Goal: Task Accomplishment & Management: Use online tool/utility

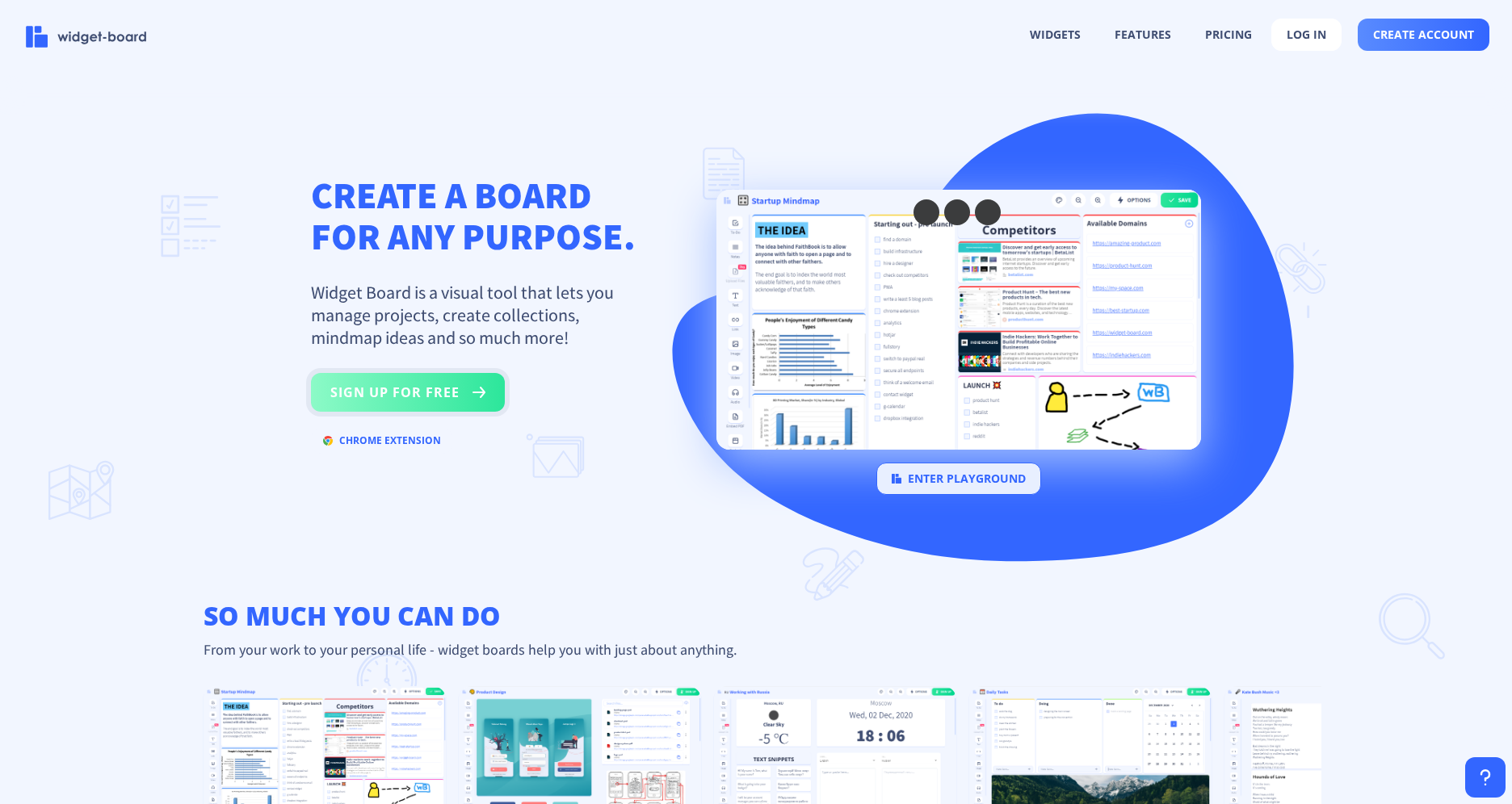
click at [475, 397] on rect at bounding box center [479, 392] width 20 height 20
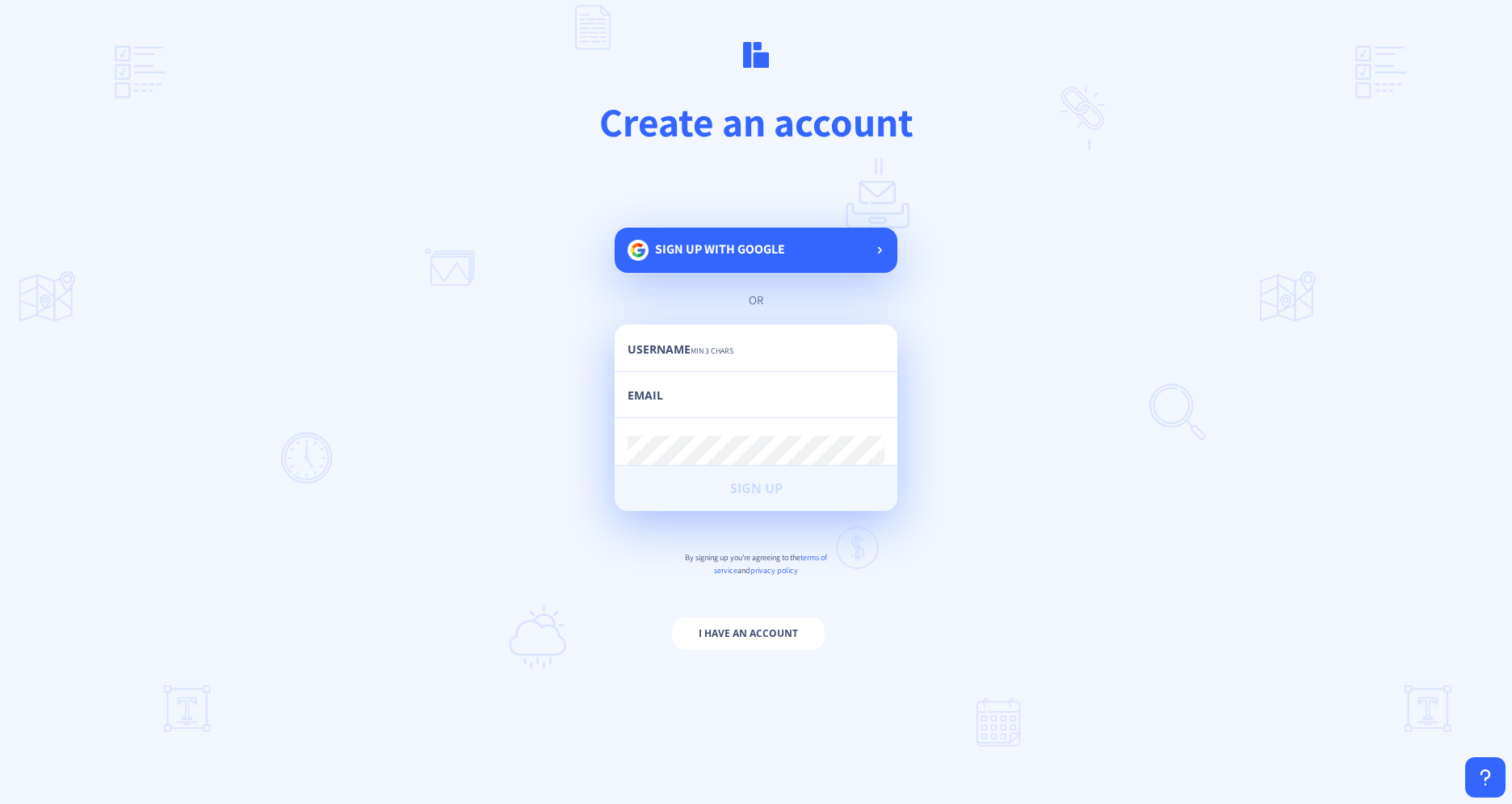
click at [753, 247] on span "Sign up with google" at bounding box center [720, 249] width 130 height 17
click at [844, 250] on div "loading... or Username min 3 chars Email Password min 6 chars Sign Up By signin…" at bounding box center [756, 451] width 283 height 448
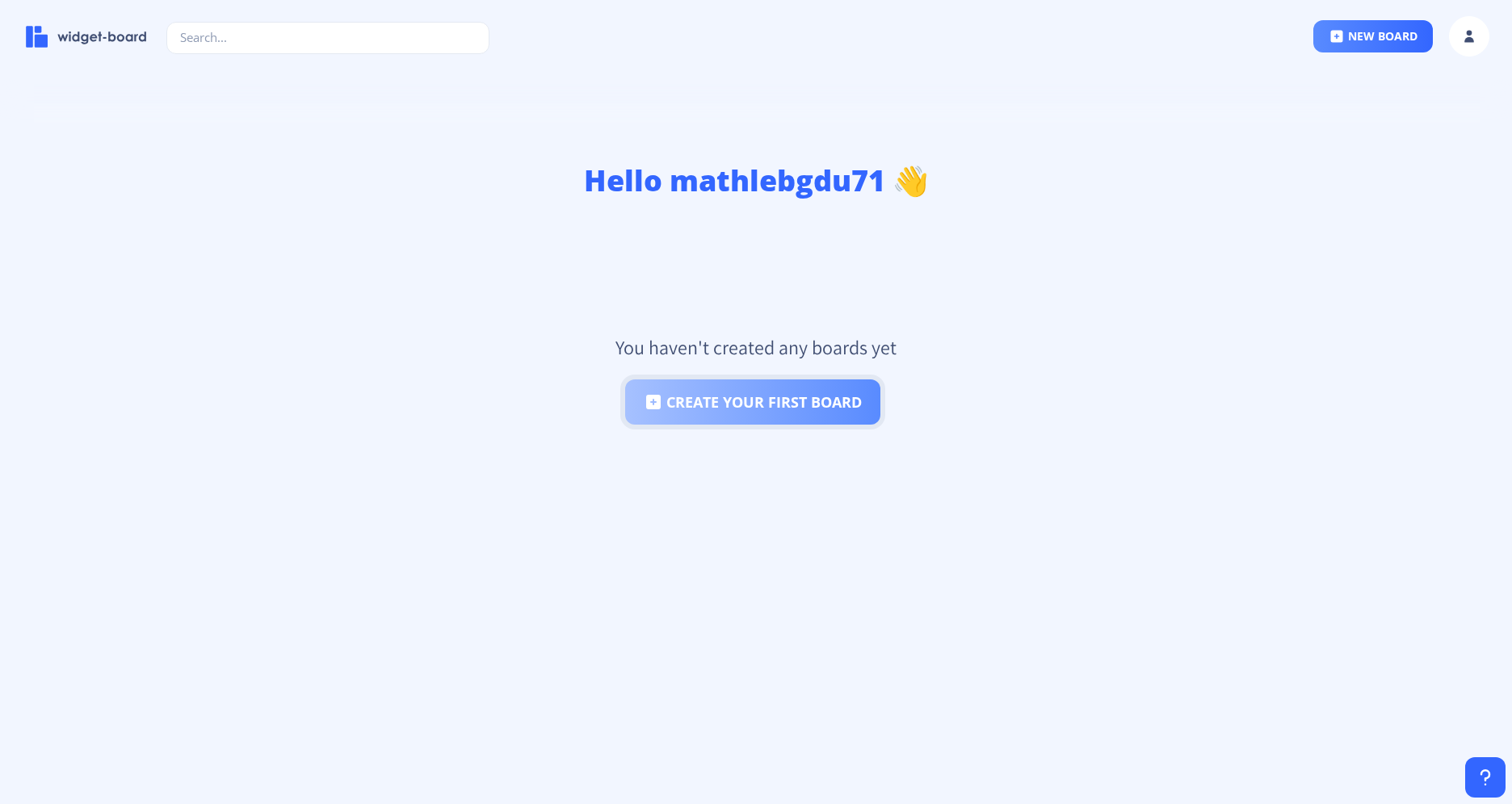
click at [860, 381] on button "create your first board" at bounding box center [753, 402] width 255 height 45
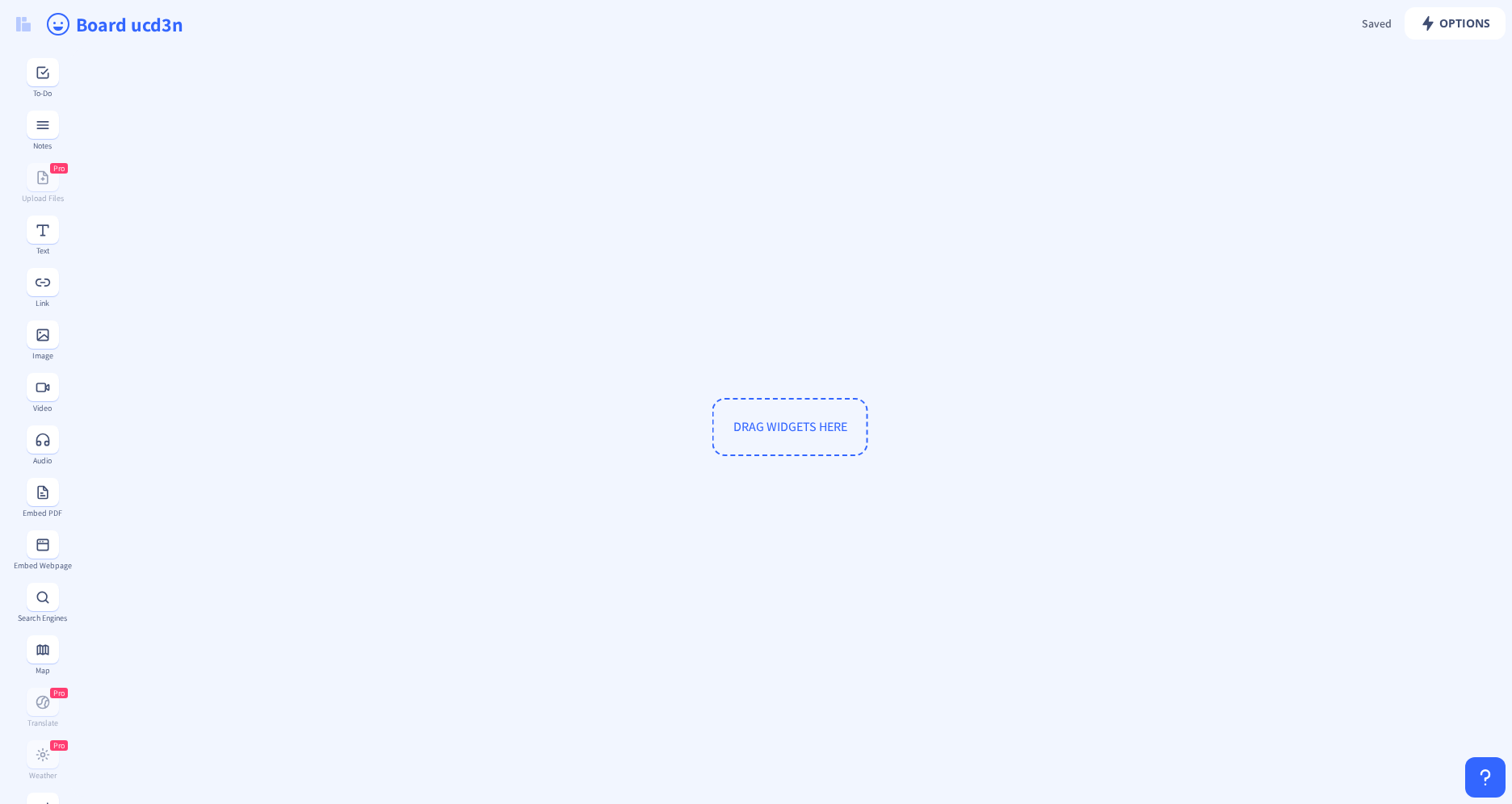
click at [808, 414] on span "DRAG WIDGETS HERE" at bounding box center [791, 427] width 156 height 58
click at [35, 65] on rect at bounding box center [42, 72] width 16 height 16
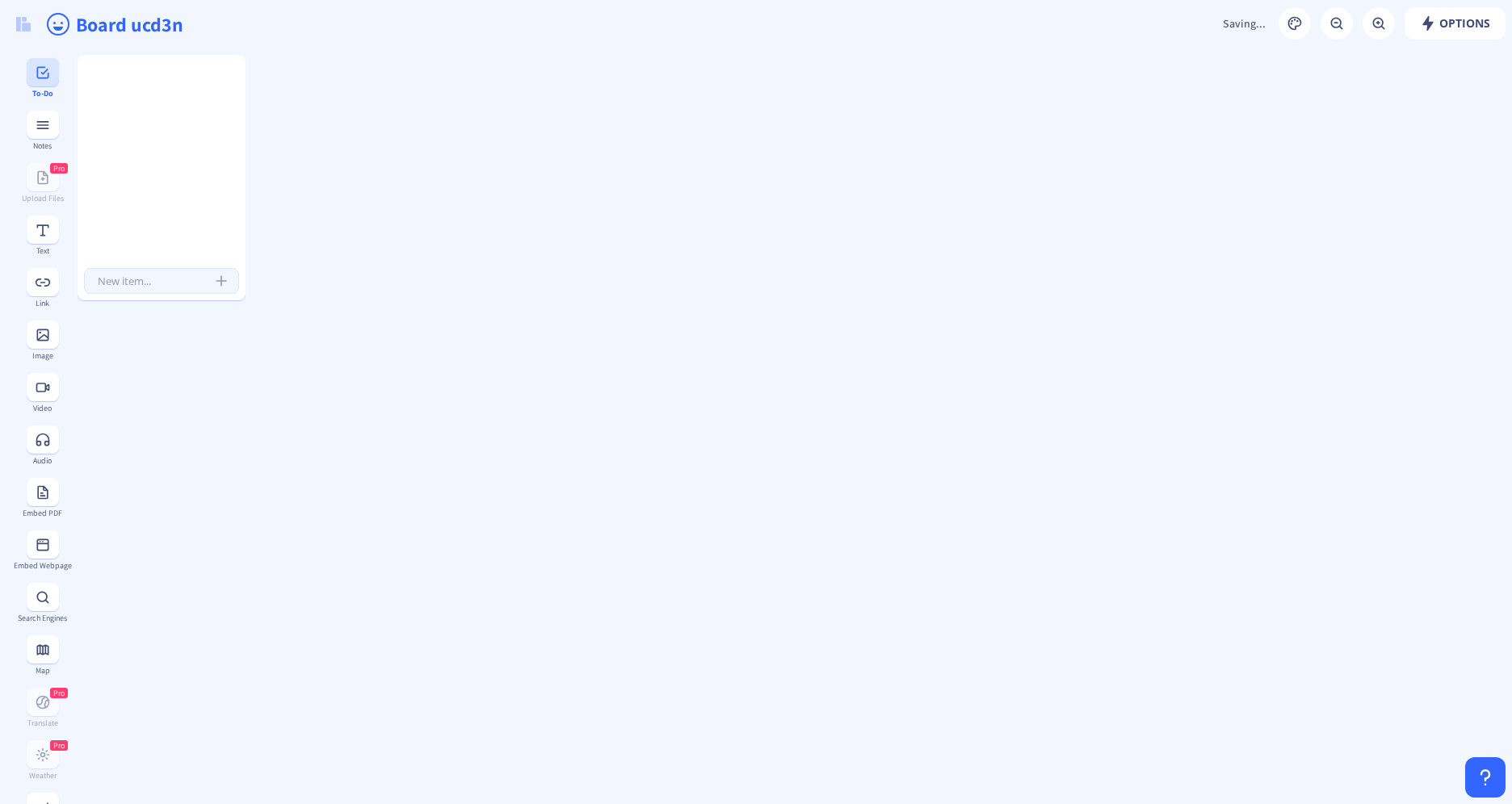
click at [35, 65] on rect at bounding box center [42, 72] width 16 height 16
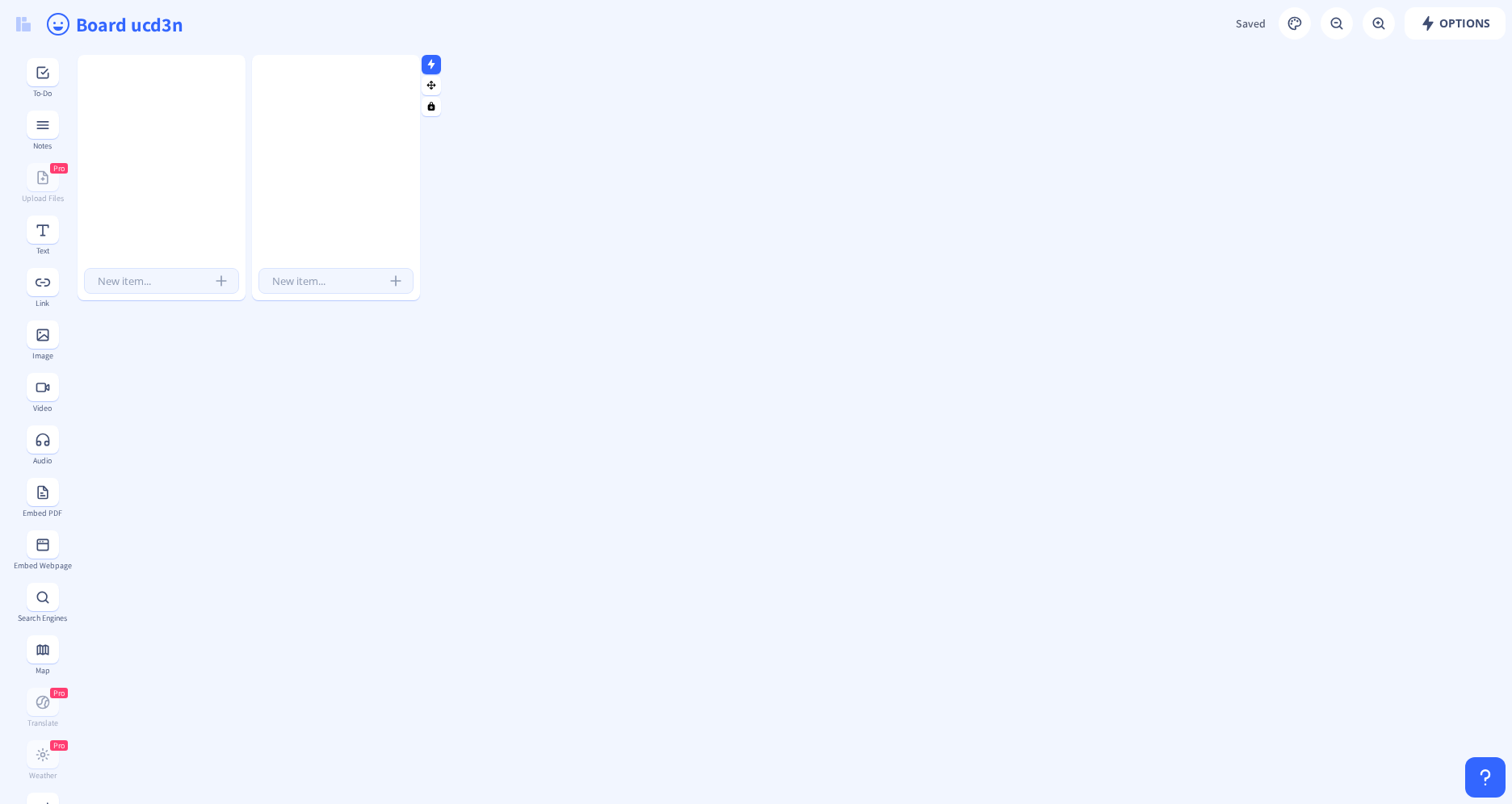
click at [429, 85] on icon at bounding box center [431, 85] width 9 height 9
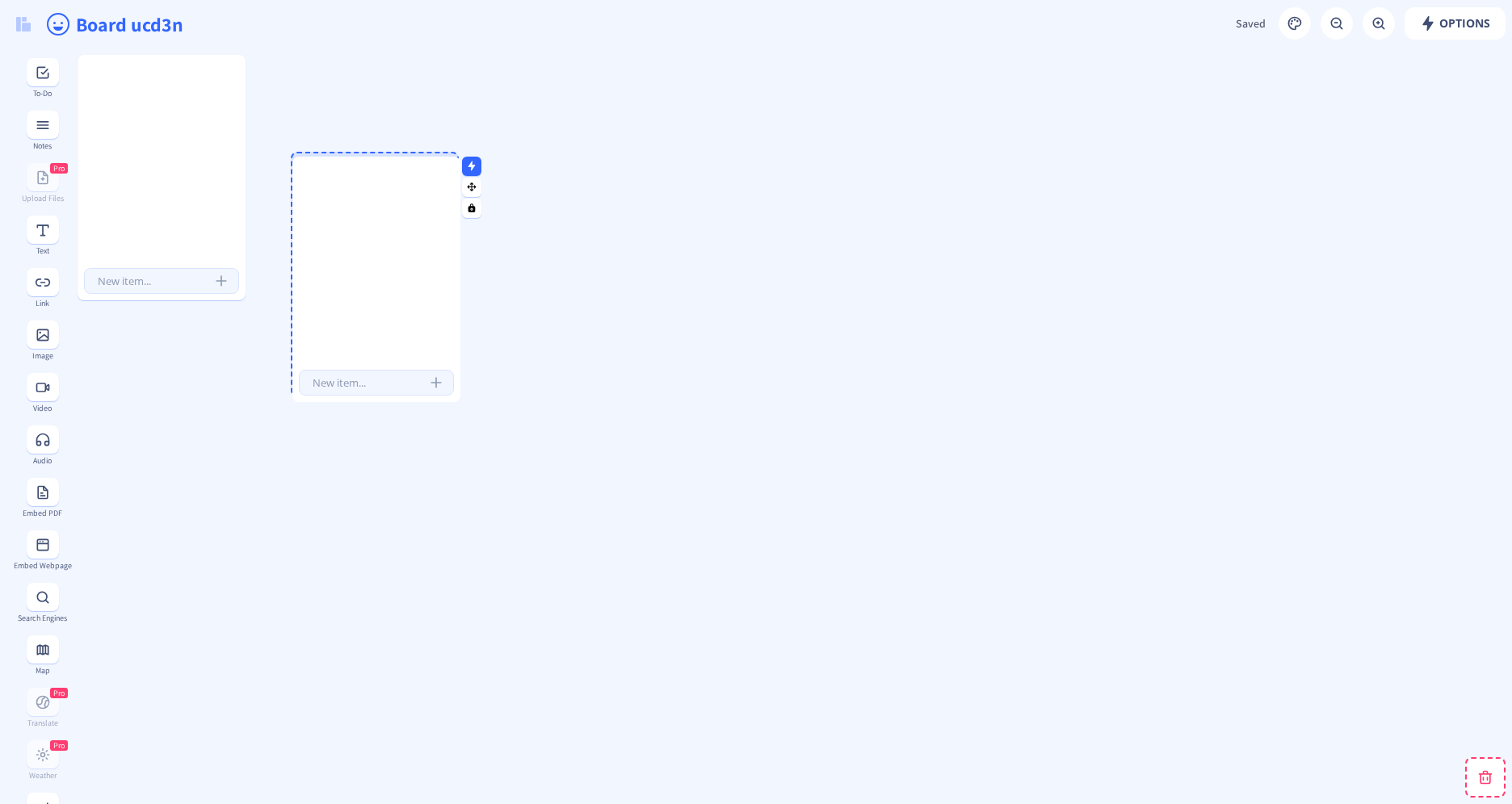
drag, startPoint x: 434, startPoint y: 92, endPoint x: 474, endPoint y: 201, distance: 116.1
click at [474, 195] on nb-icon at bounding box center [471, 187] width 16 height 16
click at [423, 294] on div at bounding box center [375, 281] width 168 height 197
click at [413, 190] on div at bounding box center [375, 281] width 168 height 197
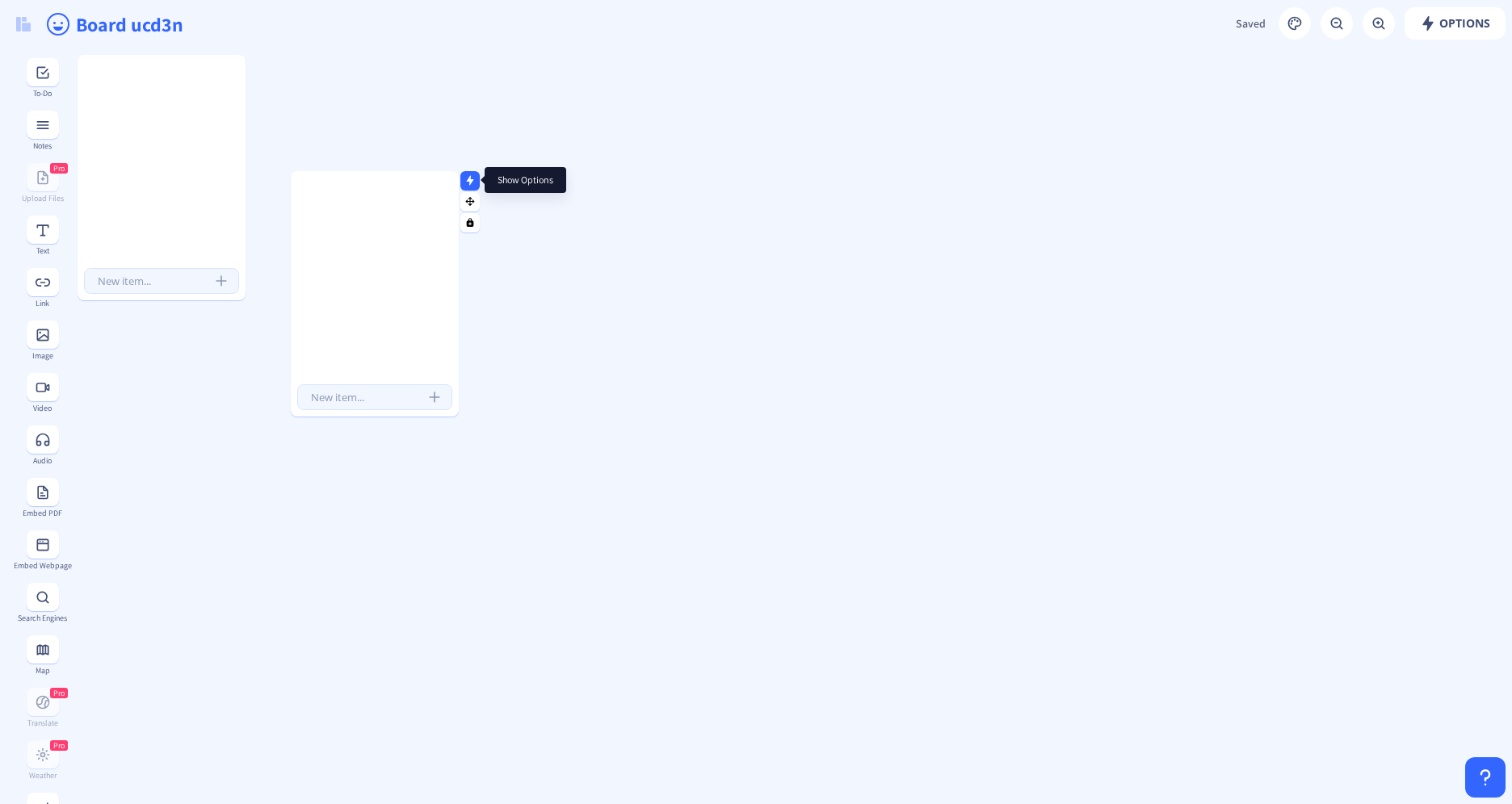
click at [475, 179] on rect at bounding box center [470, 180] width 11 height 11
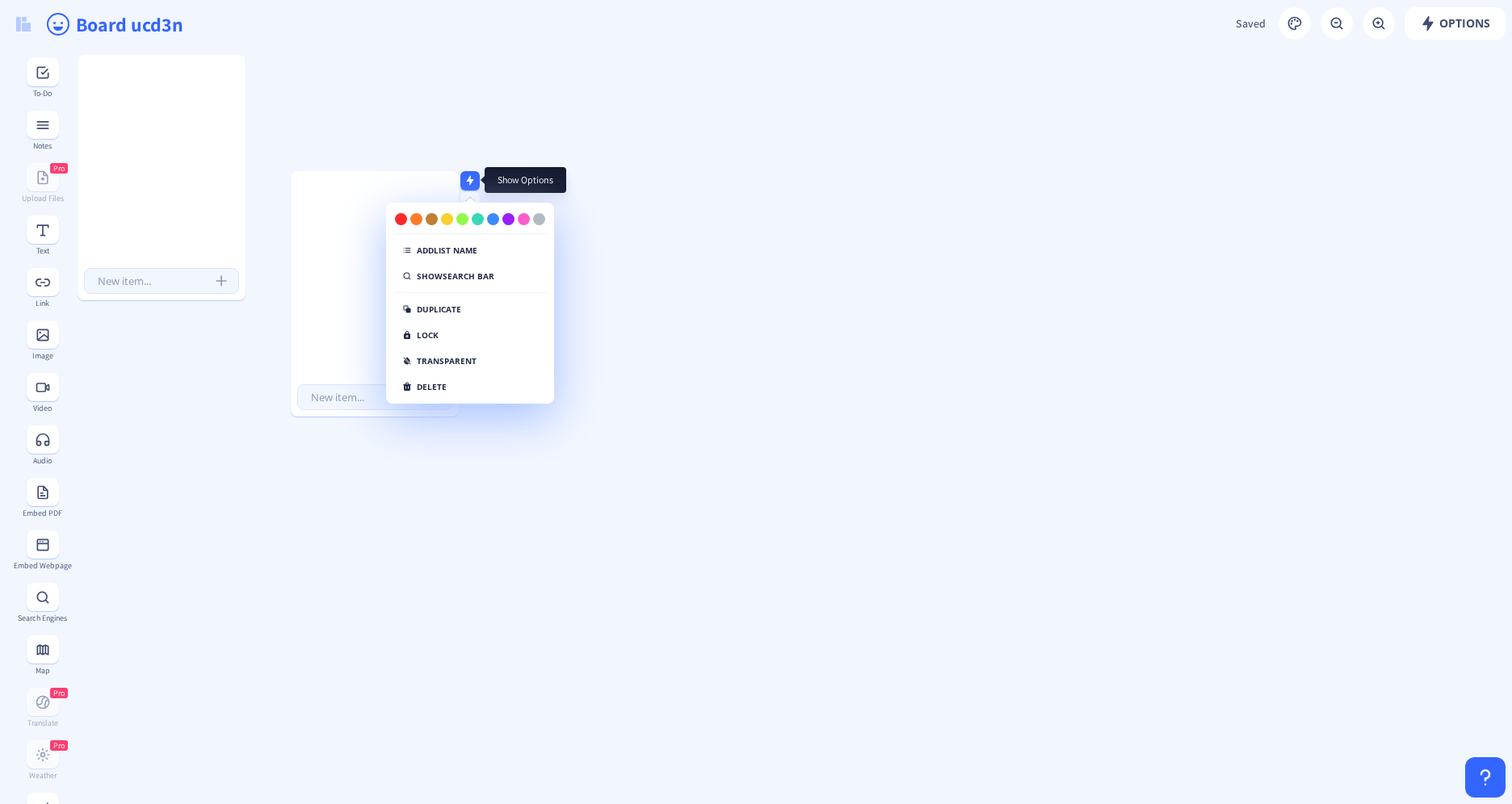
click at [475, 179] on rect at bounding box center [470, 180] width 11 height 11
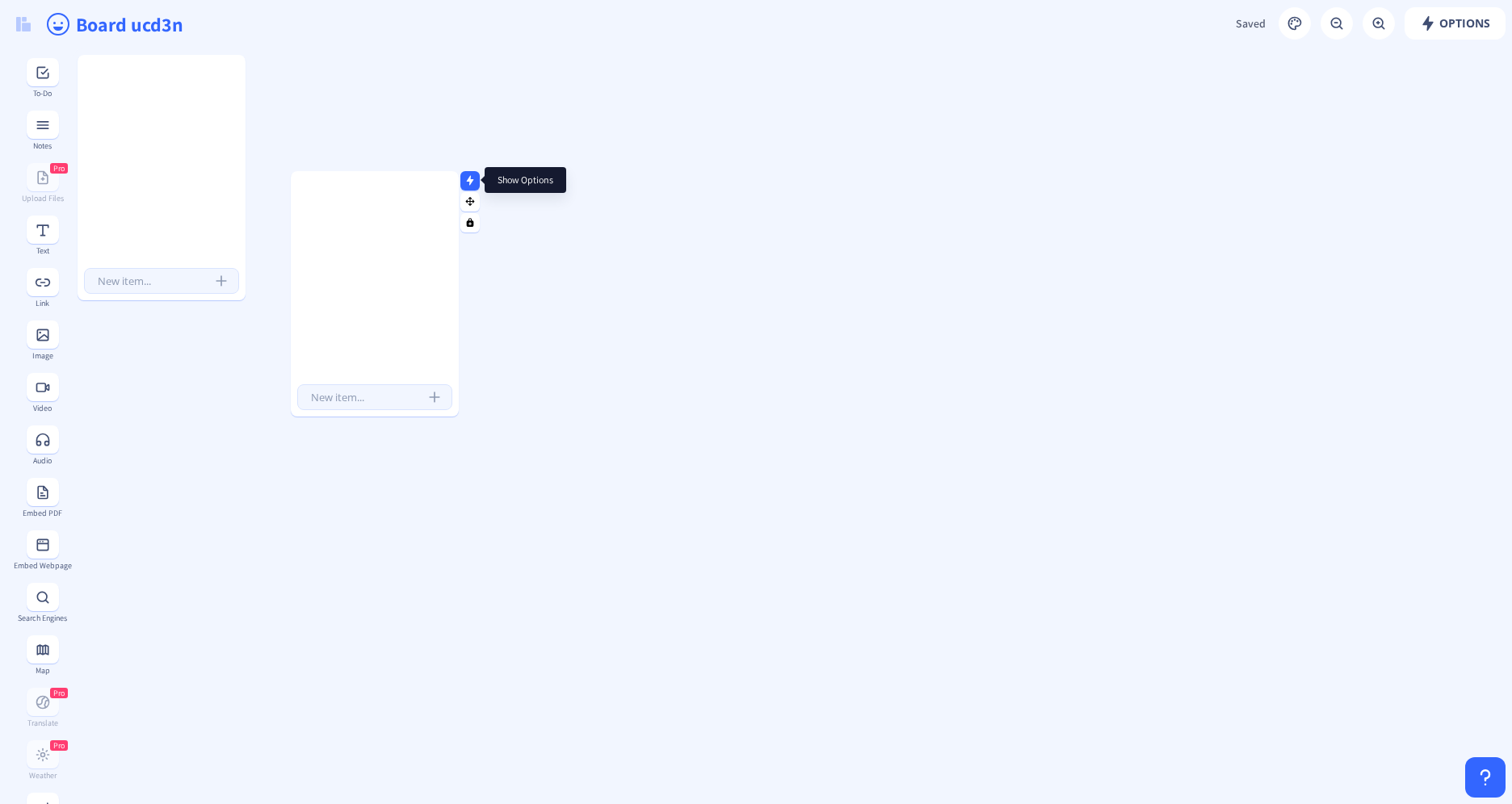
click at [475, 183] on nb-icon at bounding box center [470, 180] width 16 height 16
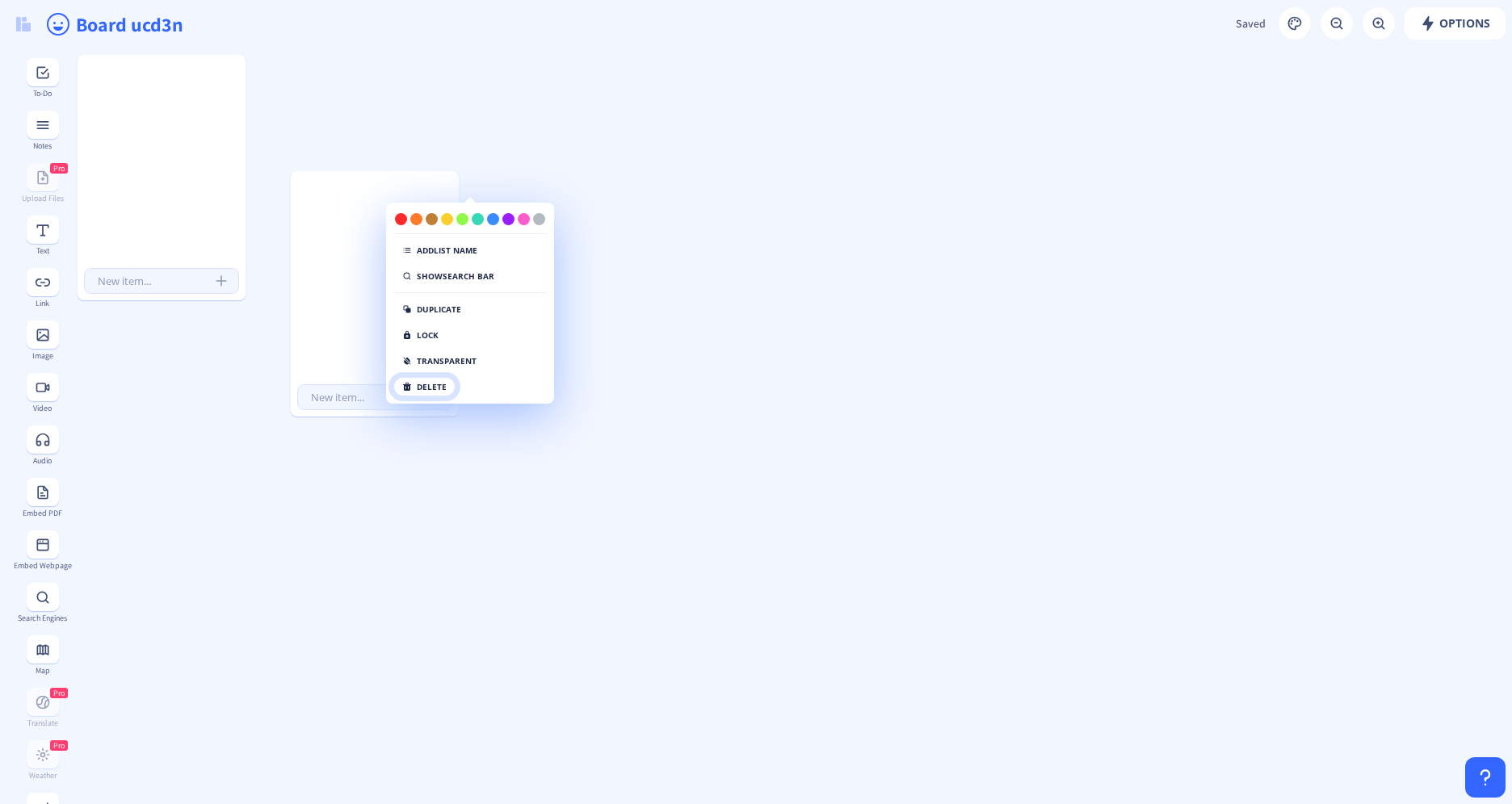
click at [441, 387] on button "delete" at bounding box center [424, 387] width 62 height 20
click at [452, 387] on button "click again" at bounding box center [435, 387] width 83 height 20
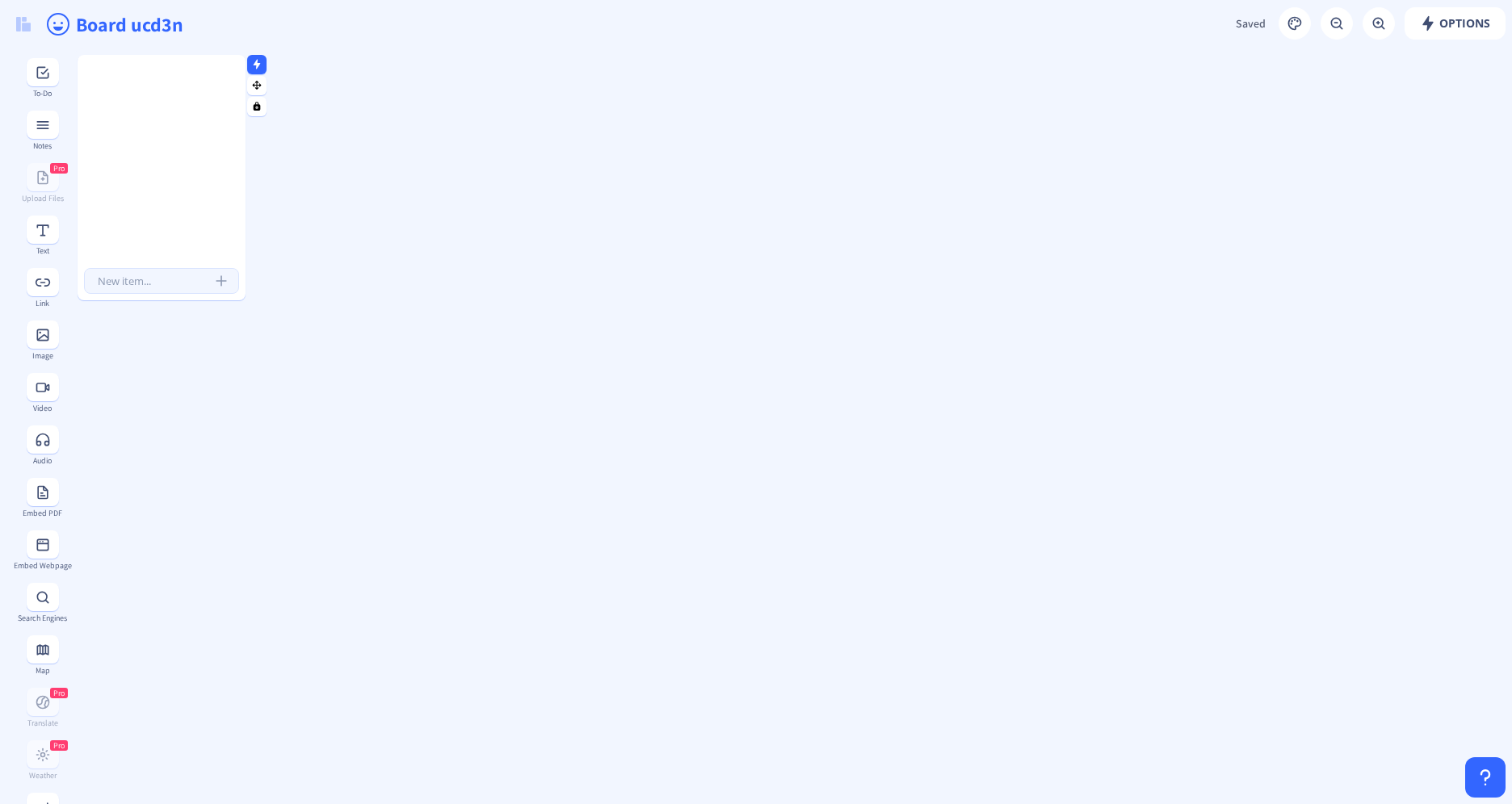
drag, startPoint x: 200, startPoint y: 105, endPoint x: 247, endPoint y: 65, distance: 61.7
click at [251, 65] on icon at bounding box center [256, 64] width 11 height 11
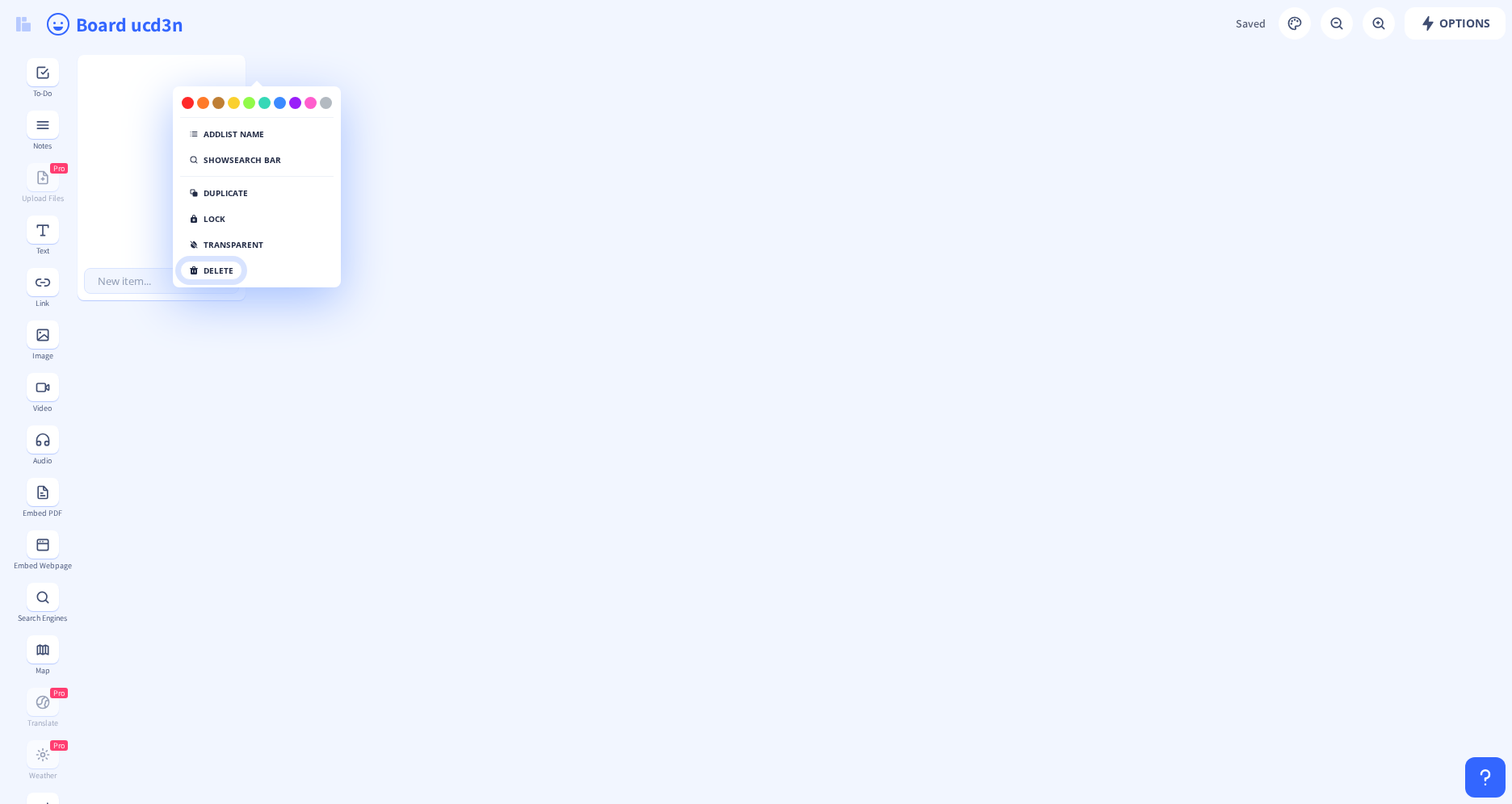
click at [227, 277] on button "delete" at bounding box center [210, 271] width 62 height 20
click at [227, 277] on button "click again" at bounding box center [221, 271] width 83 height 20
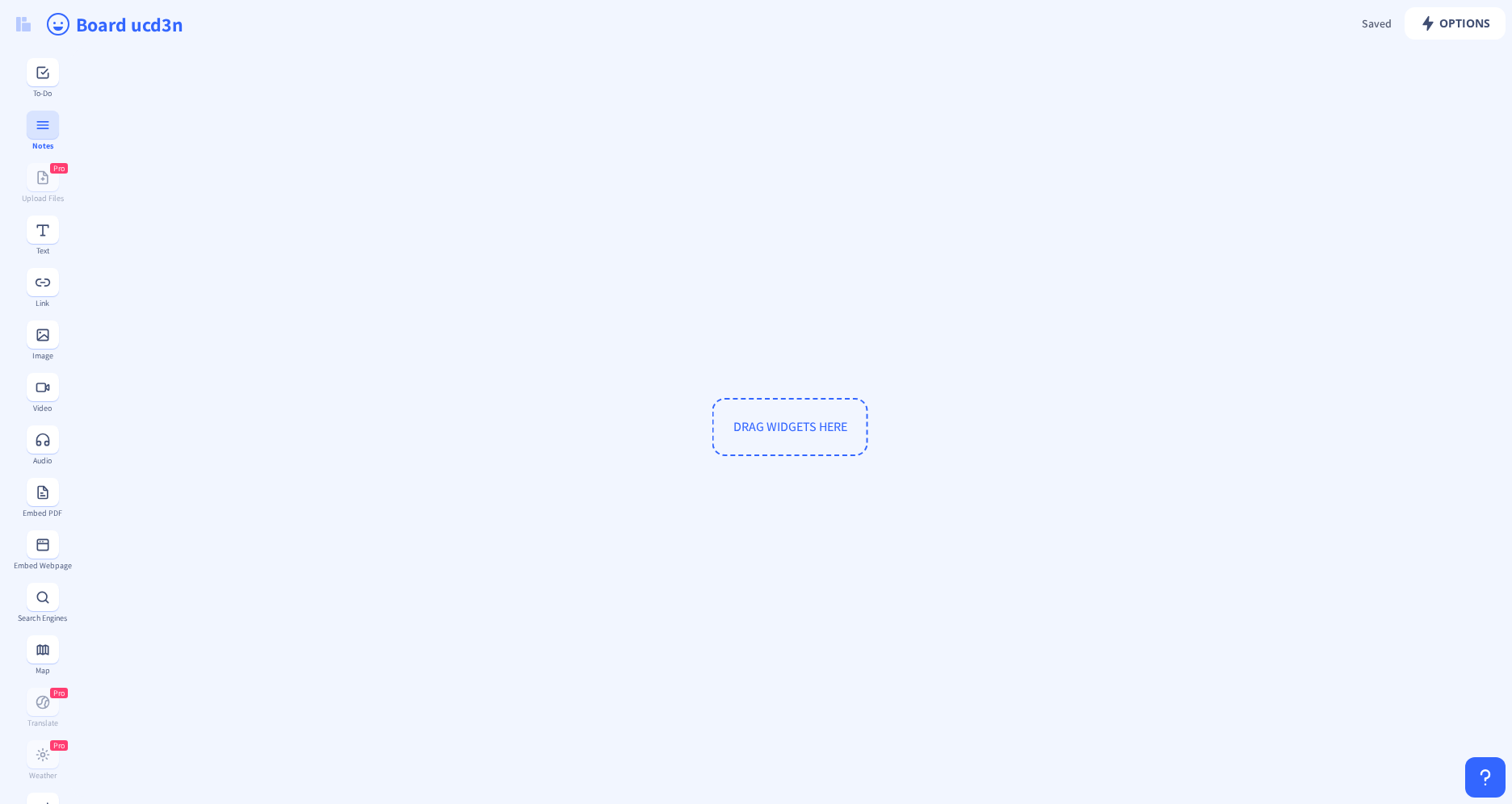
click at [39, 119] on rect at bounding box center [42, 125] width 16 height 16
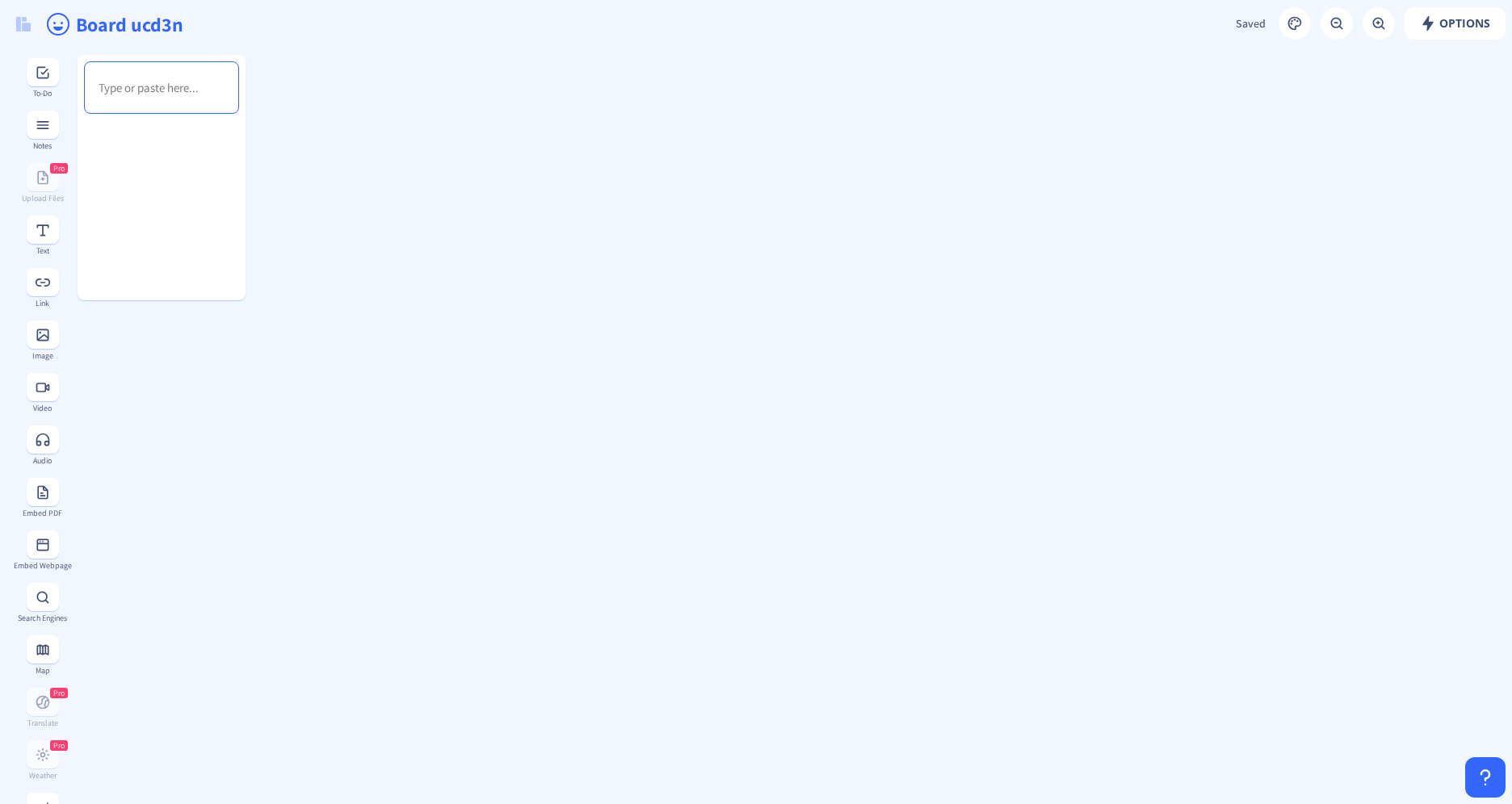
drag, startPoint x: 156, startPoint y: 95, endPoint x: 315, endPoint y: 259, distance: 228.4
click at [223, 211] on div at bounding box center [161, 308] width 168 height 209
click at [220, 239] on div at bounding box center [161, 308] width 168 height 209
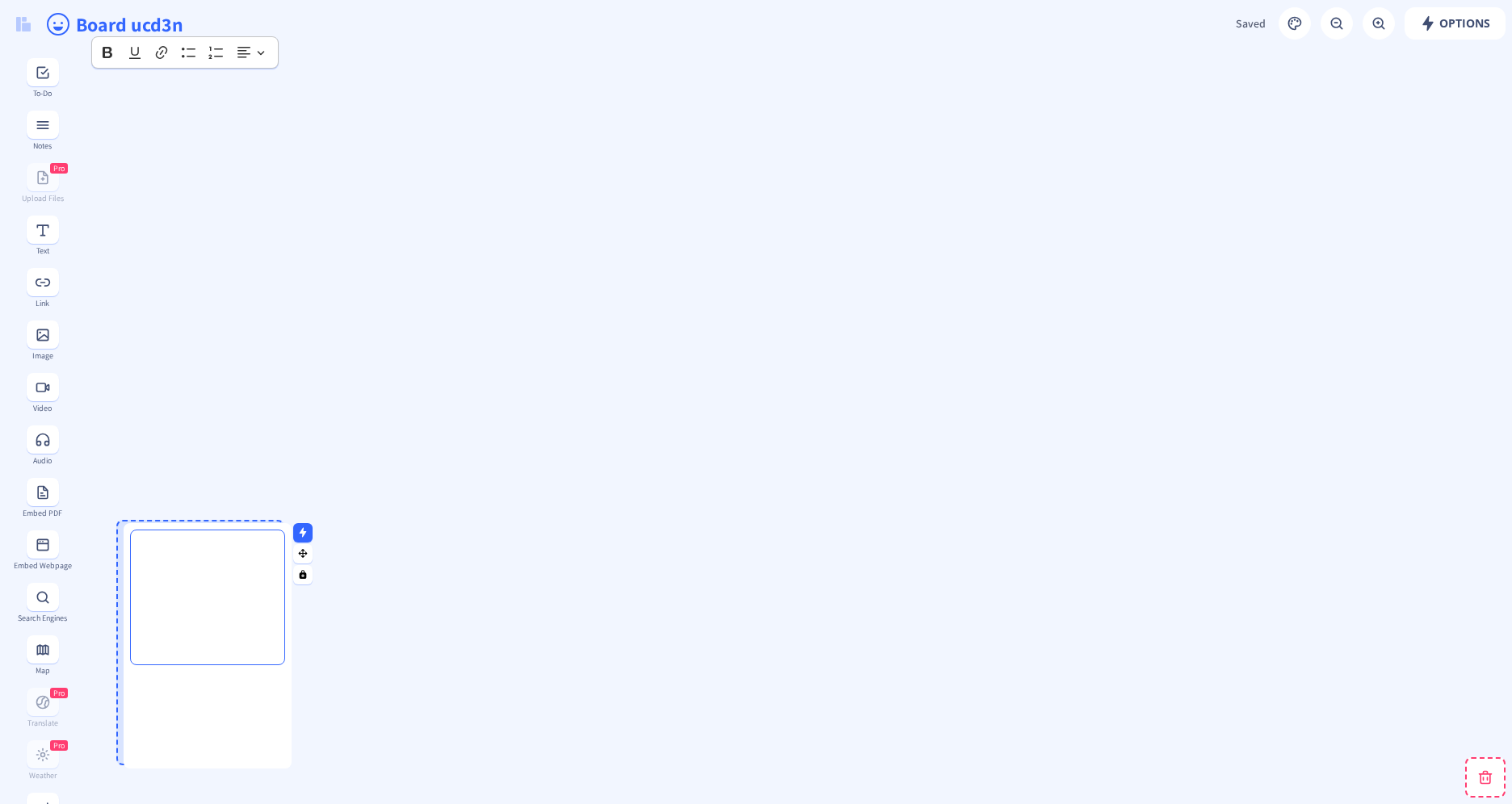
drag, startPoint x: 152, startPoint y: 239, endPoint x: 179, endPoint y: 691, distance: 452.8
click at [179, 692] on div at bounding box center [208, 776] width 168 height 209
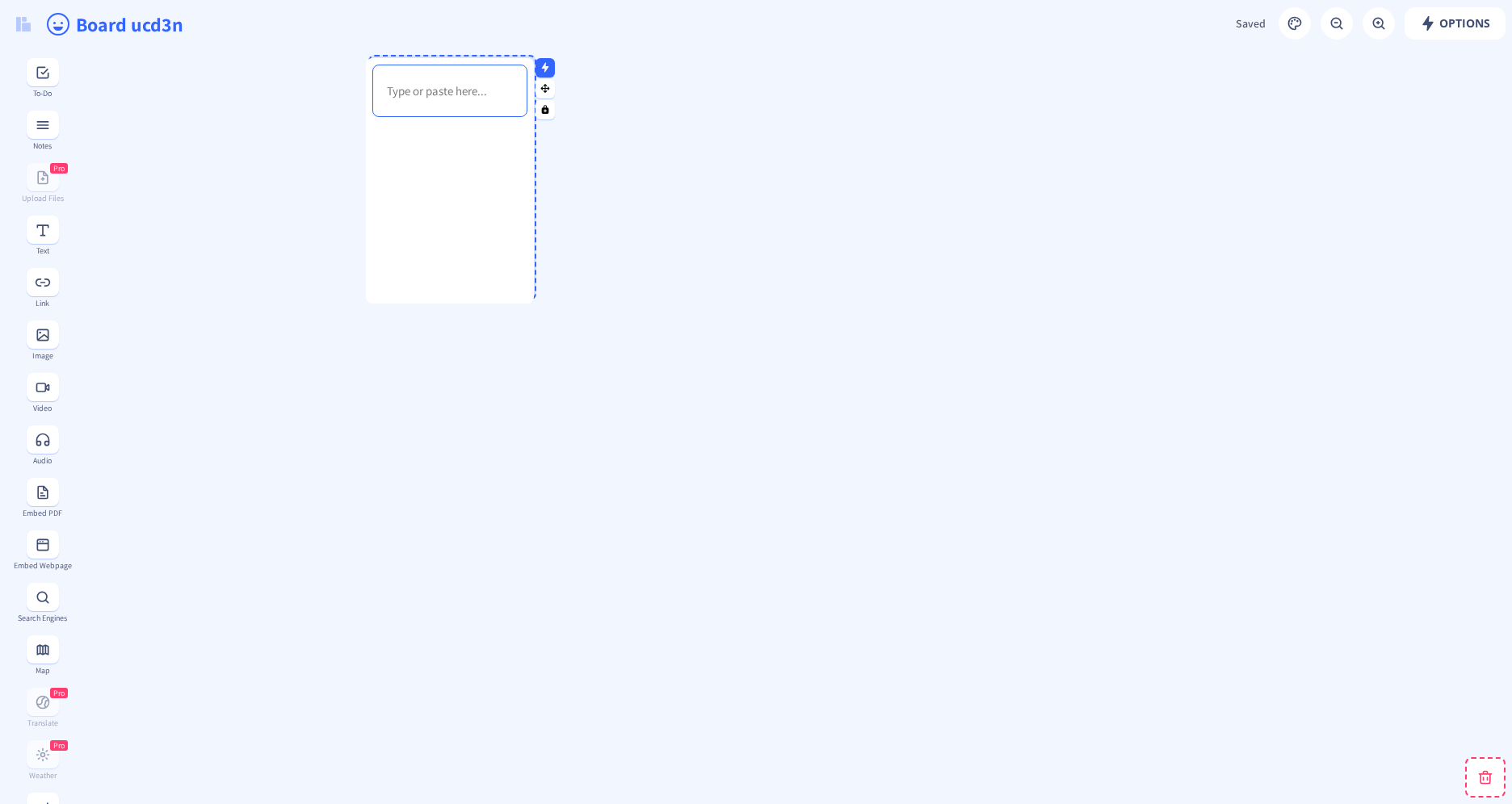
drag, startPoint x: 196, startPoint y: 624, endPoint x: 838, endPoint y: 119, distance: 816.8
click at [534, 123] on div at bounding box center [450, 228] width 168 height 209
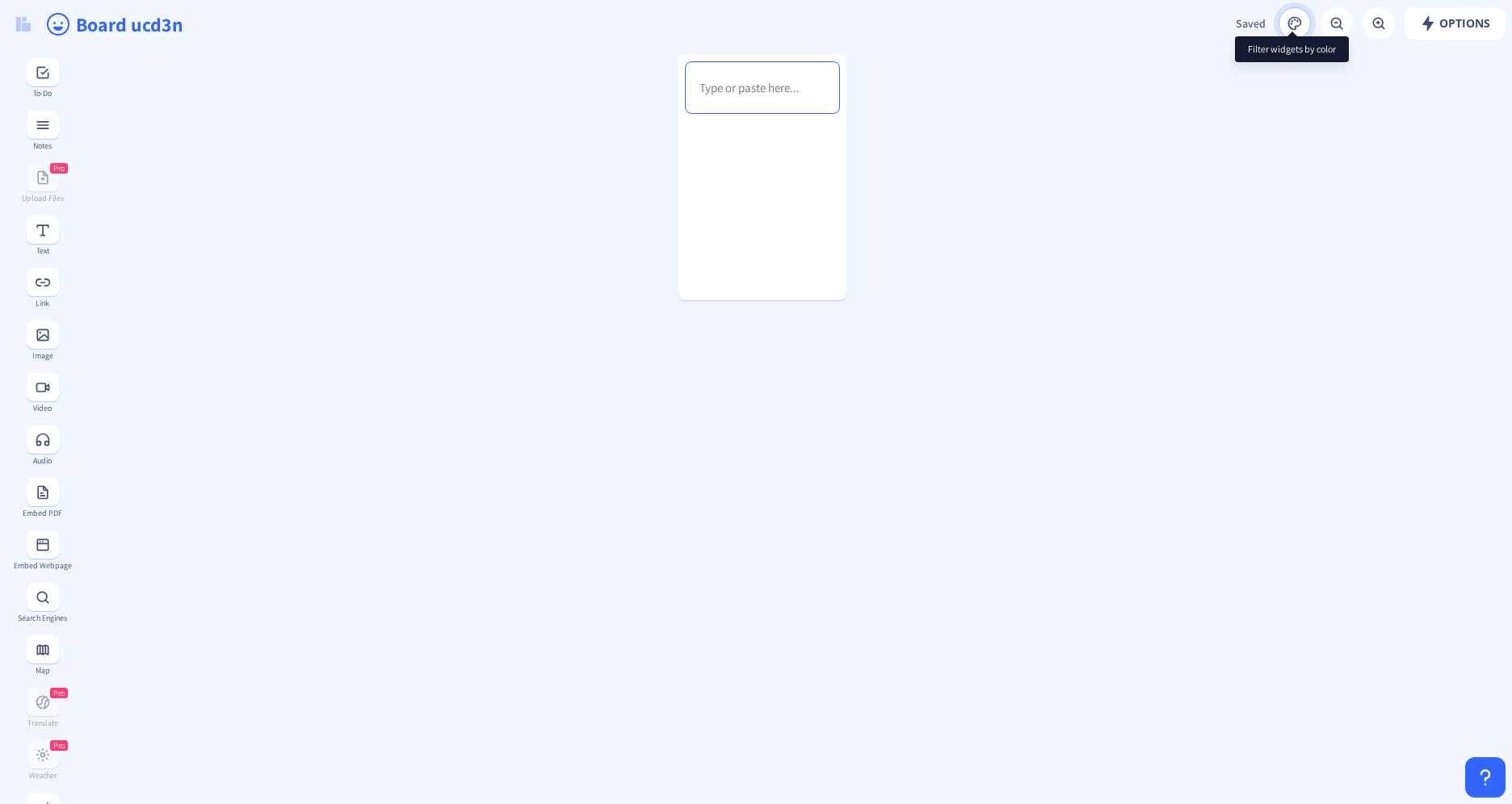
click at [1296, 23] on rect at bounding box center [1295, 24] width 16 height 16
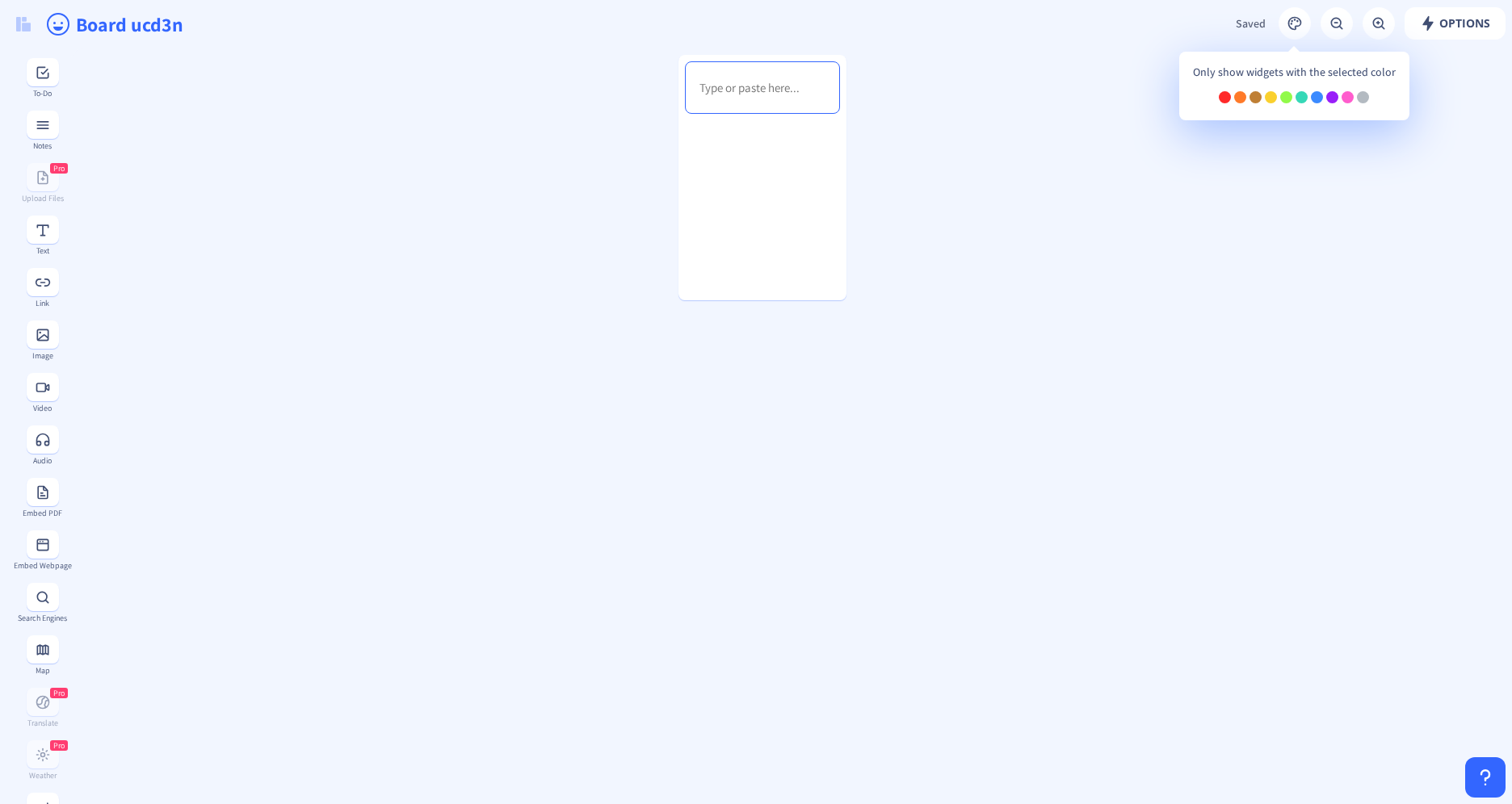
click at [1270, 104] on div "Only show widgets with the selected color" at bounding box center [1294, 92] width 228 height 55
click at [1269, 100] on div at bounding box center [1271, 97] width 12 height 12
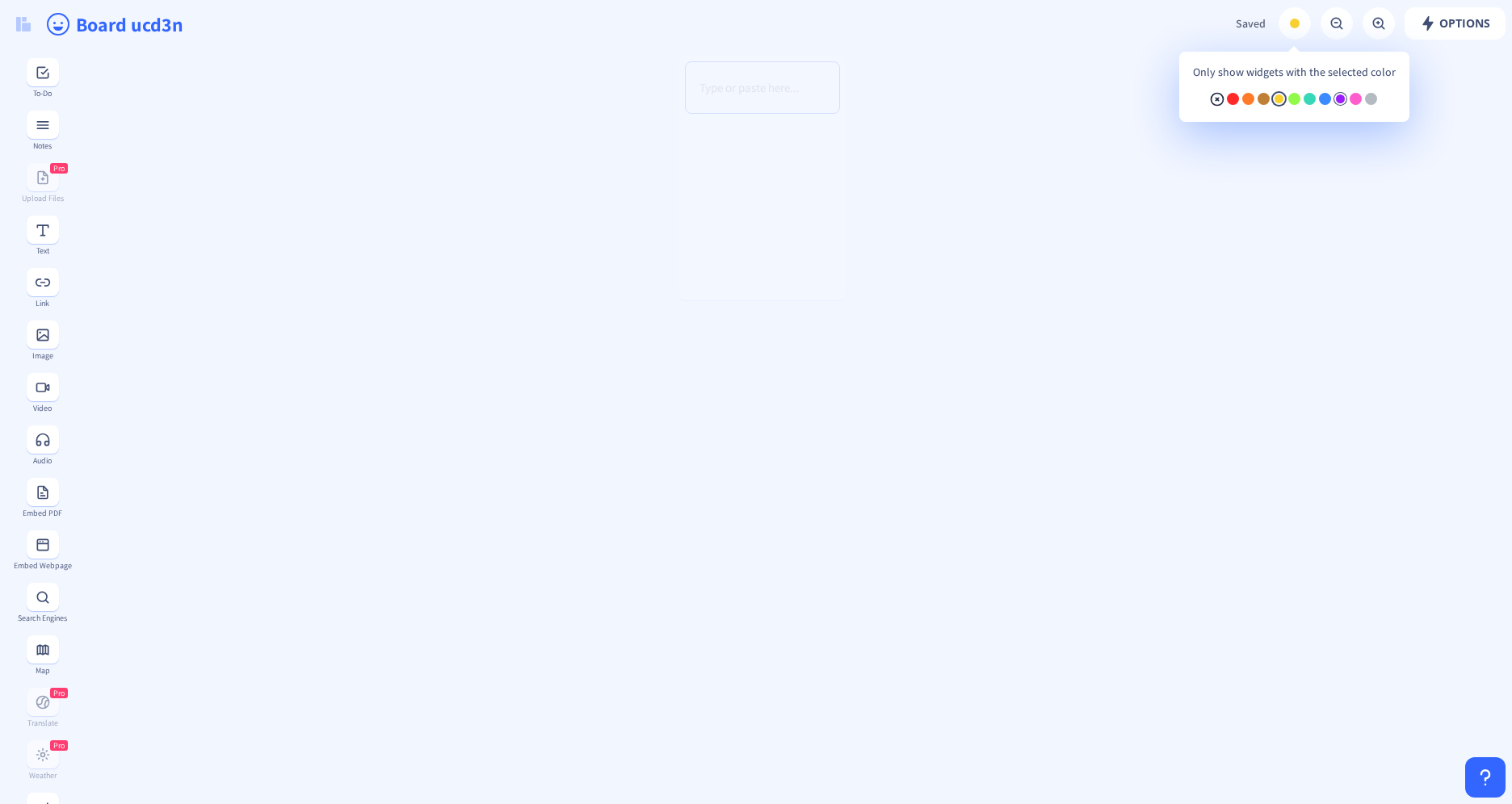
click at [1334, 98] on div at bounding box center [1340, 99] width 12 height 12
click at [1363, 100] on div "Only show widgets with the selected color" at bounding box center [1294, 93] width 228 height 57
click at [1373, 100] on div at bounding box center [1371, 99] width 12 height 12
click at [1342, 101] on div at bounding box center [1340, 99] width 12 height 12
click at [1280, 102] on div at bounding box center [1279, 99] width 12 height 12
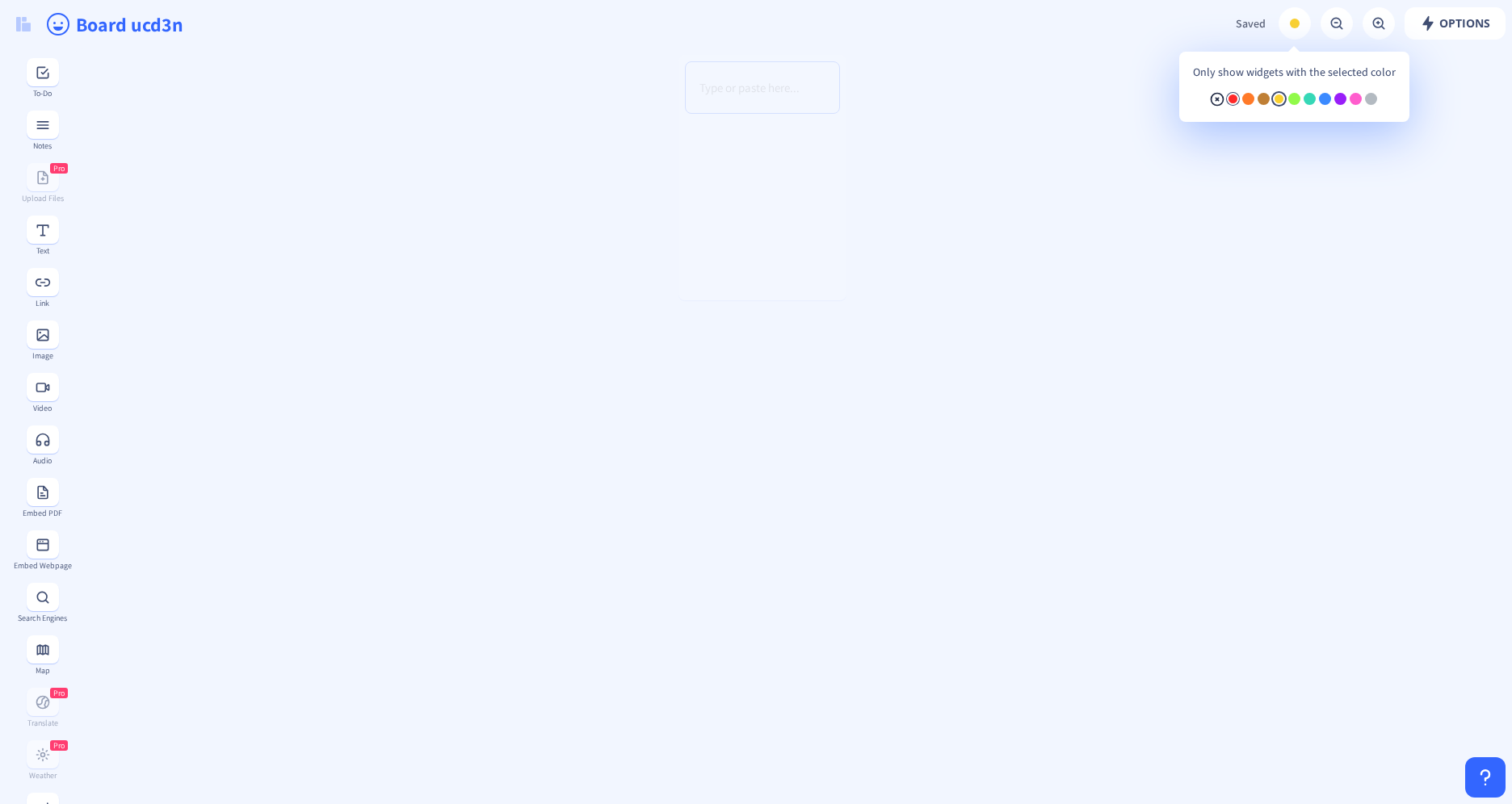
click at [1232, 101] on div at bounding box center [1233, 99] width 12 height 12
click at [1216, 101] on rect at bounding box center [1218, 99] width 16 height 16
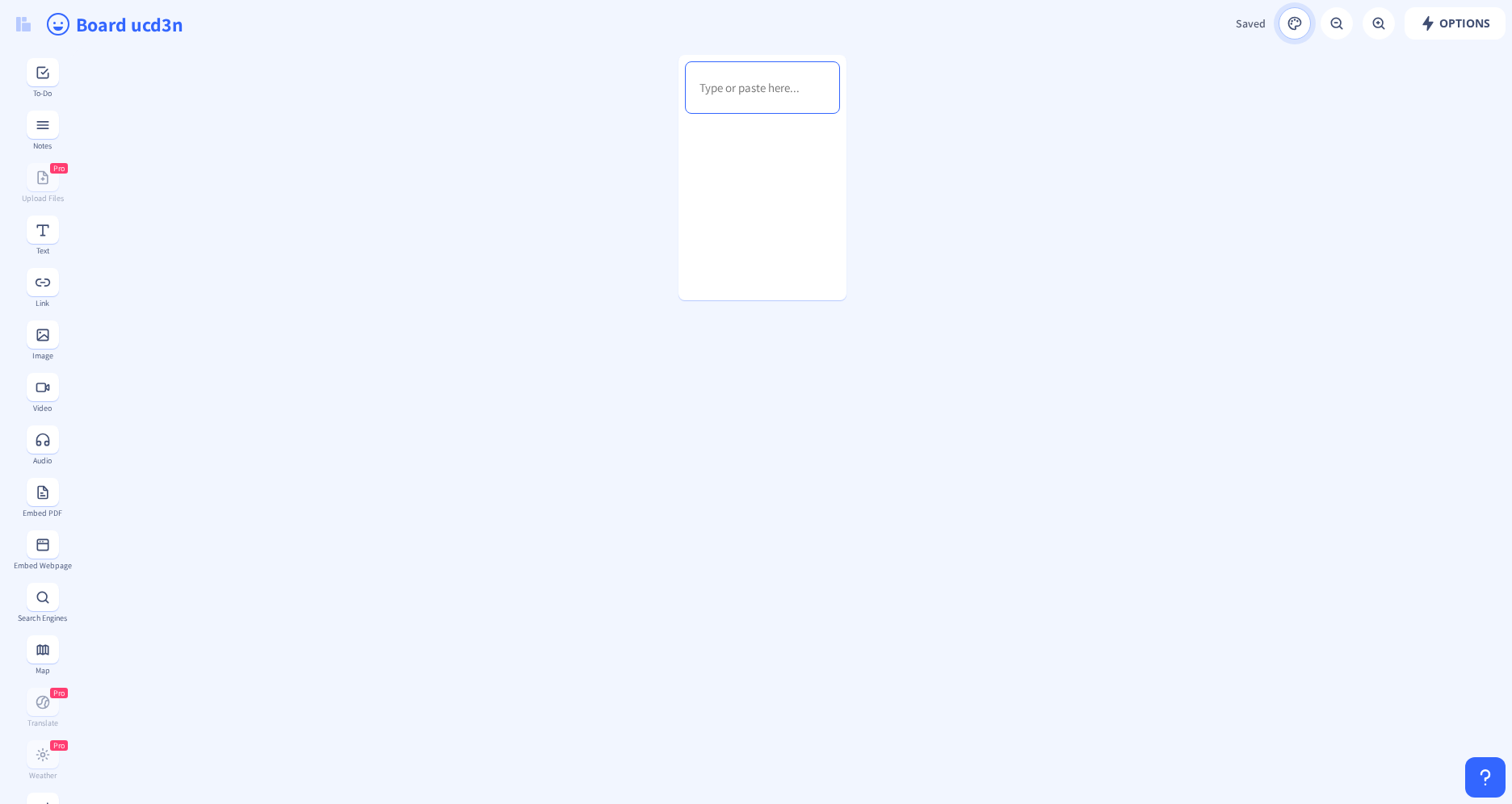
click at [1288, 31] on rect at bounding box center [1295, 24] width 16 height 16
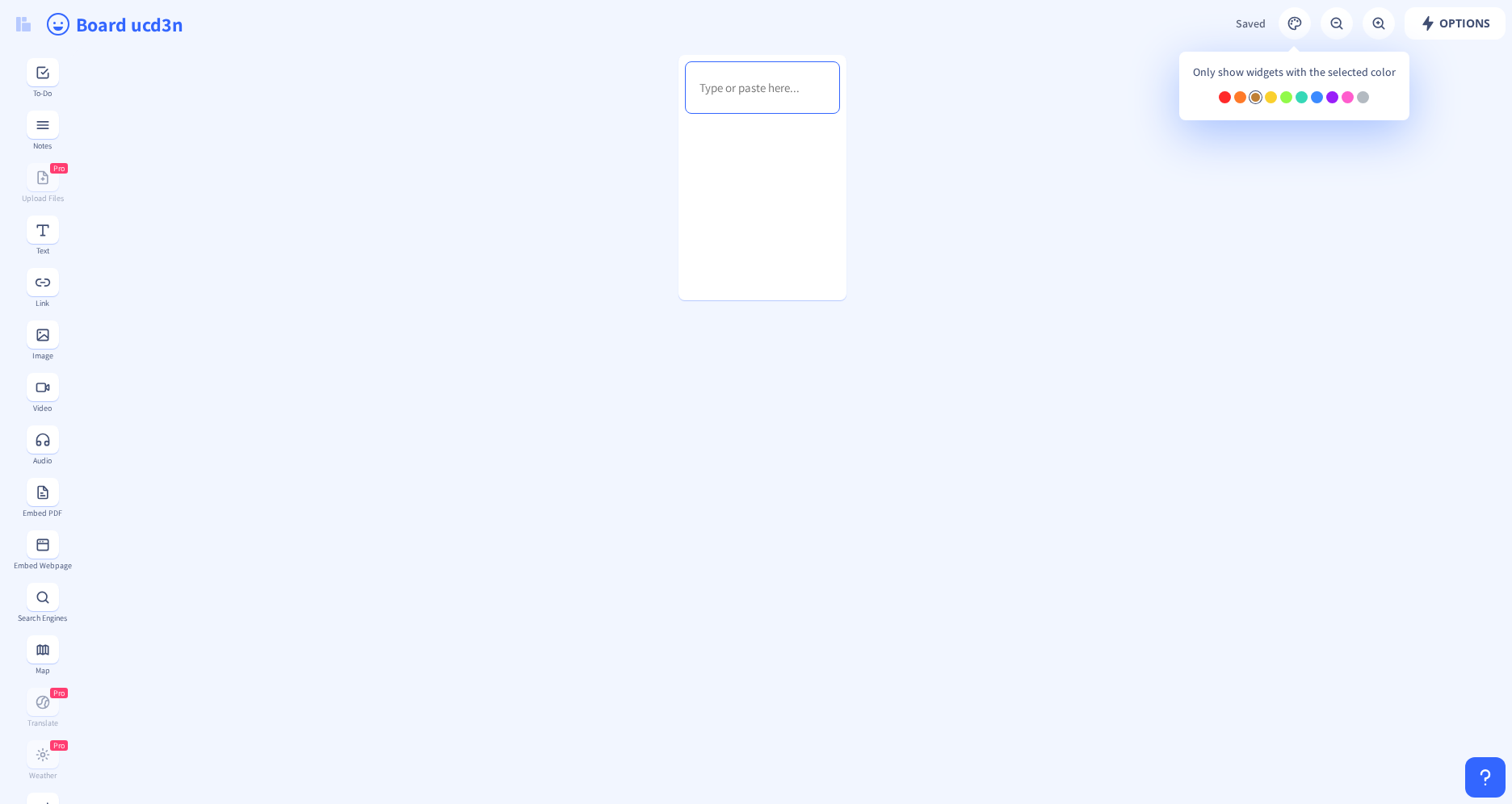
click at [1254, 97] on div at bounding box center [1255, 97] width 12 height 12
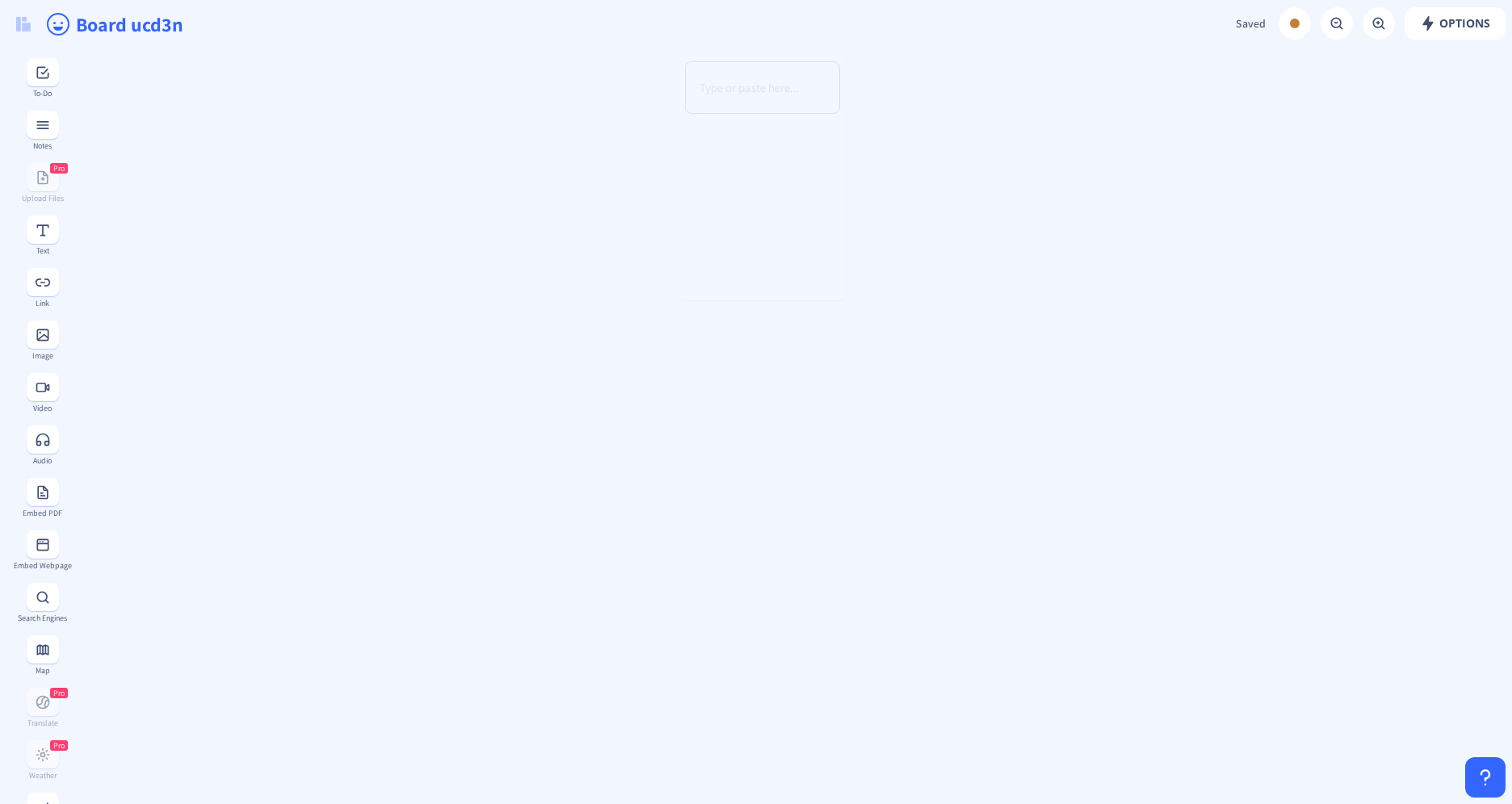
click at [1281, 39] on div "Board ucd3n" at bounding box center [756, 24] width 1512 height 48
click at [1285, 32] on button at bounding box center [1295, 23] width 33 height 33
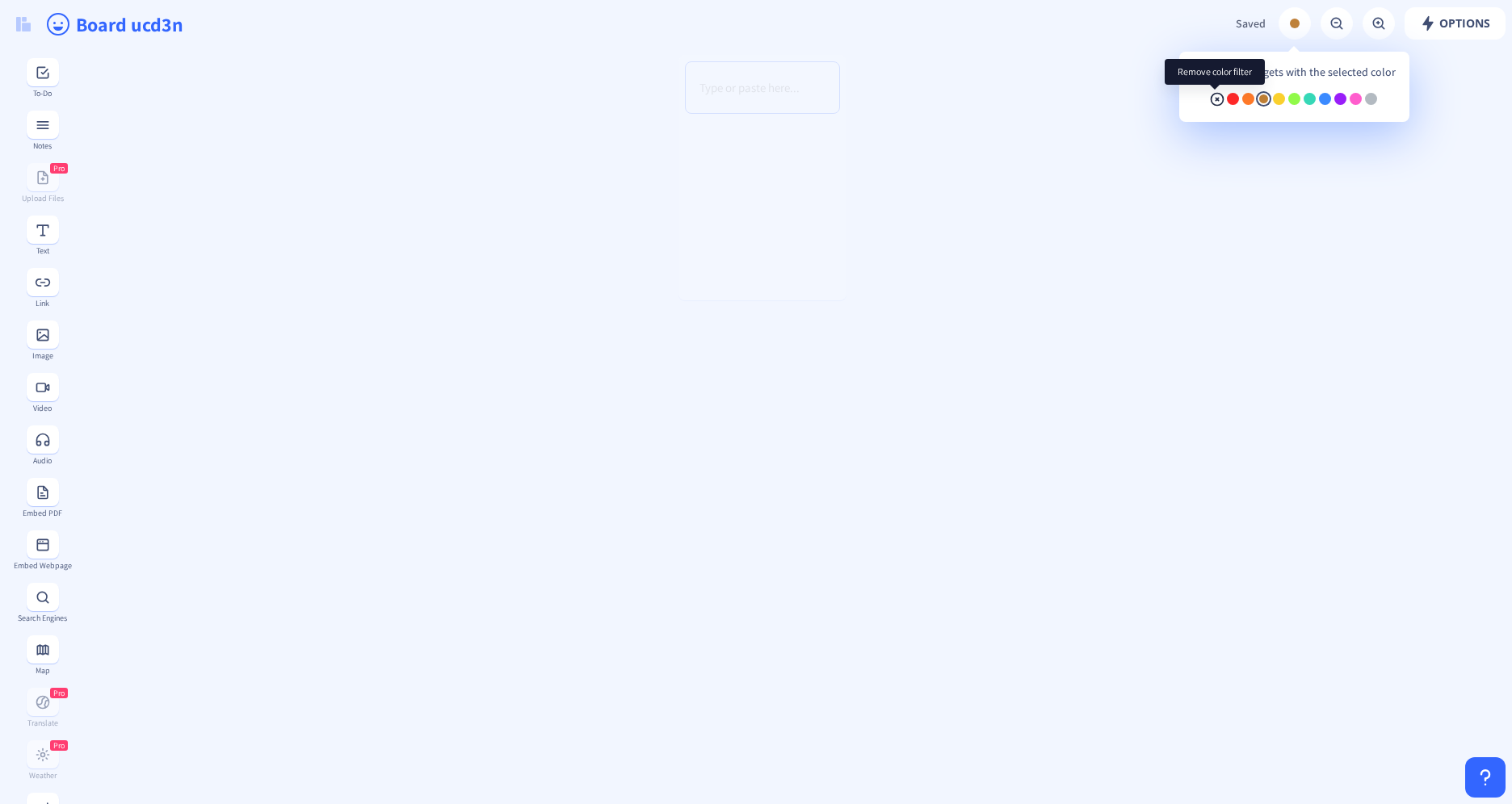
click at [1215, 104] on rect at bounding box center [1218, 99] width 16 height 16
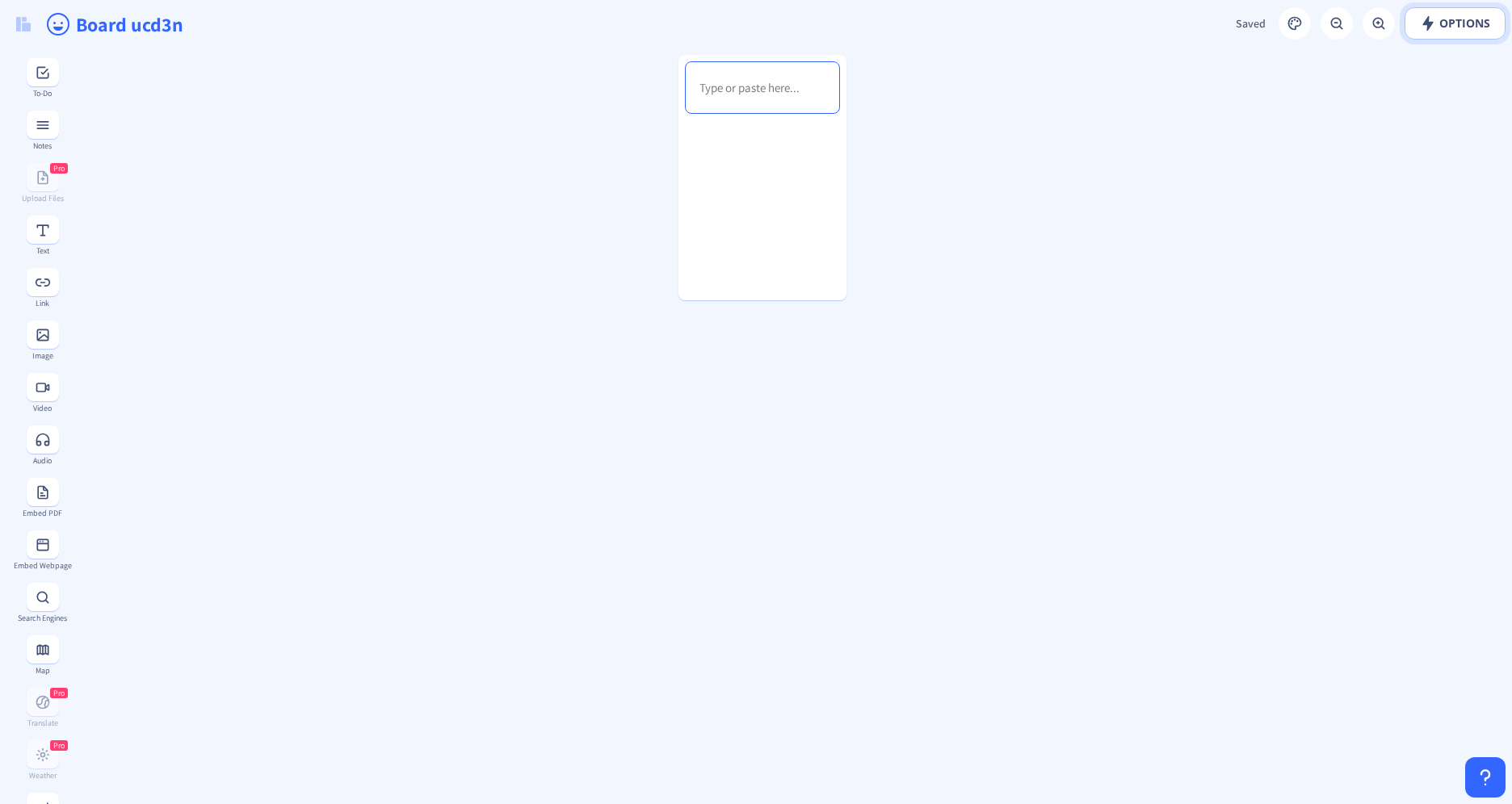
click at [1442, 24] on span "Options" at bounding box center [1455, 23] width 70 height 13
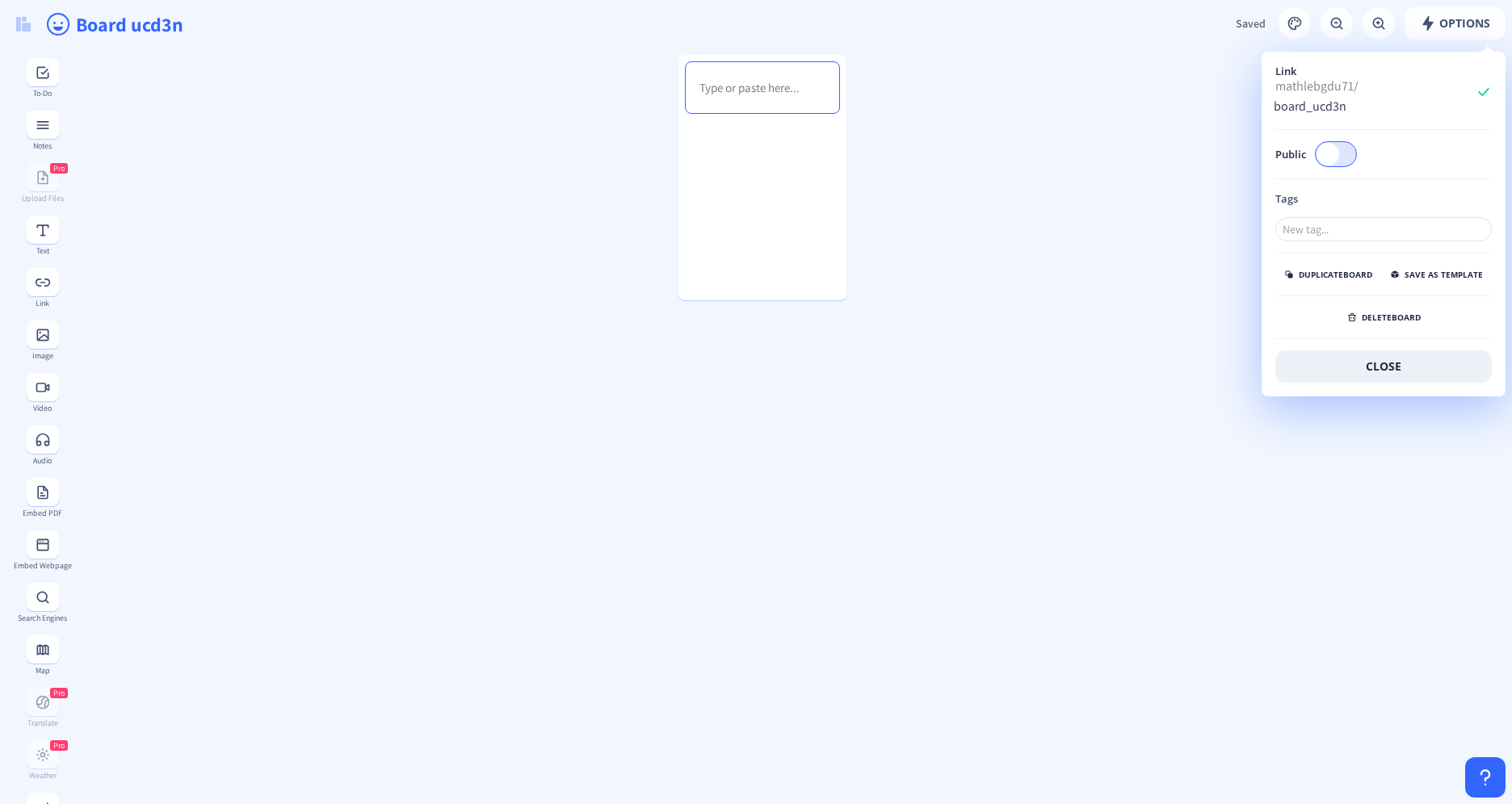
click at [1338, 146] on div at bounding box center [1336, 154] width 42 height 26
click at [1356, 154] on input "Public" at bounding box center [1356, 154] width 1 height 1
click at [1343, 150] on use at bounding box center [1344, 154] width 10 height 8
click at [1356, 154] on input "Public" at bounding box center [1356, 154] width 1 height 1
click at [1343, 141] on div at bounding box center [1336, 154] width 42 height 26
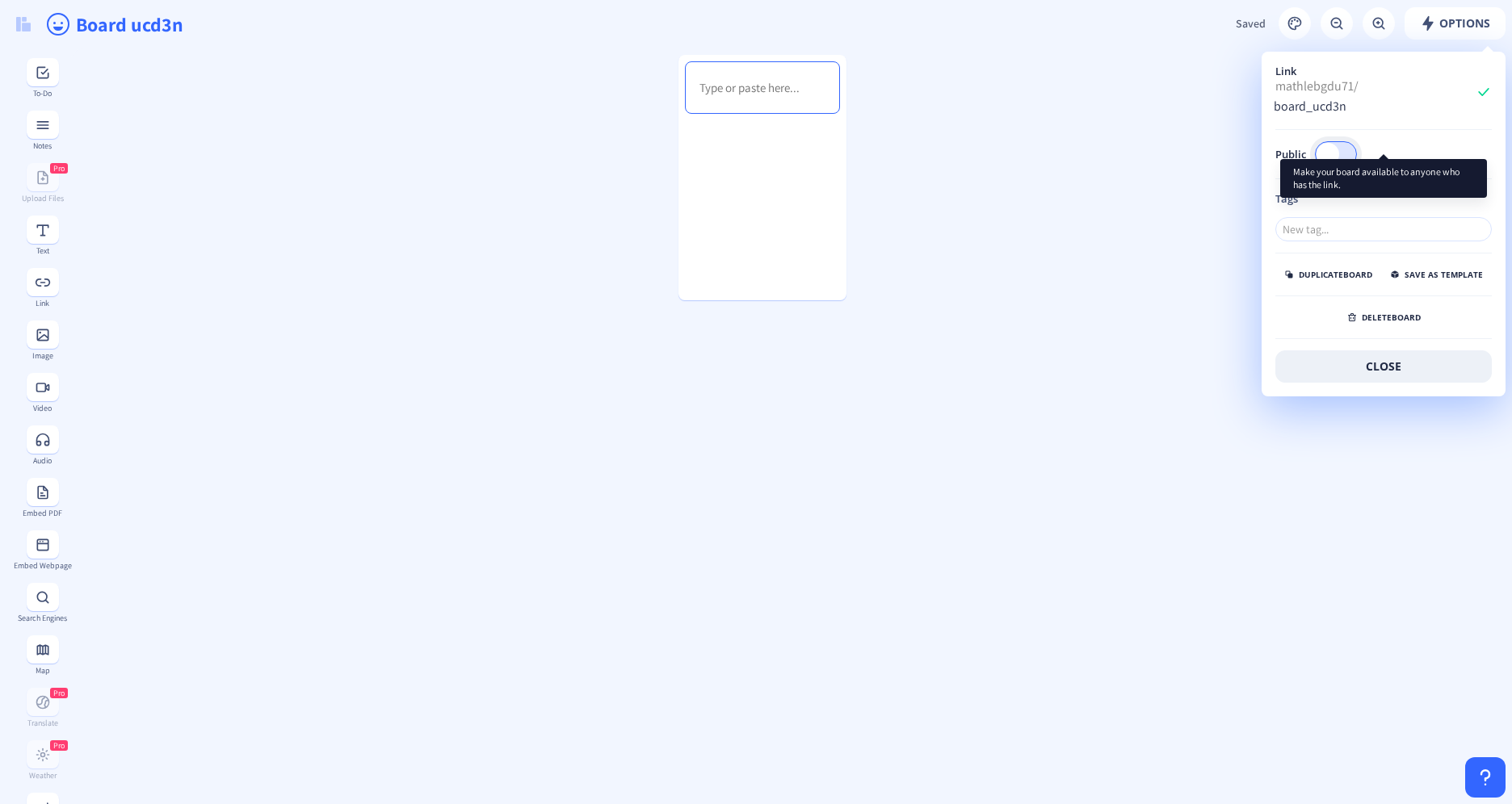
click at [1356, 154] on input "Public" at bounding box center [1356, 154] width 1 height 1
click at [1343, 150] on use at bounding box center [1344, 154] width 10 height 8
click at [1356, 154] on input "Public" at bounding box center [1356, 154] width 1 height 1
checkbox input "false"
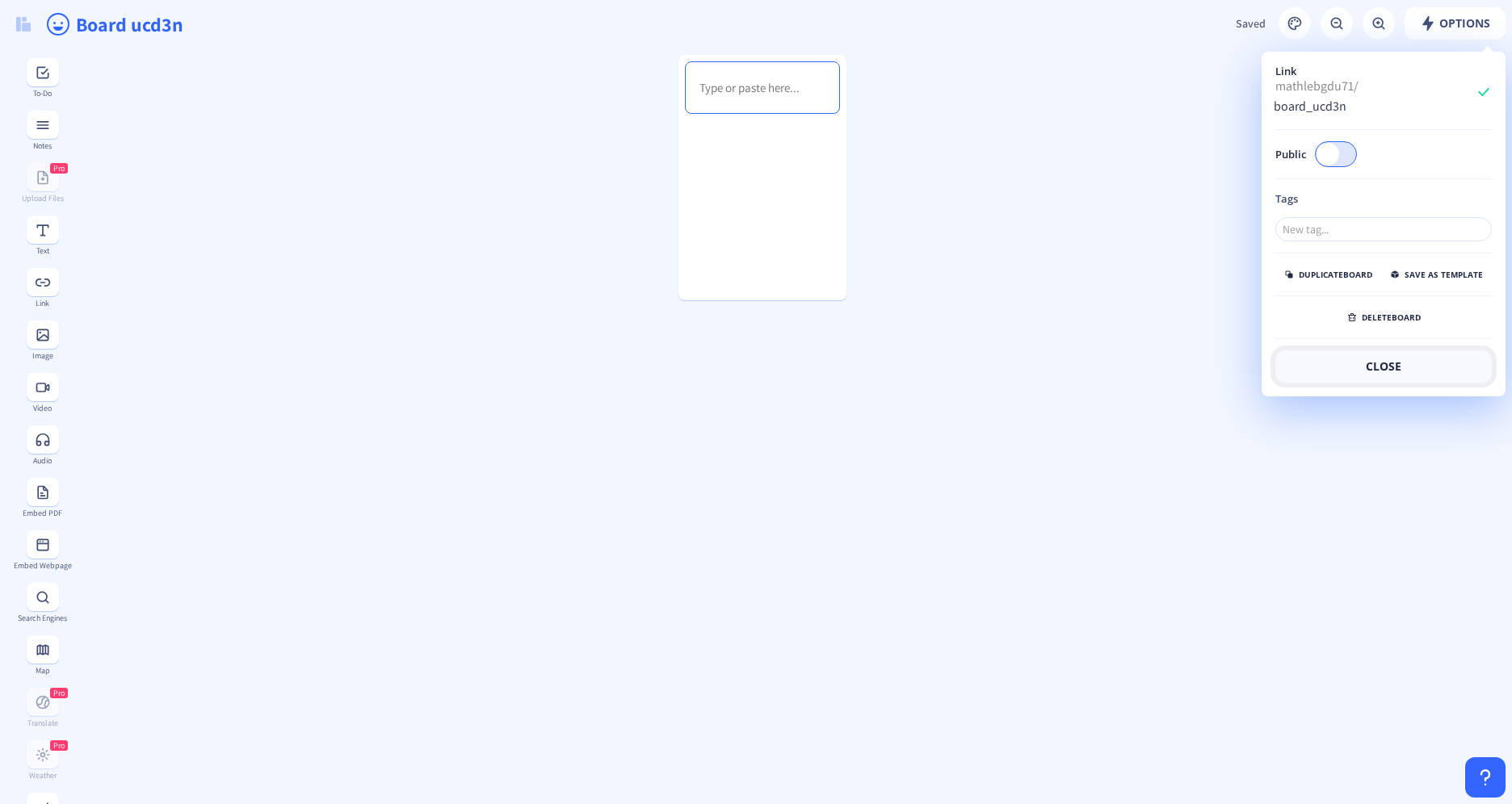
click at [1375, 354] on button "close" at bounding box center [1384, 366] width 216 height 33
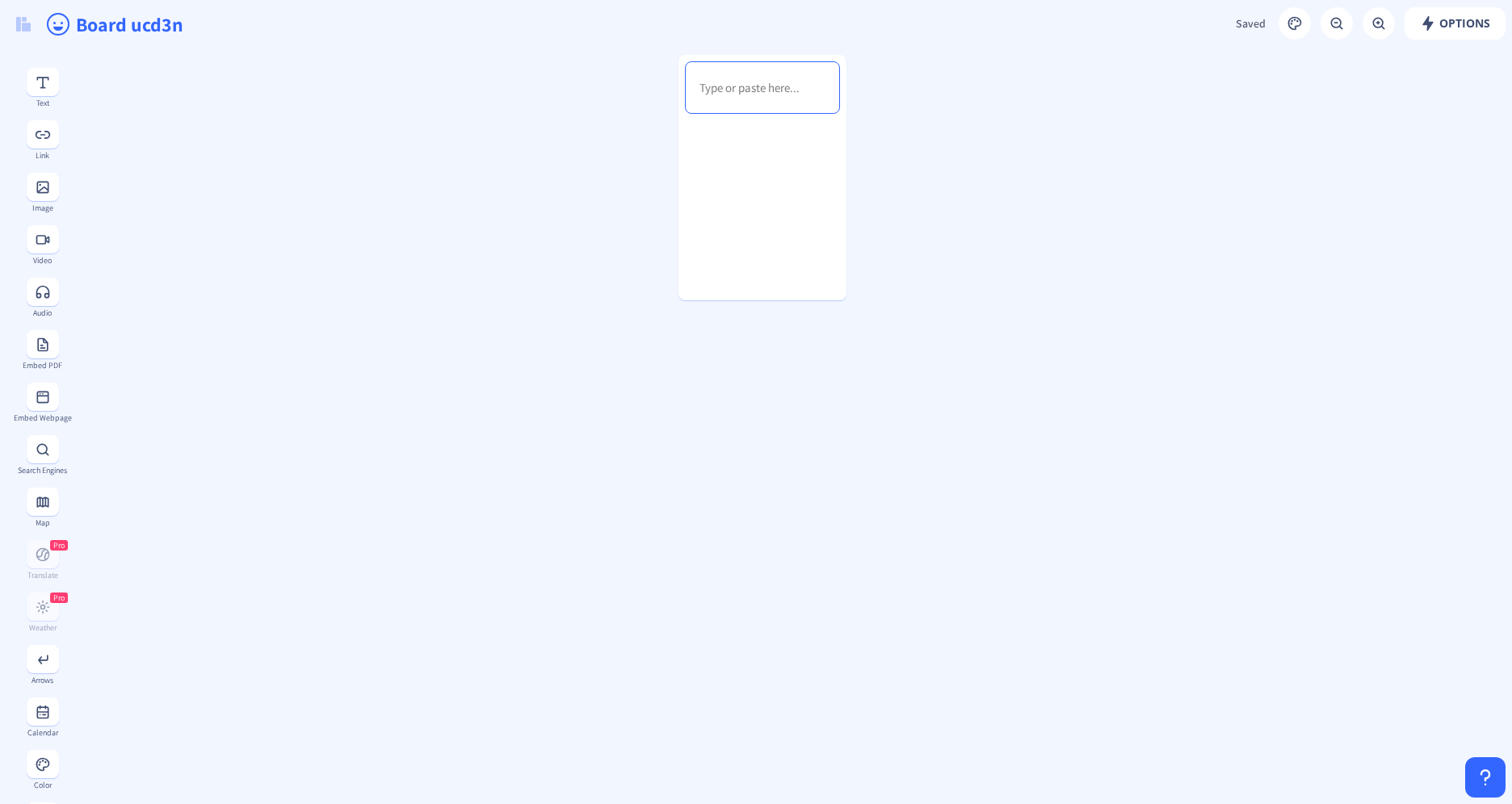
scroll to position [242, 0]
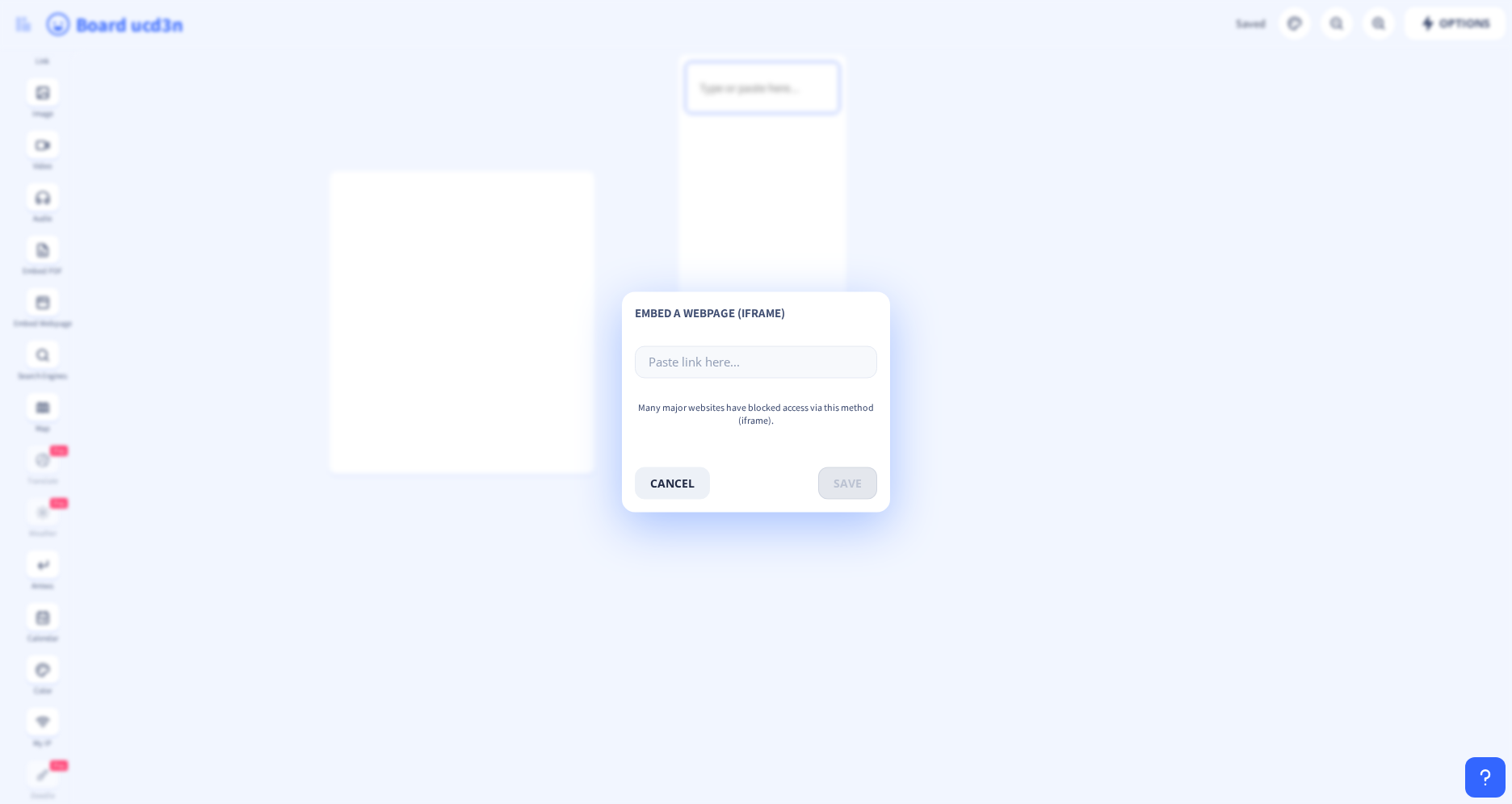
click at [1079, 157] on app-new "Options Saved Saving... Board ucd3n To-Do Notes Pro Upload Files Text Link Imag…" at bounding box center [756, 402] width 1512 height 804
click at [714, 383] on form at bounding box center [755, 362] width 242 height 58
click at [715, 344] on form at bounding box center [755, 362] width 242 height 58
click at [721, 359] on input "text" at bounding box center [755, 362] width 242 height 33
paste input "[URL][DOMAIN_NAME]"
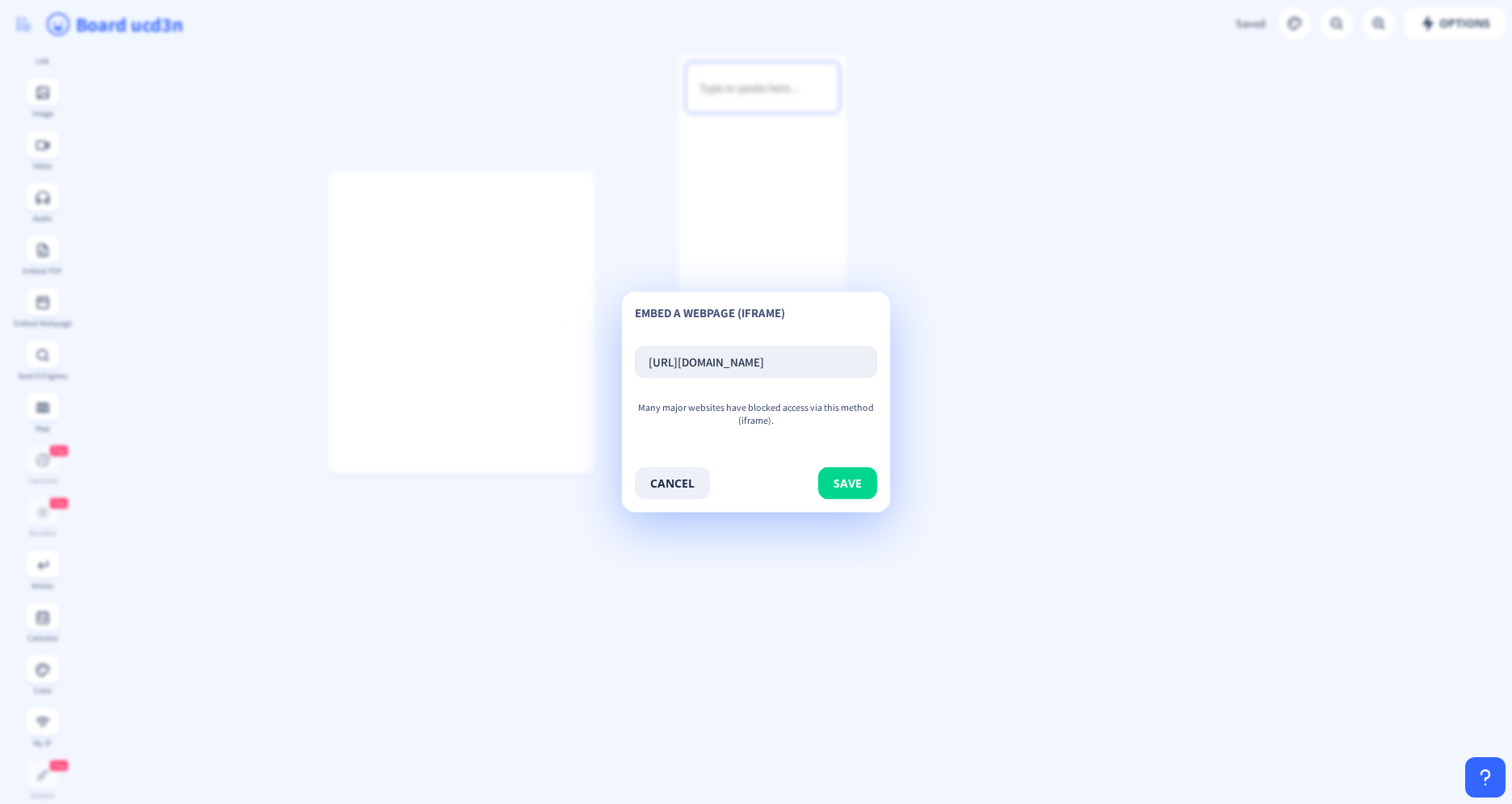
scroll to position [0, 50]
type input "[URL][DOMAIN_NAME]"
click at [846, 474] on button "save" at bounding box center [848, 483] width 59 height 33
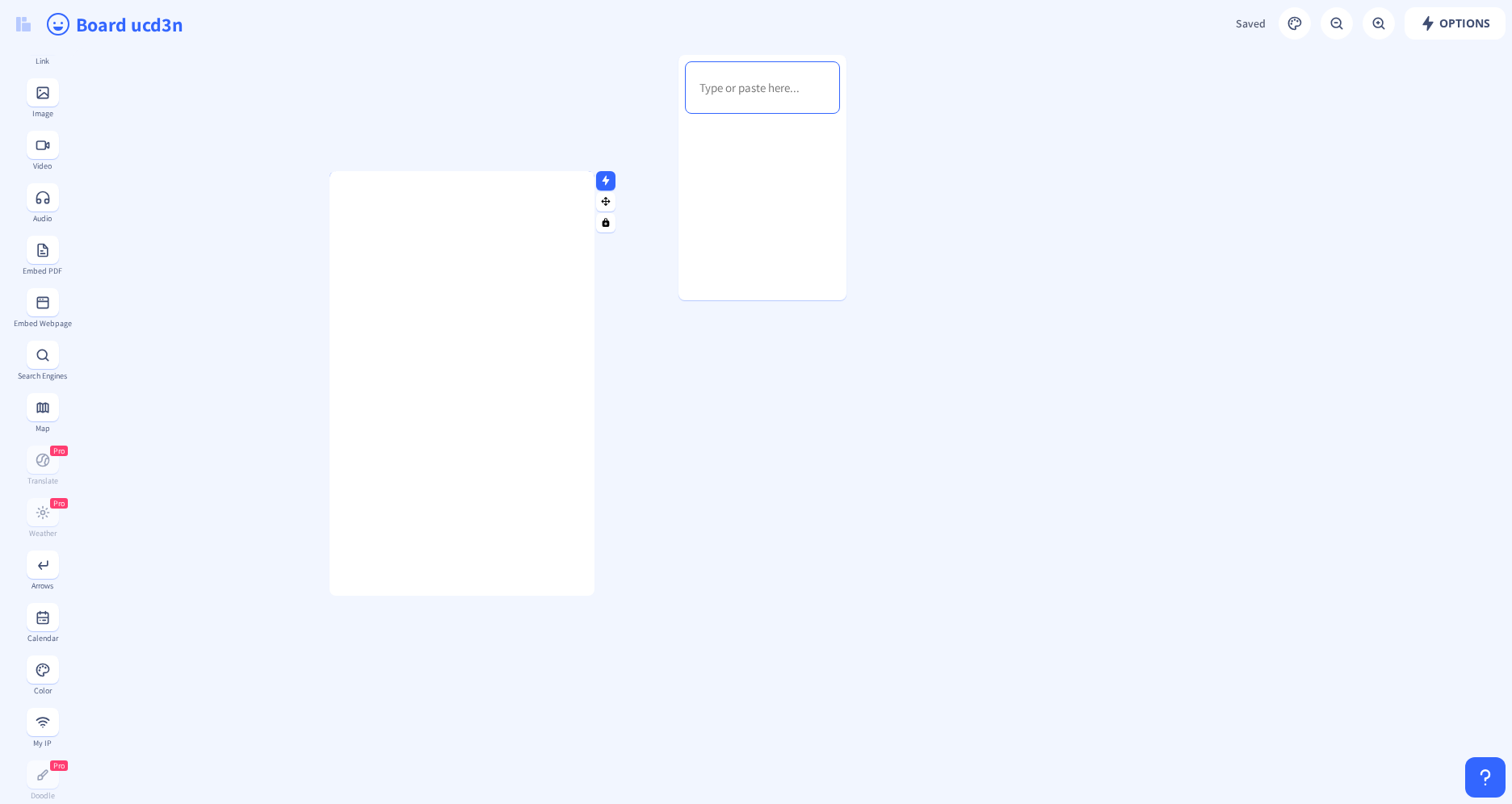
drag, startPoint x: 555, startPoint y: 472, endPoint x: 546, endPoint y: 594, distance: 122.3
click at [546, 594] on div at bounding box center [462, 594] width 265 height 4
click at [860, 99] on nb-icon at bounding box center [858, 106] width 16 height 16
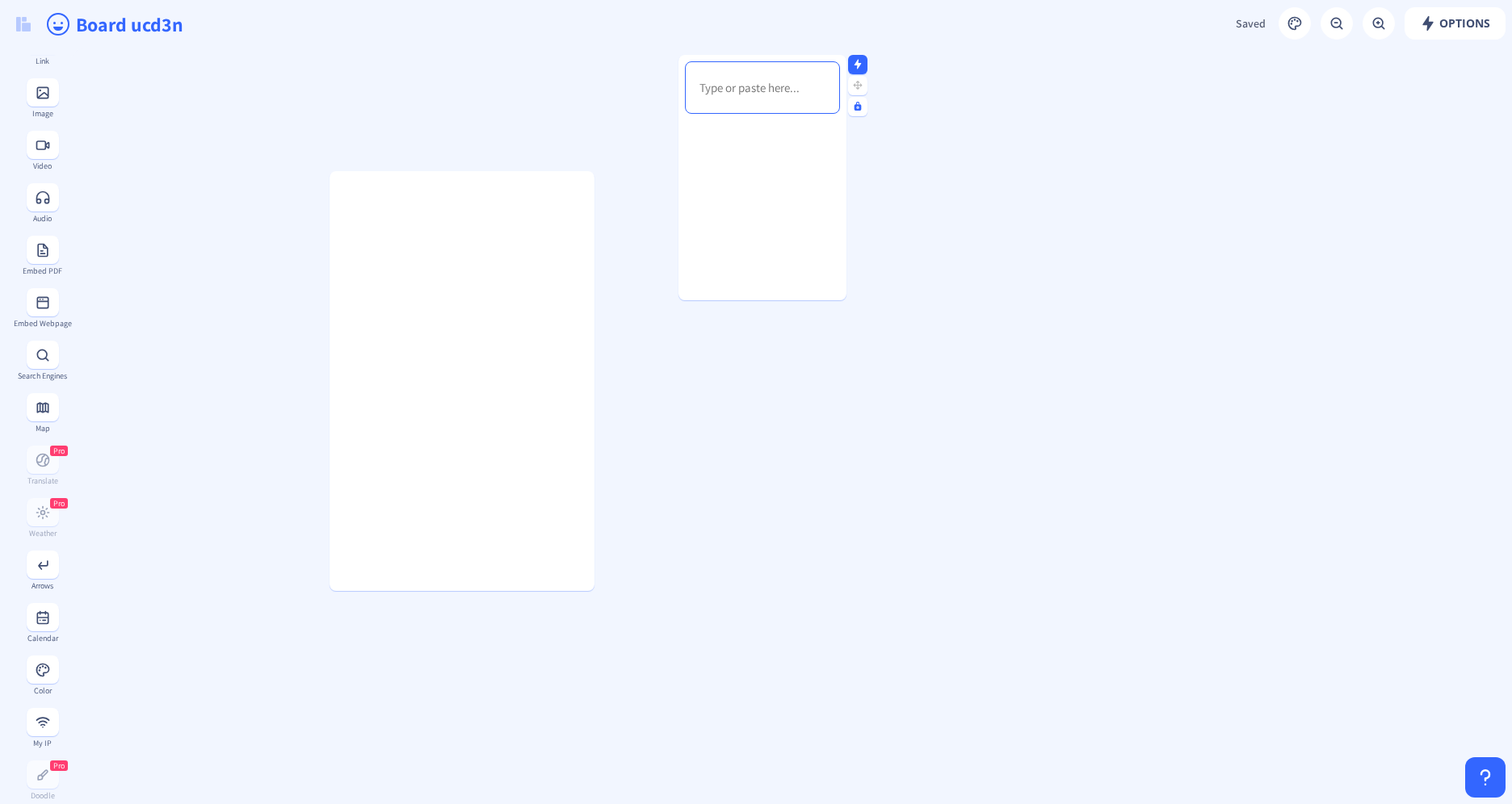
drag, startPoint x: 779, startPoint y: 89, endPoint x: 856, endPoint y: 180, distance: 119.2
drag, startPoint x: 579, startPoint y: 148, endPoint x: 581, endPoint y: 139, distance: 9.2
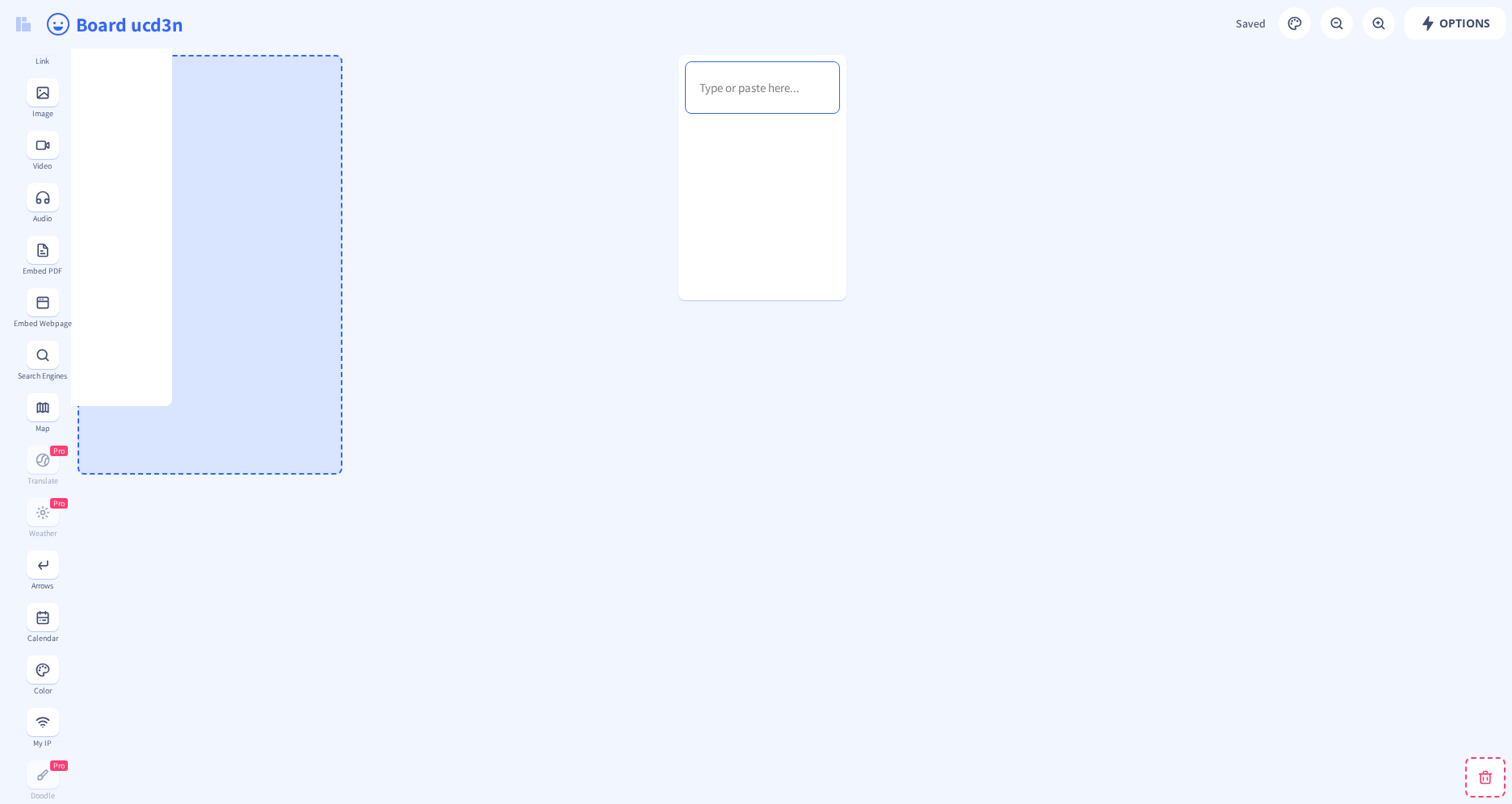
drag, startPoint x: 604, startPoint y: 199, endPoint x: 182, endPoint y: 14, distance: 460.8
click at [182, 14] on app-new "Options Saved Saving... Board ucd3n To-Do Notes Pro Upload Files Text Link Imag…" at bounding box center [756, 402] width 1512 height 804
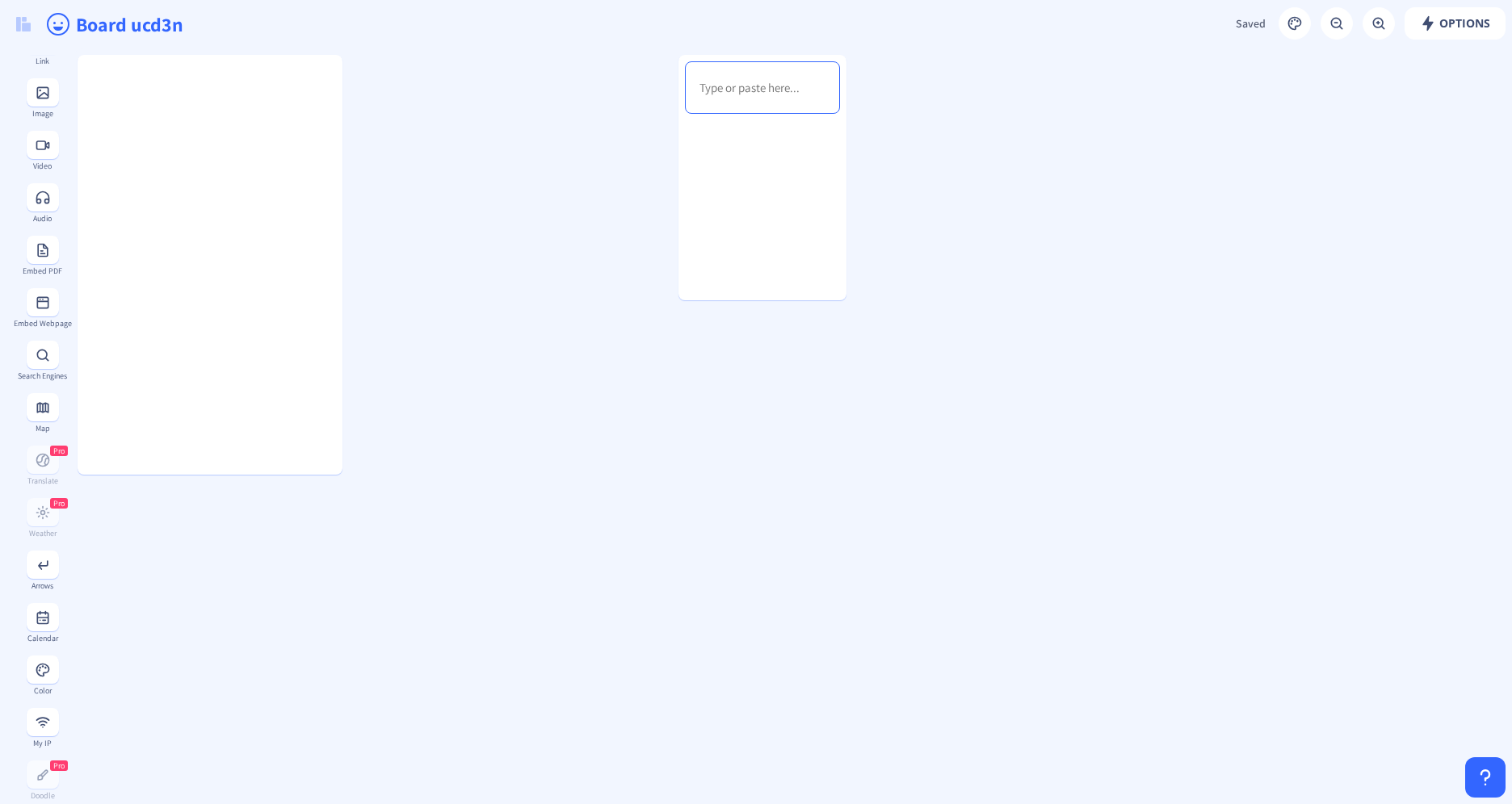
click at [354, 103] on rect at bounding box center [354, 106] width 11 height 11
click at [353, 64] on icon at bounding box center [354, 64] width 7 height 10
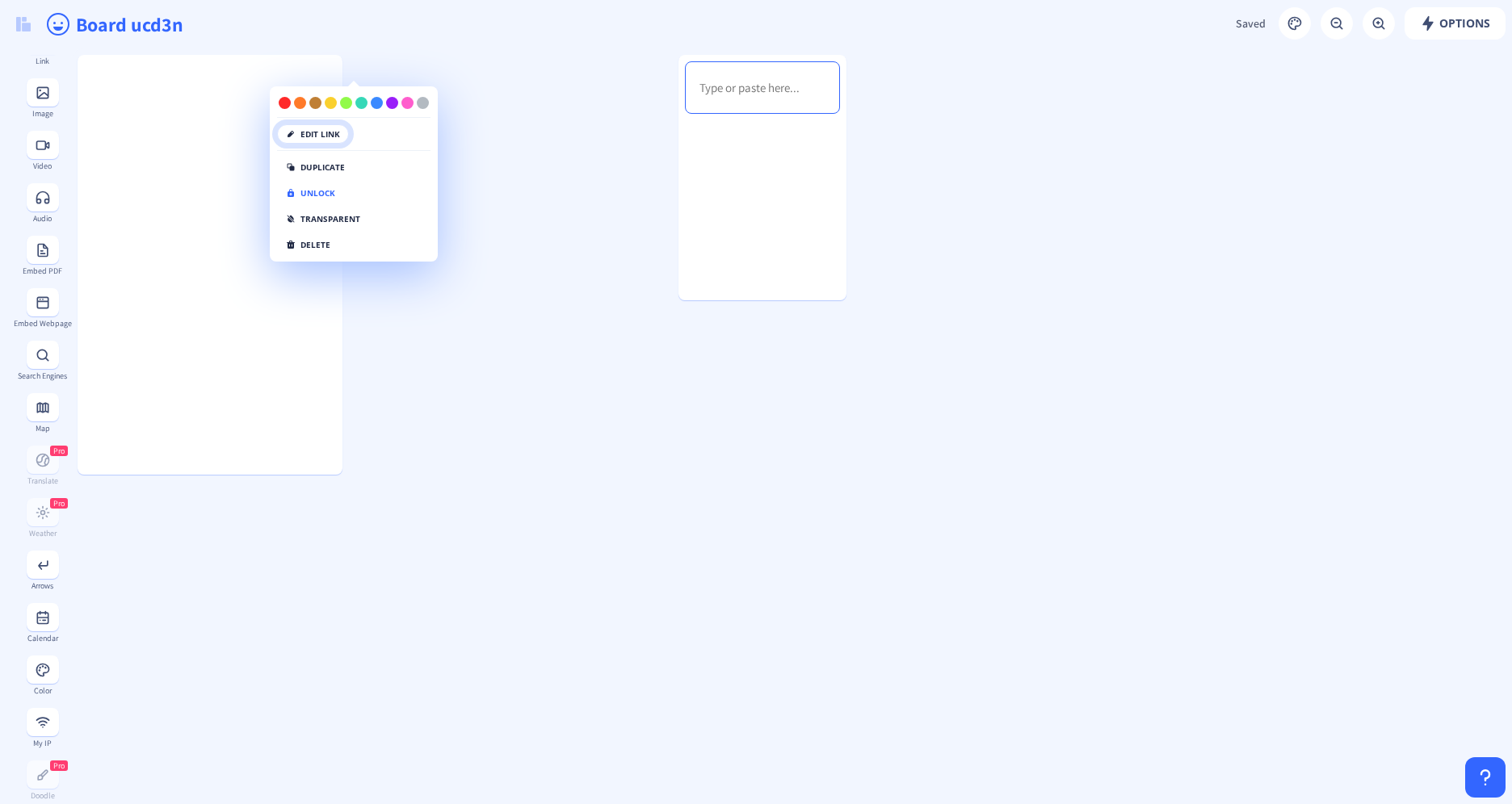
click at [334, 137] on button "edit link" at bounding box center [312, 134] width 72 height 20
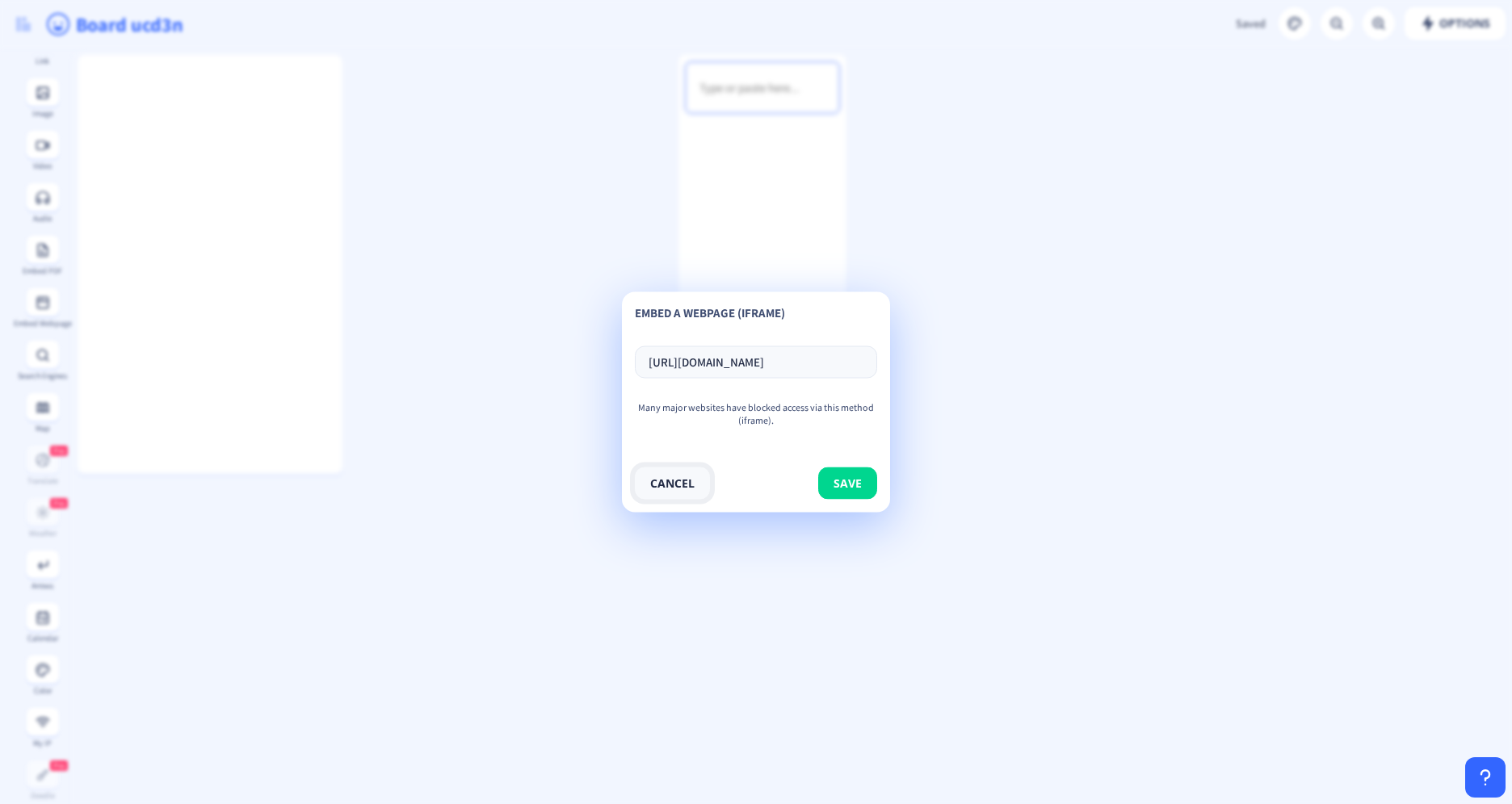
click at [665, 496] on button "cancel" at bounding box center [672, 483] width 75 height 33
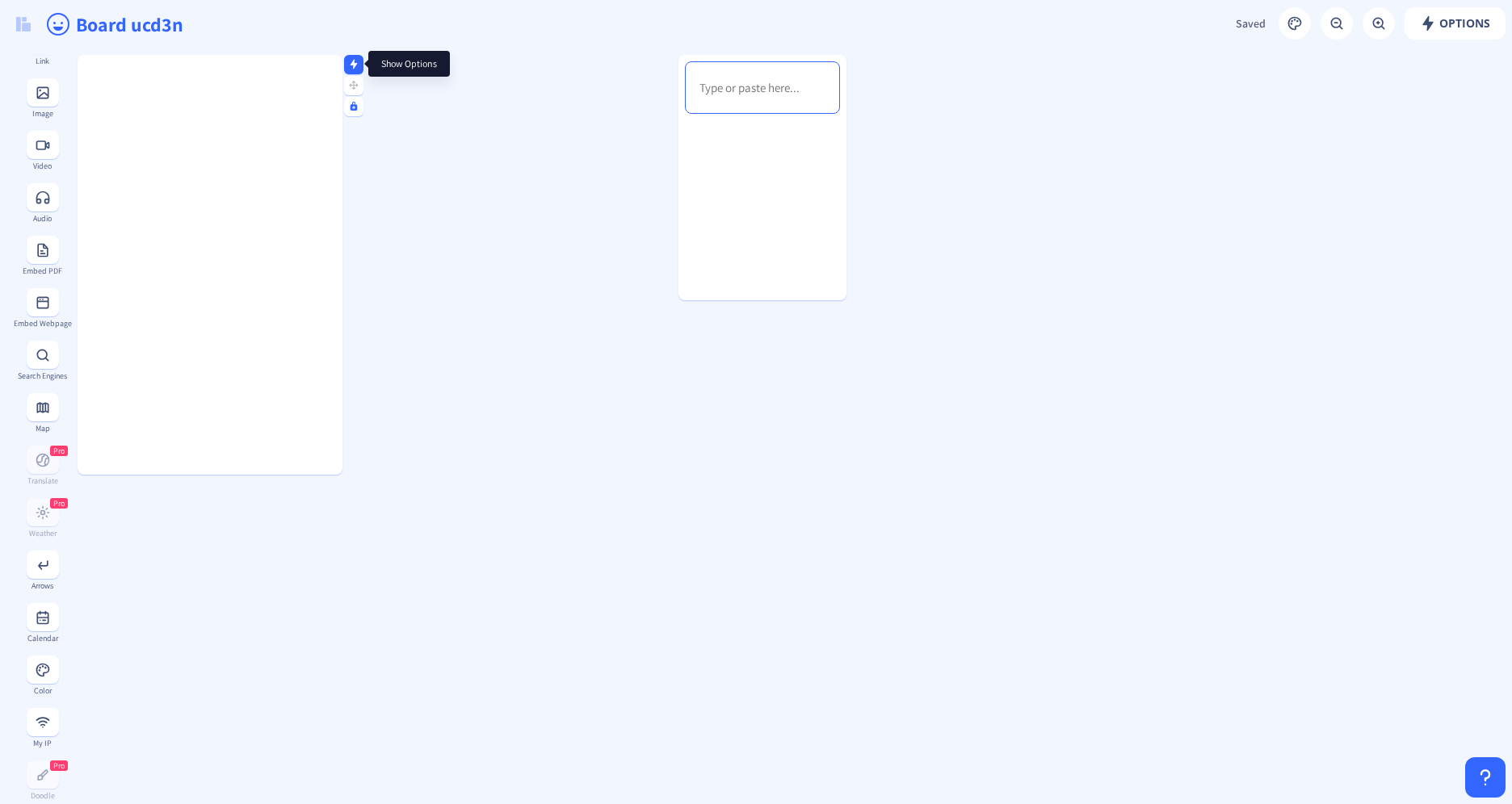
click at [352, 65] on rect at bounding box center [354, 64] width 11 height 11
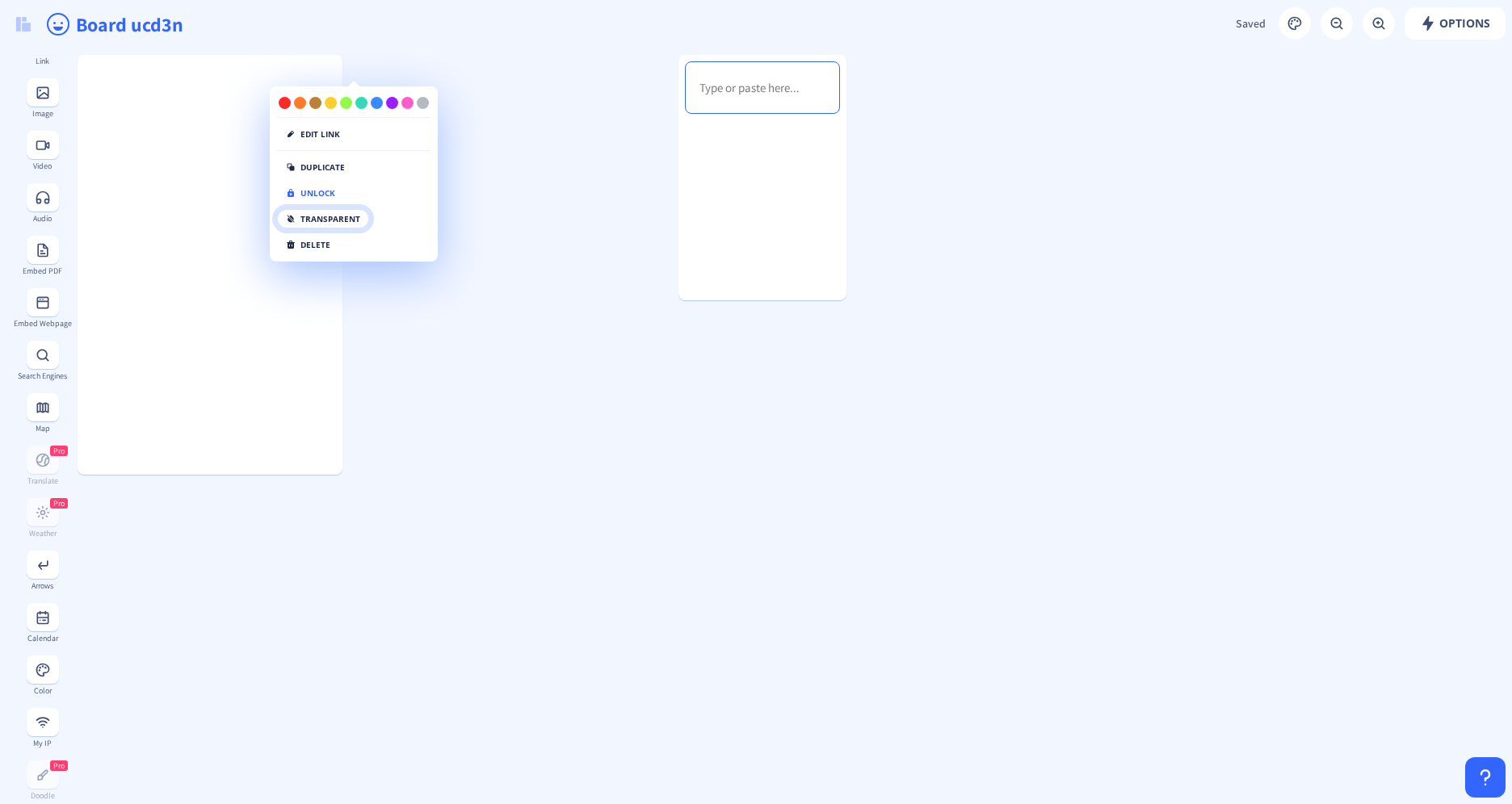
click at [330, 220] on button "transparent" at bounding box center [322, 219] width 92 height 20
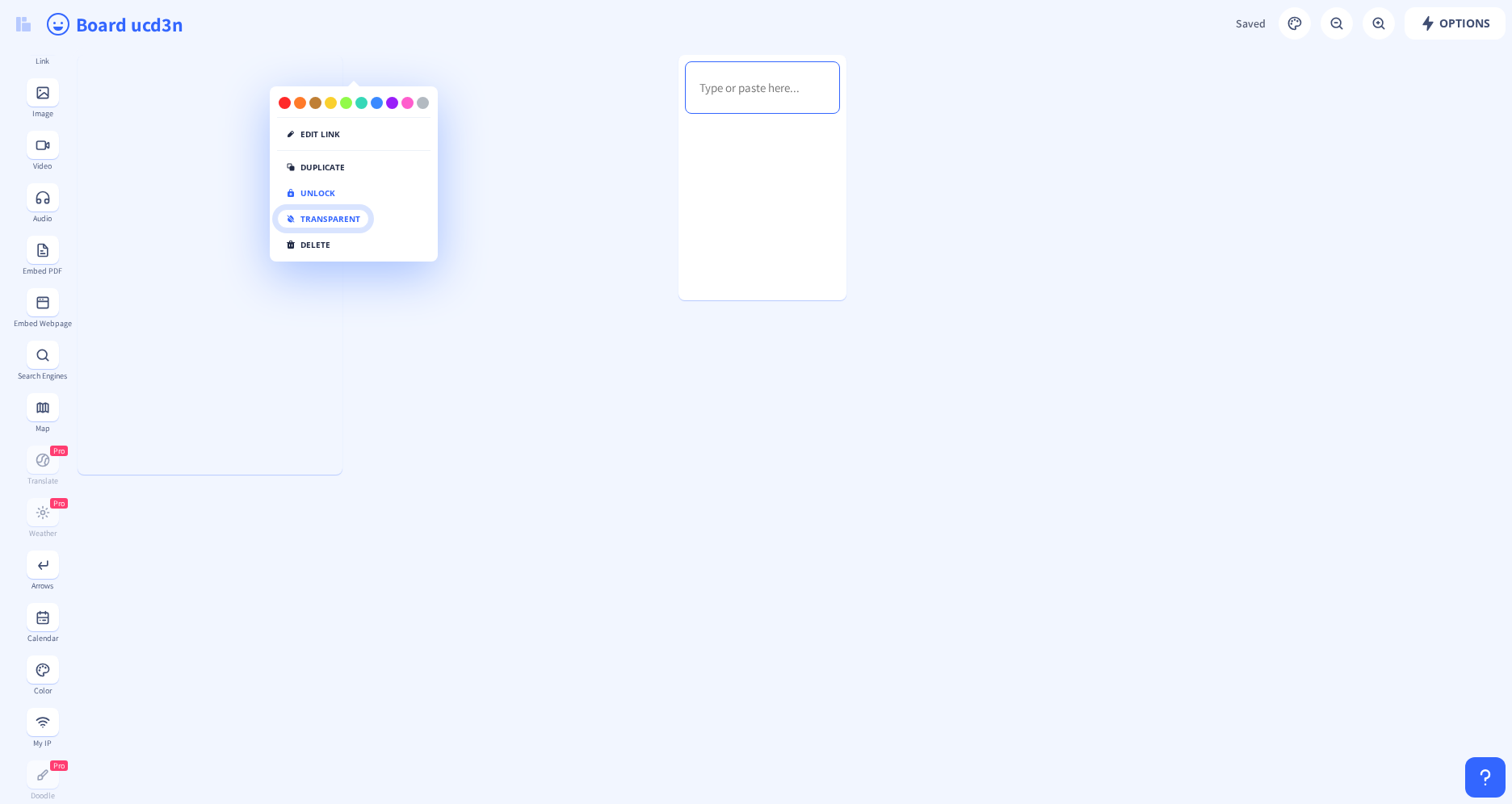
click at [338, 220] on button "transparent" at bounding box center [322, 219] width 92 height 20
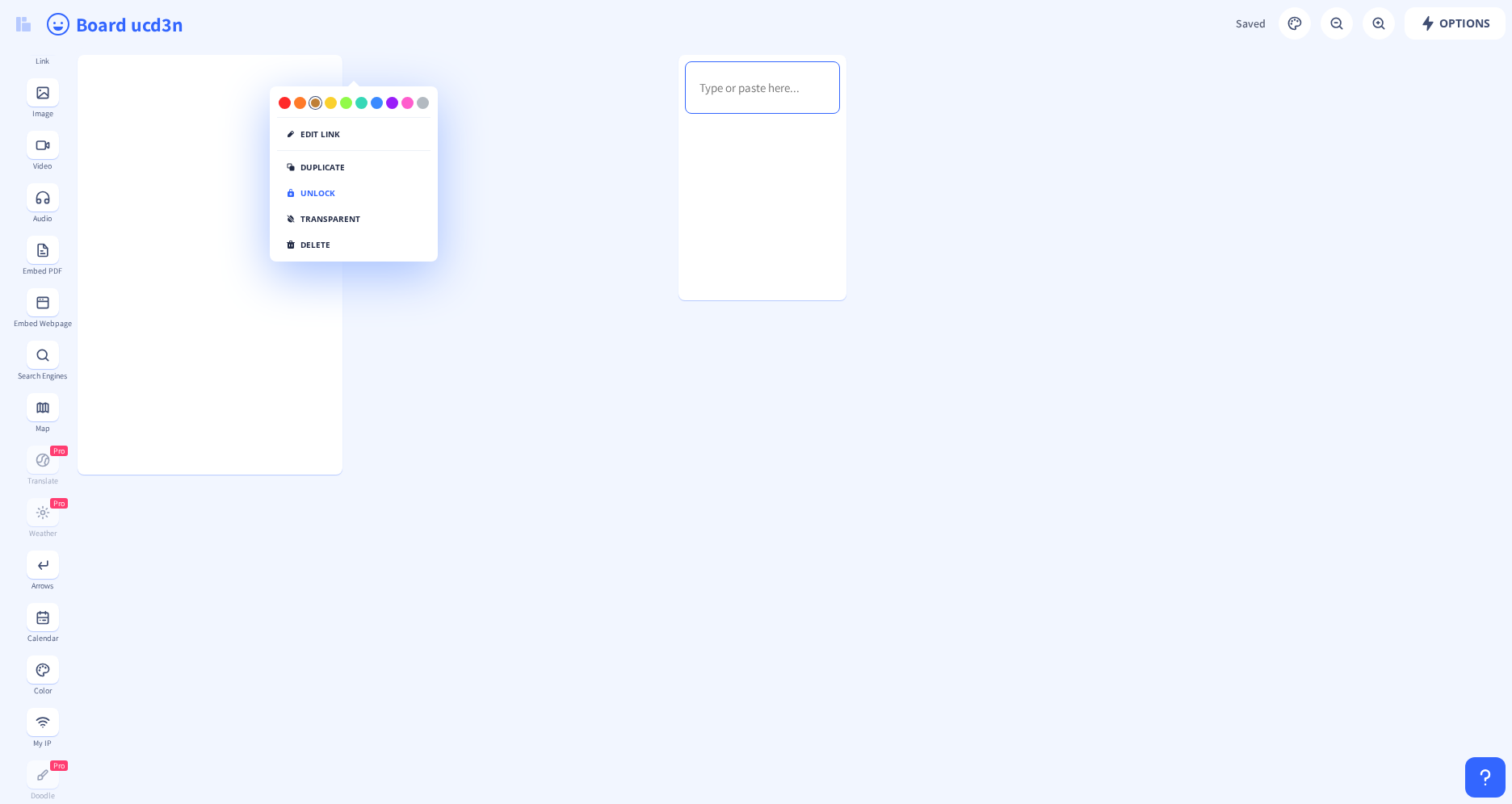
click at [315, 101] on div at bounding box center [315, 103] width 12 height 12
click at [298, 104] on div at bounding box center [300, 106] width 12 height 12
click at [288, 104] on div at bounding box center [285, 106] width 12 height 12
click at [415, 106] on div at bounding box center [353, 108] width 153 height 16
click at [423, 106] on div at bounding box center [423, 106] width 12 height 12
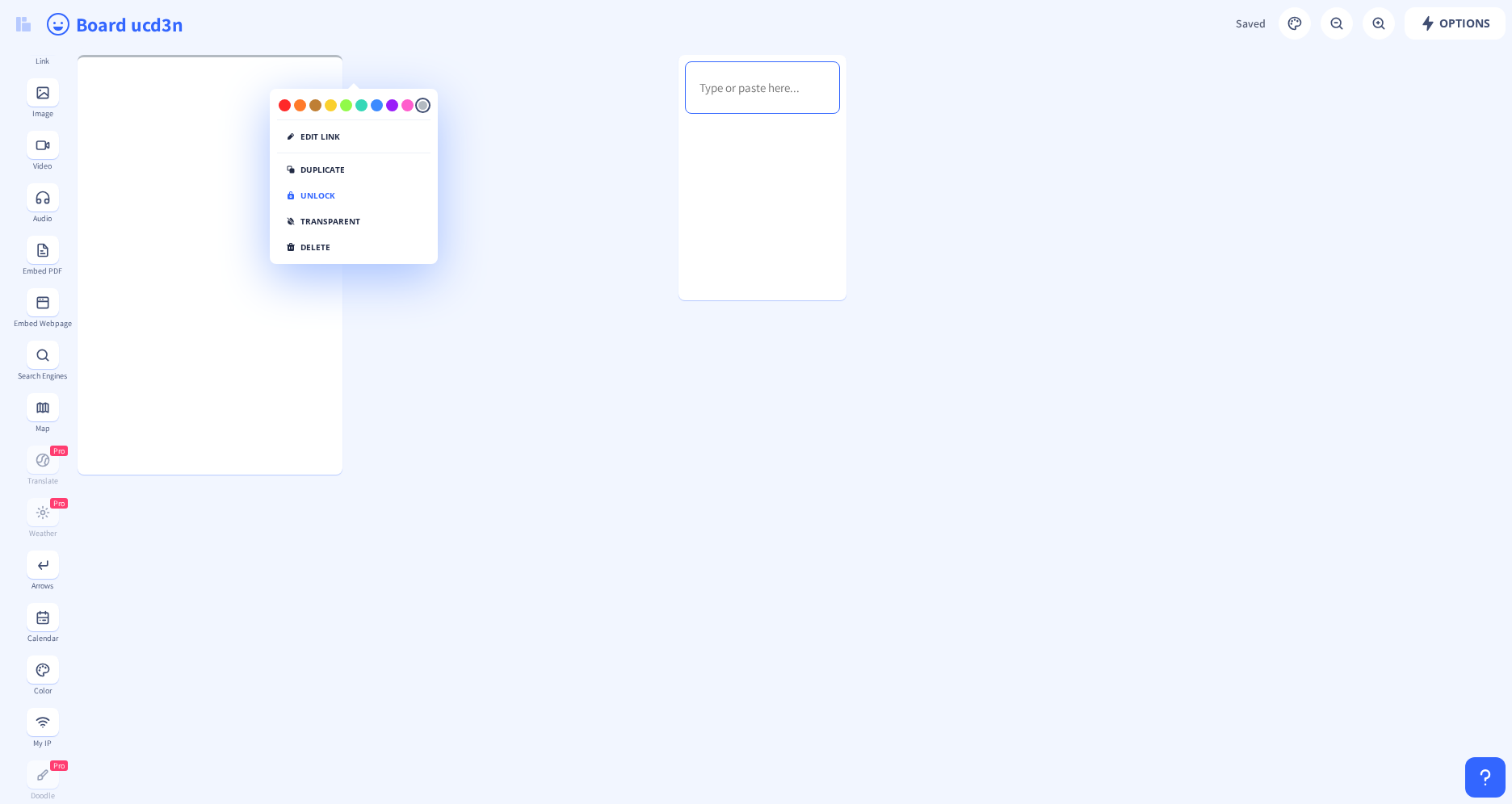
click at [423, 106] on div at bounding box center [423, 106] width 12 height 12
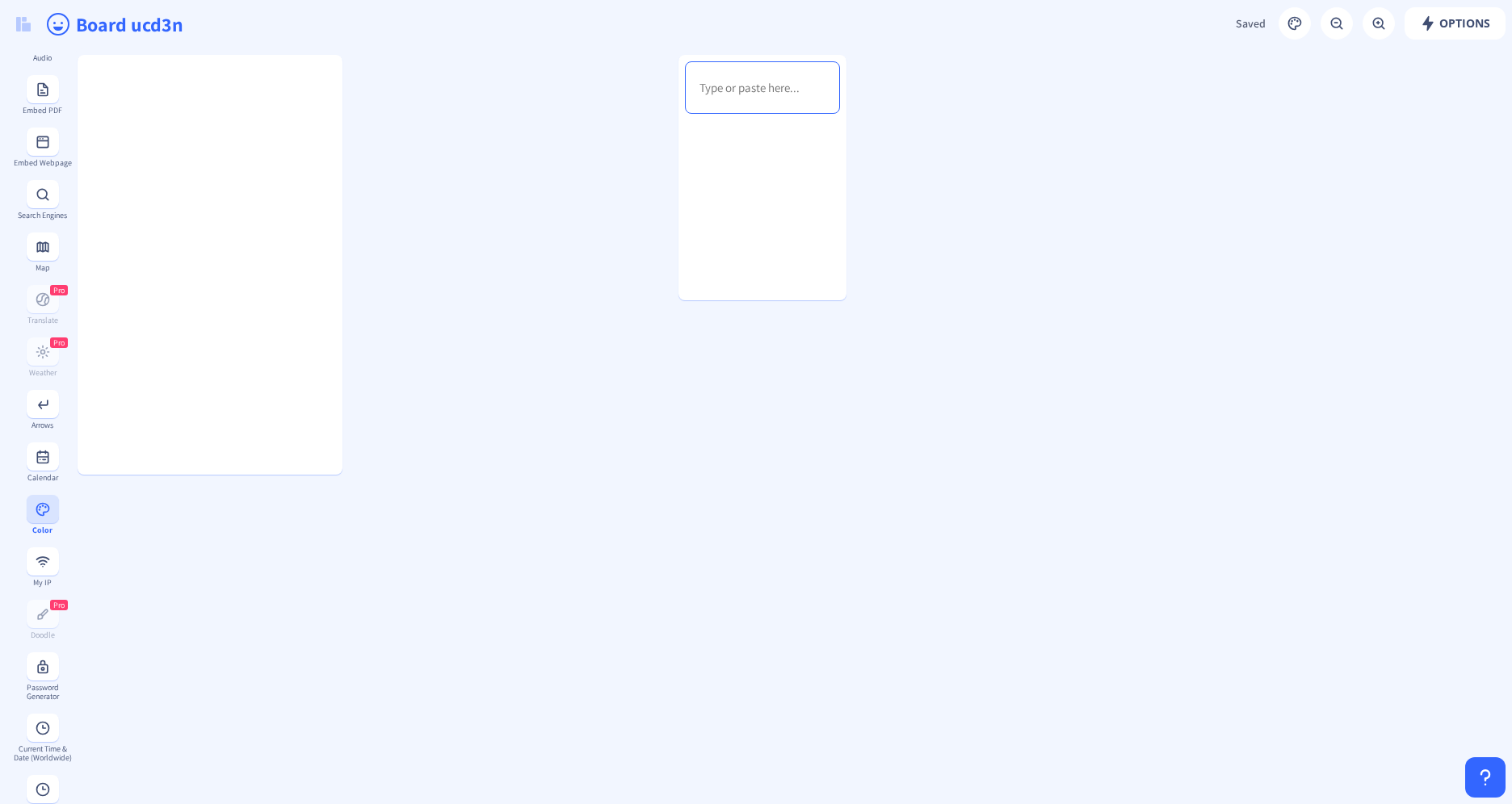
scroll to position [404, 0]
click at [37, 481] on div "Calendar" at bounding box center [42, 476] width 59 height 9
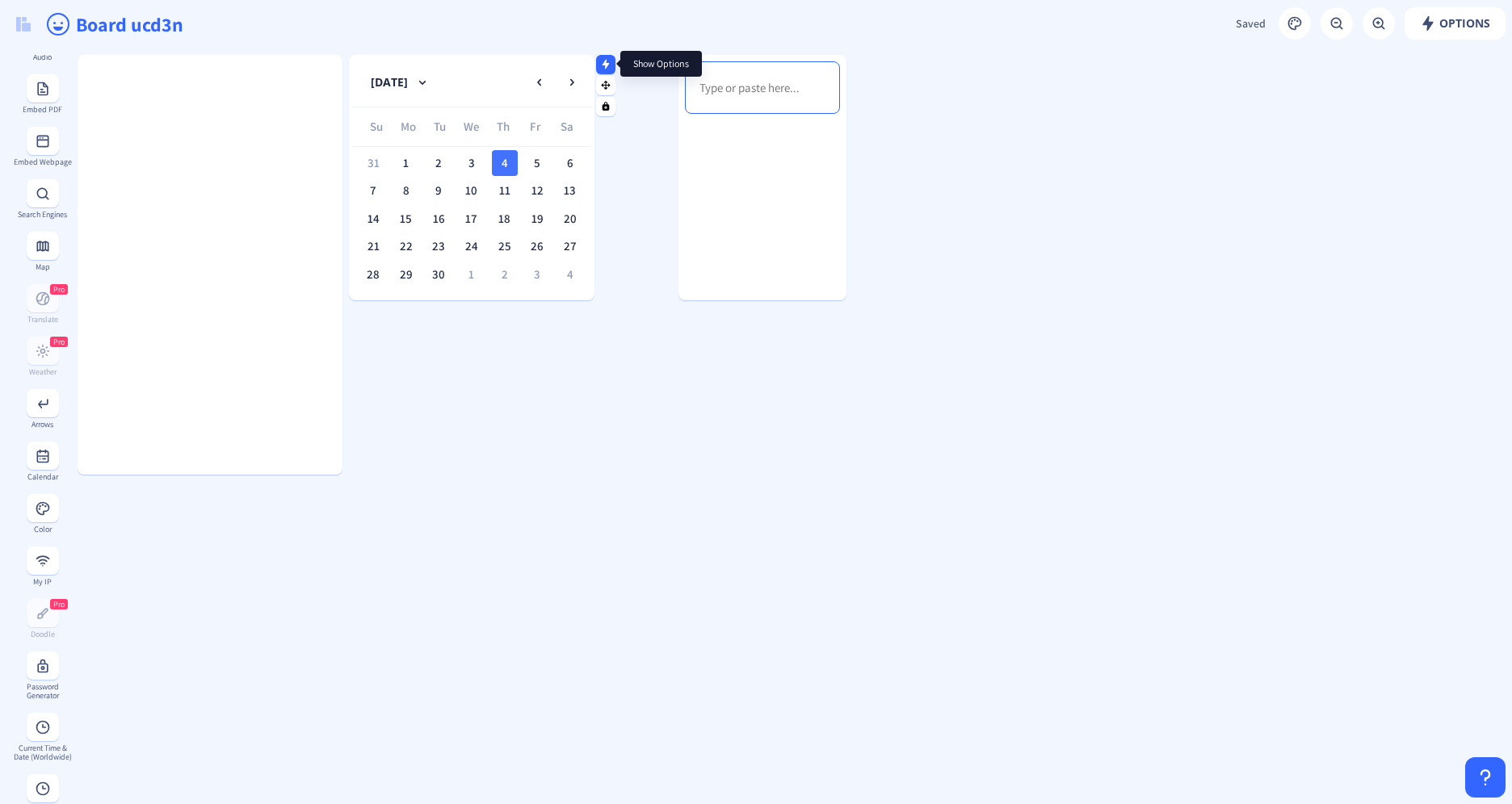
click at [608, 64] on icon at bounding box center [606, 64] width 7 height 10
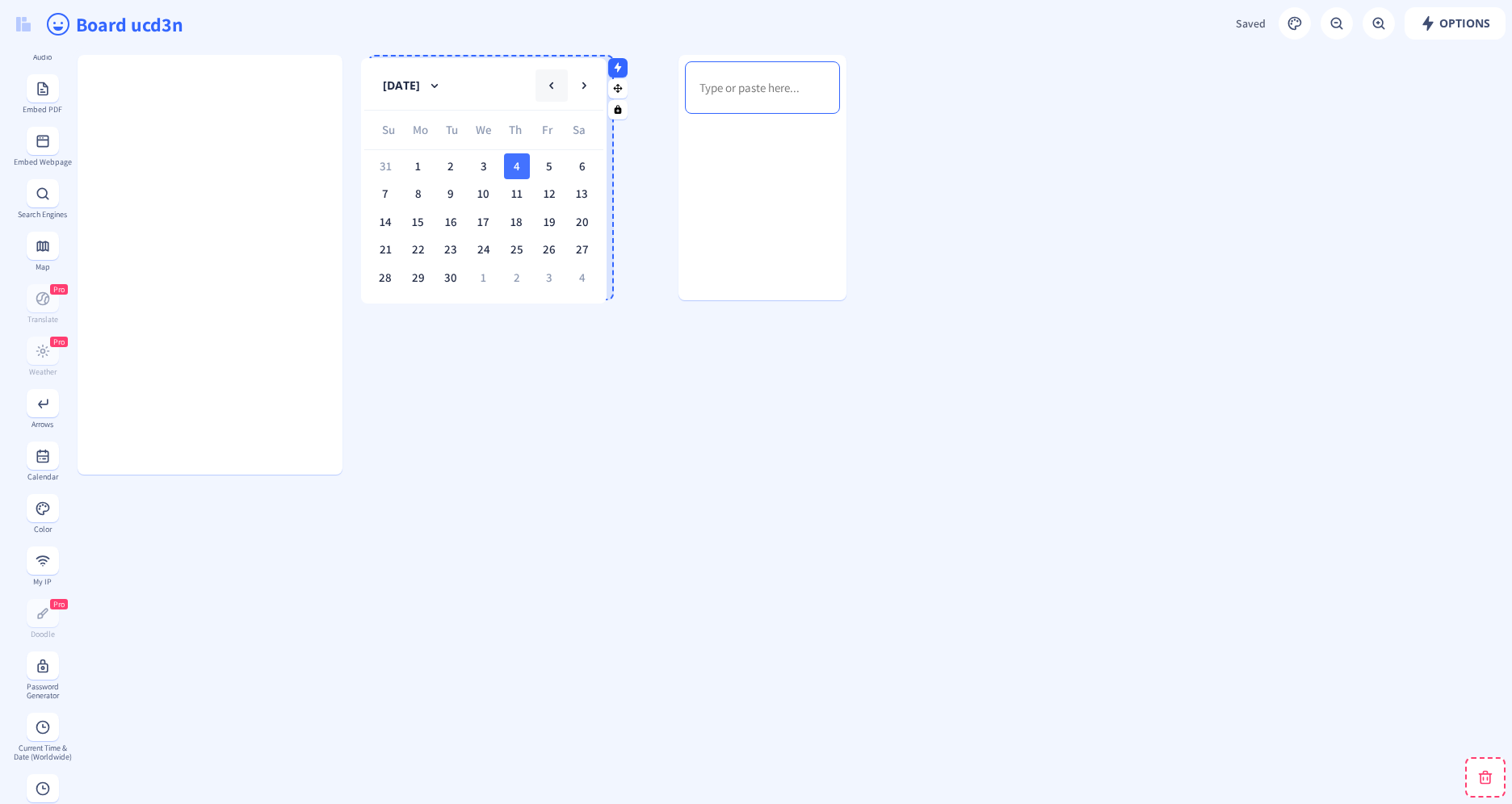
drag, startPoint x: 522, startPoint y: 66, endPoint x: 563, endPoint y: 89, distance: 47.0
click at [563, 89] on nb-card-header "[DATE]" at bounding box center [484, 85] width 239 height 48
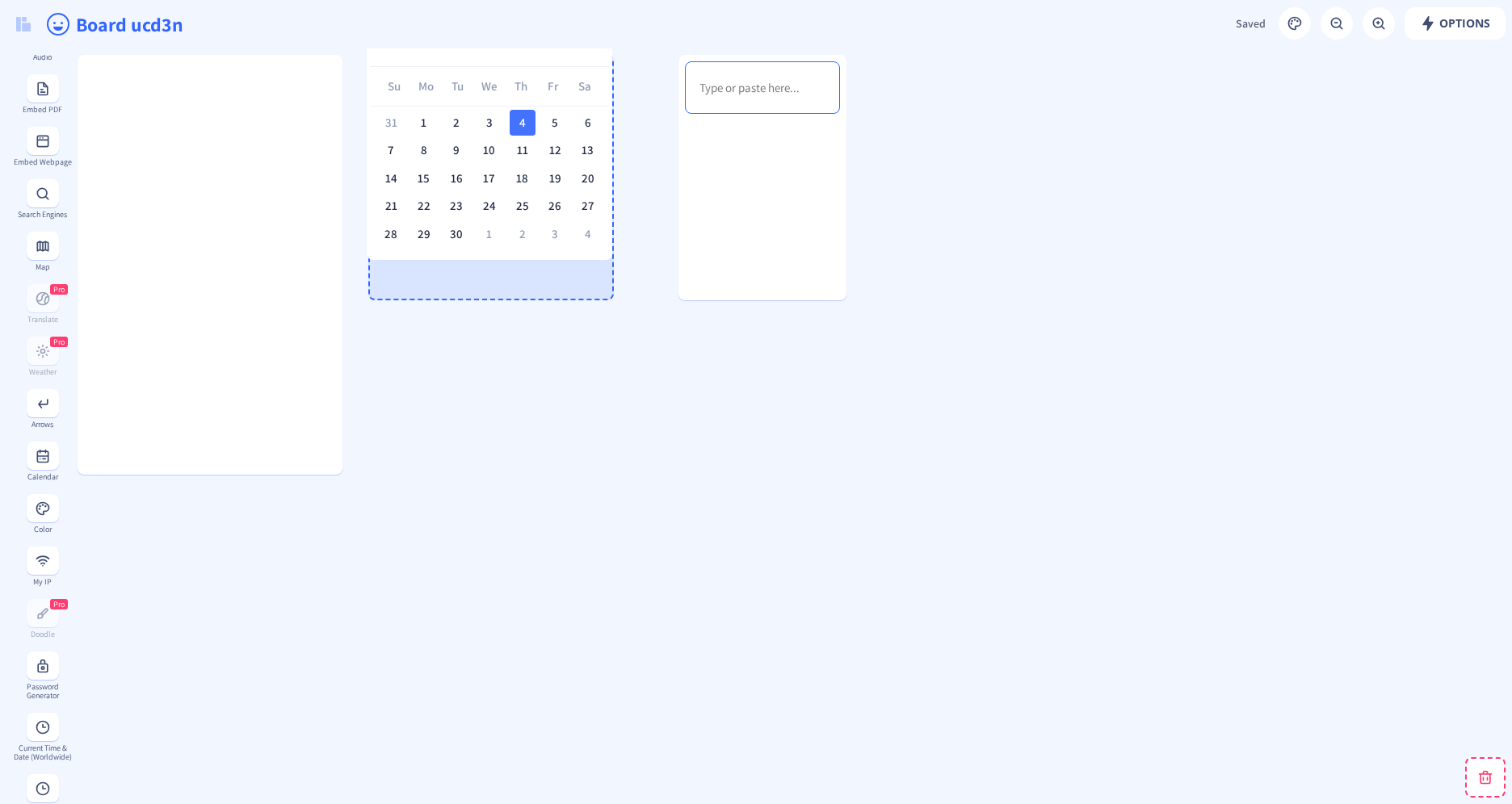
drag, startPoint x: 469, startPoint y: 89, endPoint x: 507, endPoint y: 29, distance: 71.0
click at [507, 29] on app-new "Options Saved Saving... Board ucd3n [DATE] Su Mo Tu We Th Fr Sa 31 1 2 3 4 5 6 …" at bounding box center [756, 402] width 1512 height 804
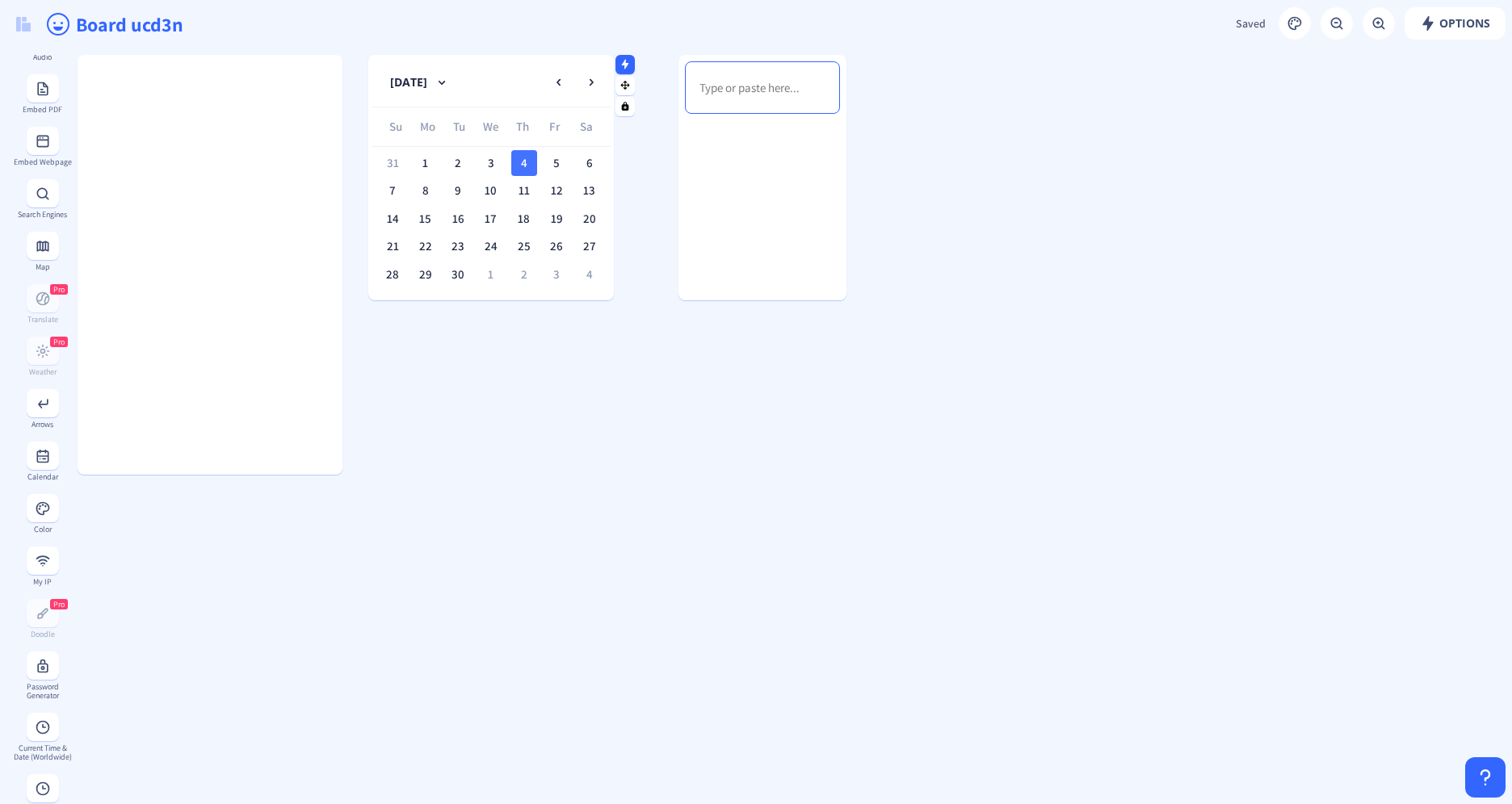
click at [626, 102] on icon at bounding box center [625, 106] width 7 height 9
click at [625, 68] on rect at bounding box center [626, 64] width 11 height 11
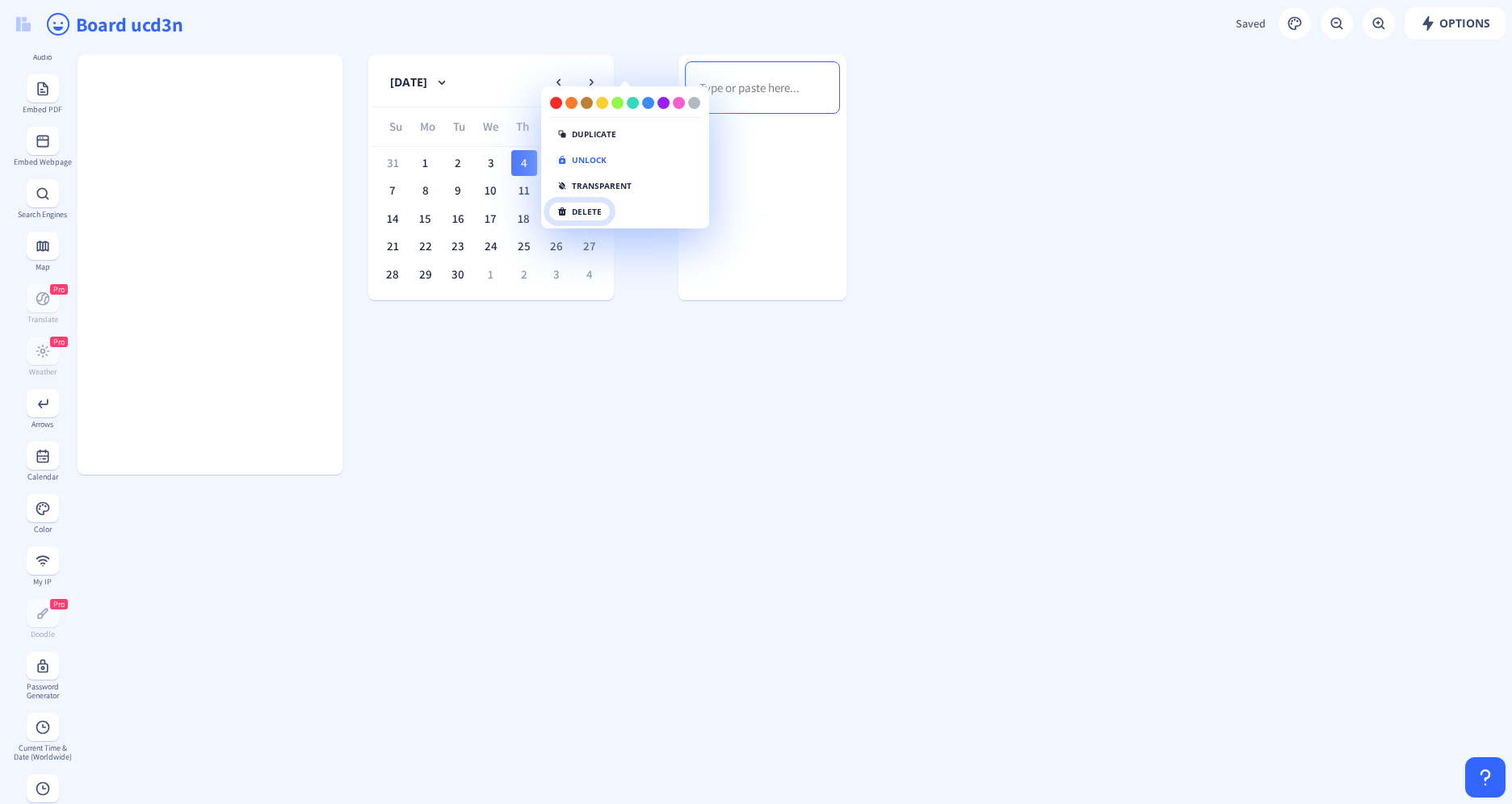
click at [601, 203] on button "delete" at bounding box center [579, 211] width 62 height 20
click at [601, 208] on button "click again" at bounding box center [590, 211] width 83 height 20
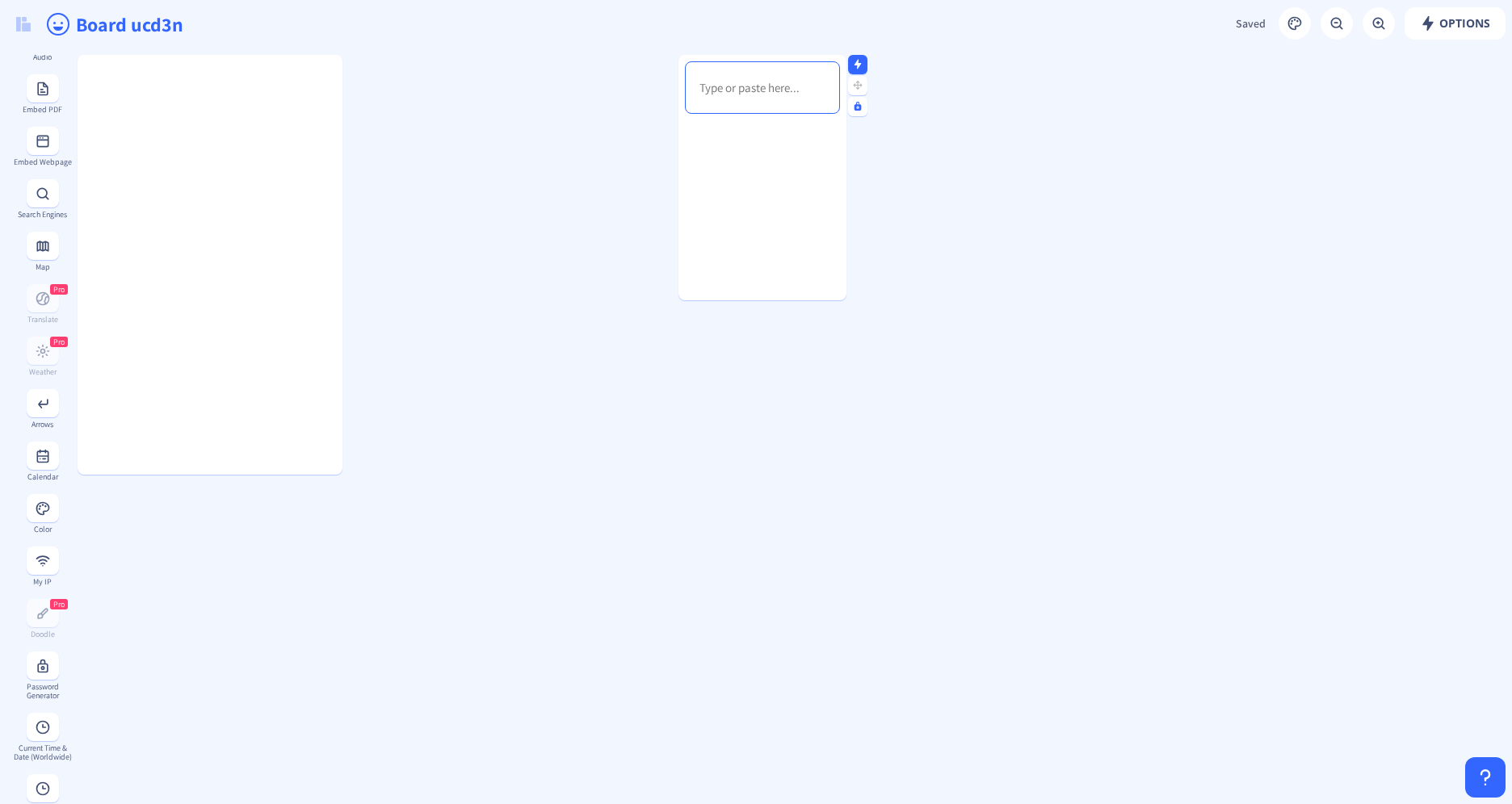
drag, startPoint x: 745, startPoint y: 214, endPoint x: 707, endPoint y: 269, distance: 66.9
click at [707, 269] on div at bounding box center [763, 225] width 168 height 209
drag, startPoint x: 798, startPoint y: 168, endPoint x: 688, endPoint y: 278, distance: 155.6
drag, startPoint x: 733, startPoint y: 190, endPoint x: 669, endPoint y: 395, distance: 214.8
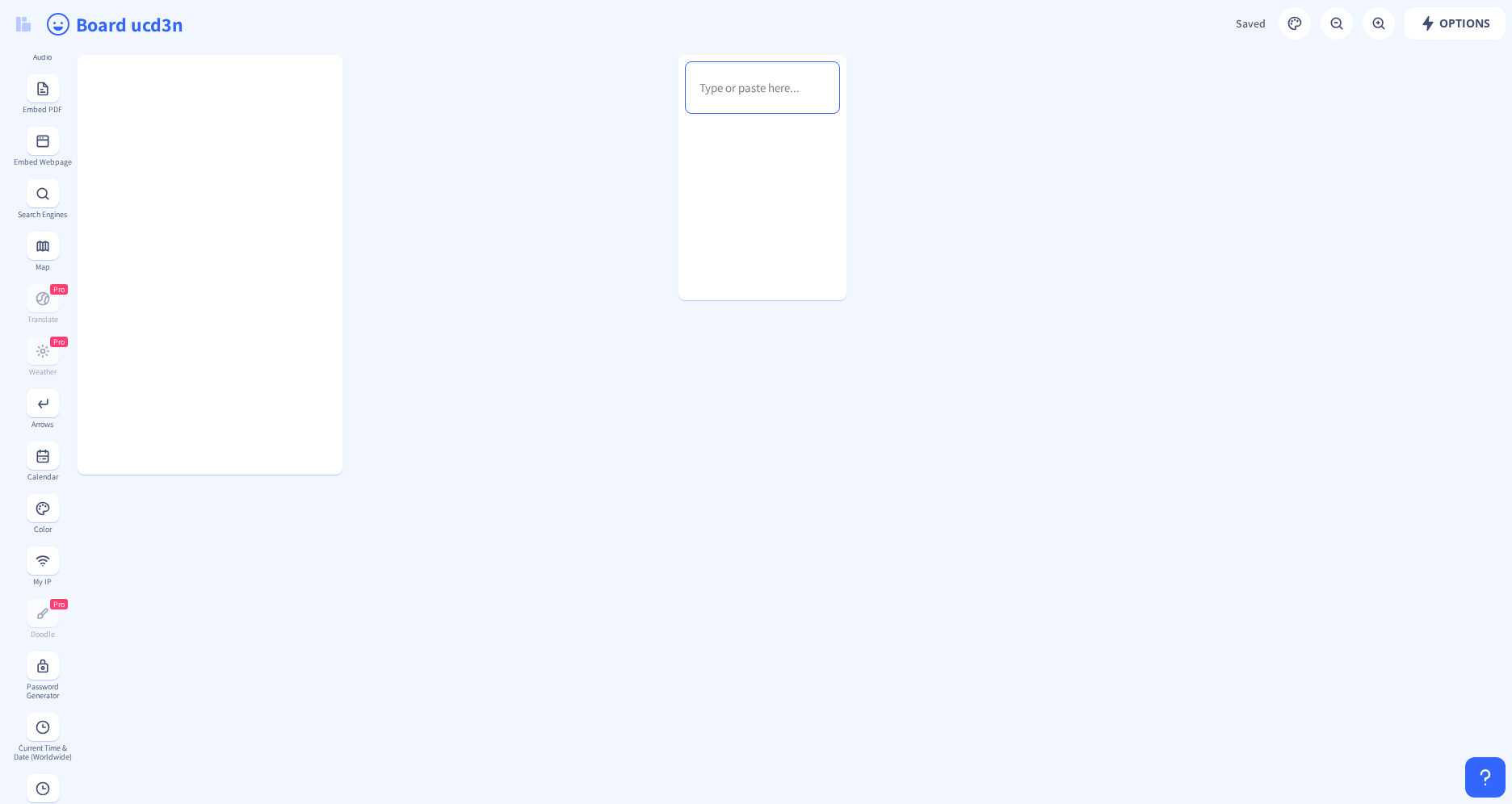
drag, startPoint x: 781, startPoint y: 53, endPoint x: 772, endPoint y: 84, distance: 32.3
drag, startPoint x: 786, startPoint y: 56, endPoint x: 804, endPoint y: 106, distance: 53.1
click at [804, 106] on div at bounding box center [763, 178] width 168 height 245
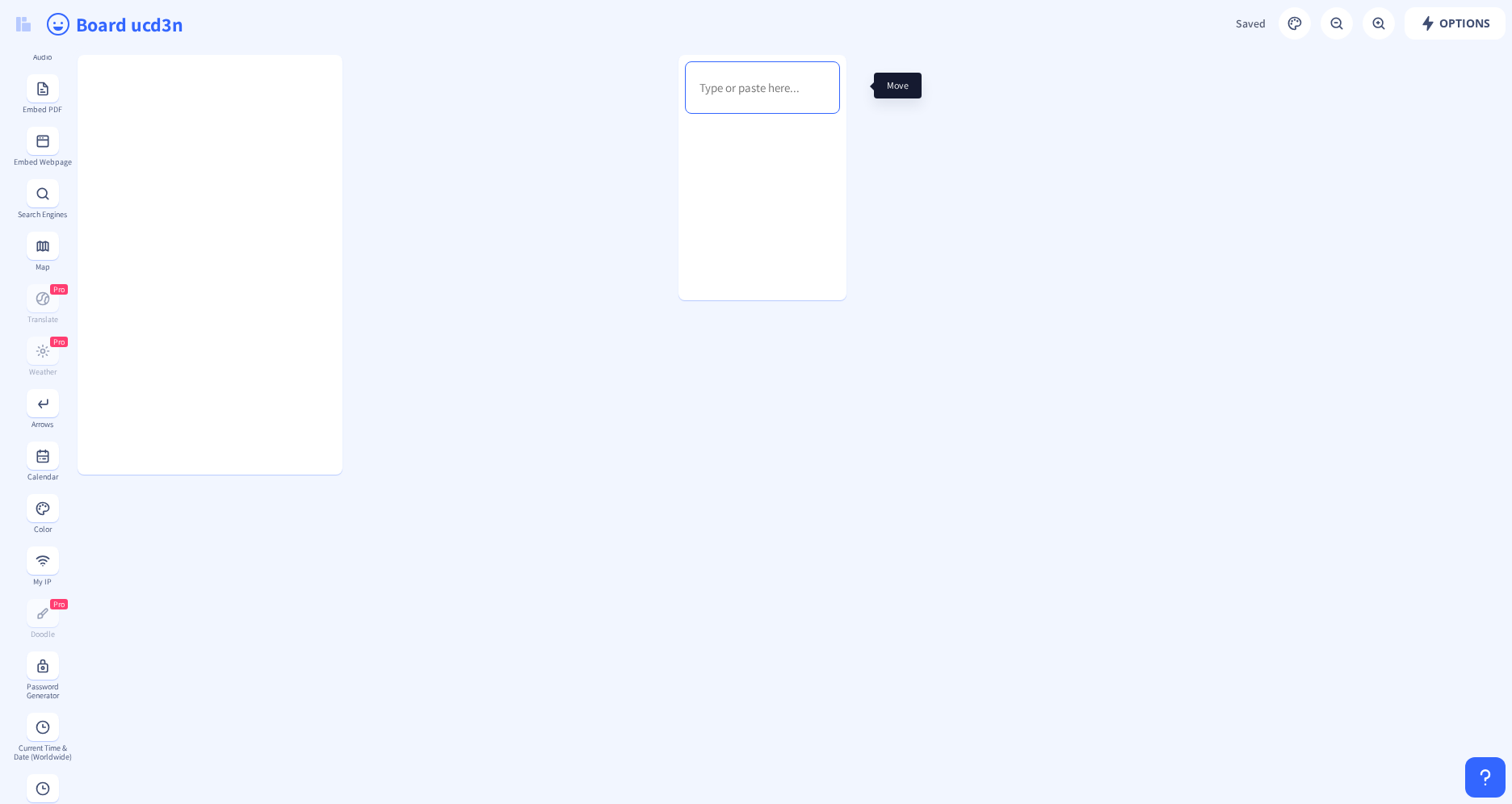
click at [856, 114] on nb-icon at bounding box center [858, 106] width 16 height 16
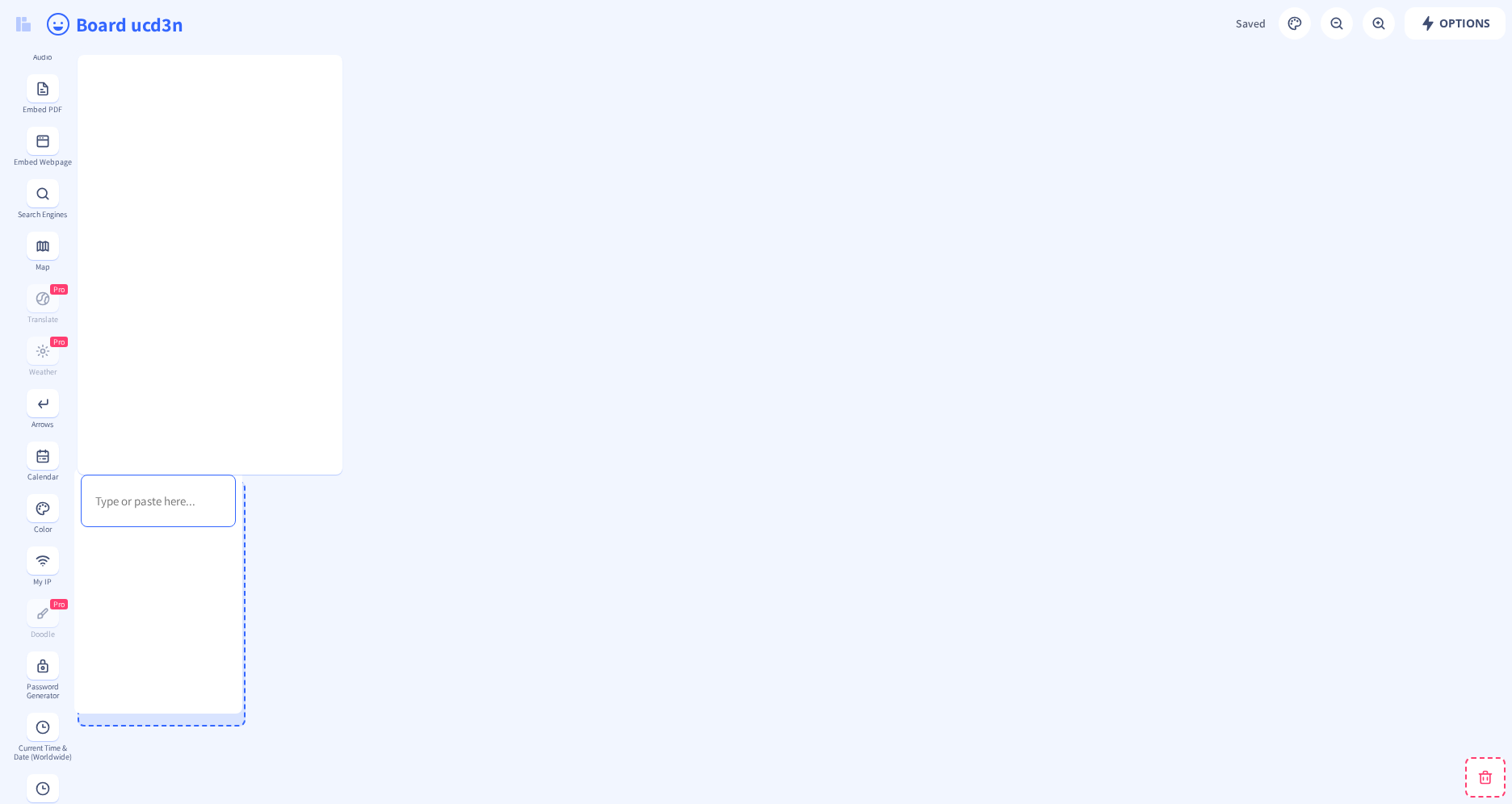
drag, startPoint x: 860, startPoint y: 84, endPoint x: 257, endPoint y: 494, distance: 729.2
click at [257, 494] on rect at bounding box center [254, 498] width 11 height 11
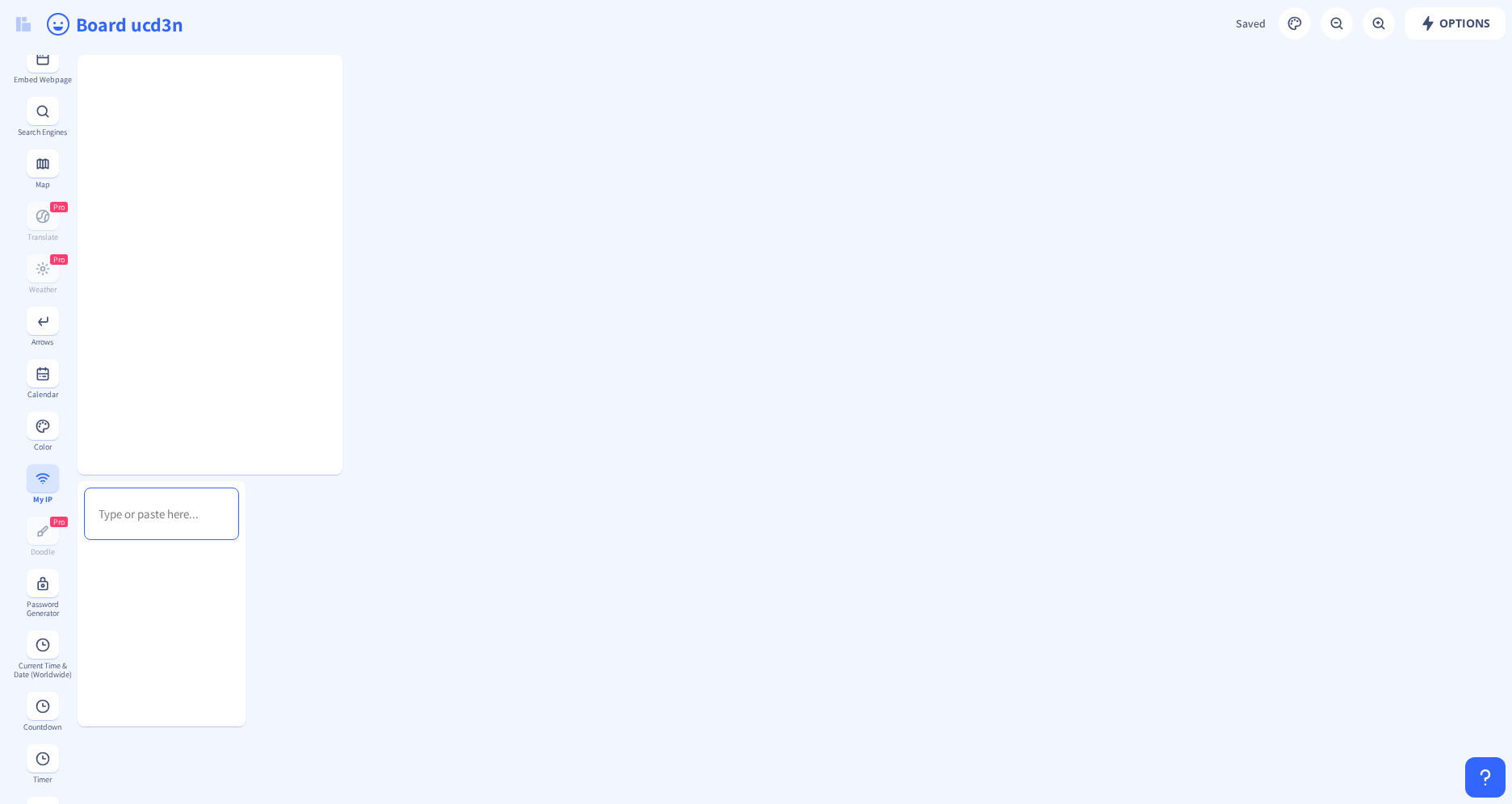
scroll to position [568, 0]
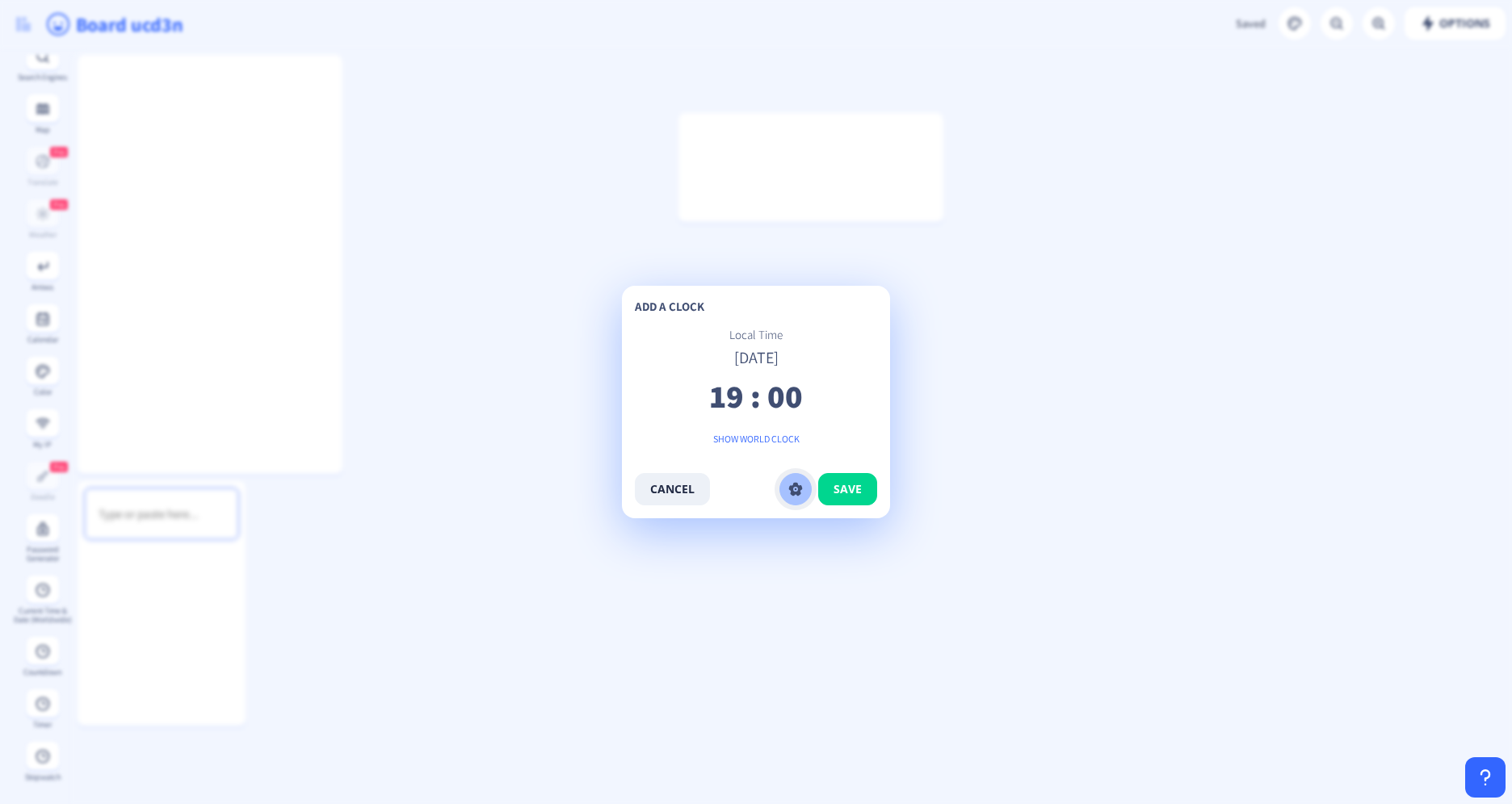
click at [801, 497] on rect at bounding box center [796, 489] width 16 height 16
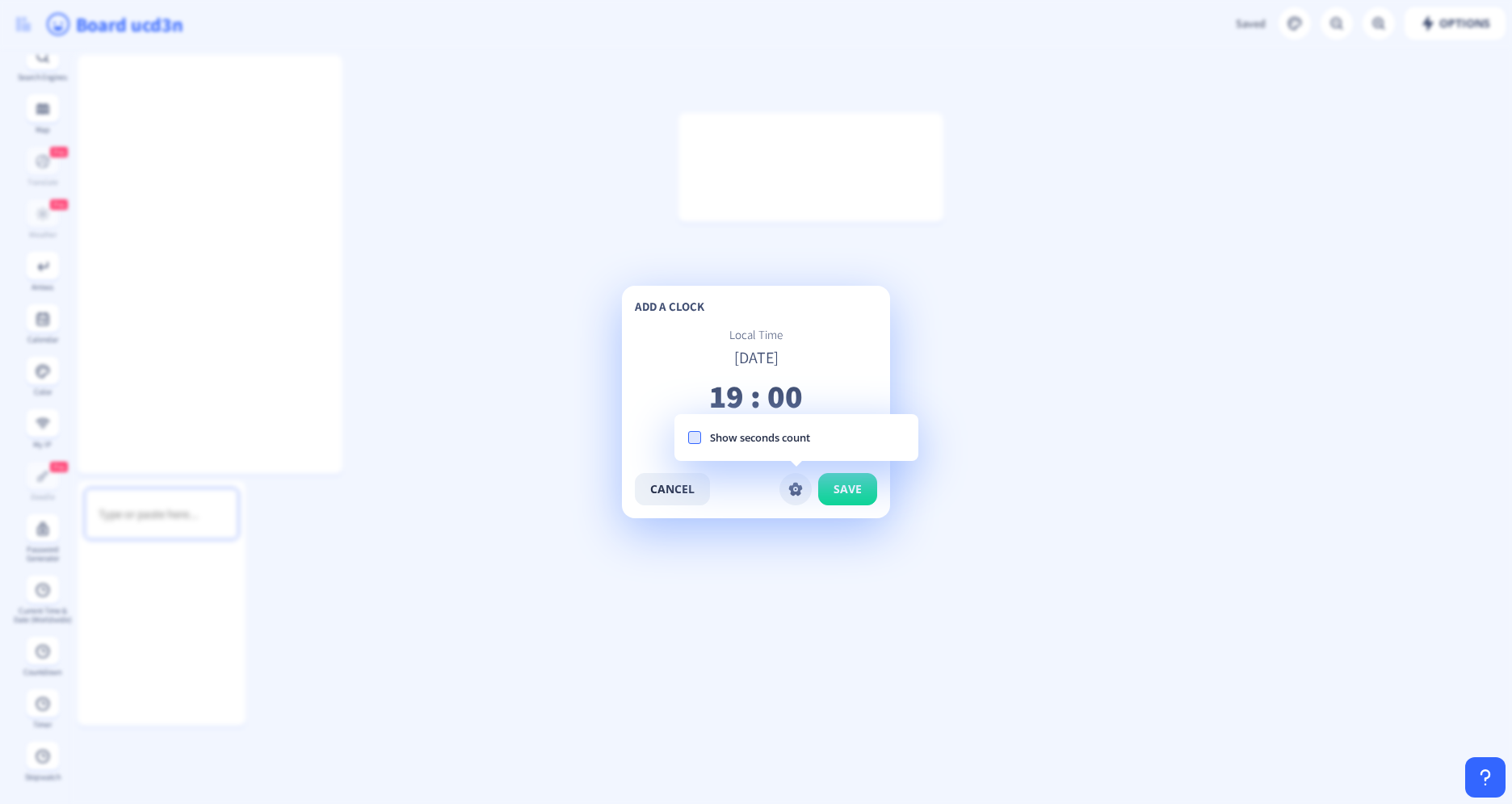
click at [697, 439] on span at bounding box center [694, 437] width 13 height 13
click at [689, 438] on input "Show seconds count" at bounding box center [688, 437] width 1 height 1
click at [697, 439] on icon at bounding box center [695, 438] width 6 height 16
click at [689, 438] on input "Show seconds count" at bounding box center [688, 437] width 1 height 1
checkbox input "false"
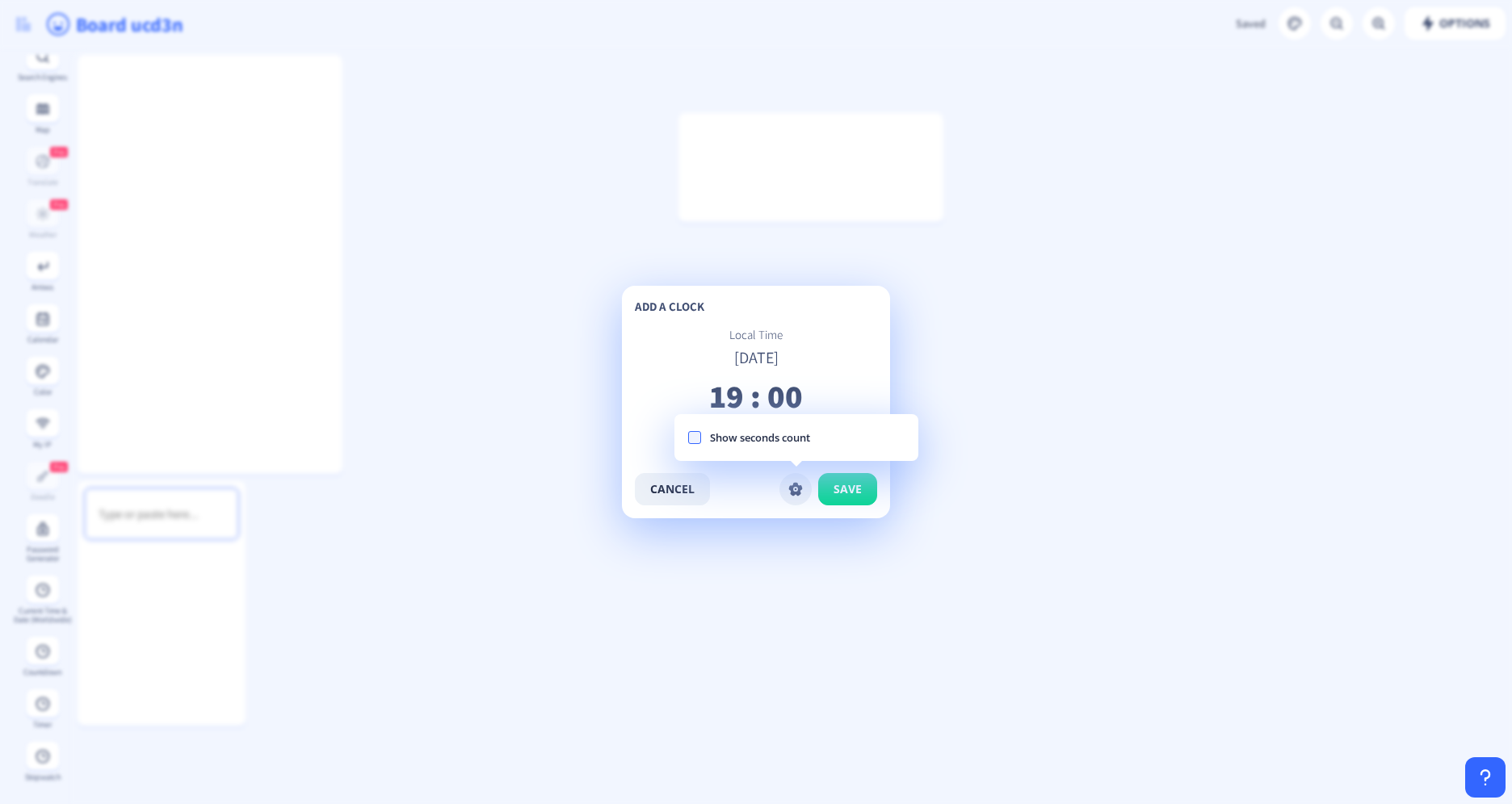
click at [717, 500] on div "cancel save" at bounding box center [755, 489] width 242 height 33
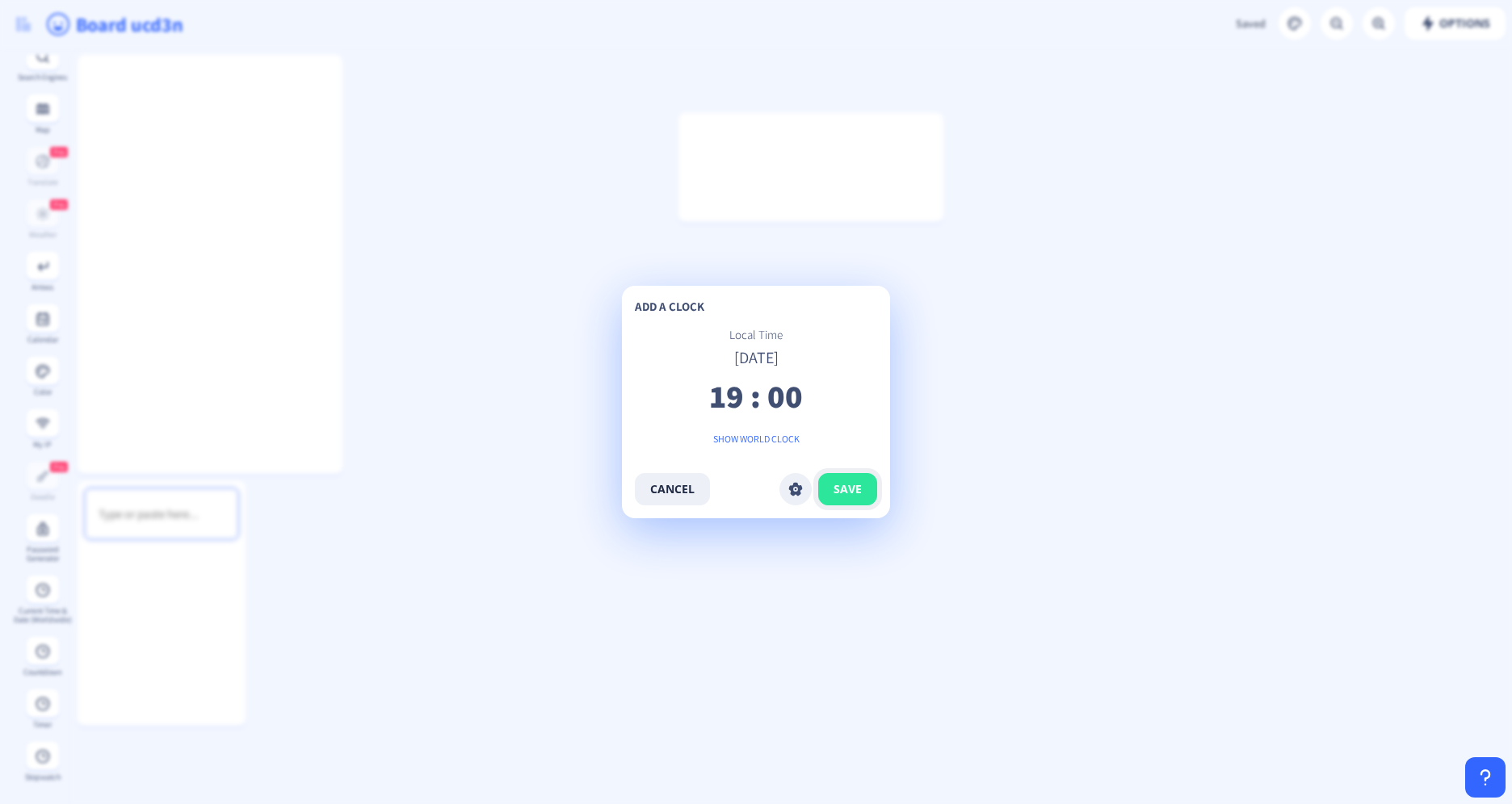
click at [855, 483] on span "save" at bounding box center [847, 489] width 29 height 13
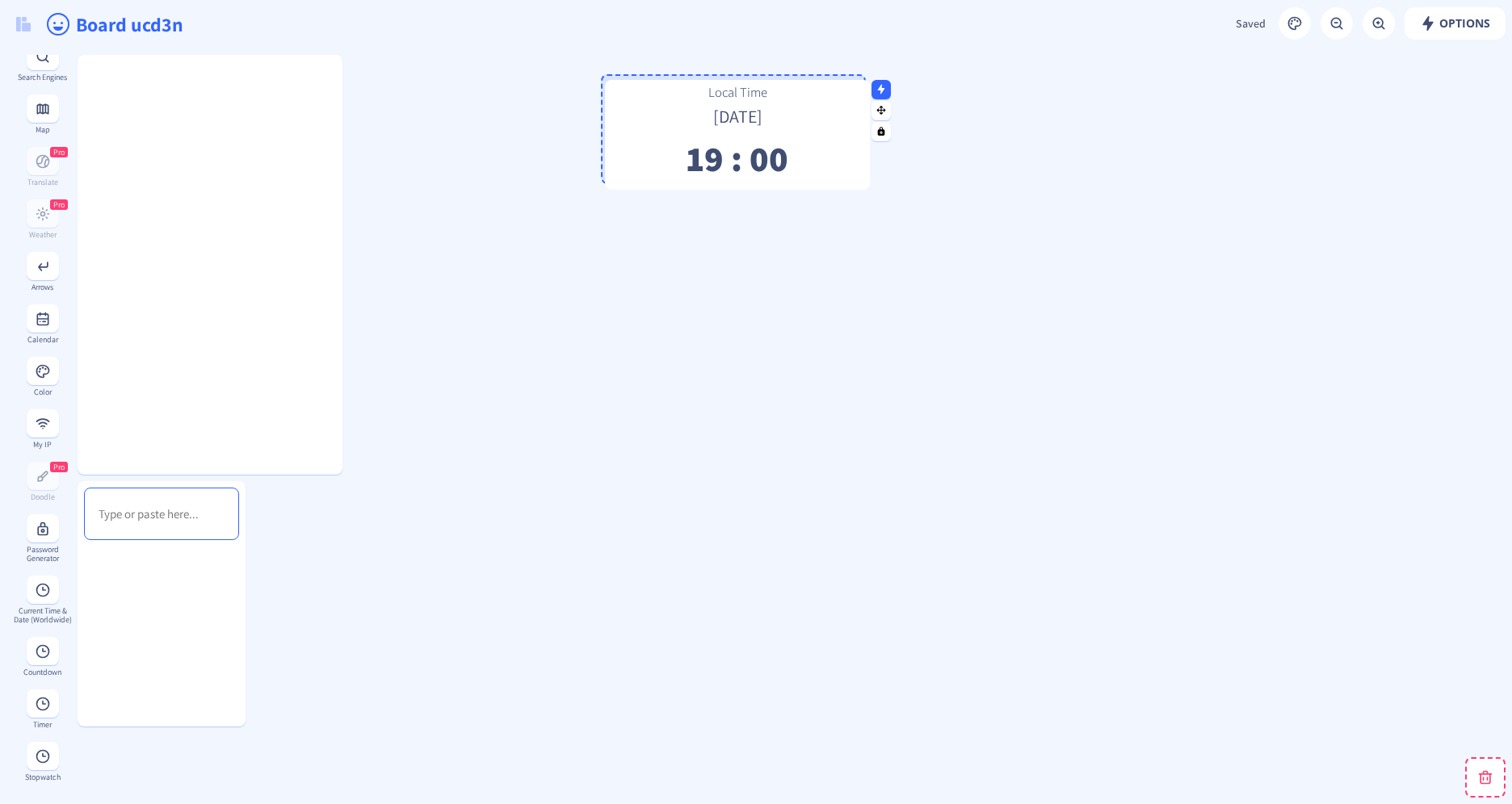
drag, startPoint x: 861, startPoint y: 162, endPoint x: 836, endPoint y: 121, distance: 48.0
click at [820, 126] on div "Local Time [DATE] 19 : 00" at bounding box center [737, 130] width 265 height 93
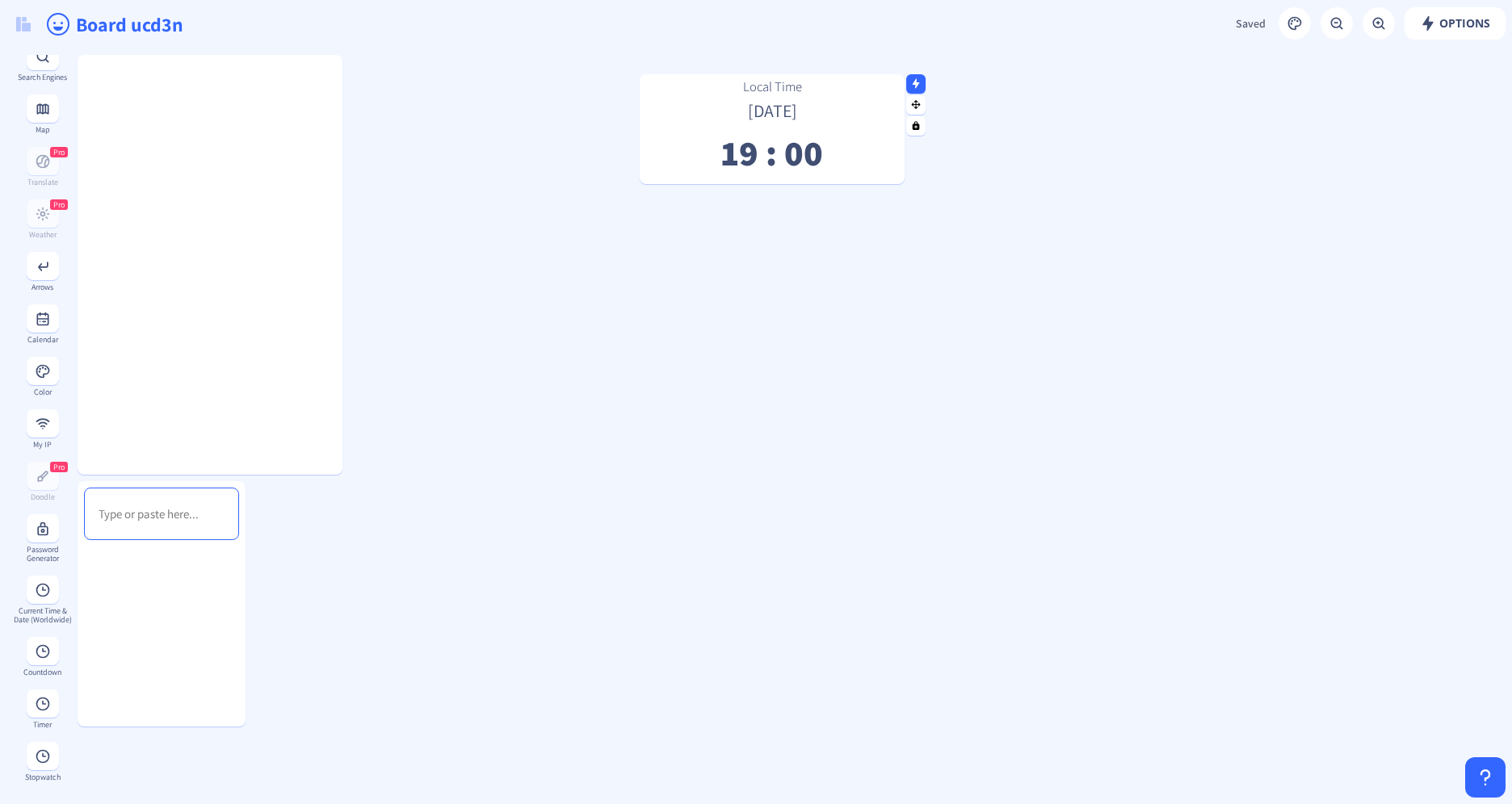
click at [917, 88] on rect at bounding box center [916, 83] width 11 height 11
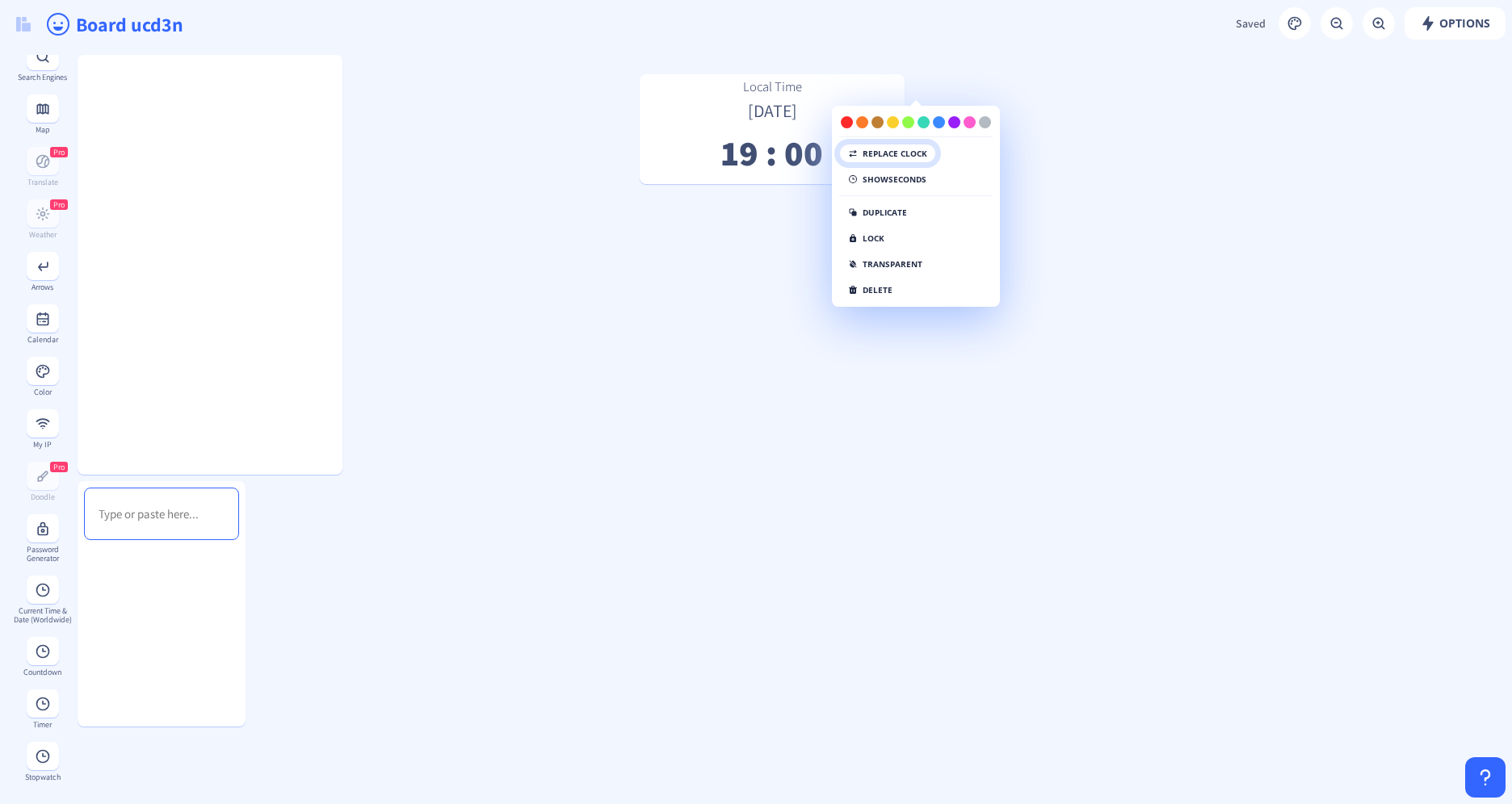
click at [910, 150] on button "replace clock" at bounding box center [887, 153] width 97 height 20
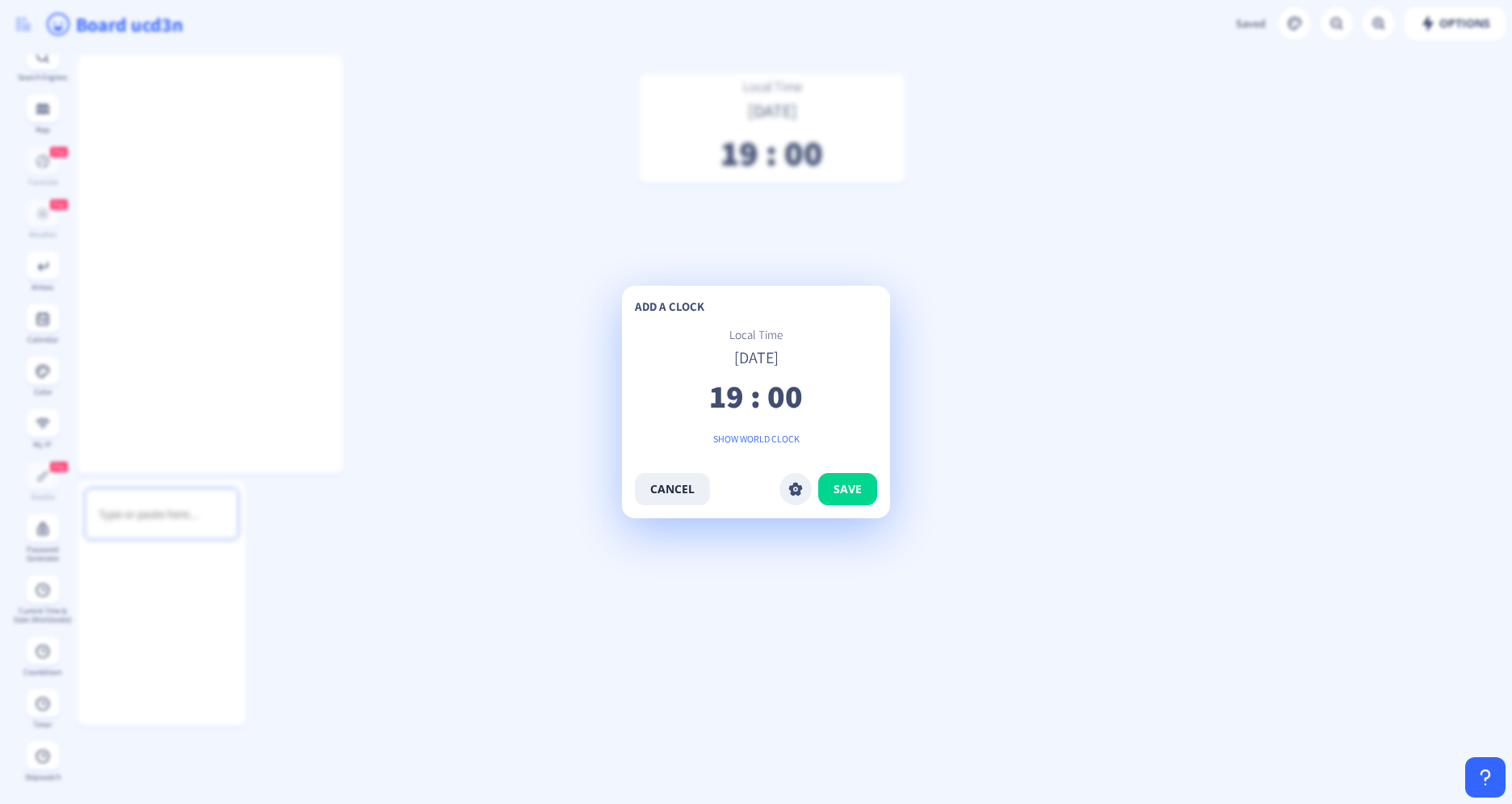
click at [756, 330] on span "Local Time" at bounding box center [756, 335] width 53 height 16
click at [755, 330] on span "Local Time" at bounding box center [756, 335] width 53 height 16
click at [692, 310] on p "add a clock" at bounding box center [755, 306] width 242 height 16
click at [779, 440] on div "show world clock" at bounding box center [755, 439] width 242 height 16
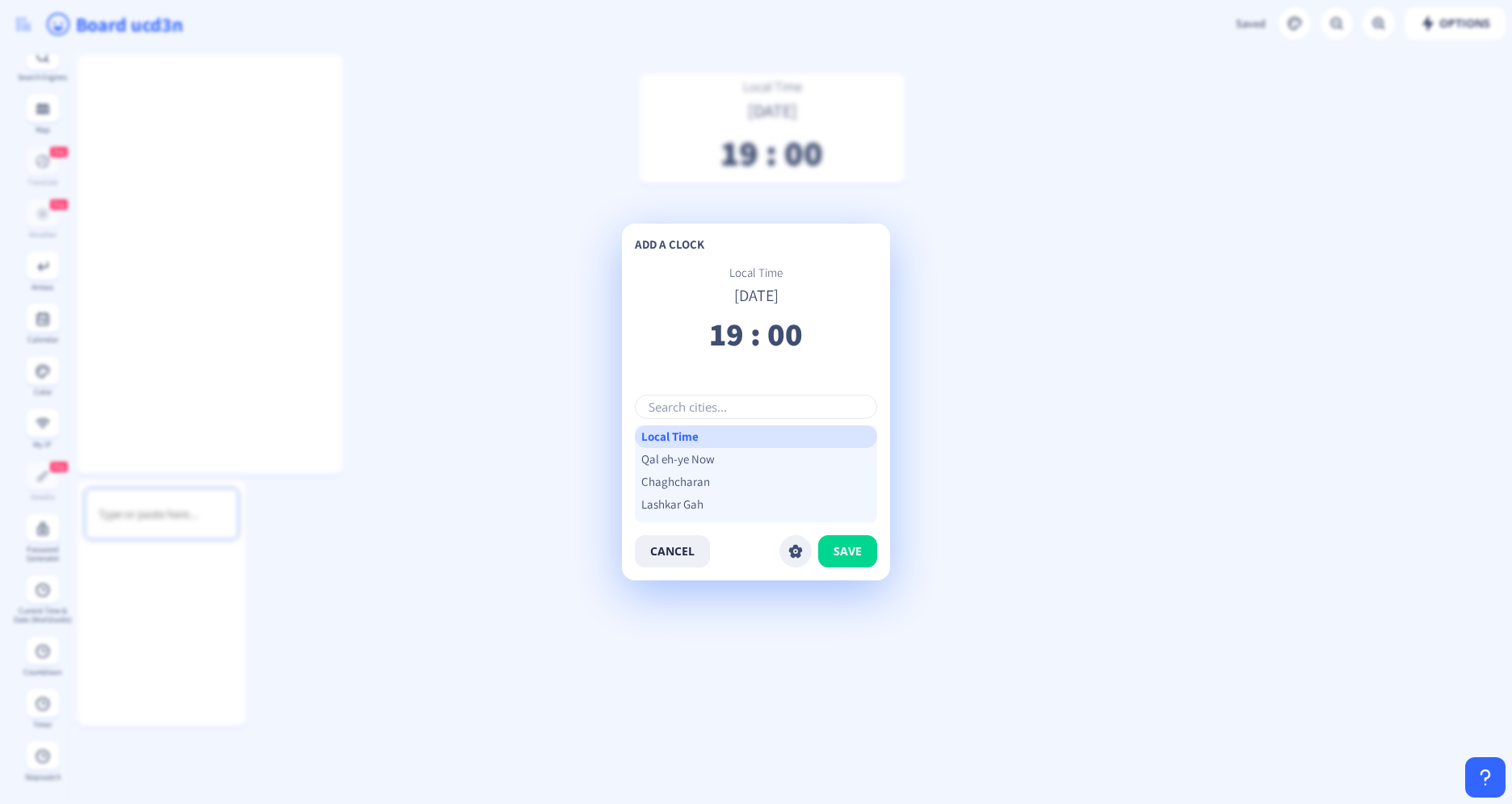
scroll to position [404, 0]
click at [706, 405] on input "text" at bounding box center [755, 407] width 242 height 25
type input "C"
type input "p"
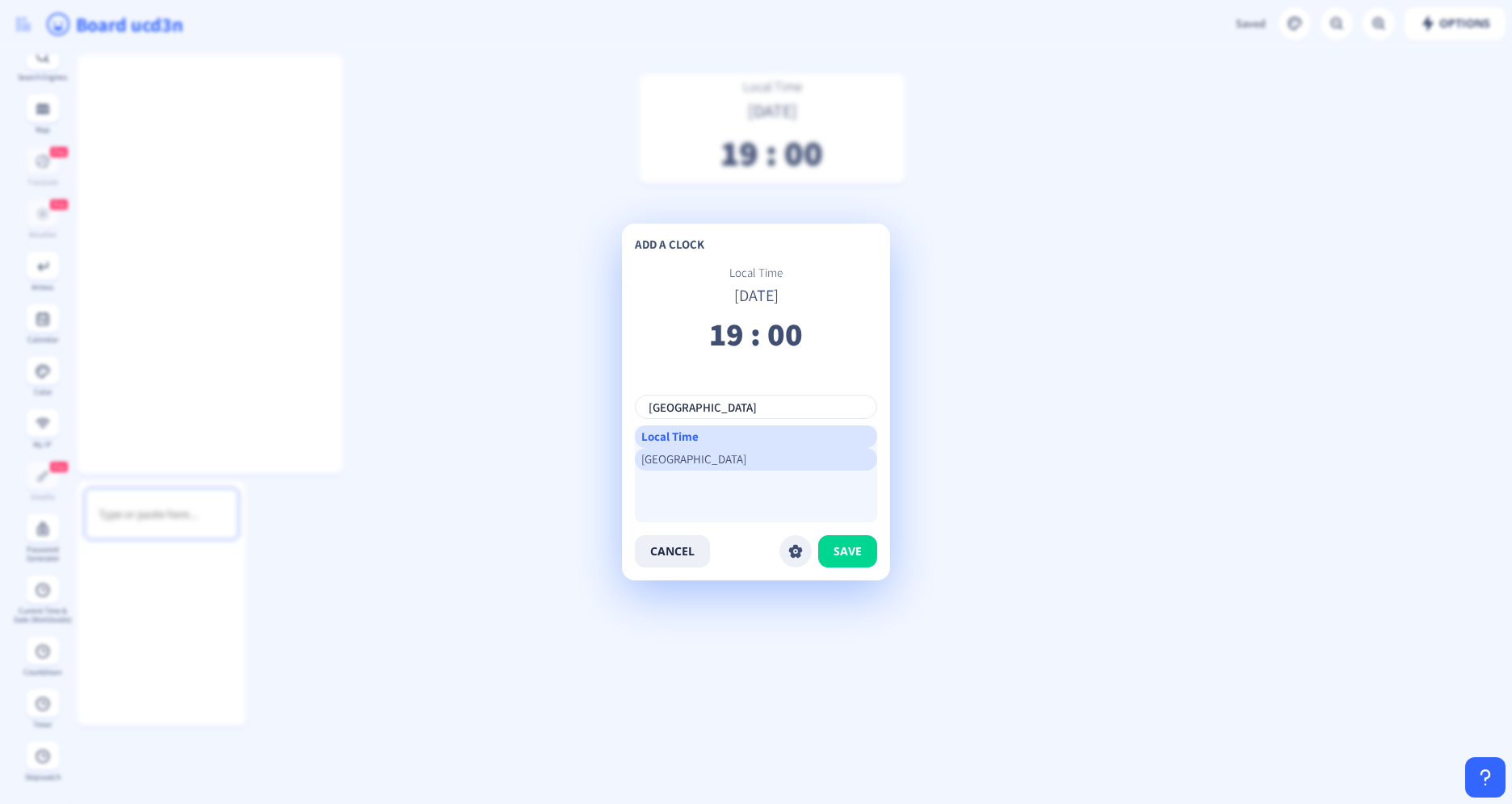
type input "[GEOGRAPHIC_DATA]"
click at [703, 458] on div "[GEOGRAPHIC_DATA]" at bounding box center [755, 459] width 242 height 23
click at [731, 431] on div "Local Time" at bounding box center [755, 437] width 242 height 23
click at [736, 453] on div "[GEOGRAPHIC_DATA]" at bounding box center [755, 459] width 242 height 23
click at [857, 537] on button "save" at bounding box center [848, 551] width 59 height 33
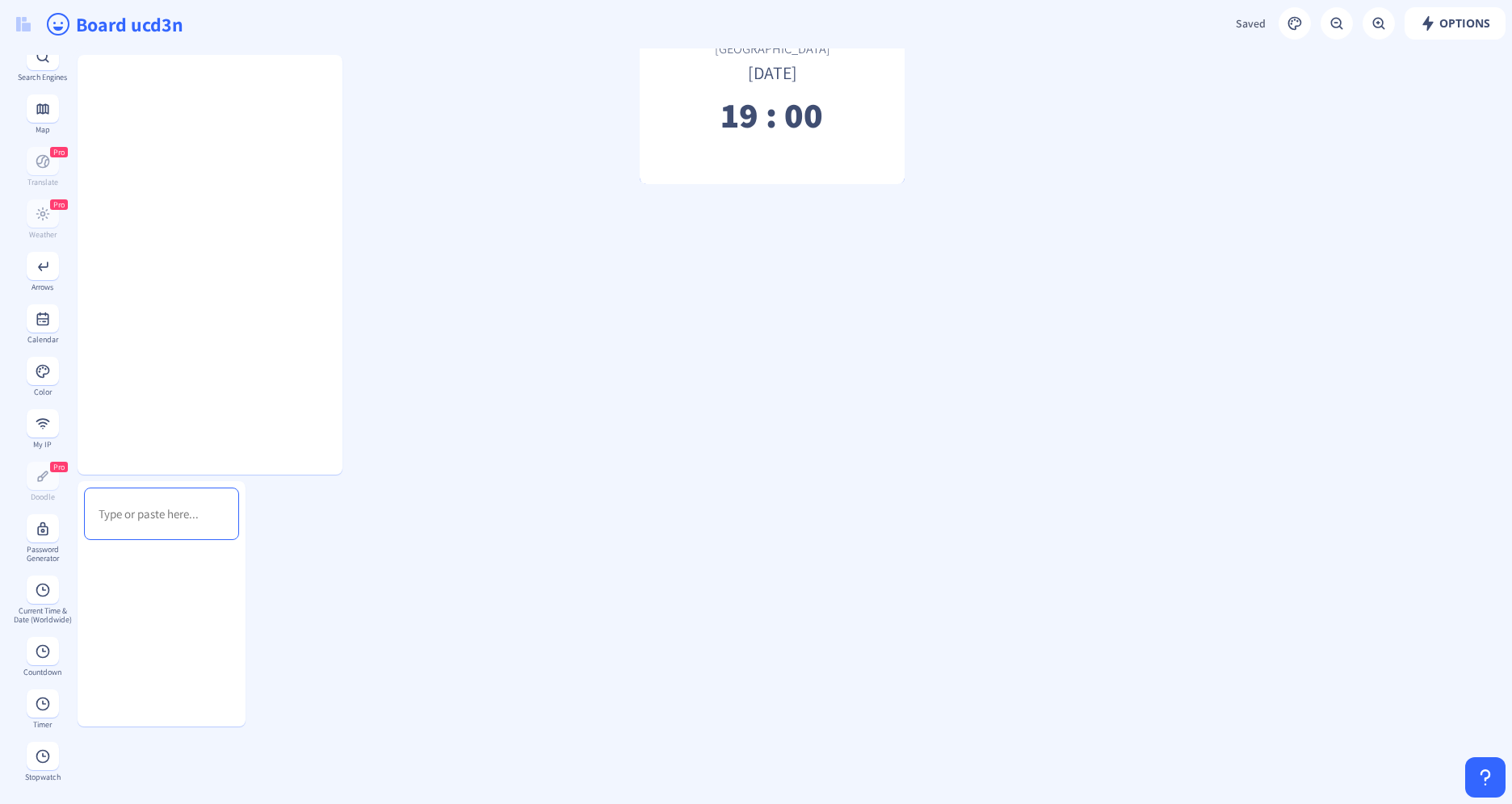
drag, startPoint x: 794, startPoint y: 82, endPoint x: 634, endPoint y: 109, distance: 162.3
click at [449, 46] on app-new "Options Saved Saving... Board ucd3n Paris [DATE] 19 : 00 To-Do Notes Pro Upload…" at bounding box center [756, 402] width 1512 height 804
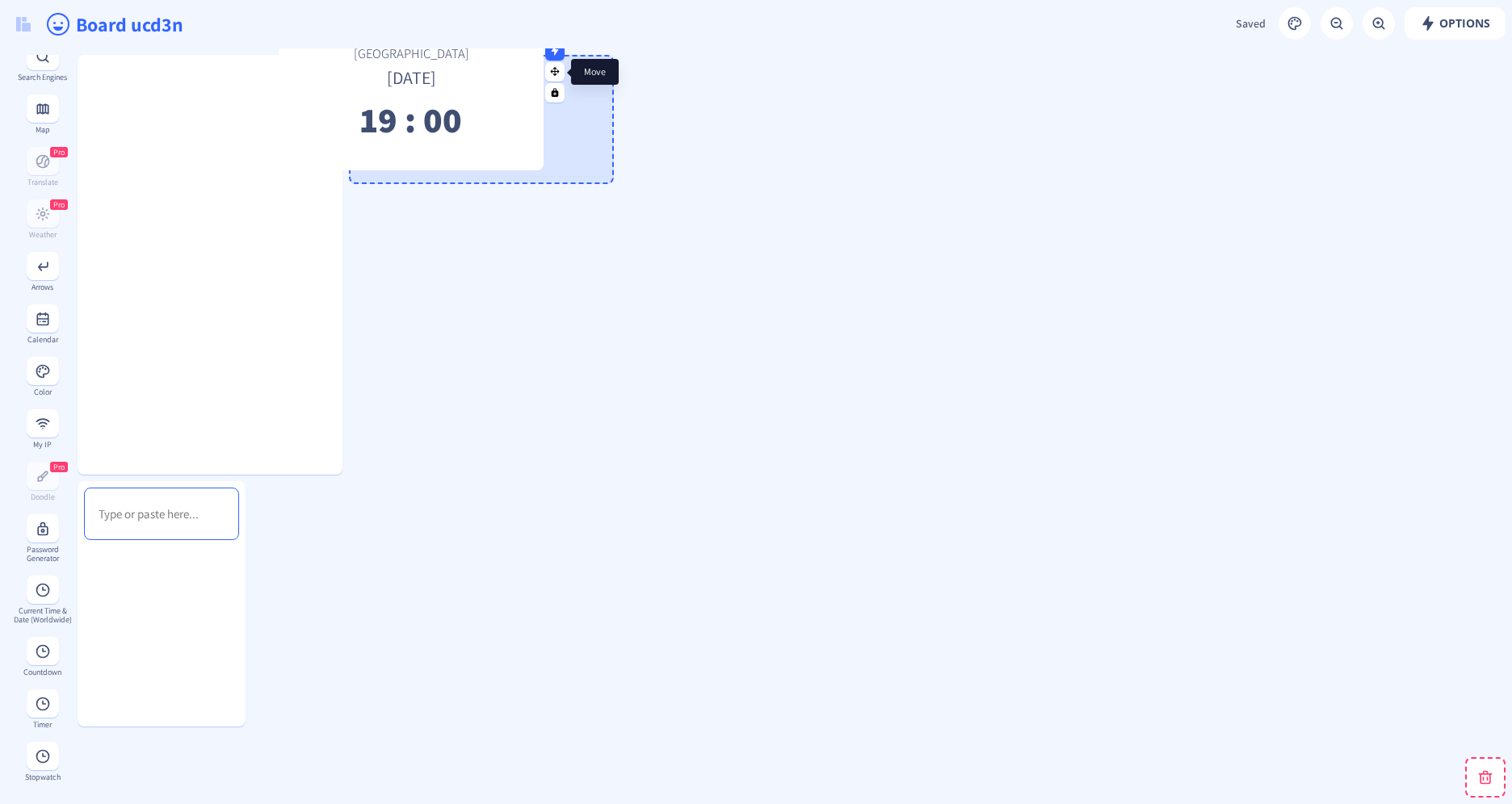
drag, startPoint x: 924, startPoint y: 83, endPoint x: 582, endPoint y: 69, distance: 342.3
click at [564, 69] on button at bounding box center [555, 72] width 20 height 20
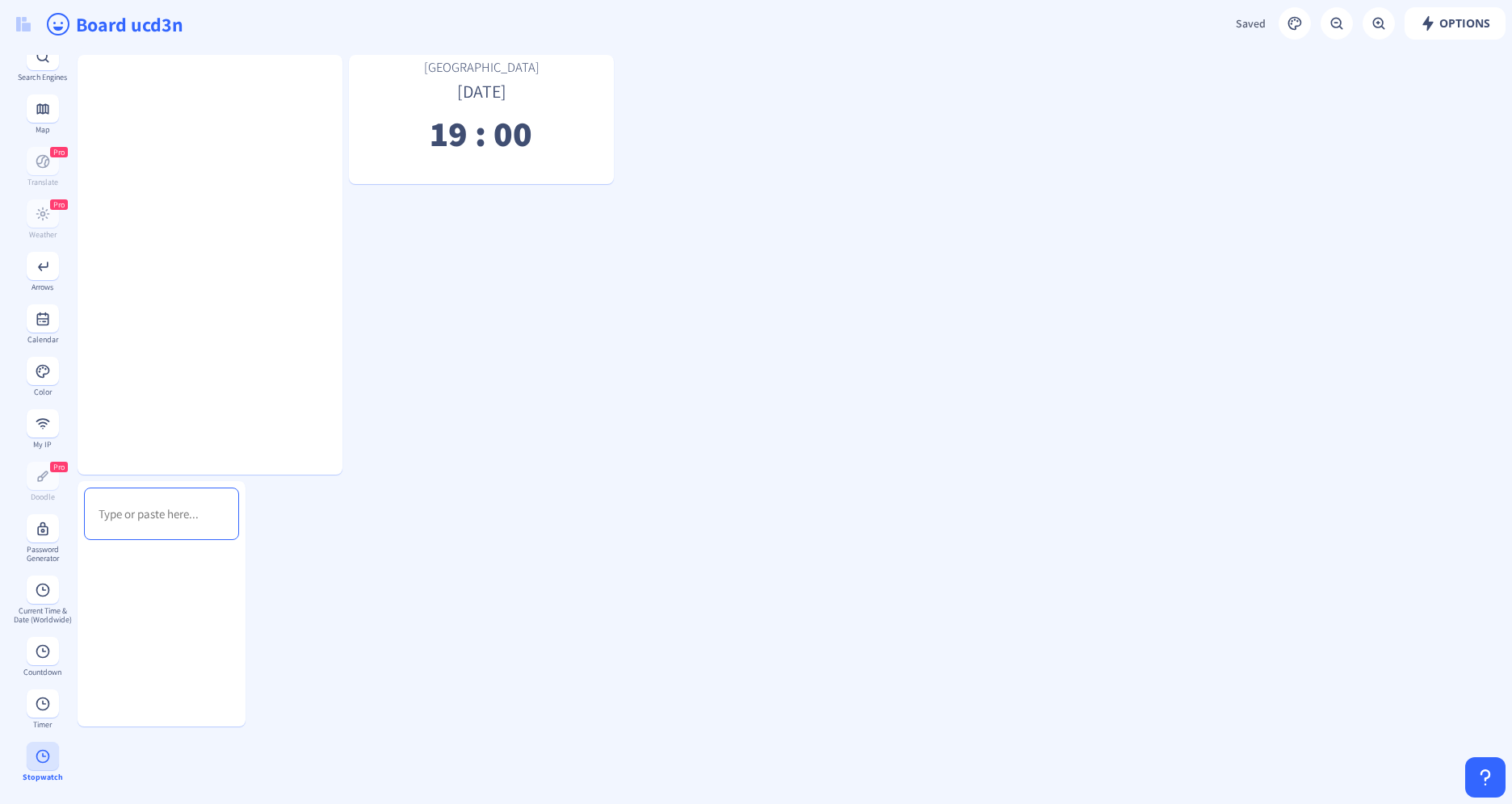
click at [42, 749] on rect at bounding box center [42, 757] width 16 height 16
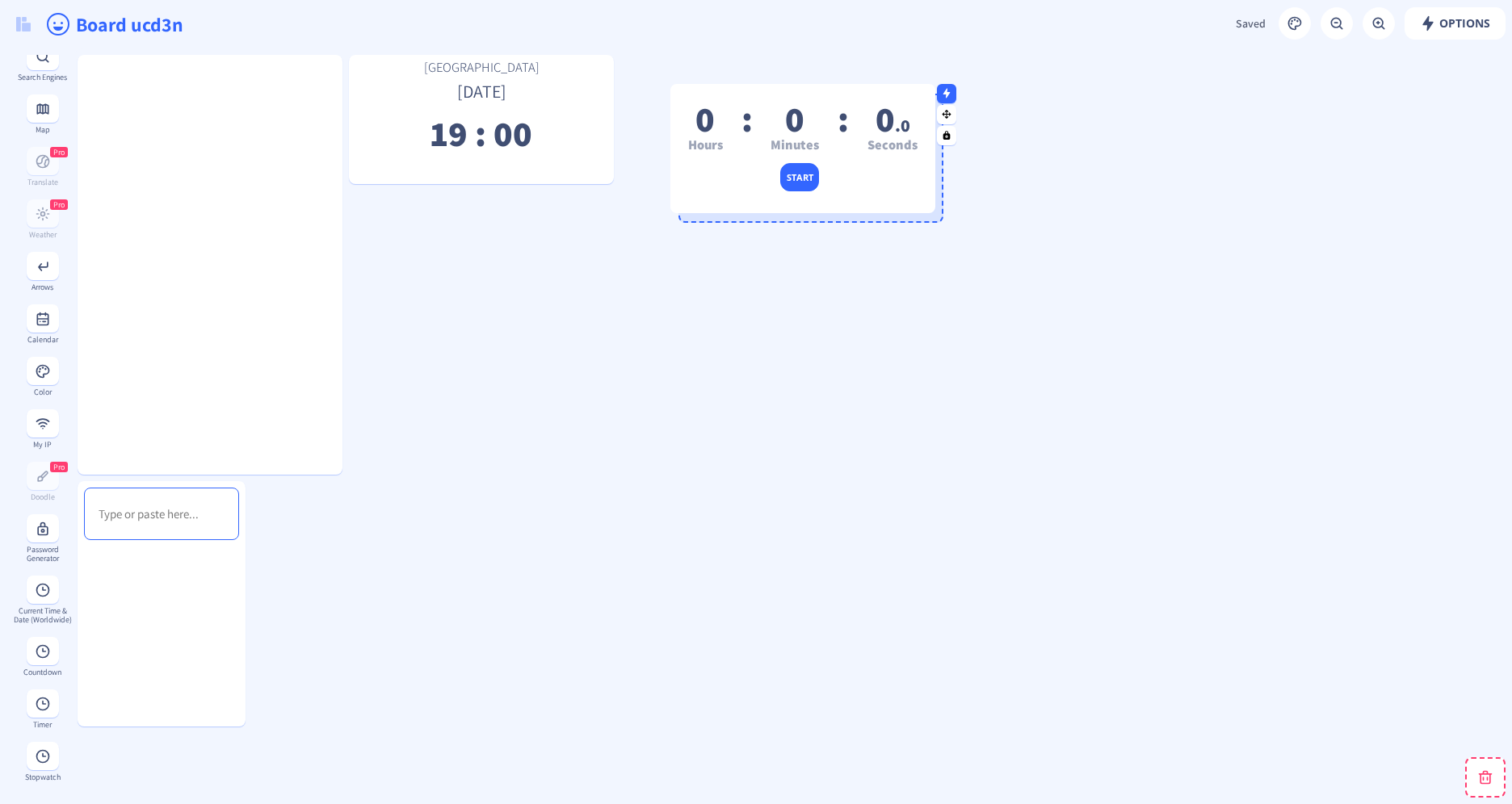
drag, startPoint x: 820, startPoint y: 151, endPoint x: 829, endPoint y: 184, distance: 34.2
click at [856, 180] on div "start" at bounding box center [802, 172] width 265 height 18
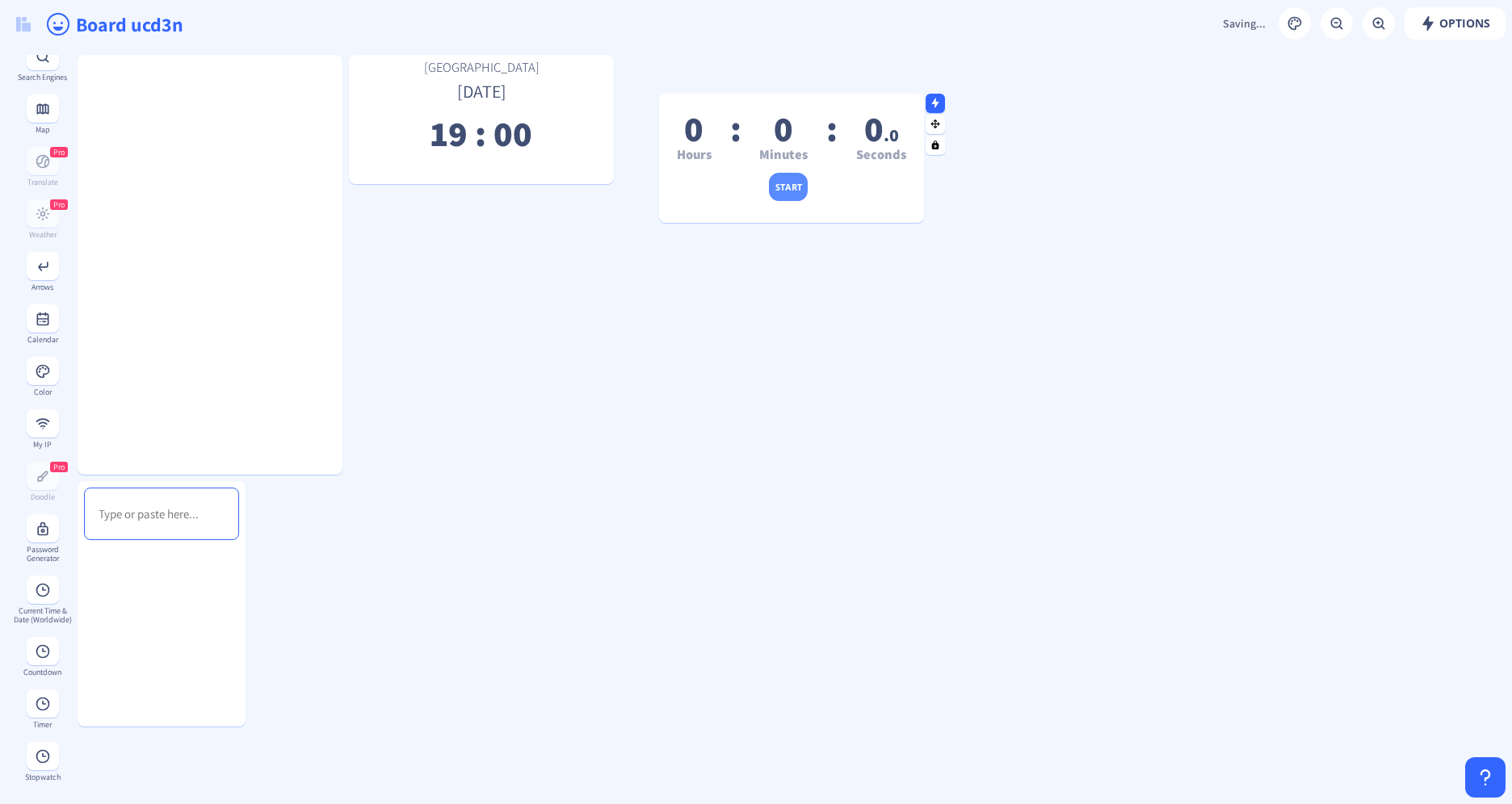
click at [778, 185] on button "start" at bounding box center [789, 187] width 40 height 29
click at [845, 190] on button "pause" at bounding box center [839, 187] width 42 height 29
click at [716, 187] on button "reset" at bounding box center [733, 187] width 38 height 29
drag, startPoint x: 796, startPoint y: 90, endPoint x: 919, endPoint y: 93, distance: 123.0
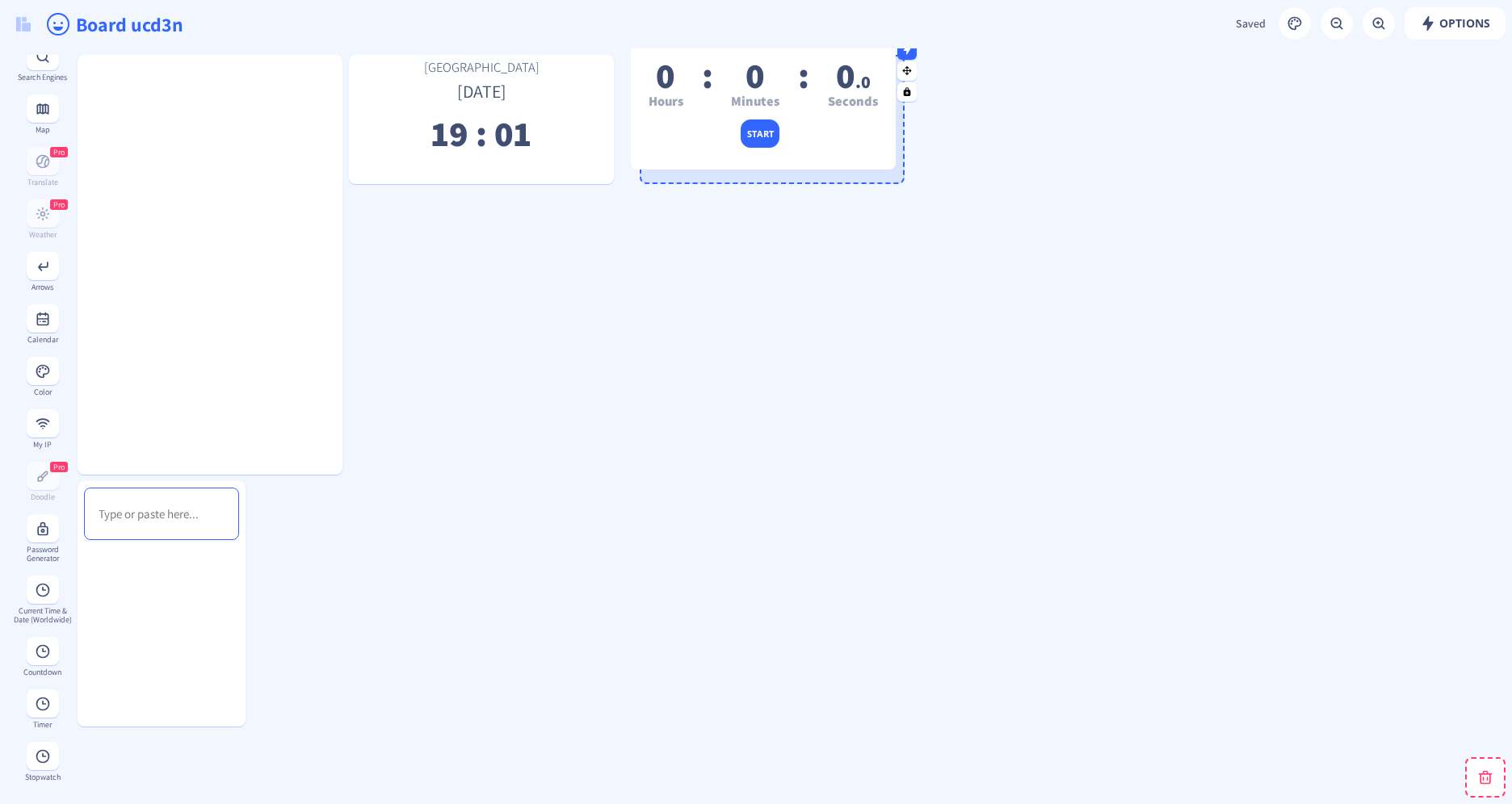
drag, startPoint x: 780, startPoint y: 121, endPoint x: 751, endPoint y: 68, distance: 60.4
click at [751, 68] on span "0" at bounding box center [755, 74] width 20 height 46
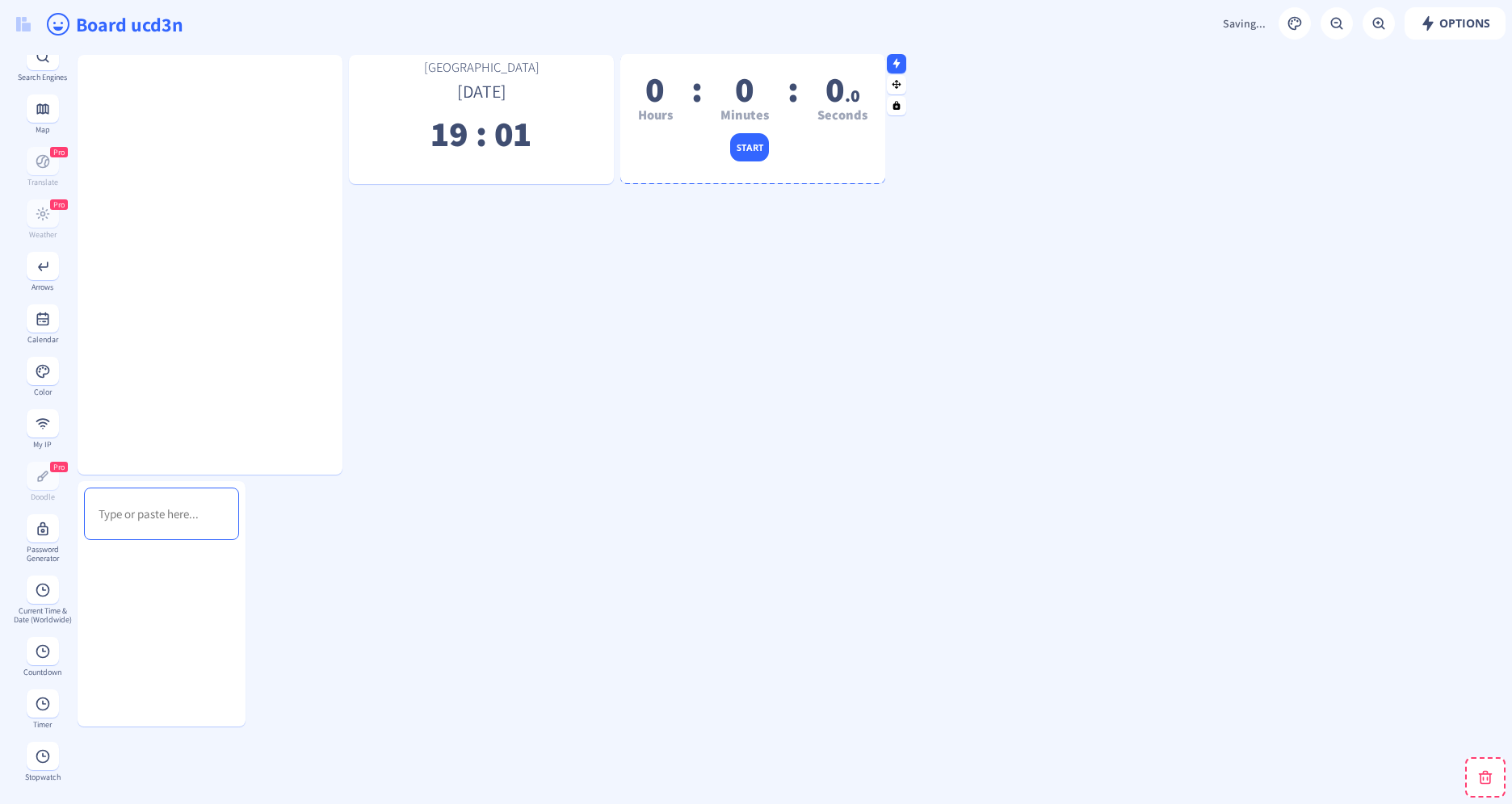
drag, startPoint x: 751, startPoint y: 68, endPoint x: 731, endPoint y: 67, distance: 20.0
click at [729, 67] on div "0 Hours : 0 Minutes : 0 .0 Seconds start" at bounding box center [753, 119] width 265 height 129
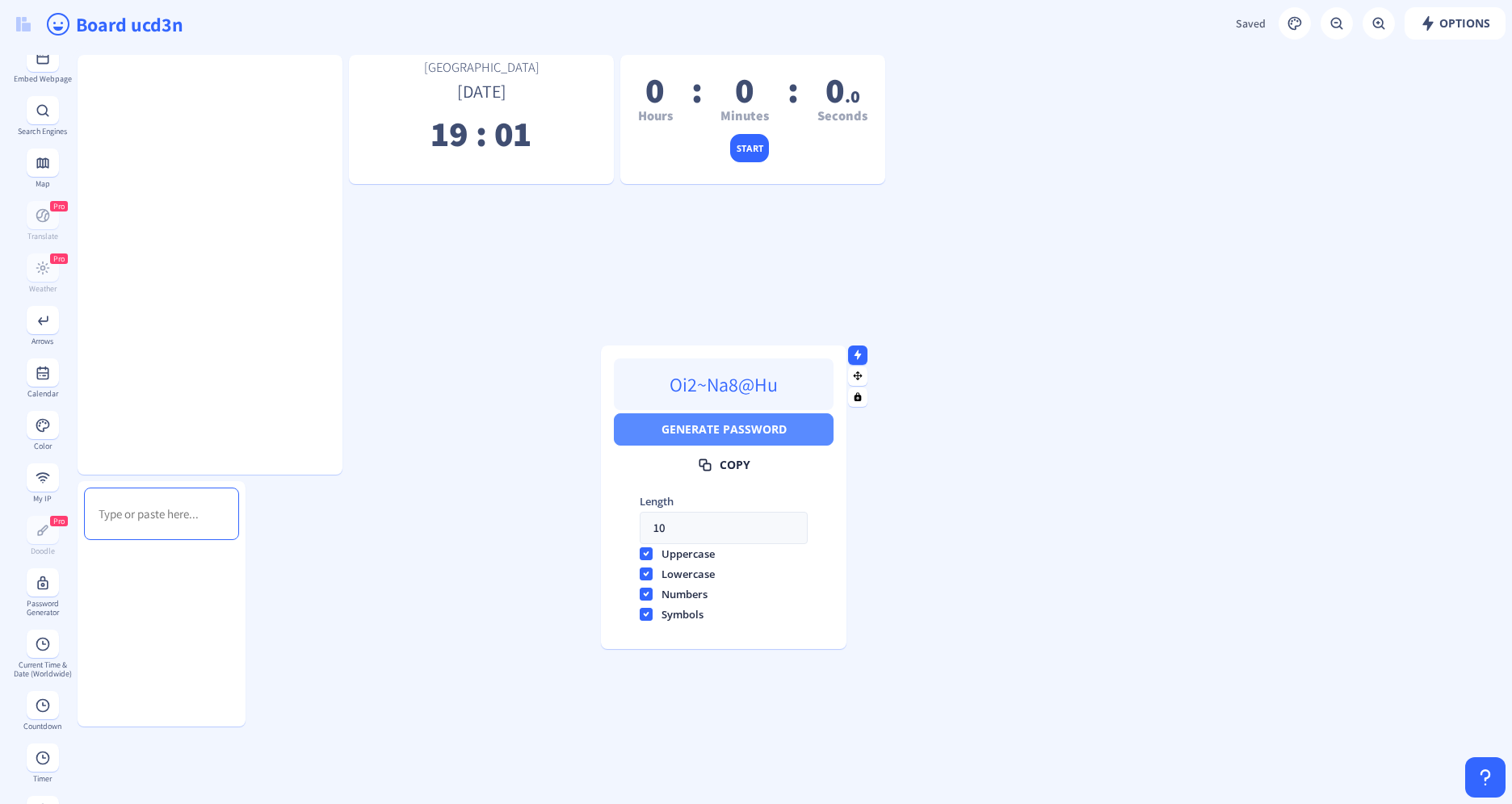
click at [766, 438] on button "Generate Password" at bounding box center [723, 429] width 219 height 33
click at [858, 356] on icon at bounding box center [858, 355] width 7 height 10
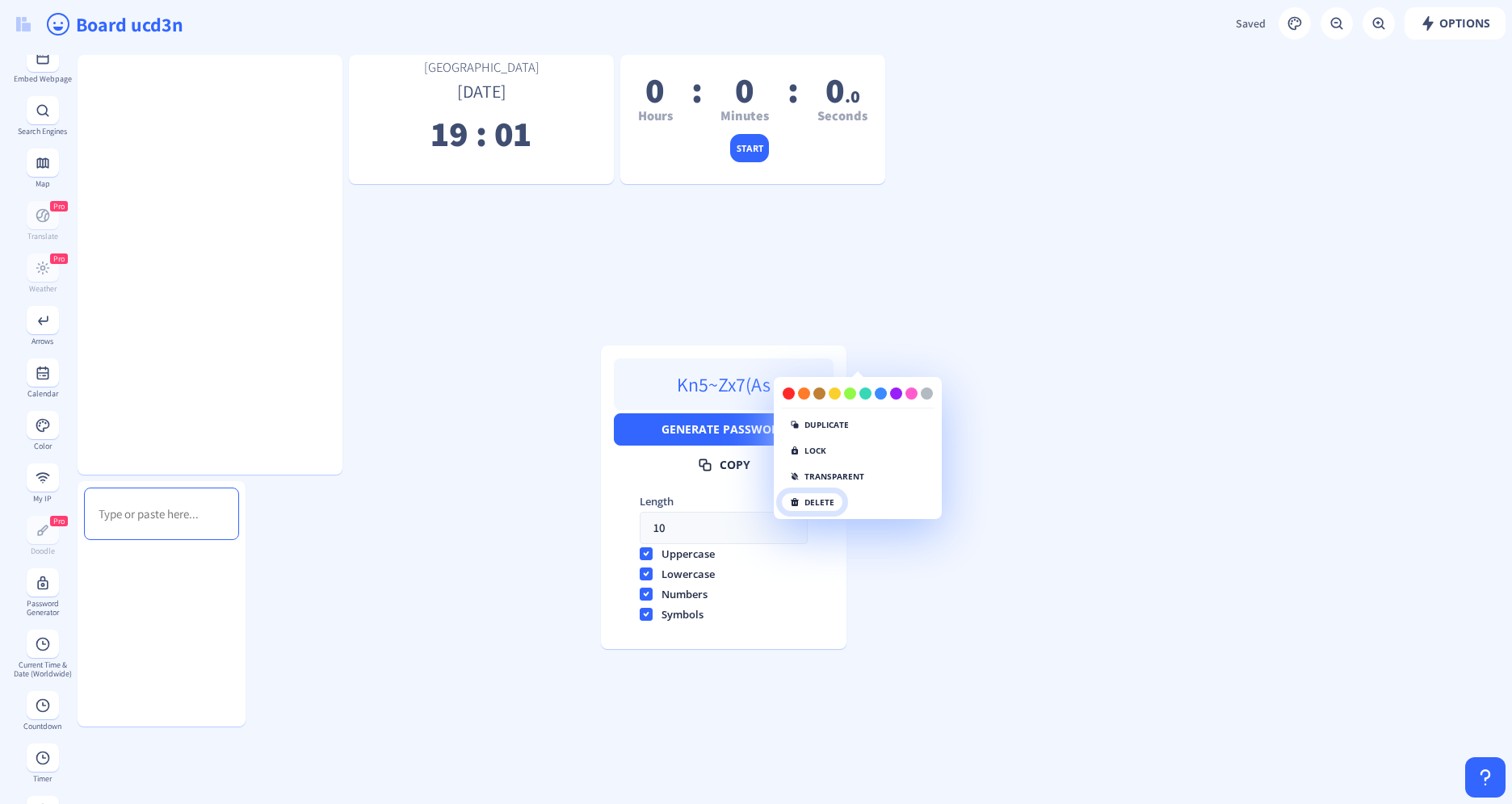
click at [827, 496] on button "delete" at bounding box center [811, 503] width 62 height 20
click at [822, 514] on nb-popover "duplicate lock transparent click again" at bounding box center [858, 448] width 168 height 142
click at [835, 496] on button "click again" at bounding box center [822, 503] width 83 height 20
click at [807, 495] on button "click again" at bounding box center [822, 503] width 83 height 20
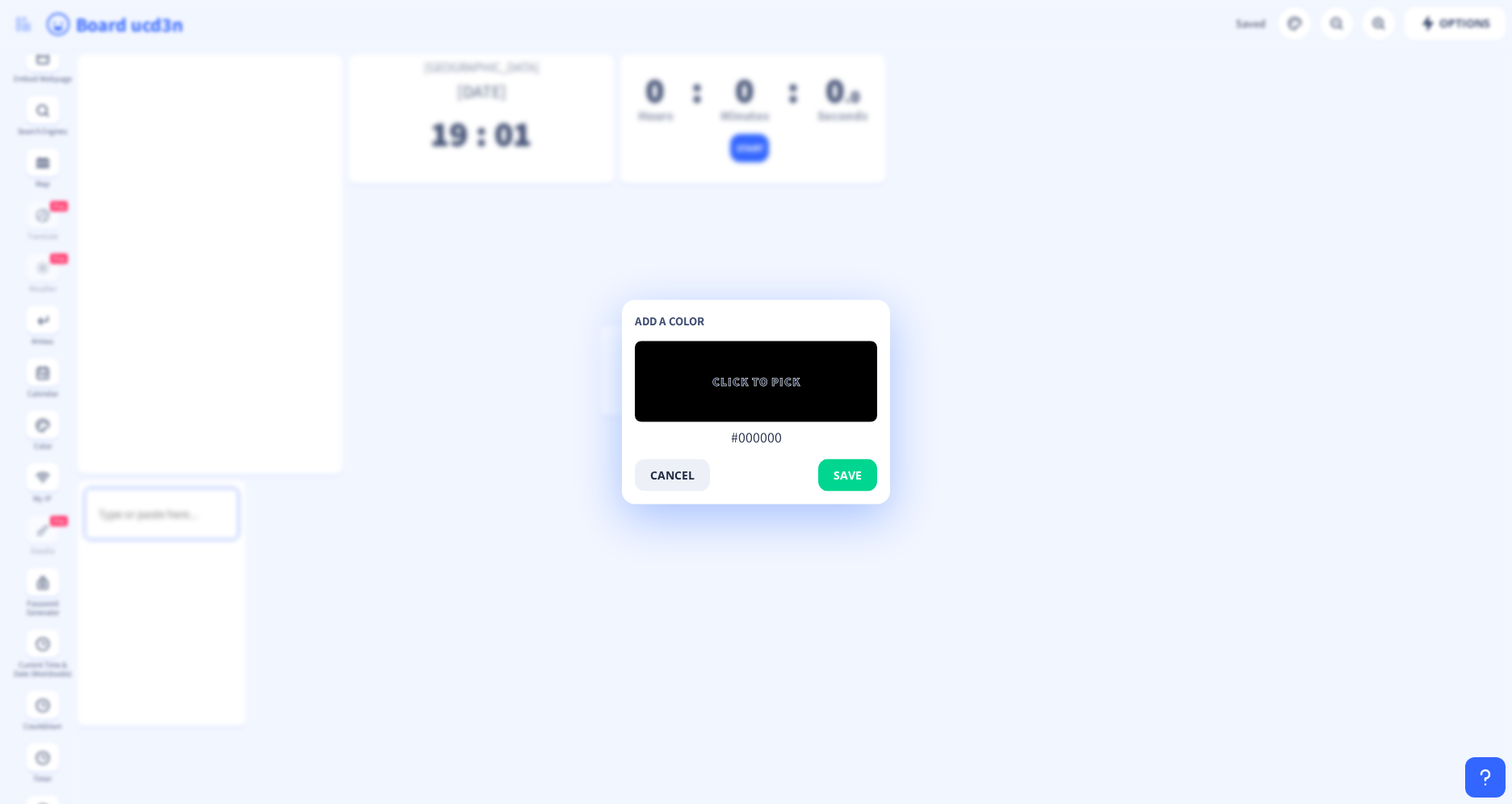
click at [768, 369] on div "CLICK TO PICK #000000" at bounding box center [755, 382] width 242 height 81
type input "#ef2525"
type input "#ec2222"
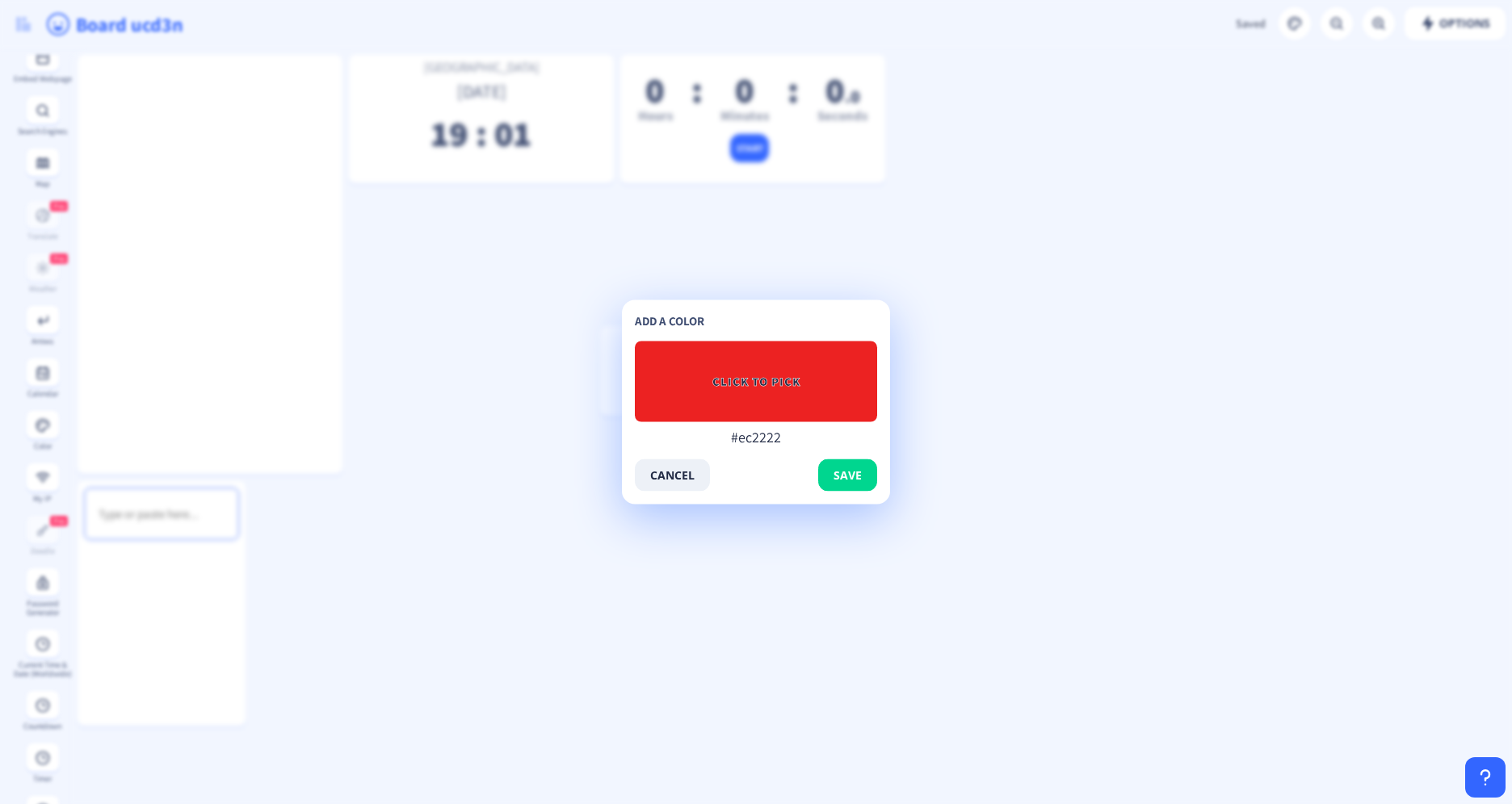
type input "#ec2727"
type input "#ea2a2a"
type input "#a83838"
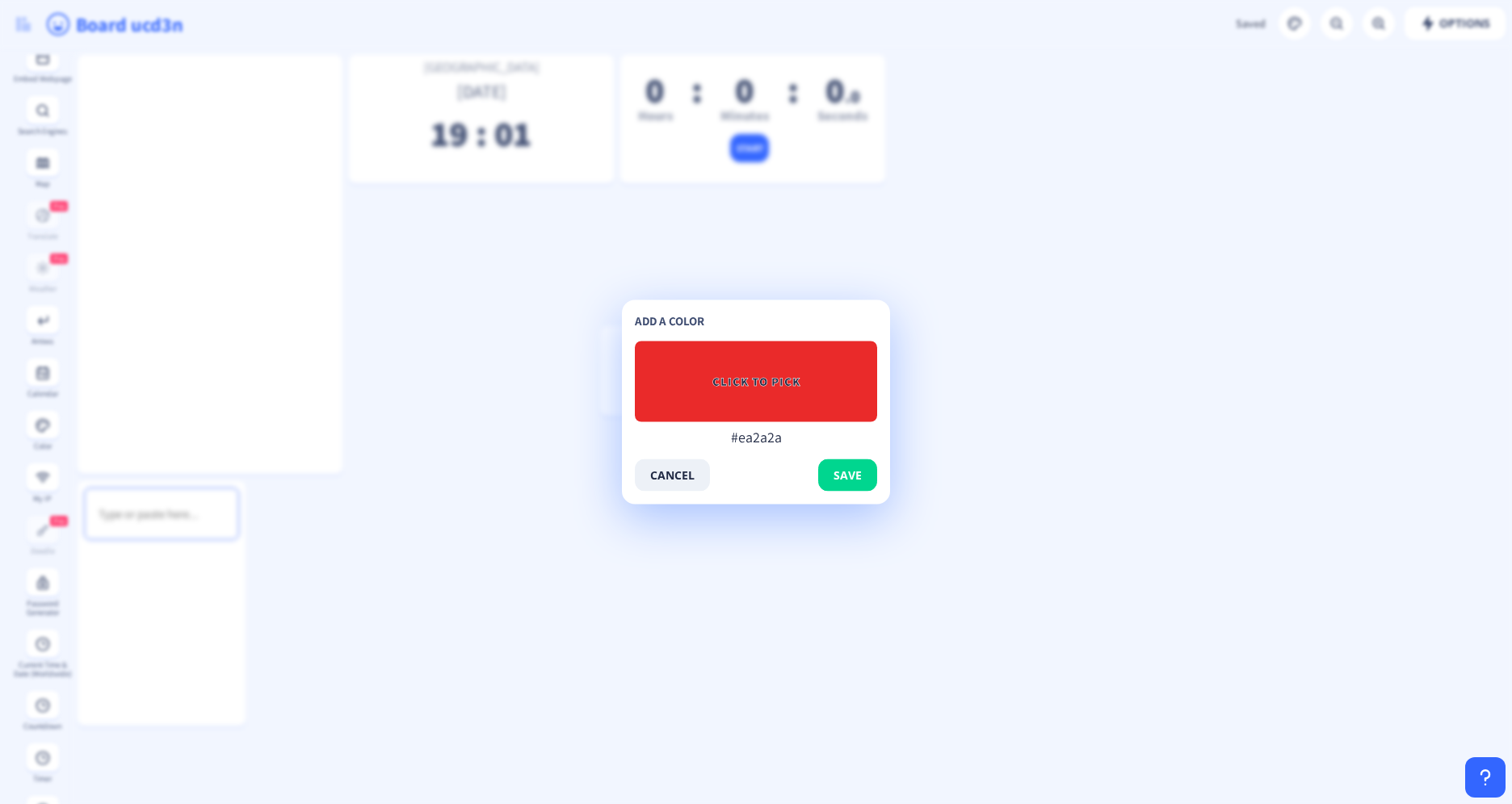
type input "#a83838"
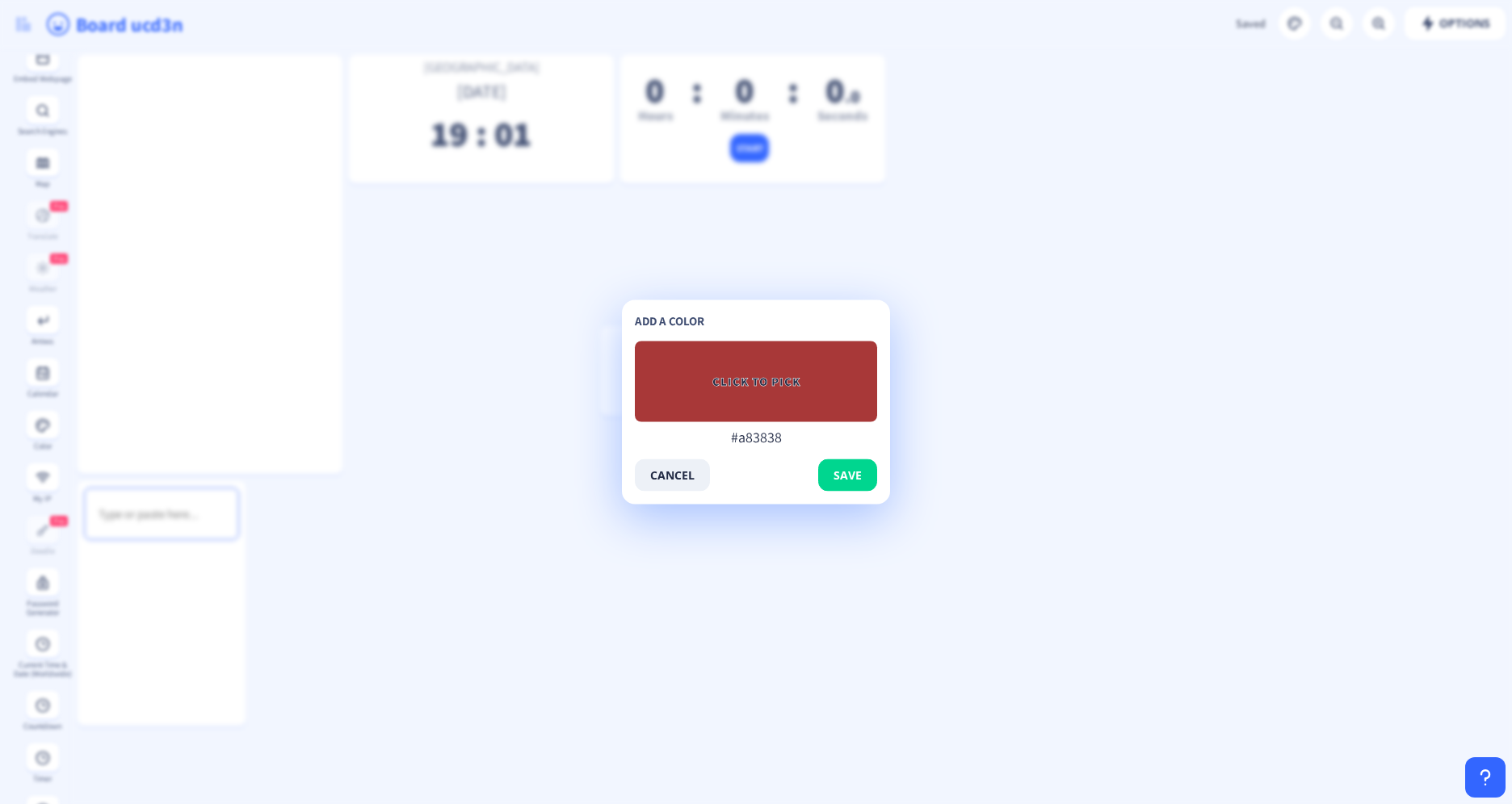
type input "#a43737"
type input "#a13636"
type input "#953232"
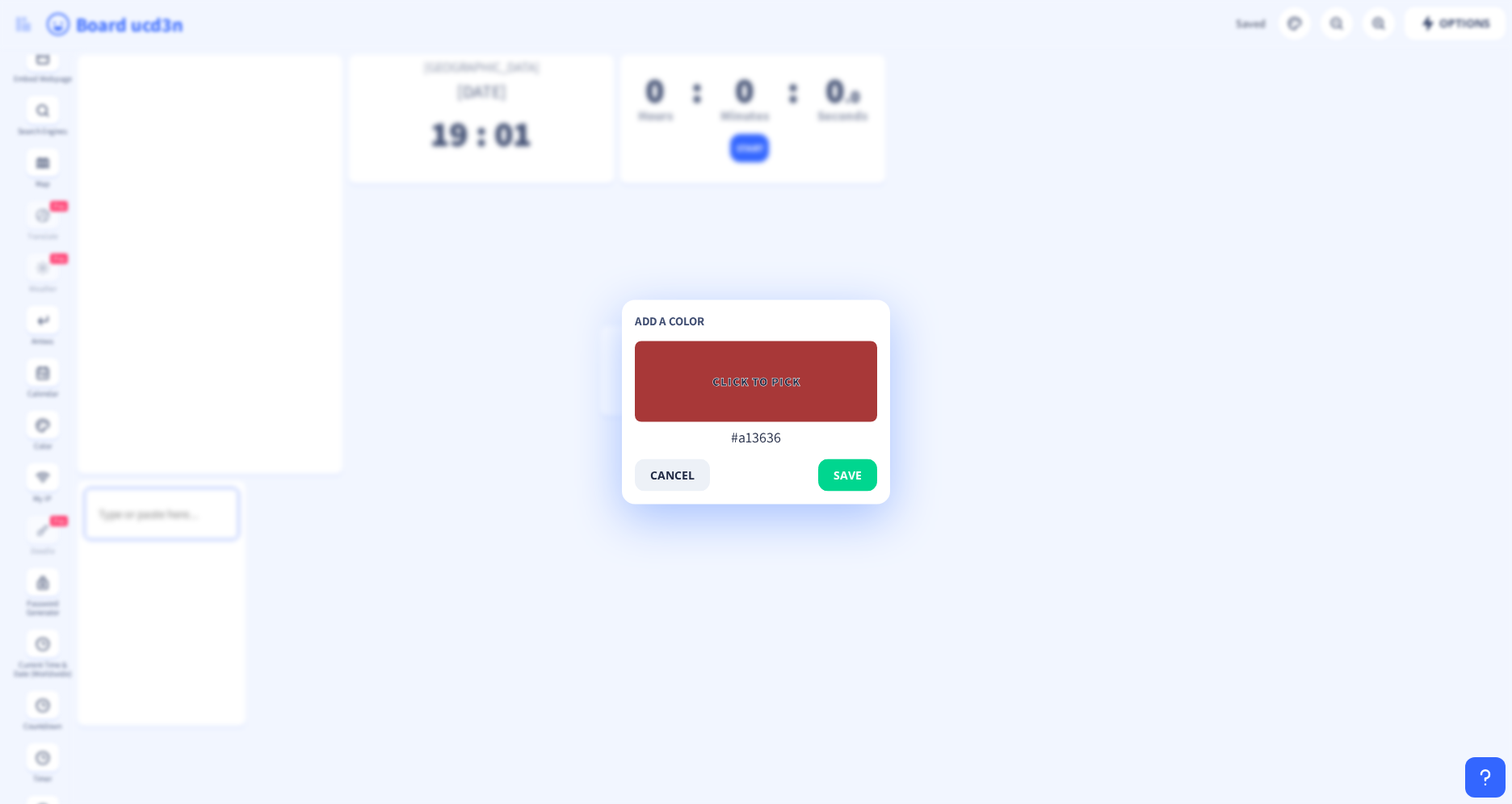
type input "#953232"
type input "#8a2e2e"
type input "#7a2929"
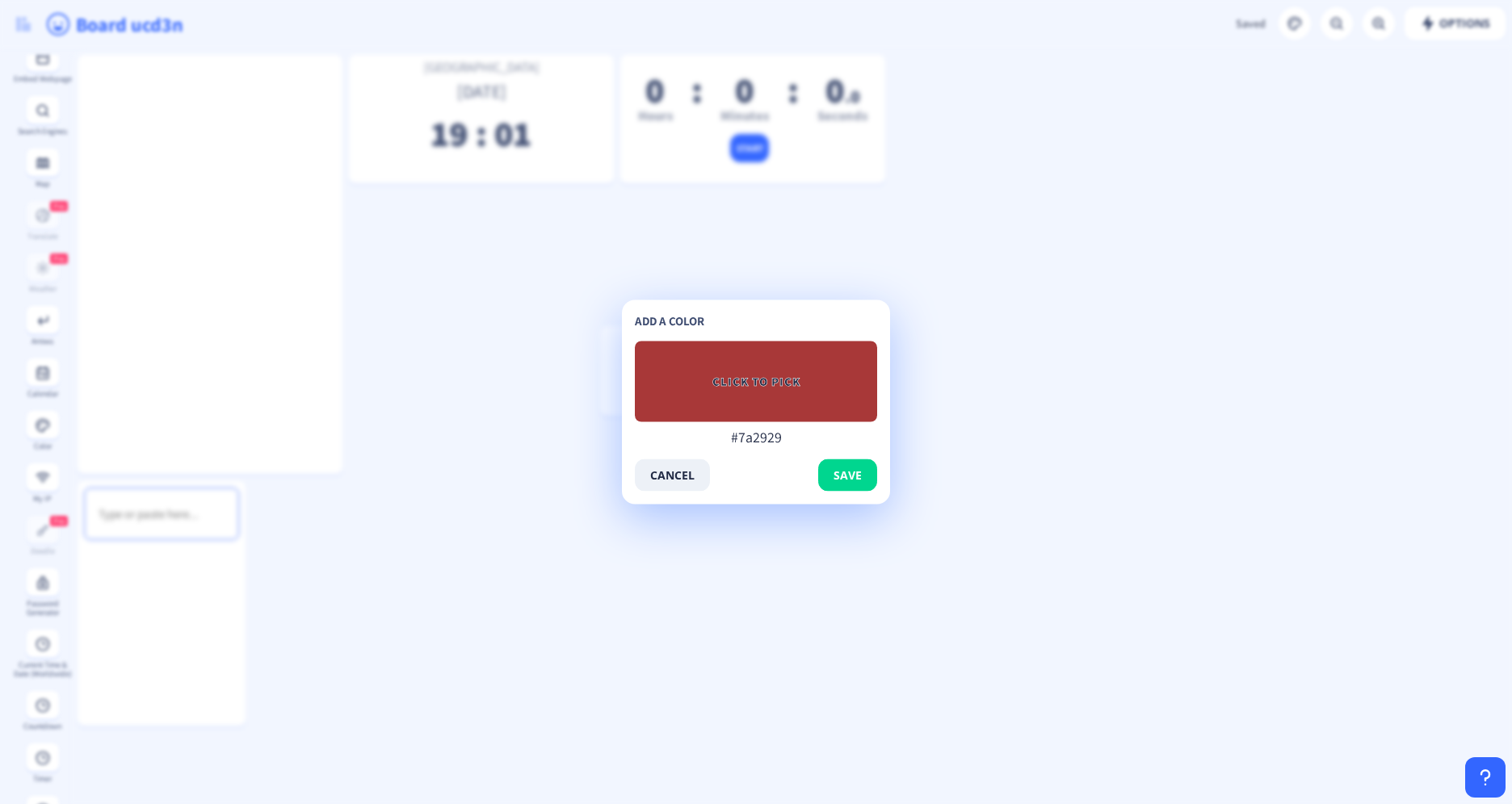
type input "#672222"
type input "#581d1d"
type input "#451616"
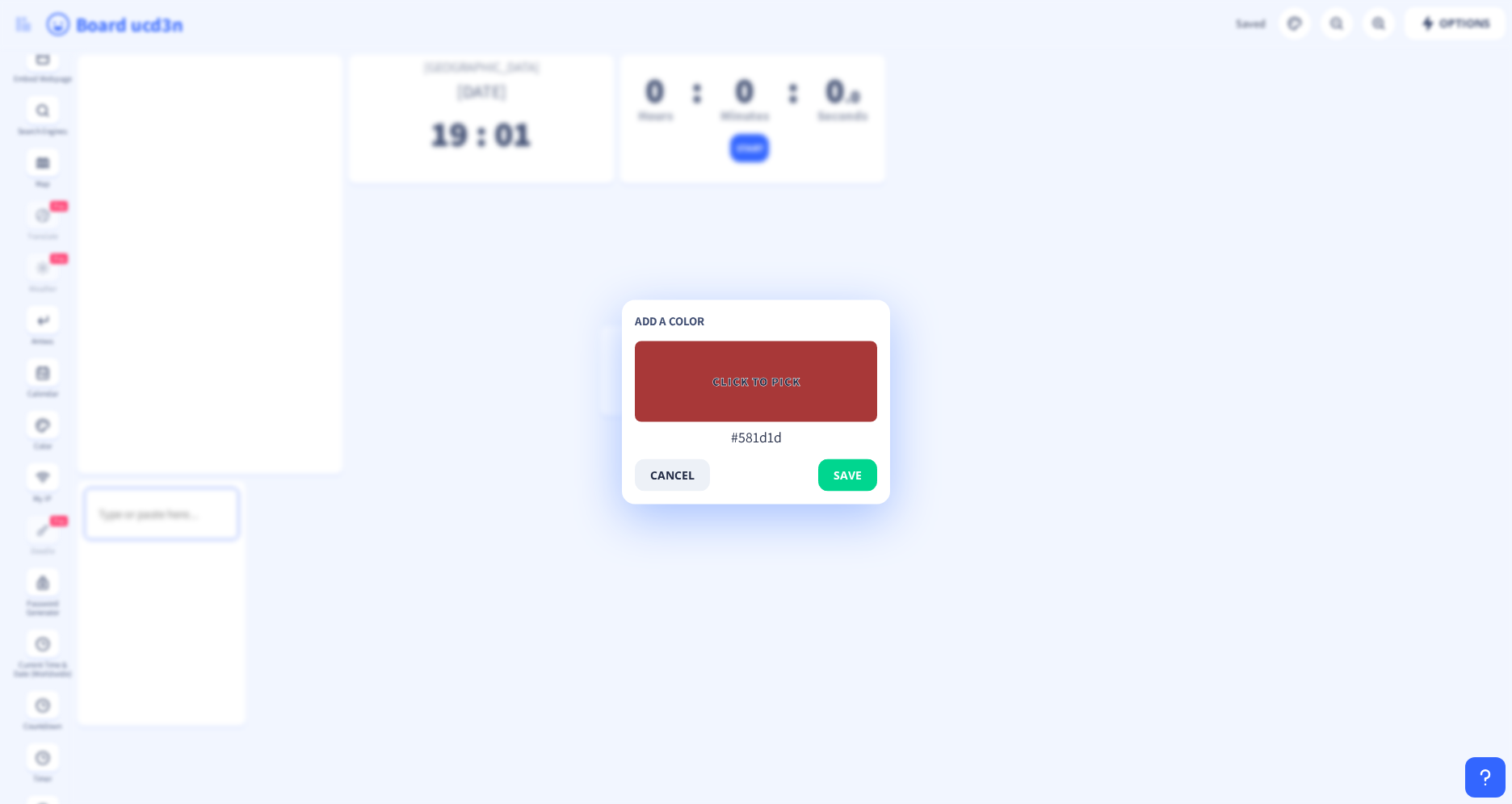
type input "#451616"
type input "#351212"
type input "#2a0e0e"
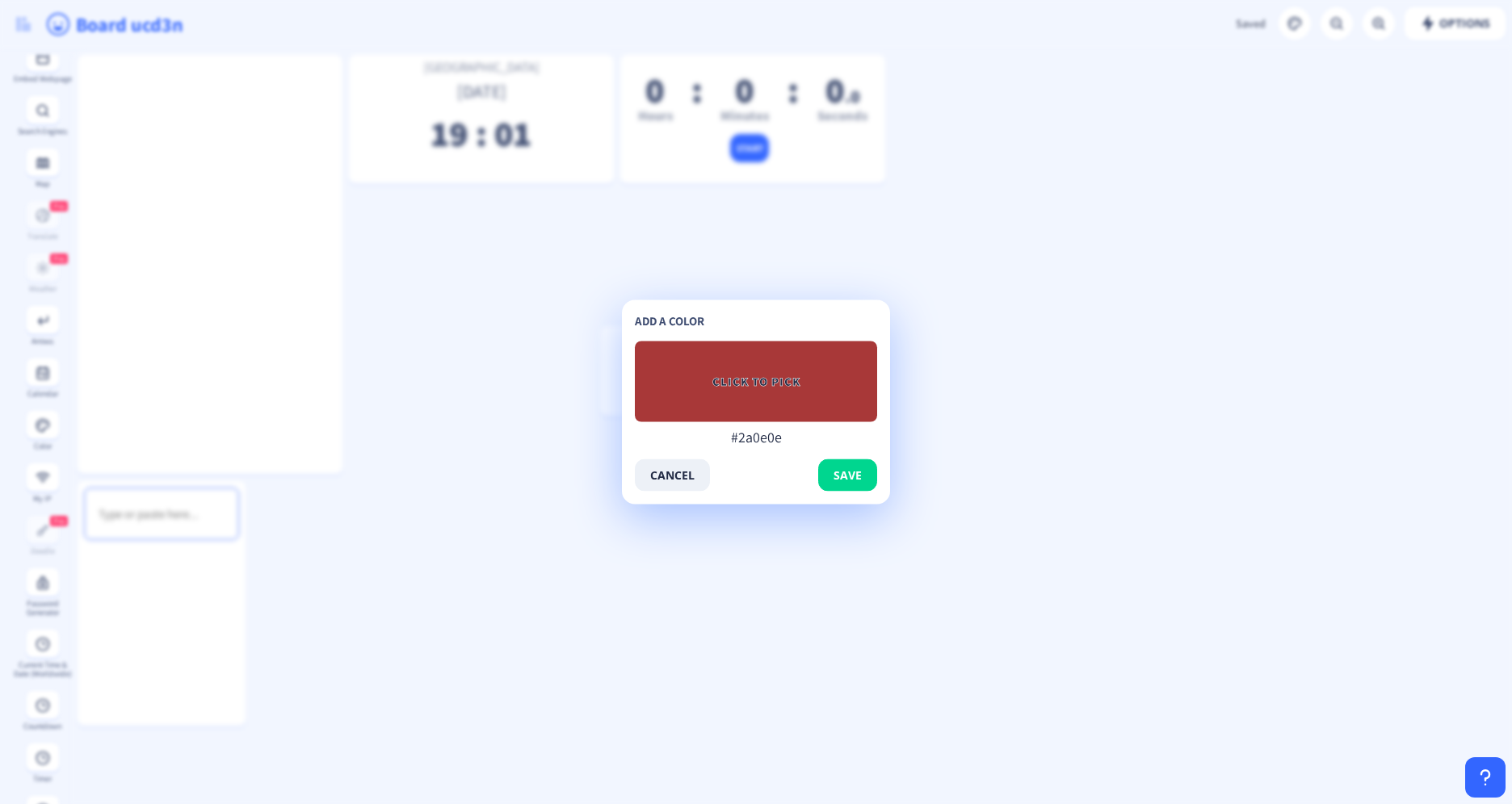
type input "#1f0a0a"
type input "#1b0909"
type input "#170808"
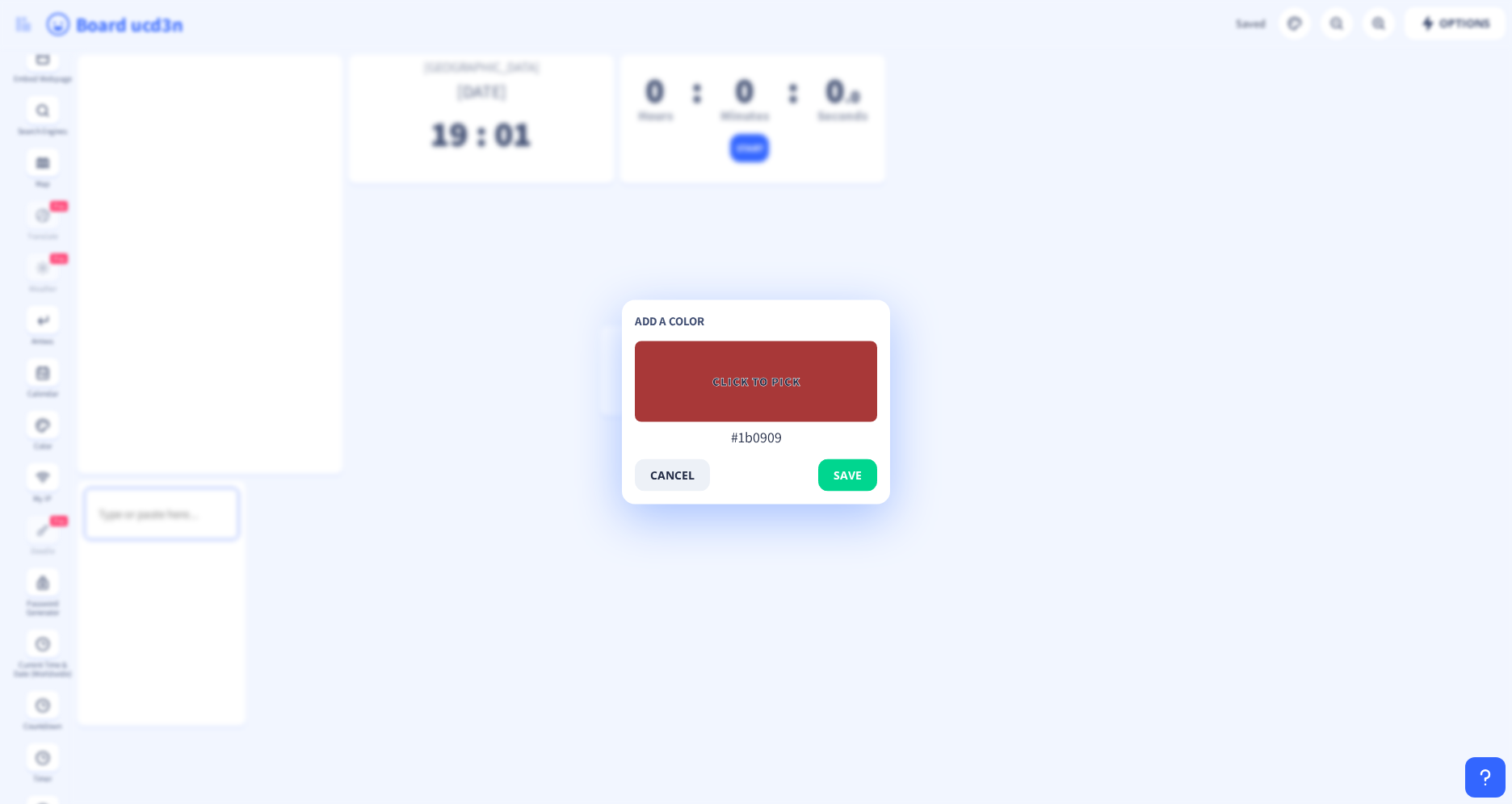
type input "#170808"
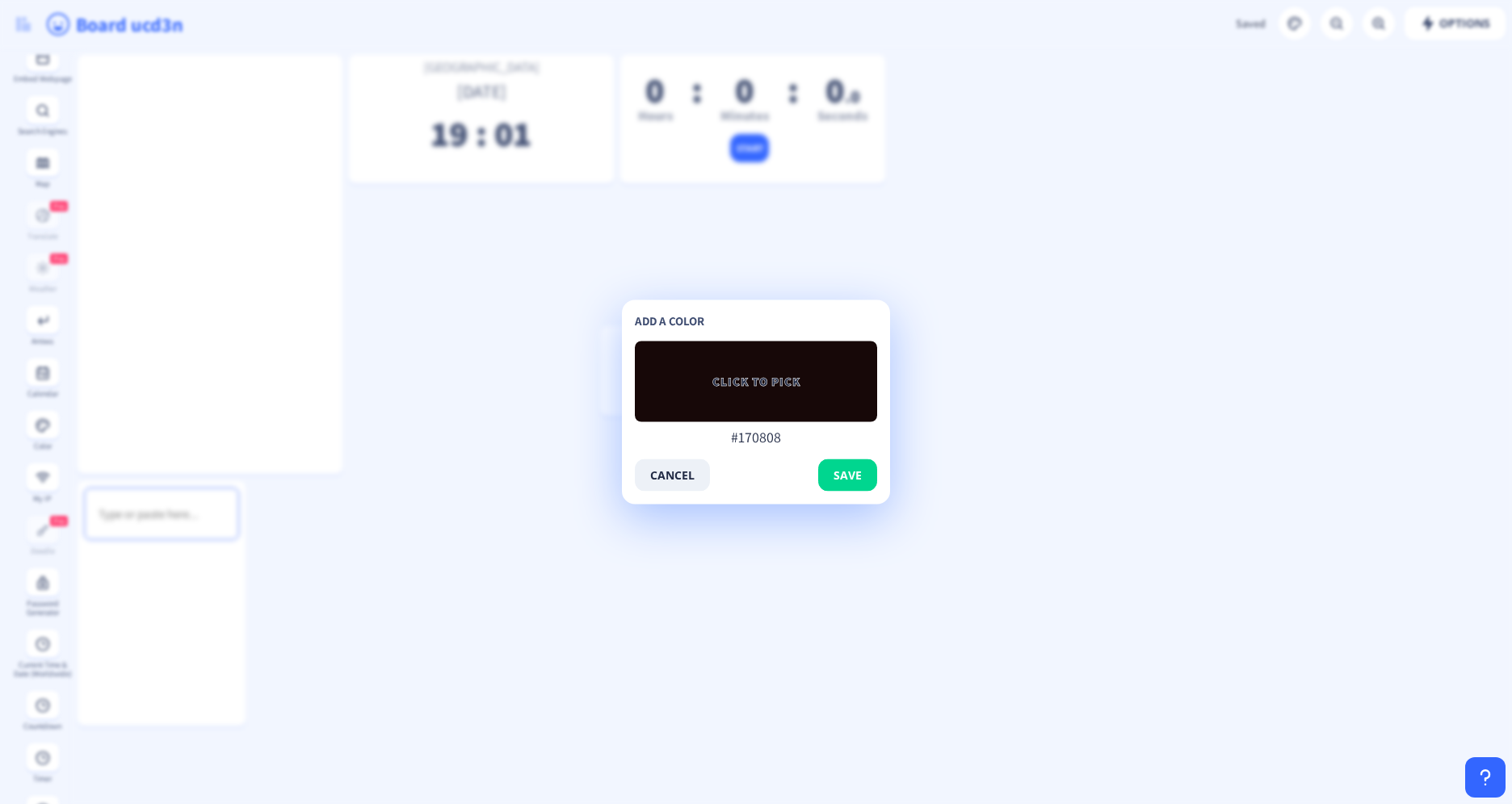
type input "#331515"
type input "#2e1414"
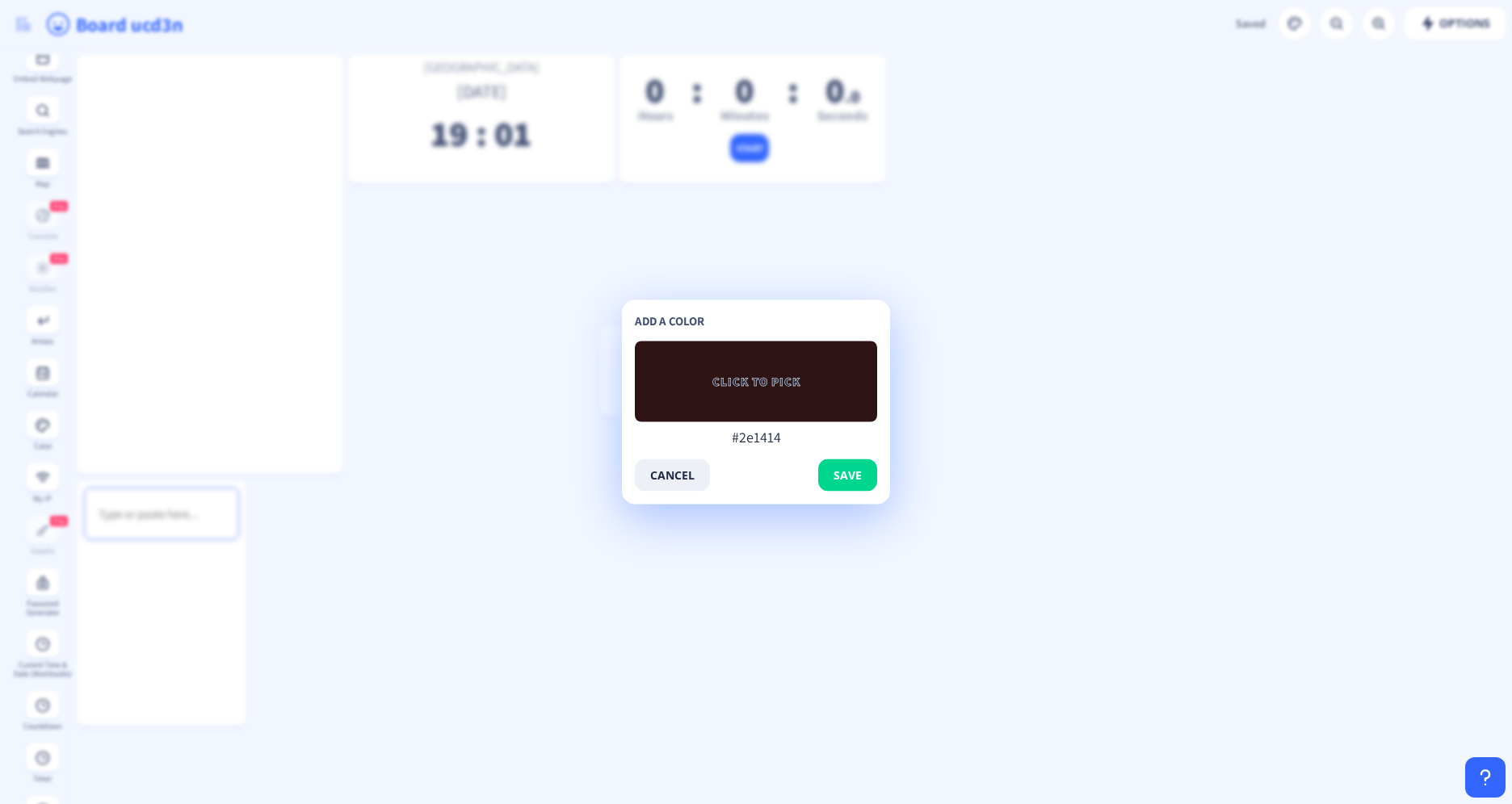
type input "#2b1212"
type input "#2a1313"
type input "#231010"
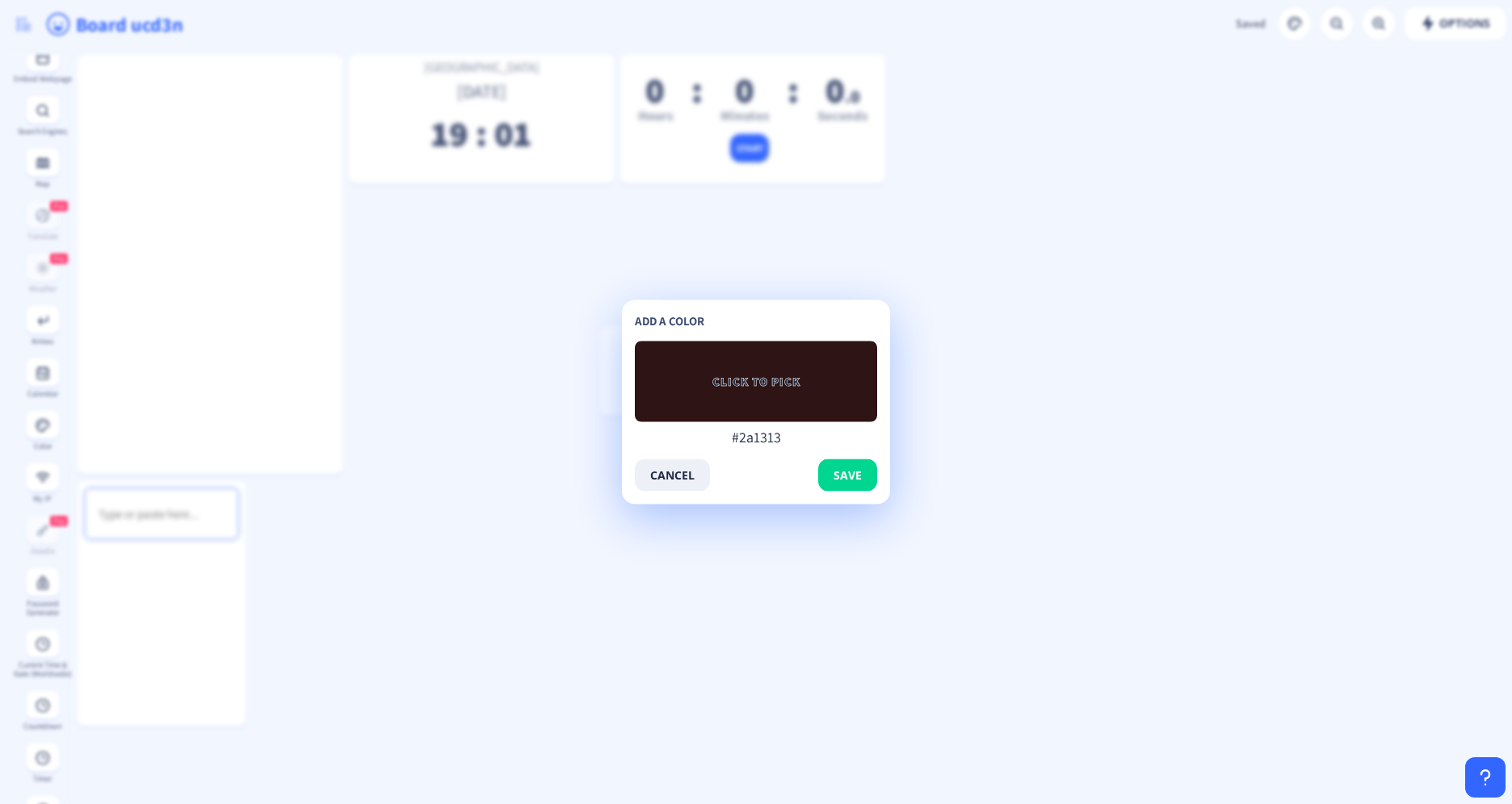
type input "#231010"
type input "#1f0f0f"
type input "#1b0e0e"
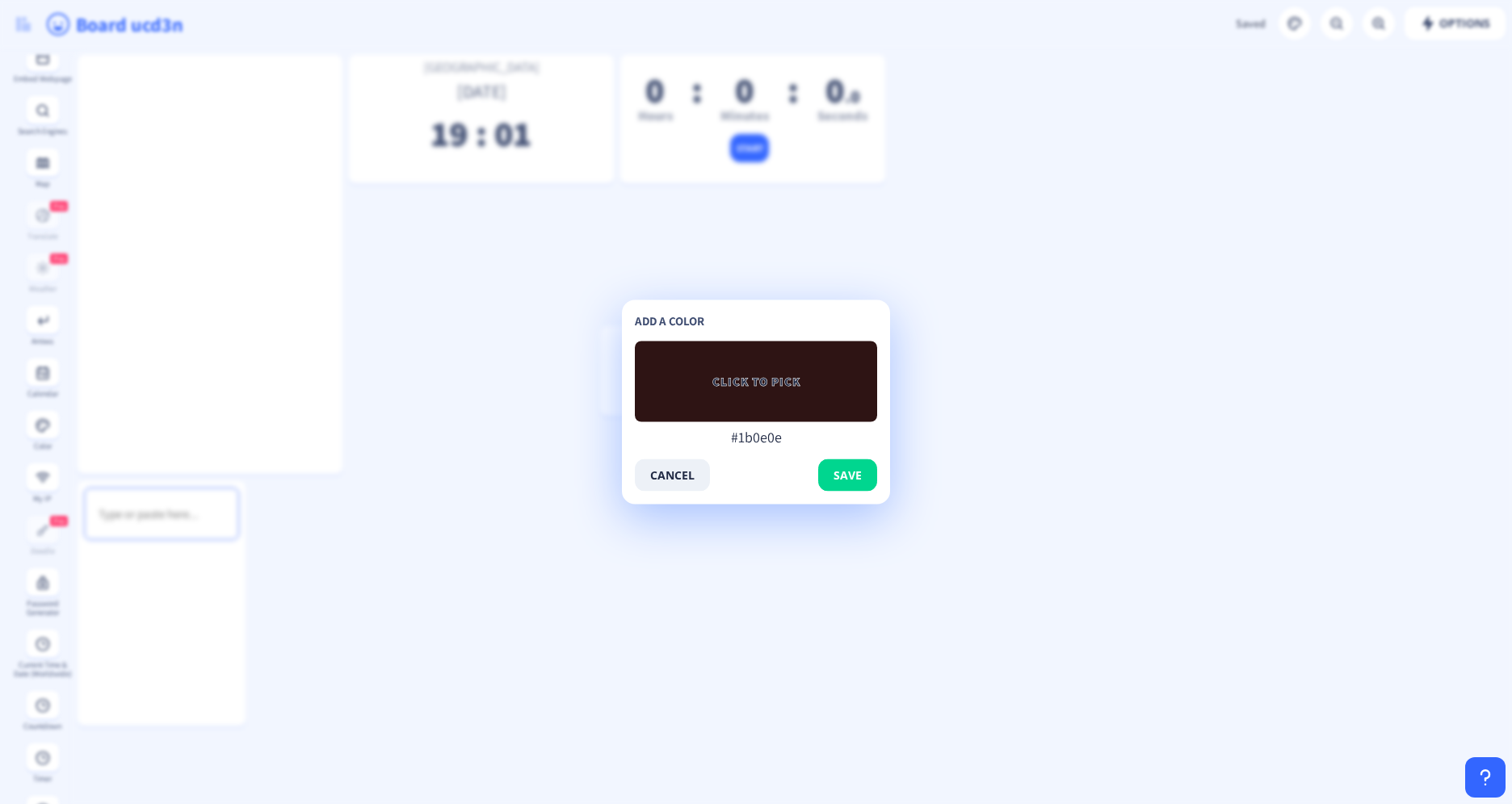
type input "#170c0c"
type input "#140b0b"
type input "#110909"
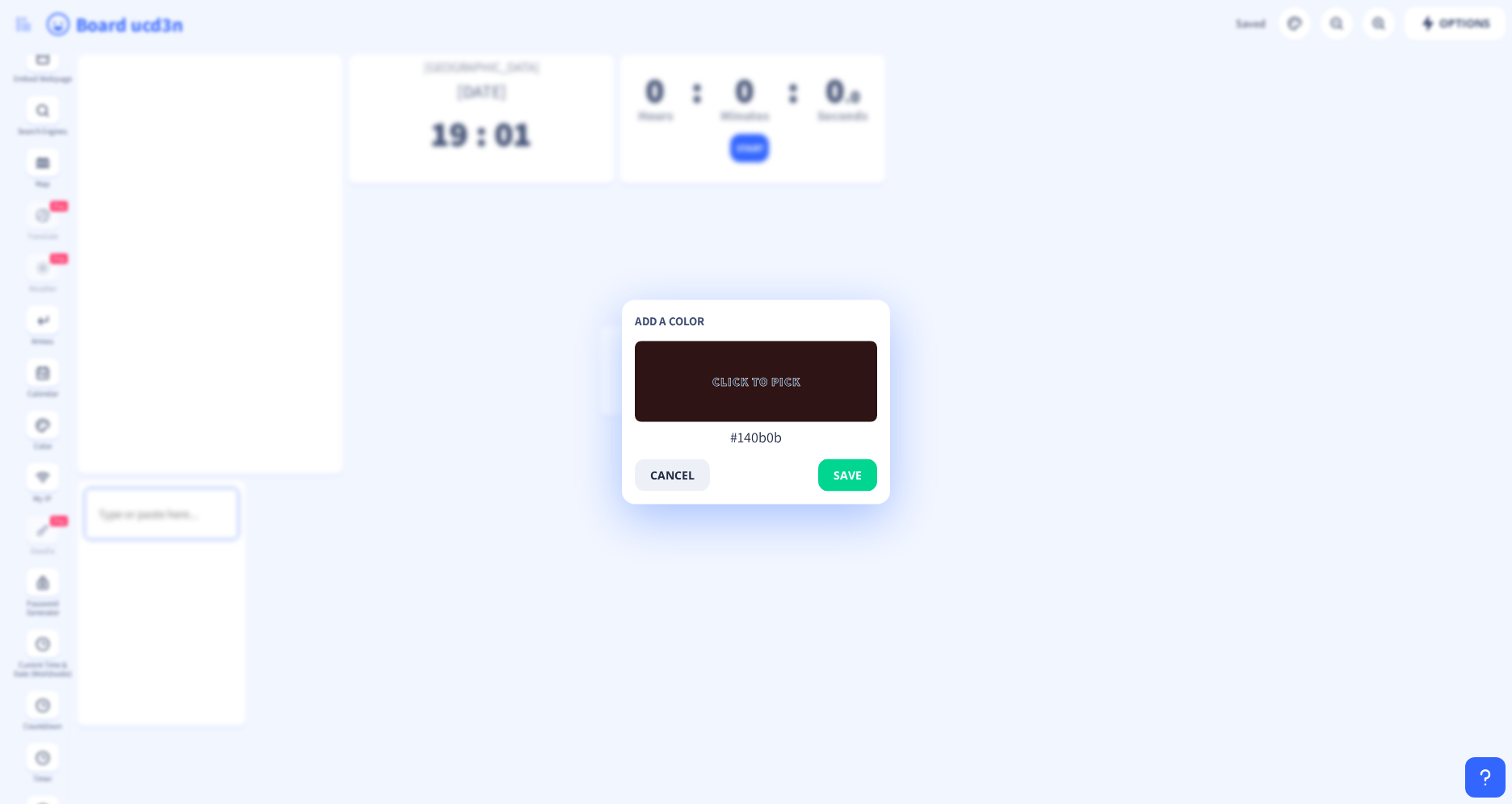
type input "#110909"
type input "#0d0707"
type input "#0d0808"
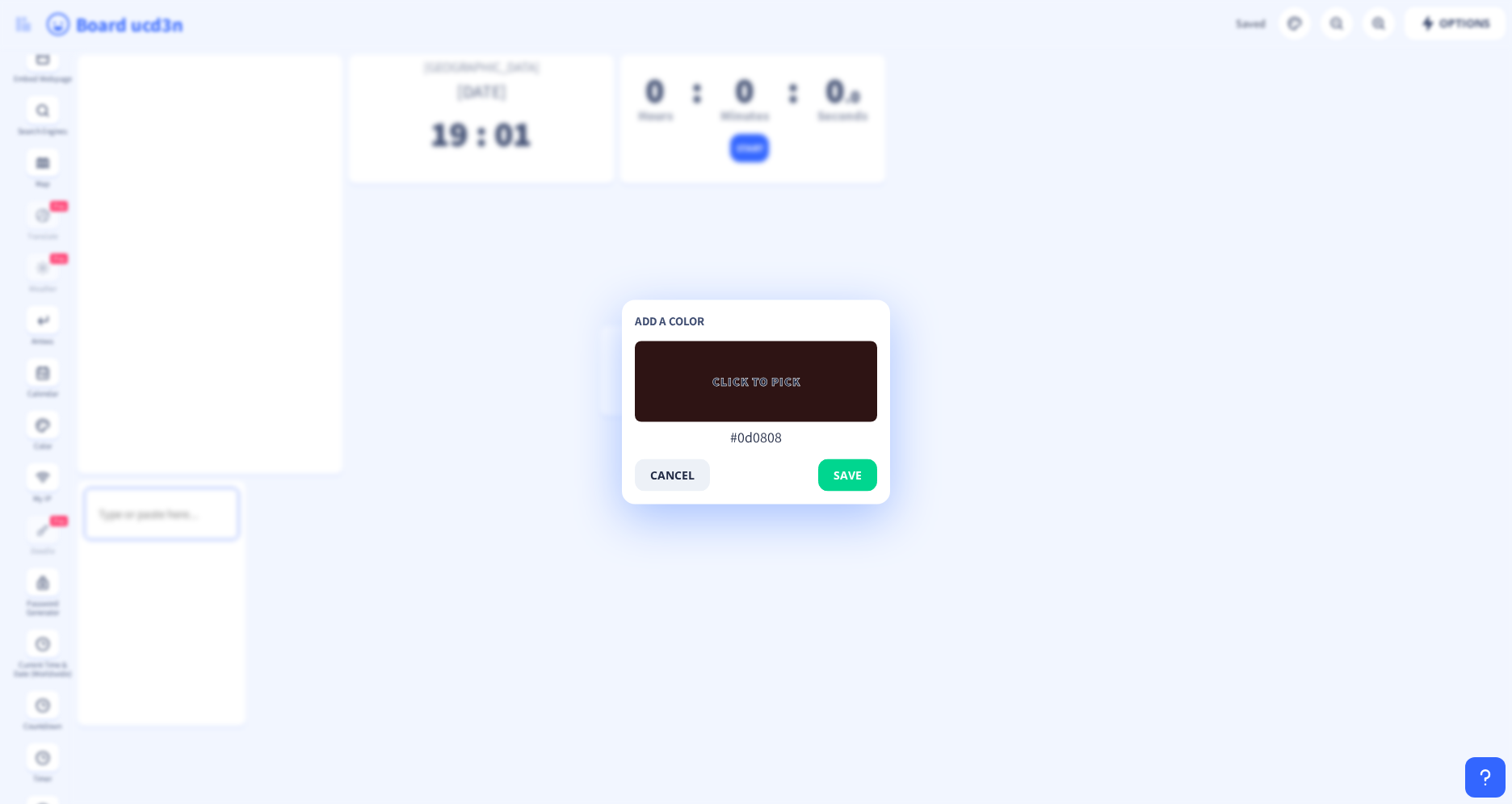
type input "#0c0808"
type input "#120c0c"
type input "#140f0f"
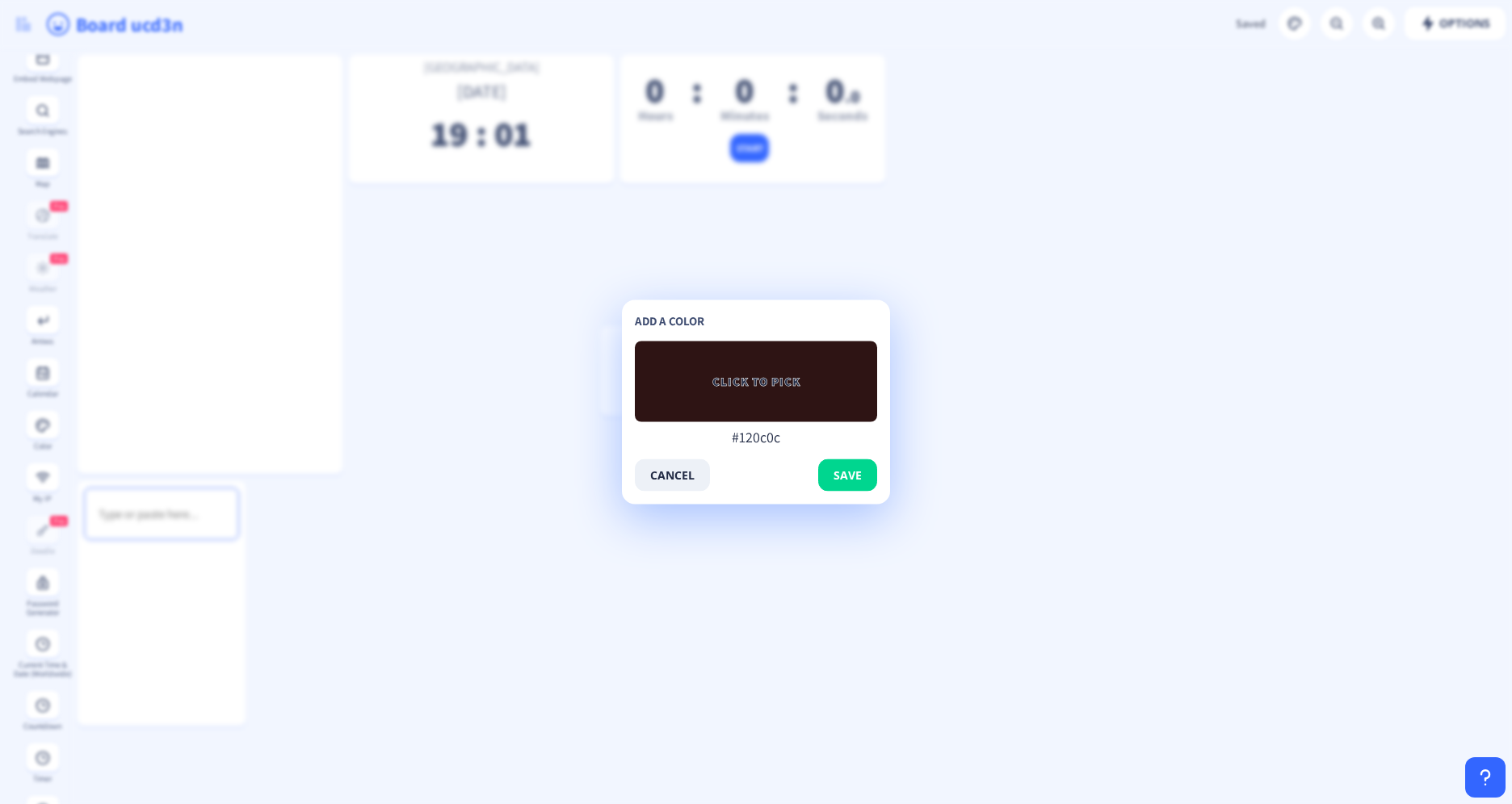
type input "#140f0f"
type input "#1c1717"
type input "#231f1f"
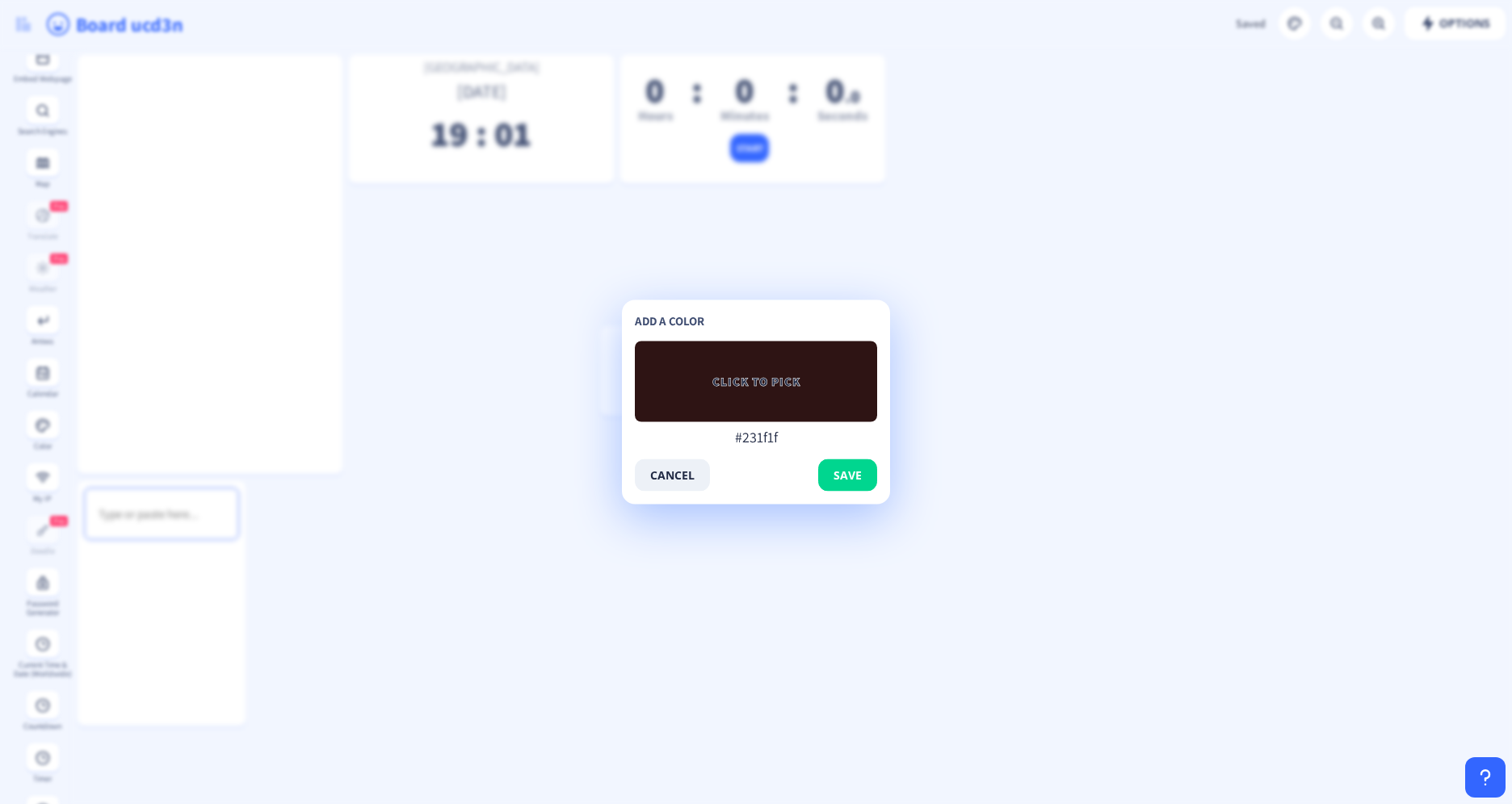
type input "#2a2828"
type input "#2e2e2e"
type input "#303030"
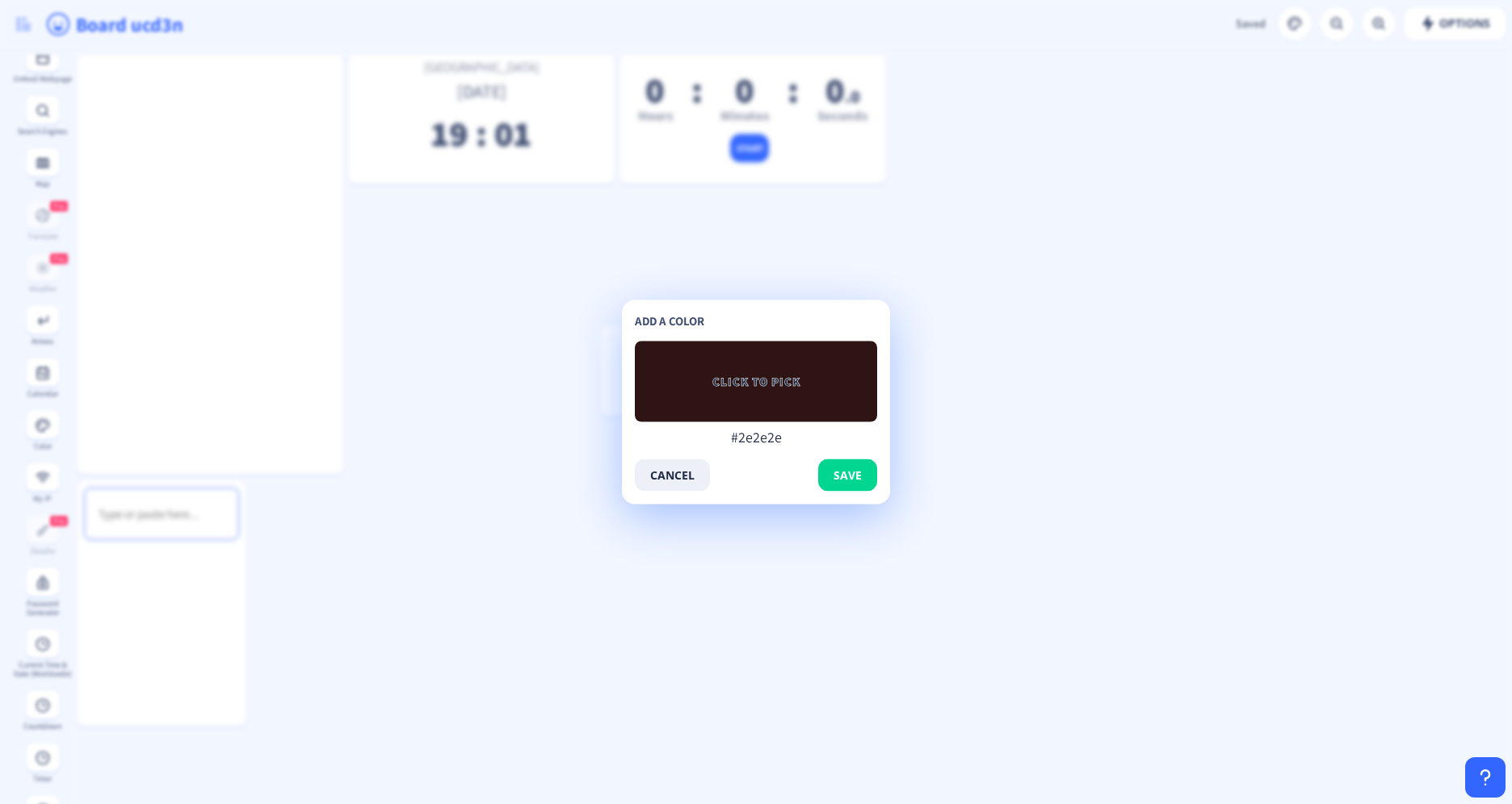
type input "#303030"
type input "#383838"
type input "#3b3b3b"
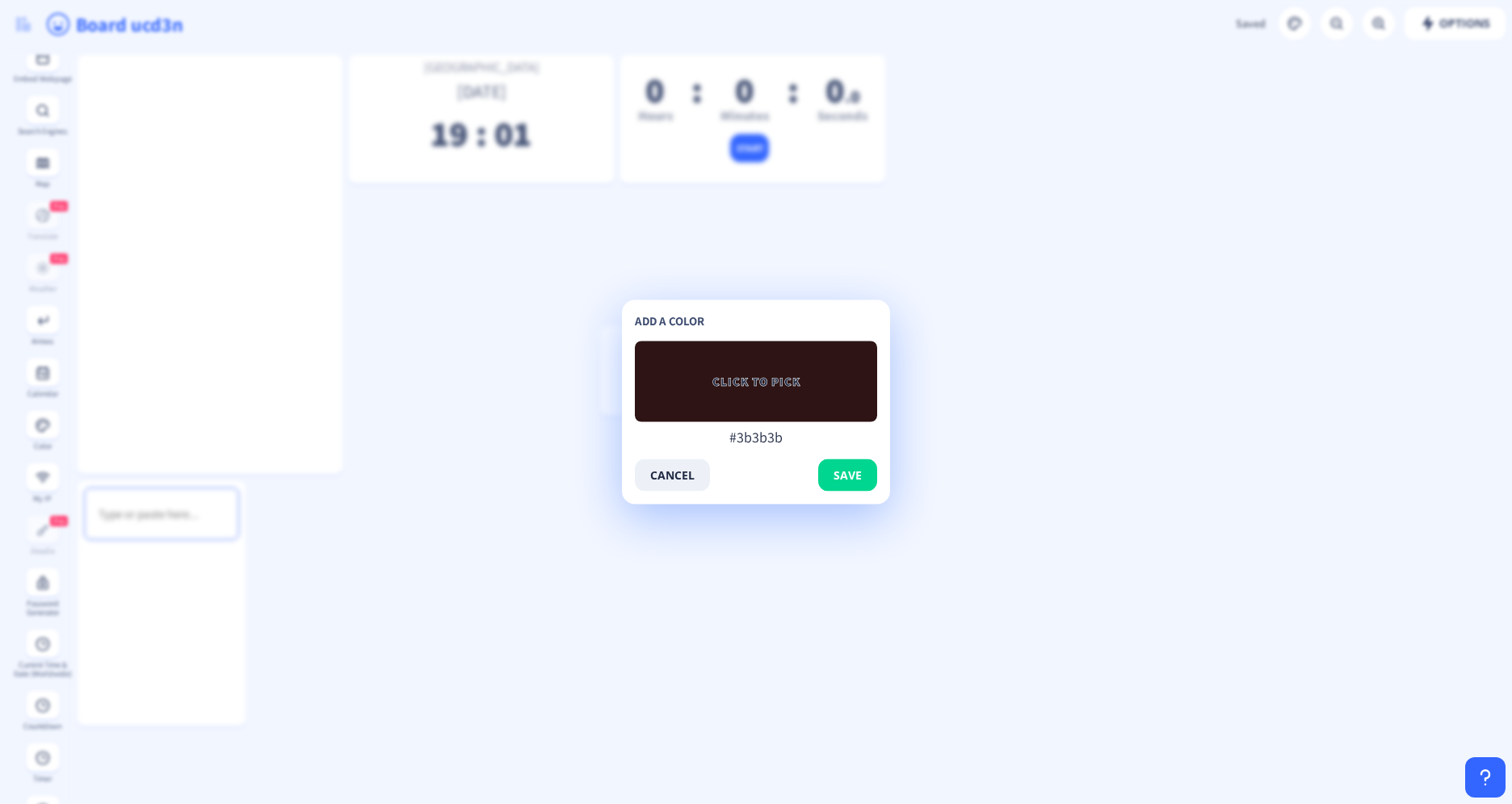
type input "#404040"
type input "#454545"
type input "#4a4a4a"
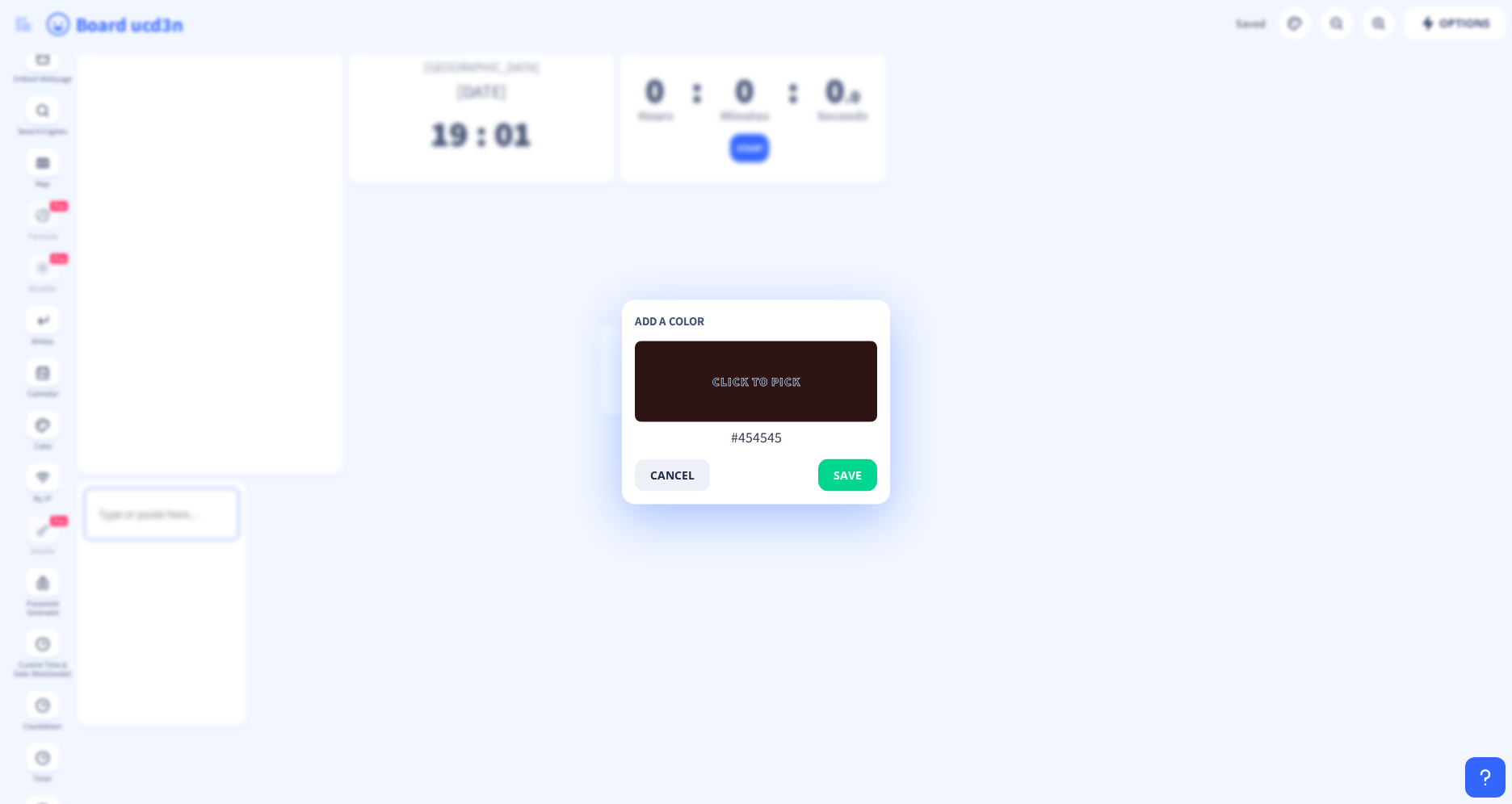
type input "#4a4a4a"
type input "#4f4f4f"
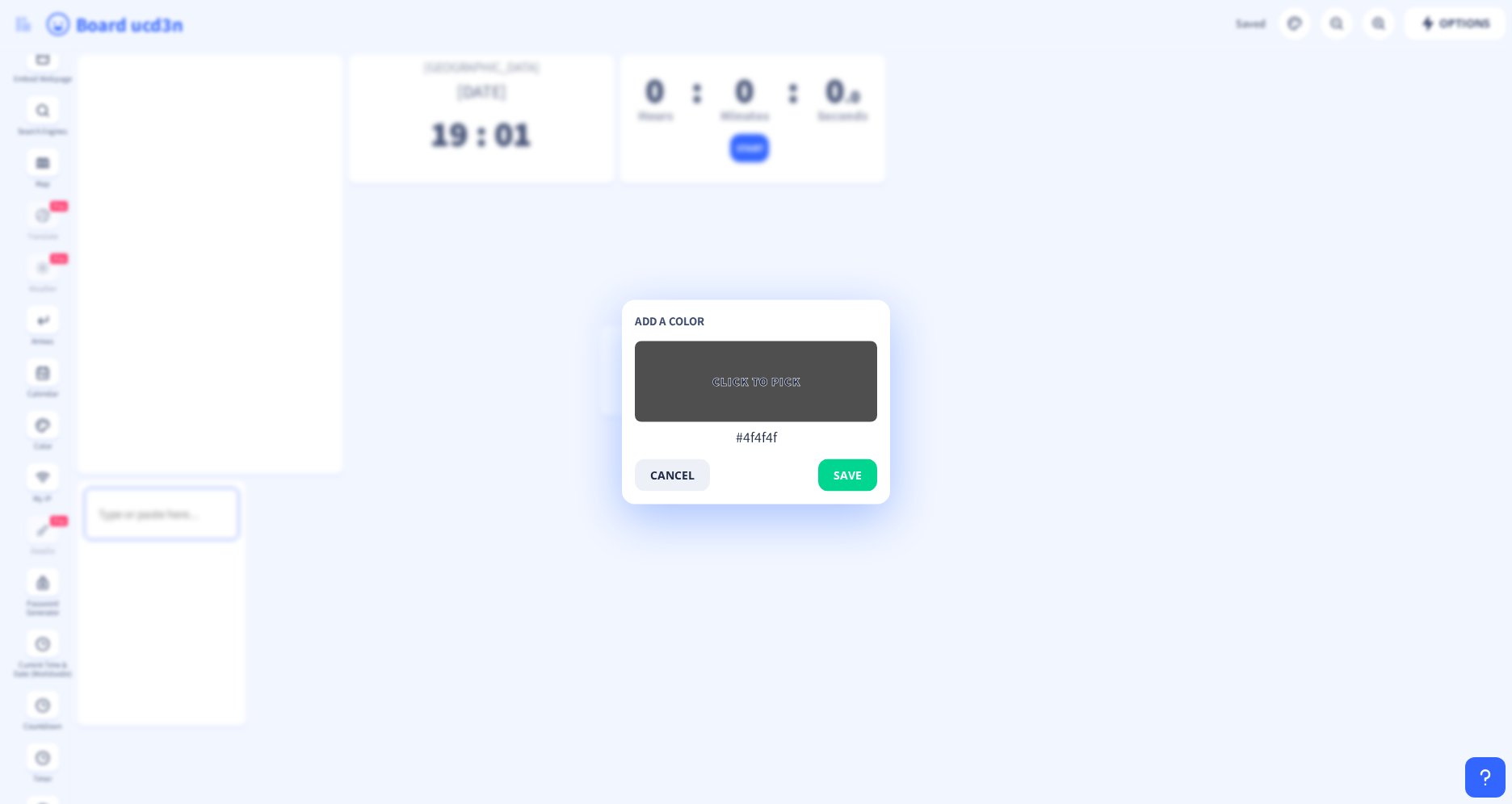
type input "#525252"
type input "#575757"
type input "#595959"
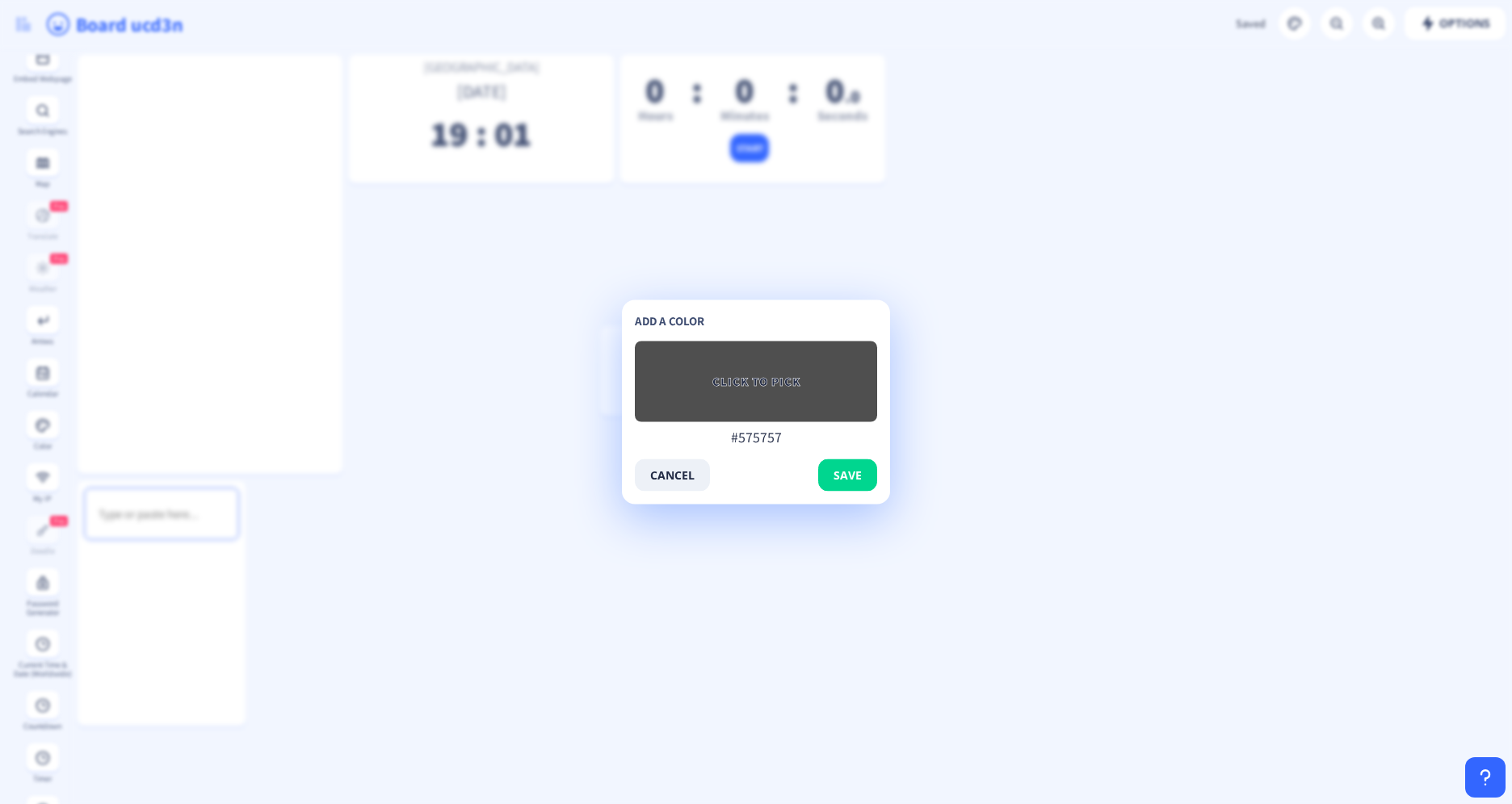
type input "#595959"
type input "#5c5c5c"
type input "#5e5e5e"
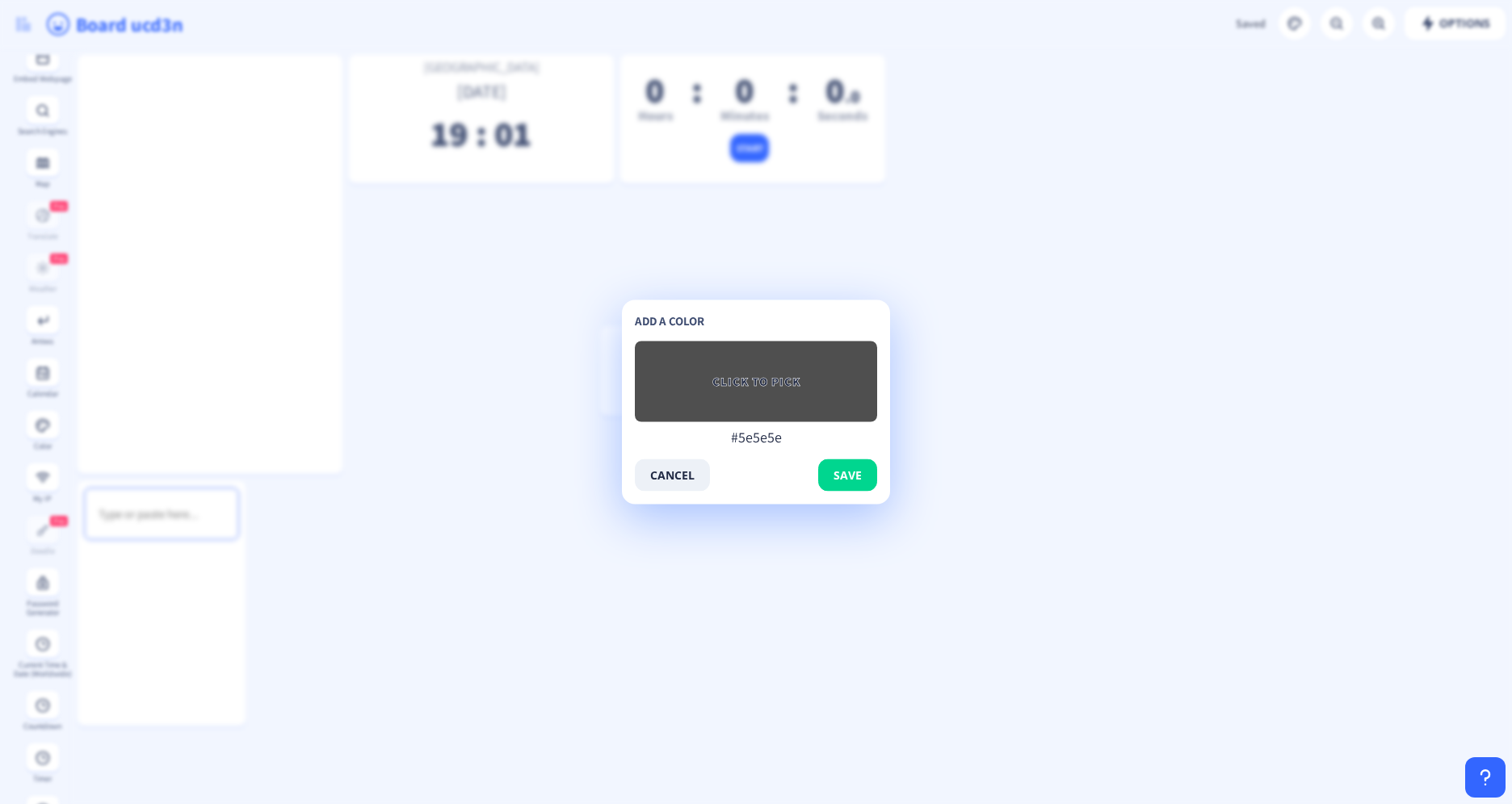
type input "#616161"
type input "#636363"
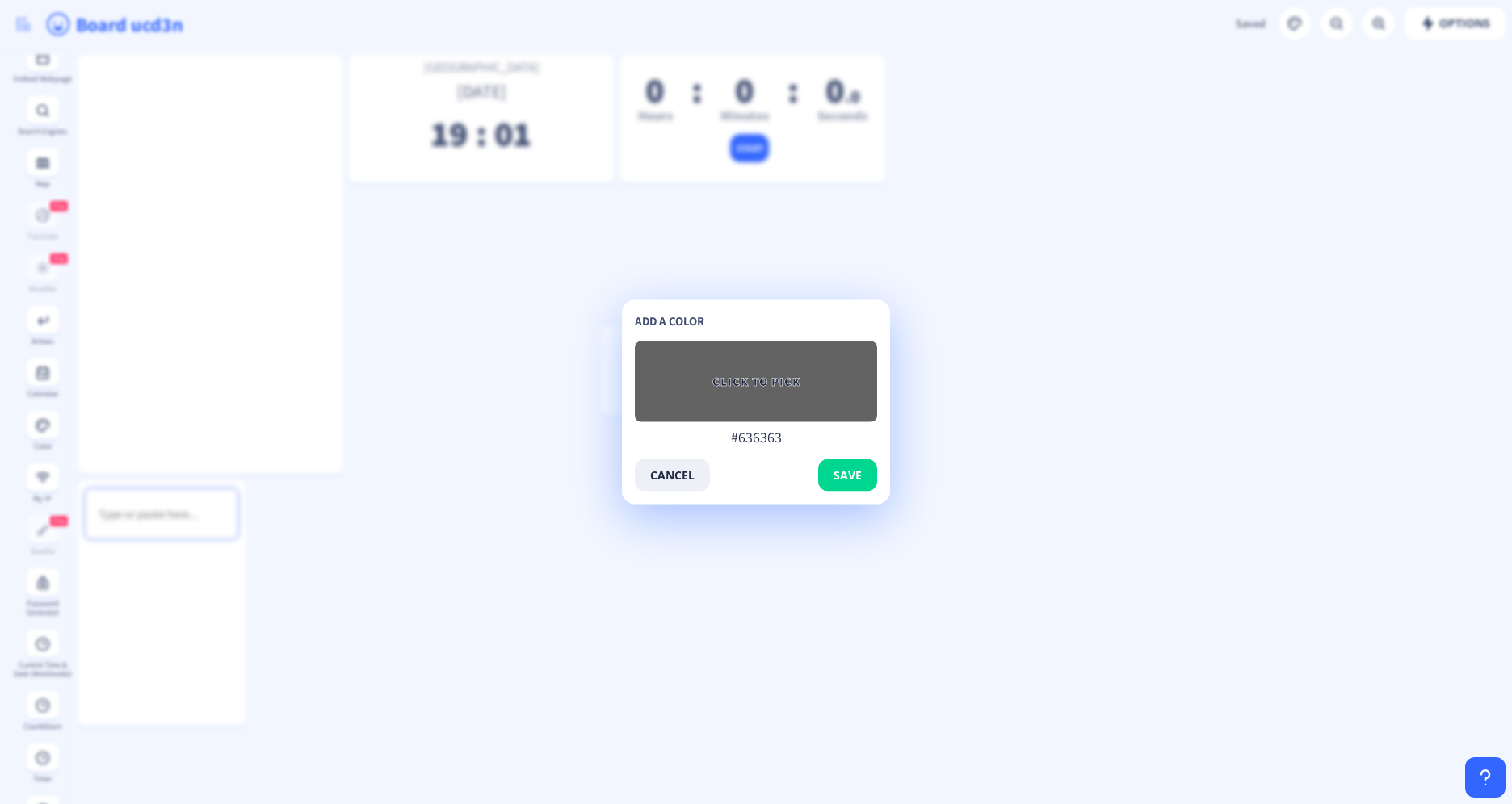
type input "#666666"
type input "#696969"
type input "#6b6b6b"
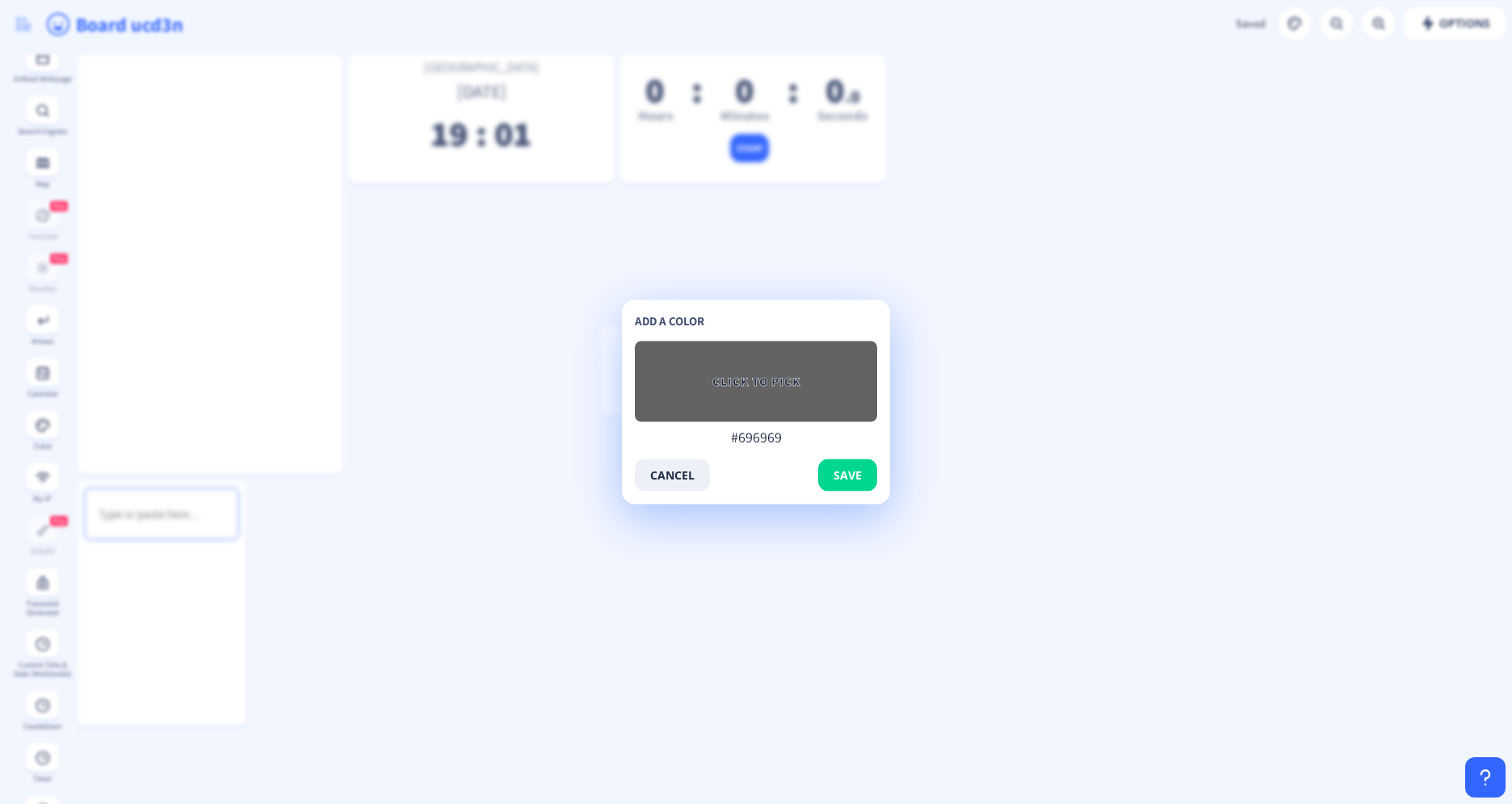
type input "#6b6b6b"
type input "#6e6e6e"
type input "#707070"
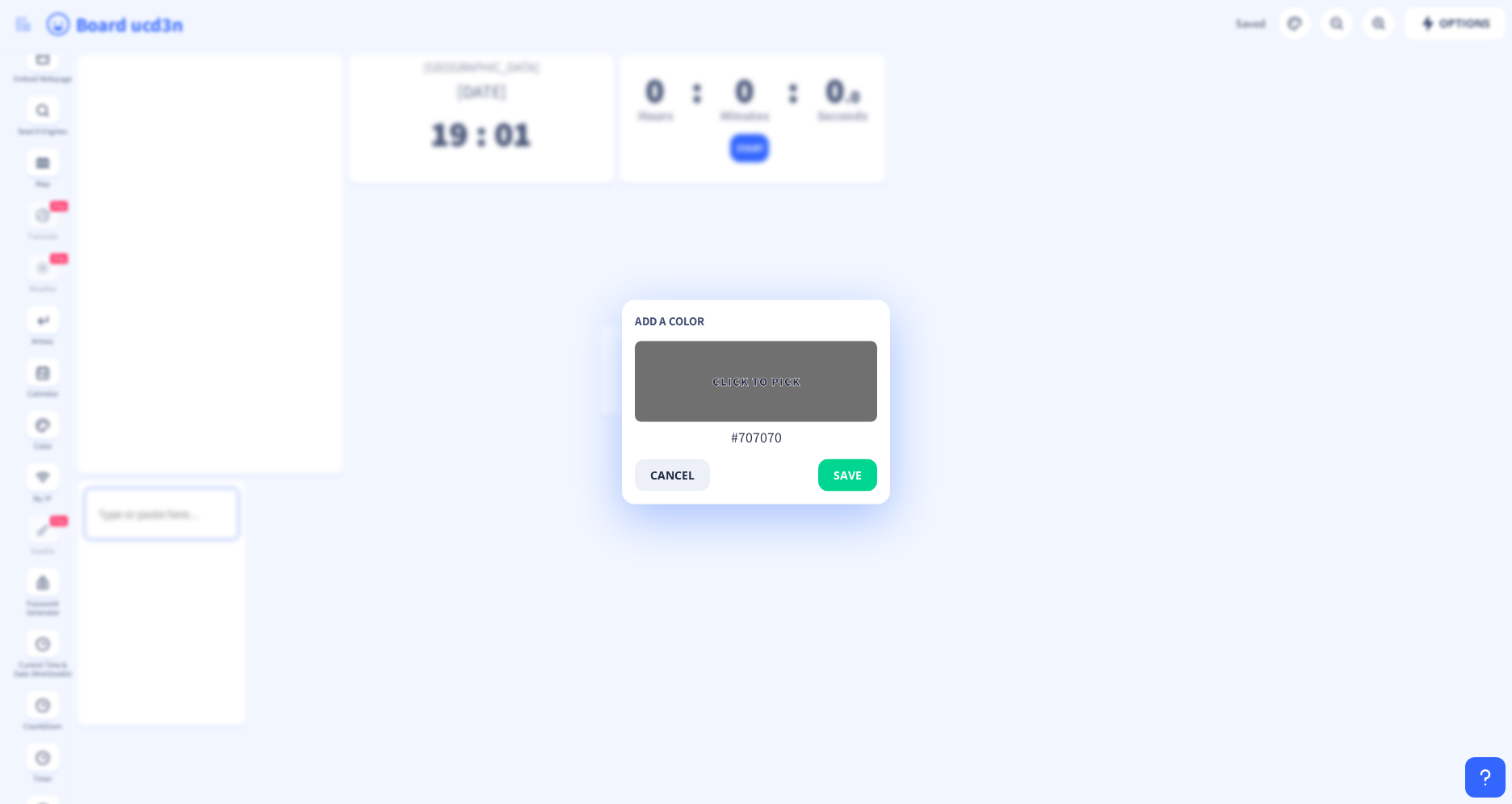
type input "#6e6e6e"
type input "#6b6b6b"
type input "#696969"
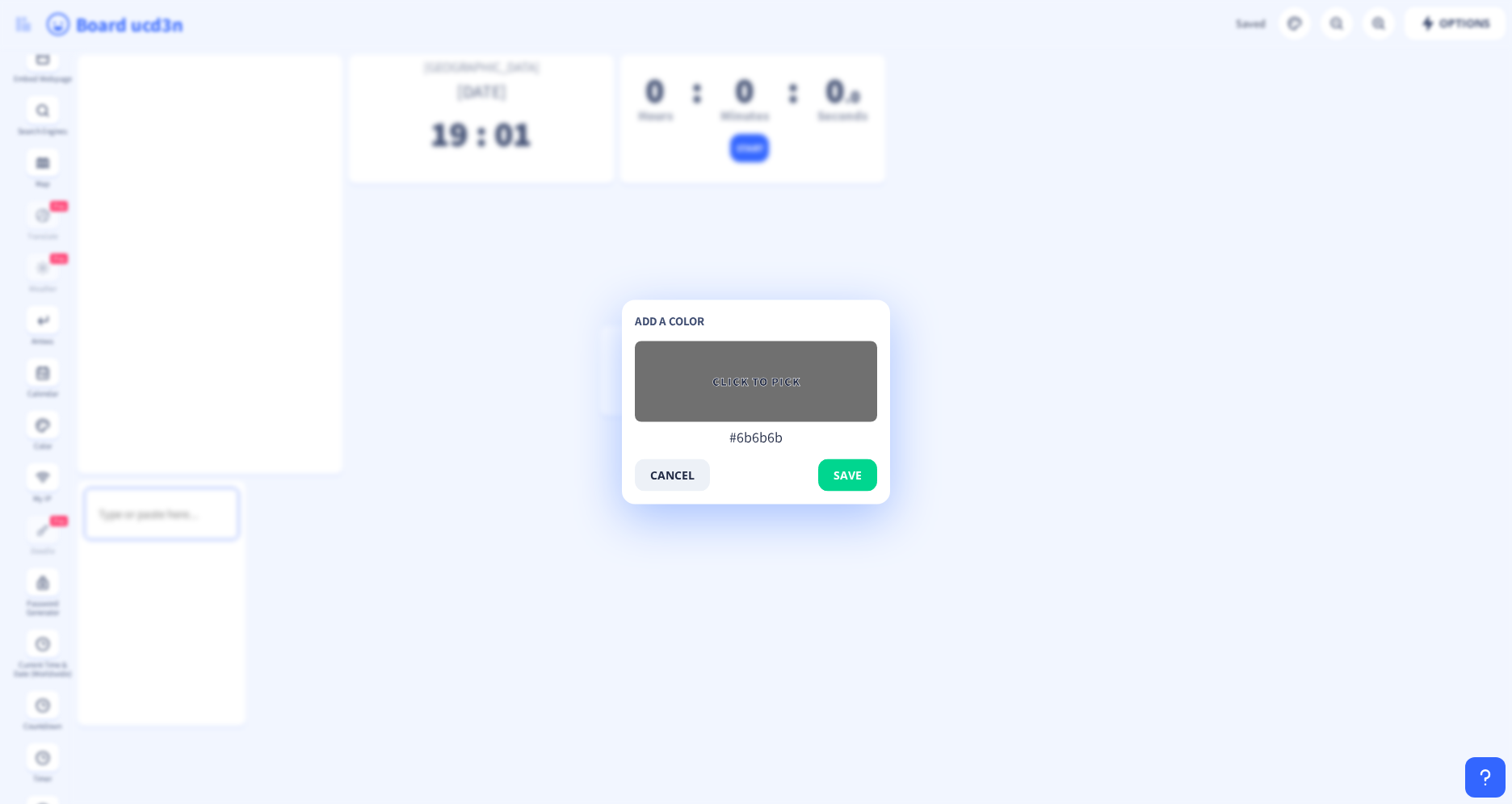
type input "#696969"
type input "#666666"
type input "#636363"
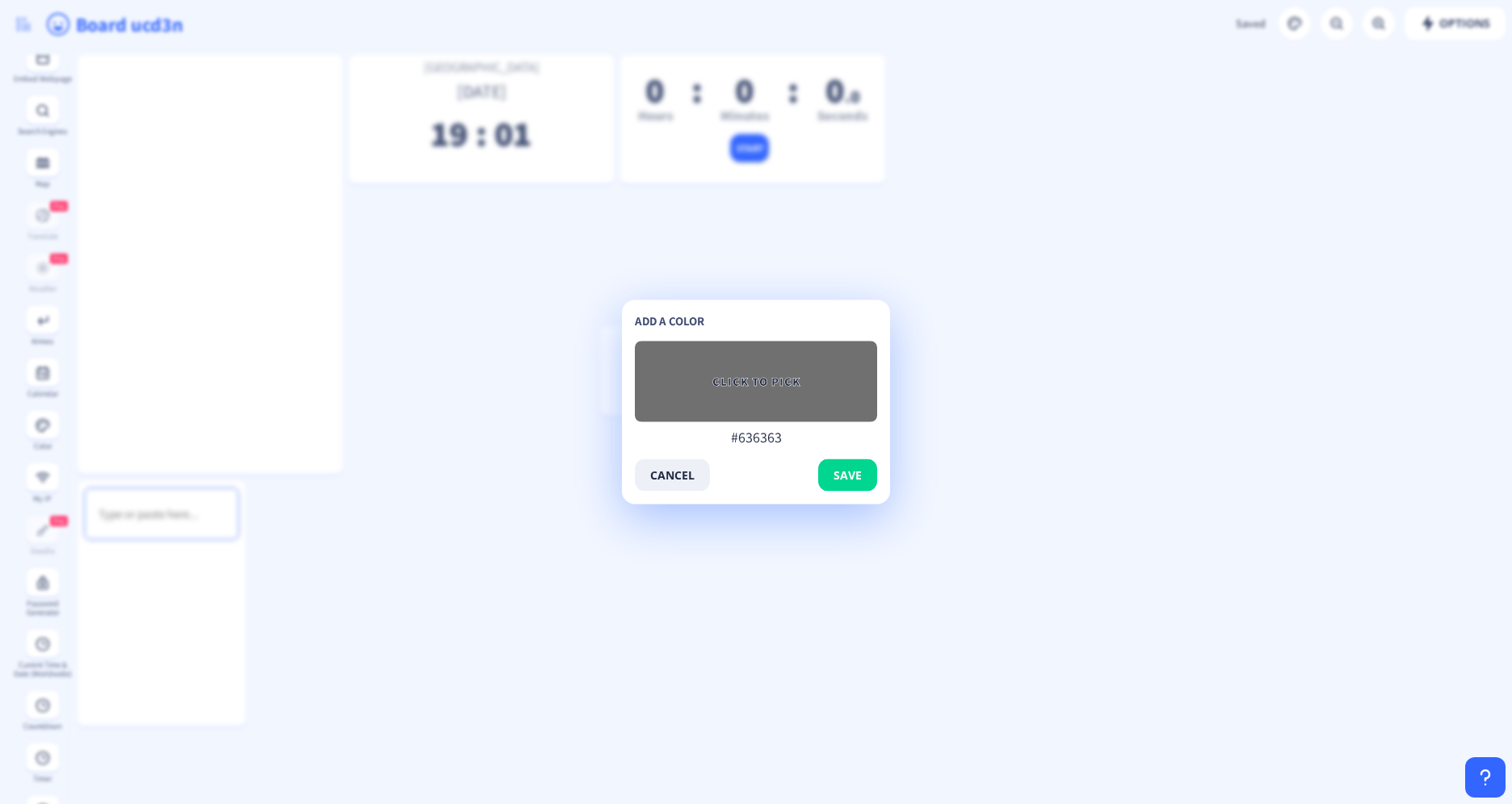
type input "#616161"
type input "#5e5e5e"
type input "#5c5c5c"
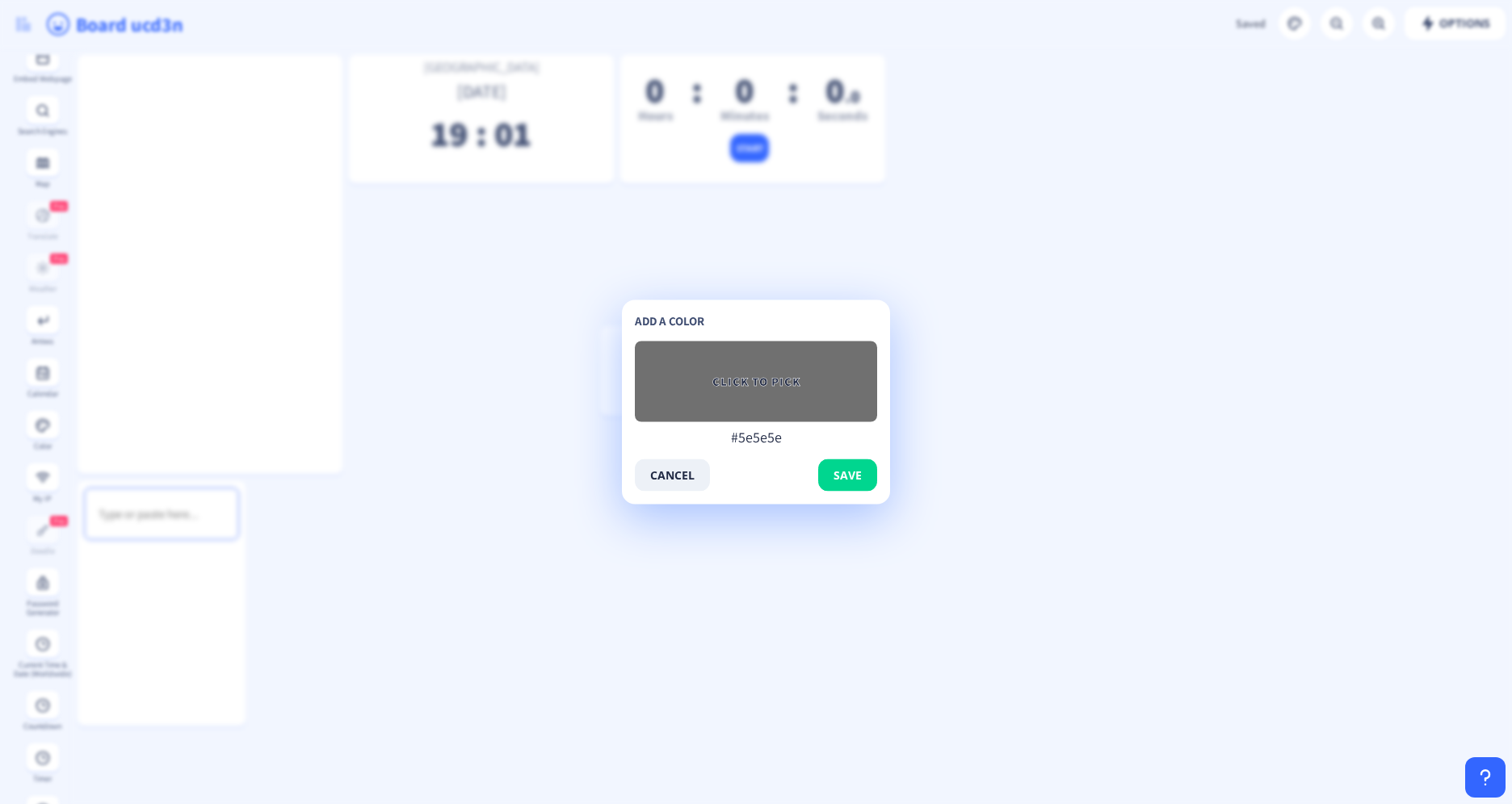
type input "#5c5c5c"
type input "#595959"
type input "#575757"
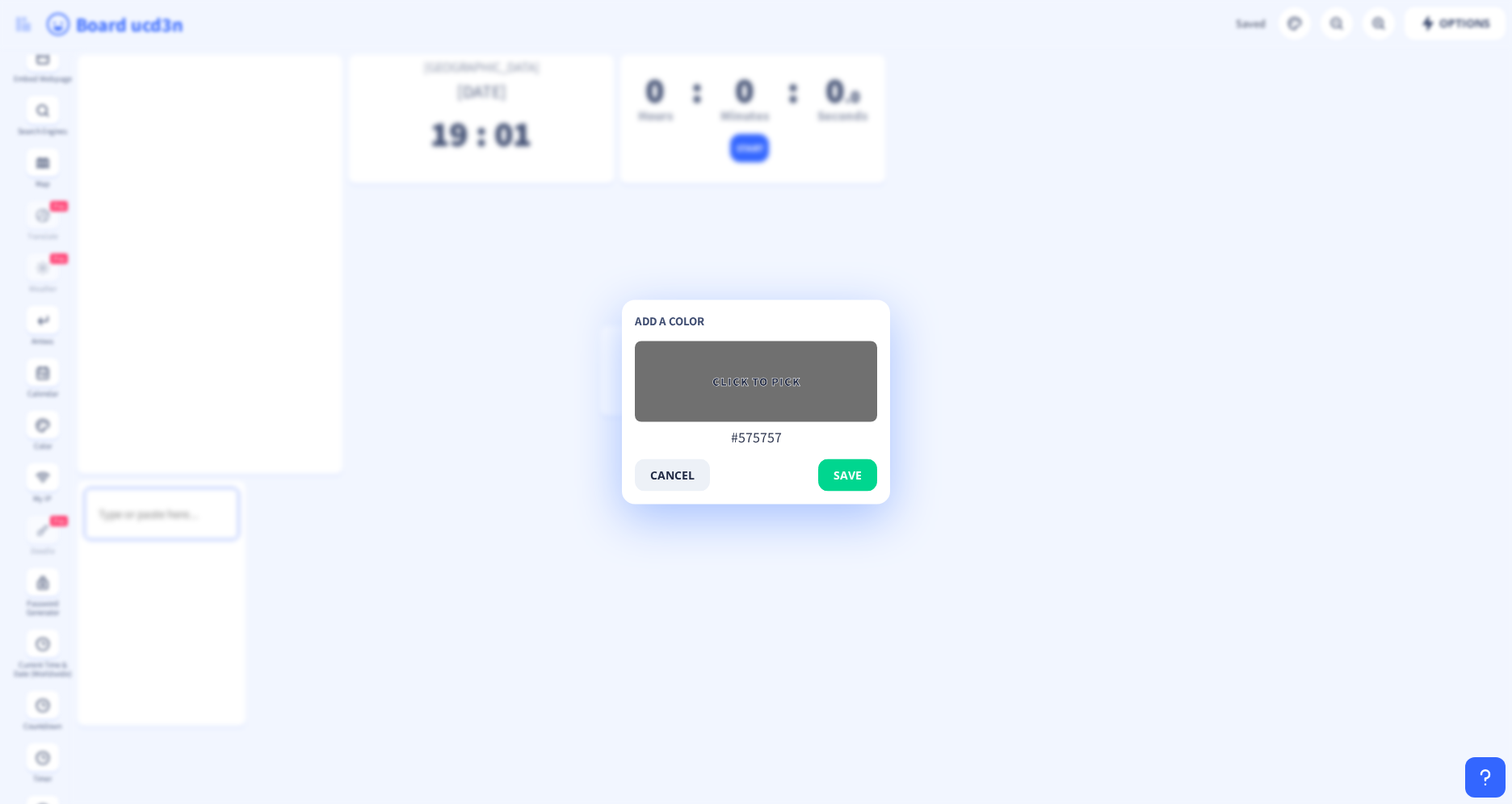
type input "#545454"
type input "#525252"
type input "#4f4f4f"
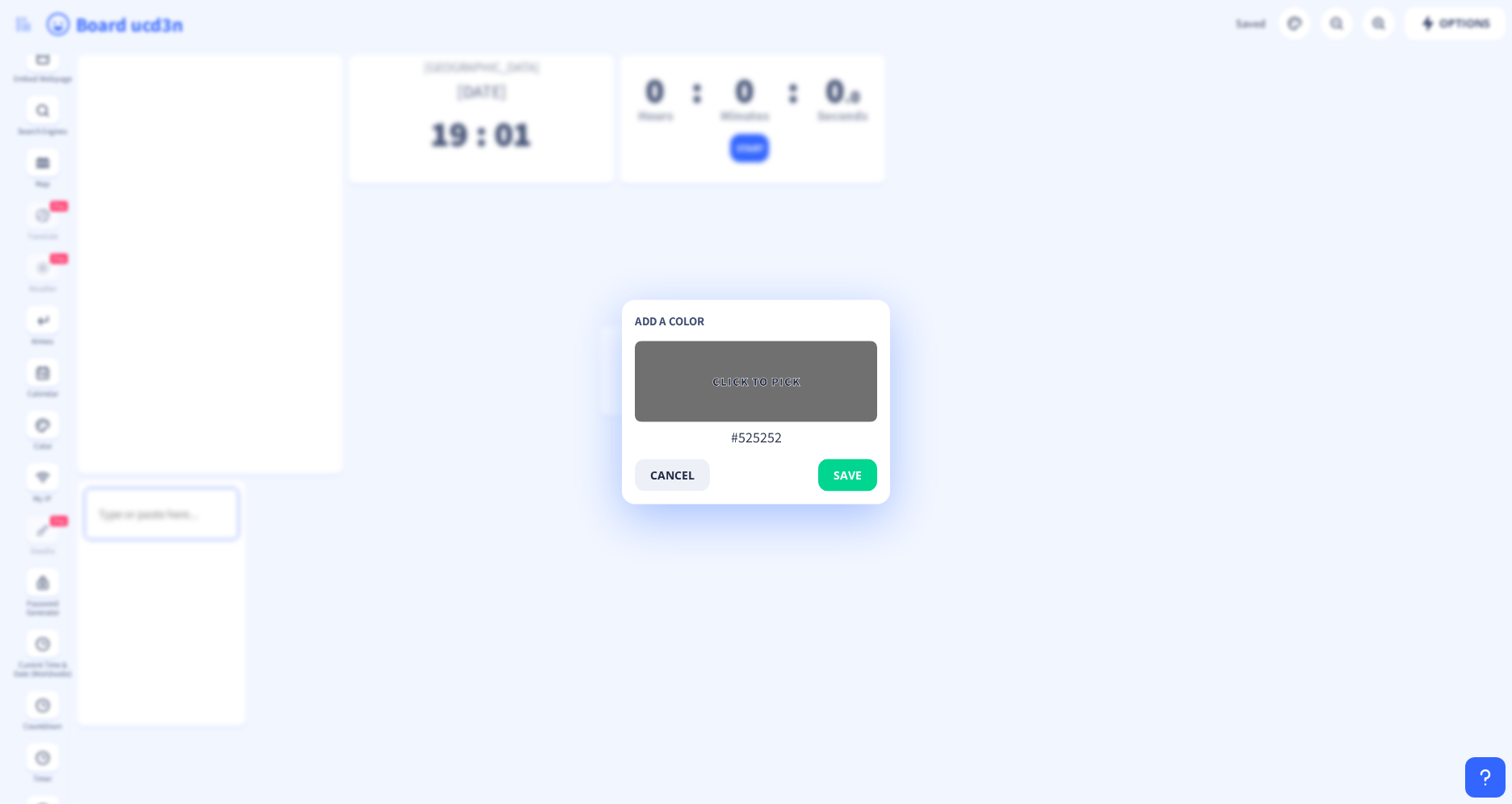
type input "#4f4f4f"
type input "#4d4d4d"
type input "#4a4a4a"
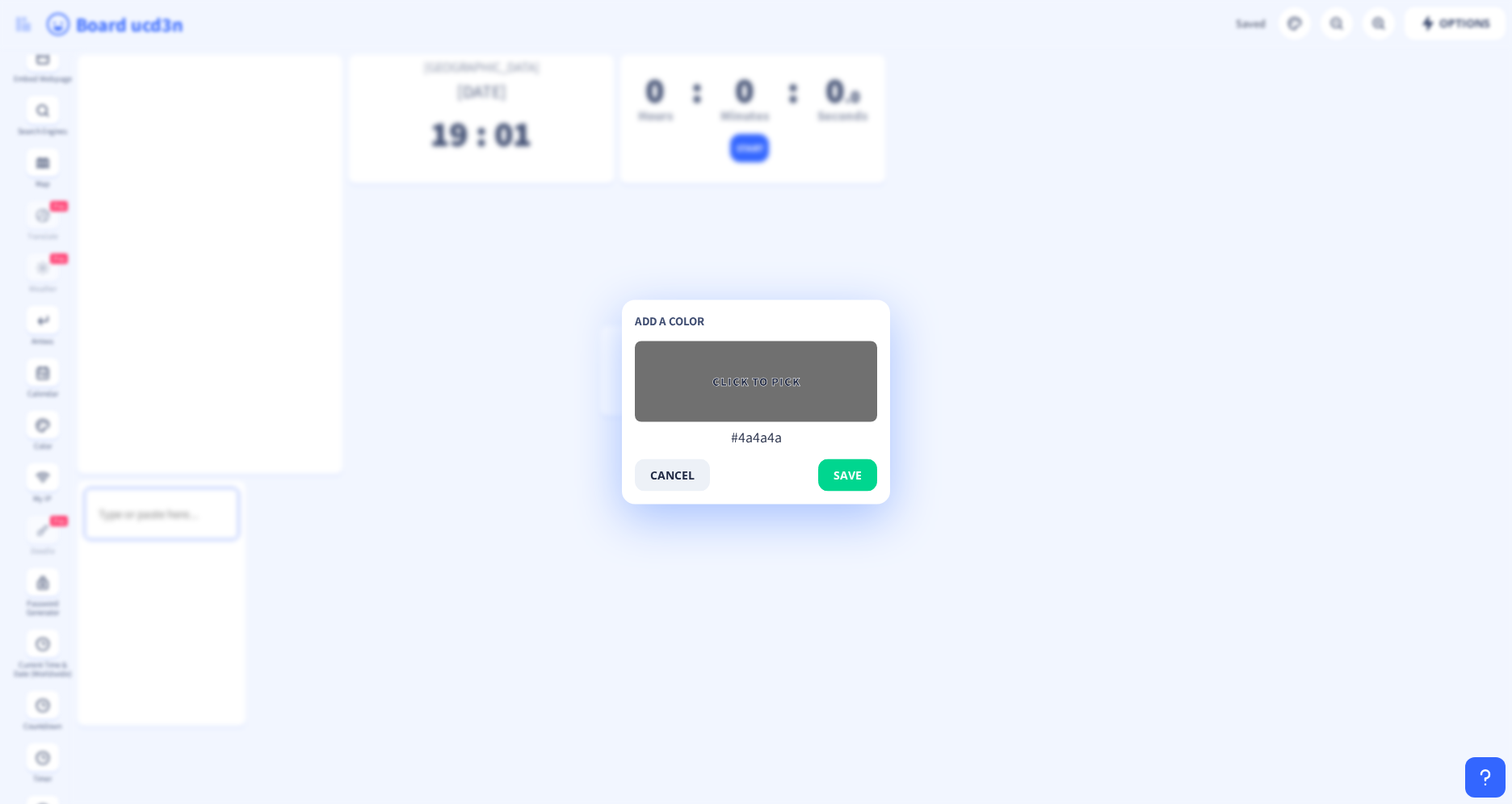
type input "#474747"
type input "#454545"
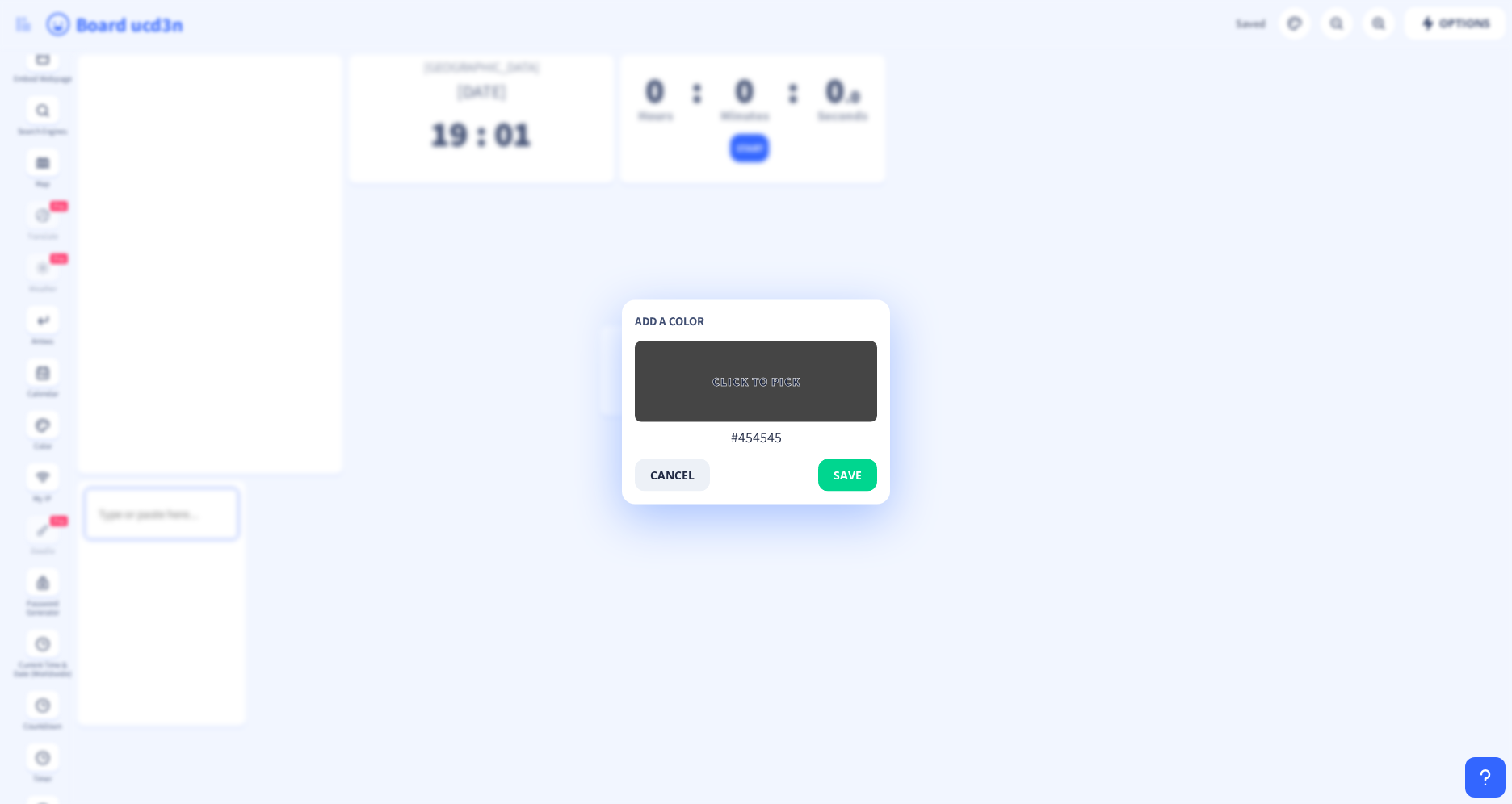
type input "#424242"
type input "#404040"
type input "#3d3d3d"
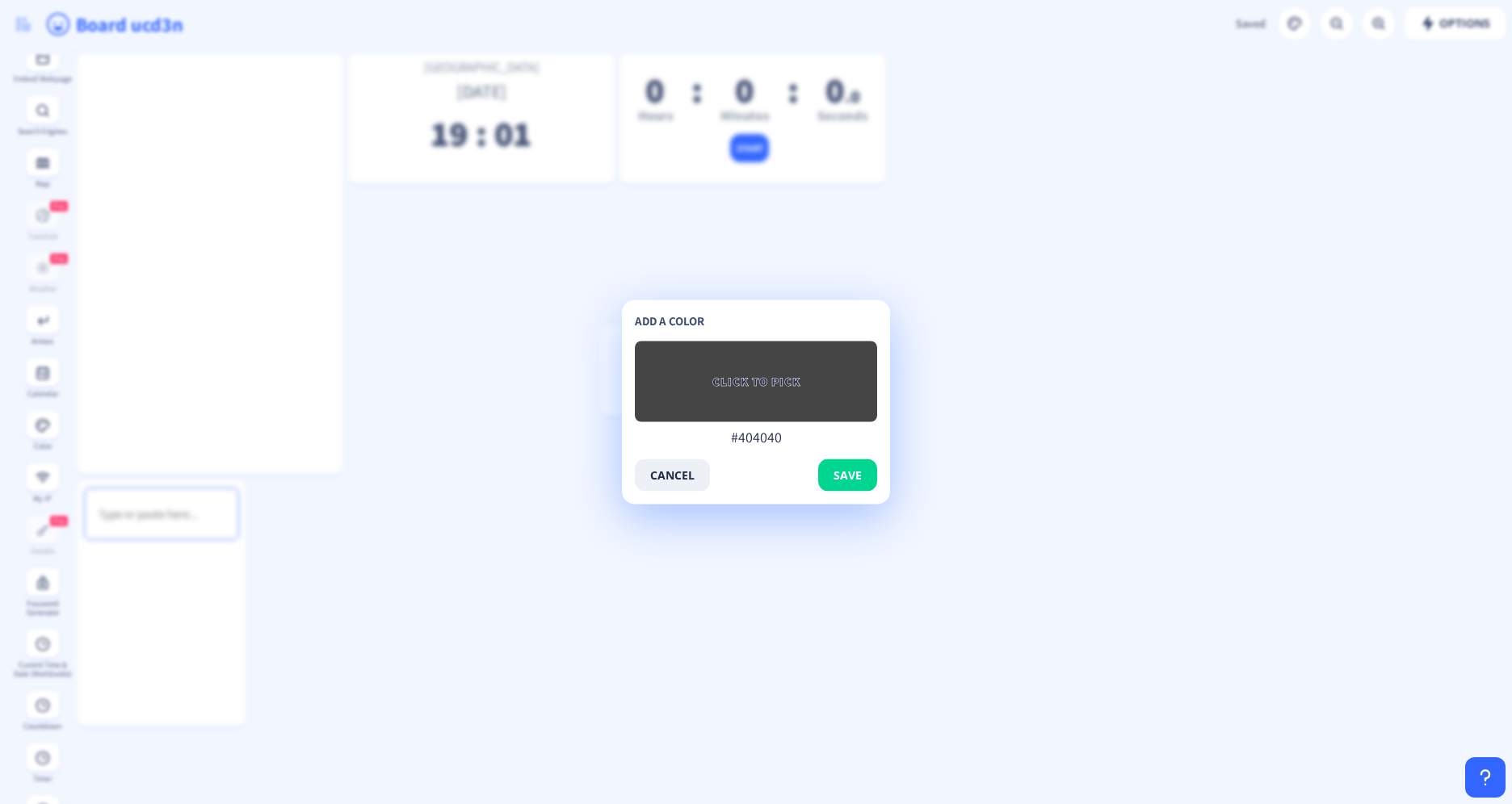
type input "#3d3d3d"
type input "#3b3b3b"
type input "#383838"
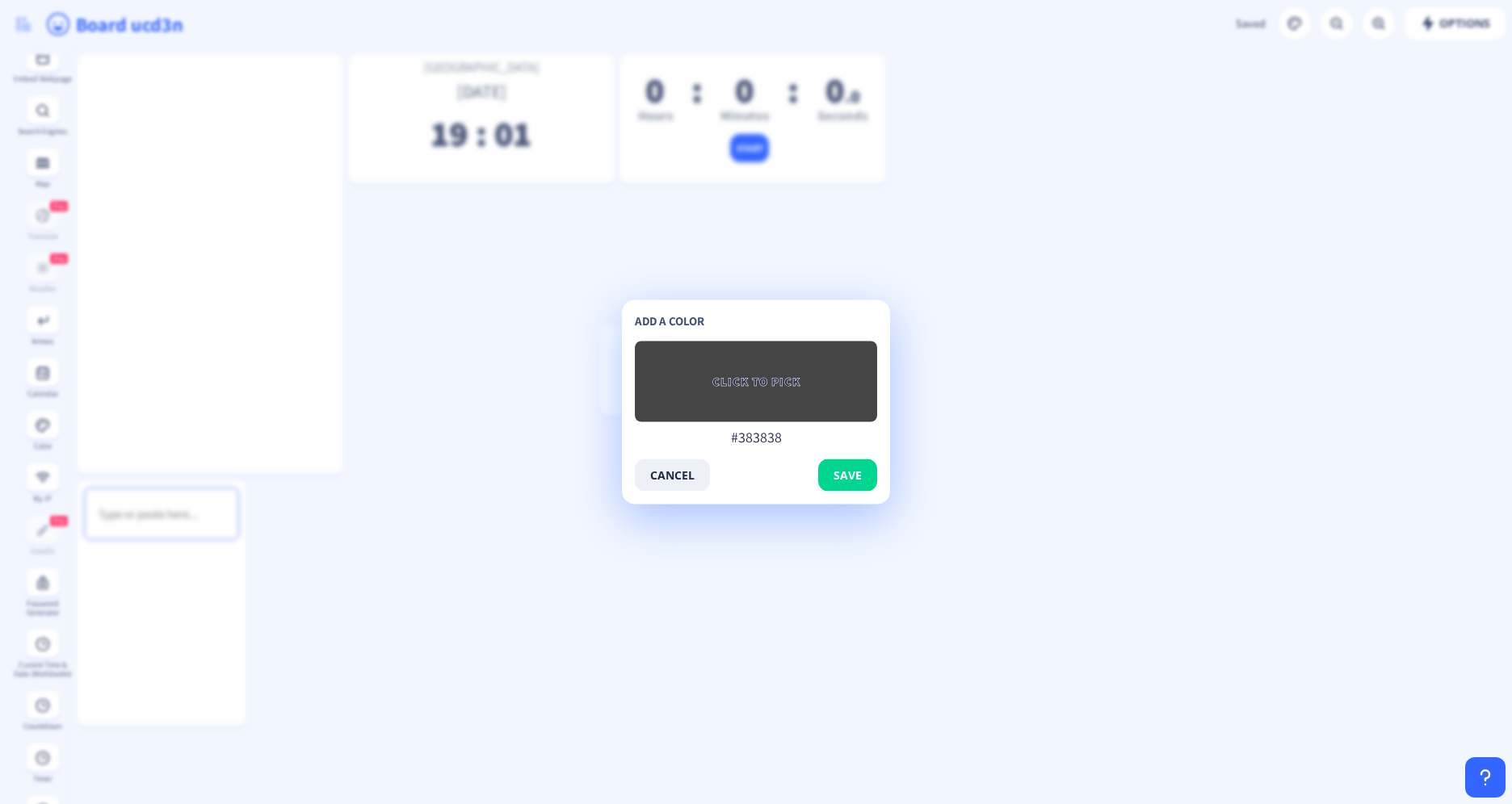
type input "#363636"
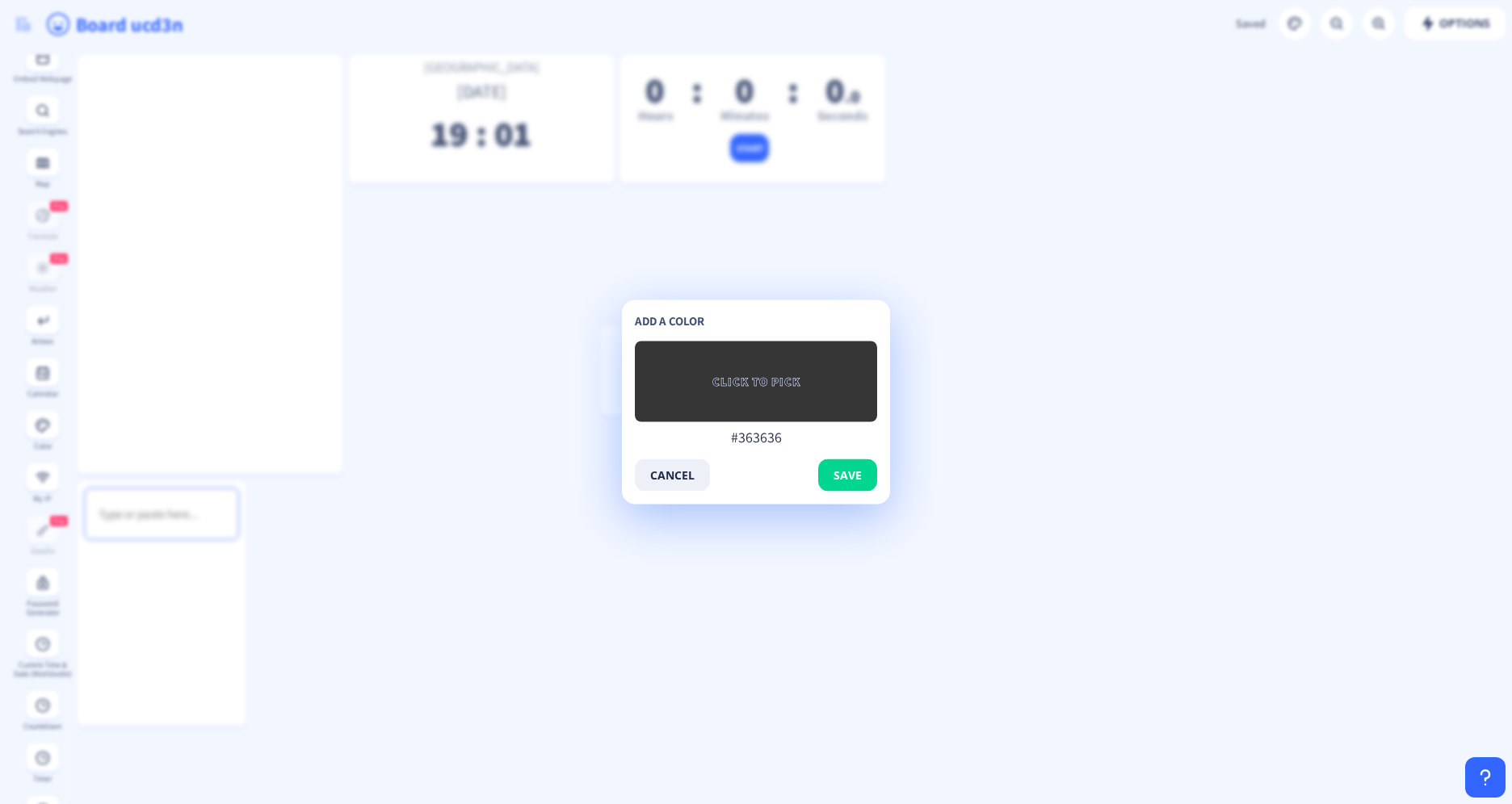
type input "#363636"
click at [840, 448] on div "add a color CLICK TO PICK #363636 #363636 cancel save" at bounding box center [755, 402] width 242 height 179
click at [854, 472] on span "save" at bounding box center [847, 475] width 29 height 13
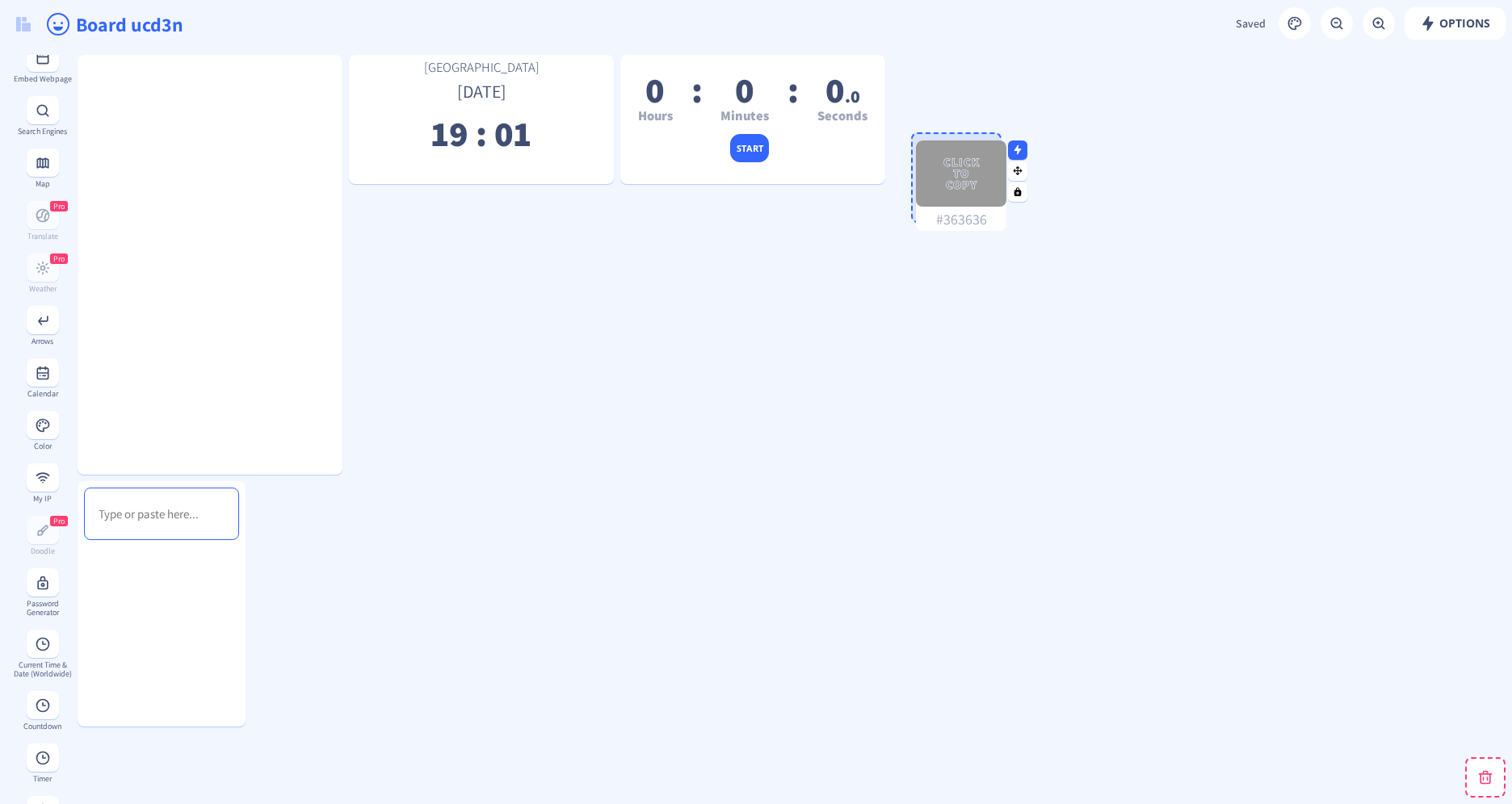
drag, startPoint x: 654, startPoint y: 367, endPoint x: 1019, endPoint y: 144, distance: 427.7
click at [983, 157] on span "Click to copy" at bounding box center [962, 174] width 45 height 34
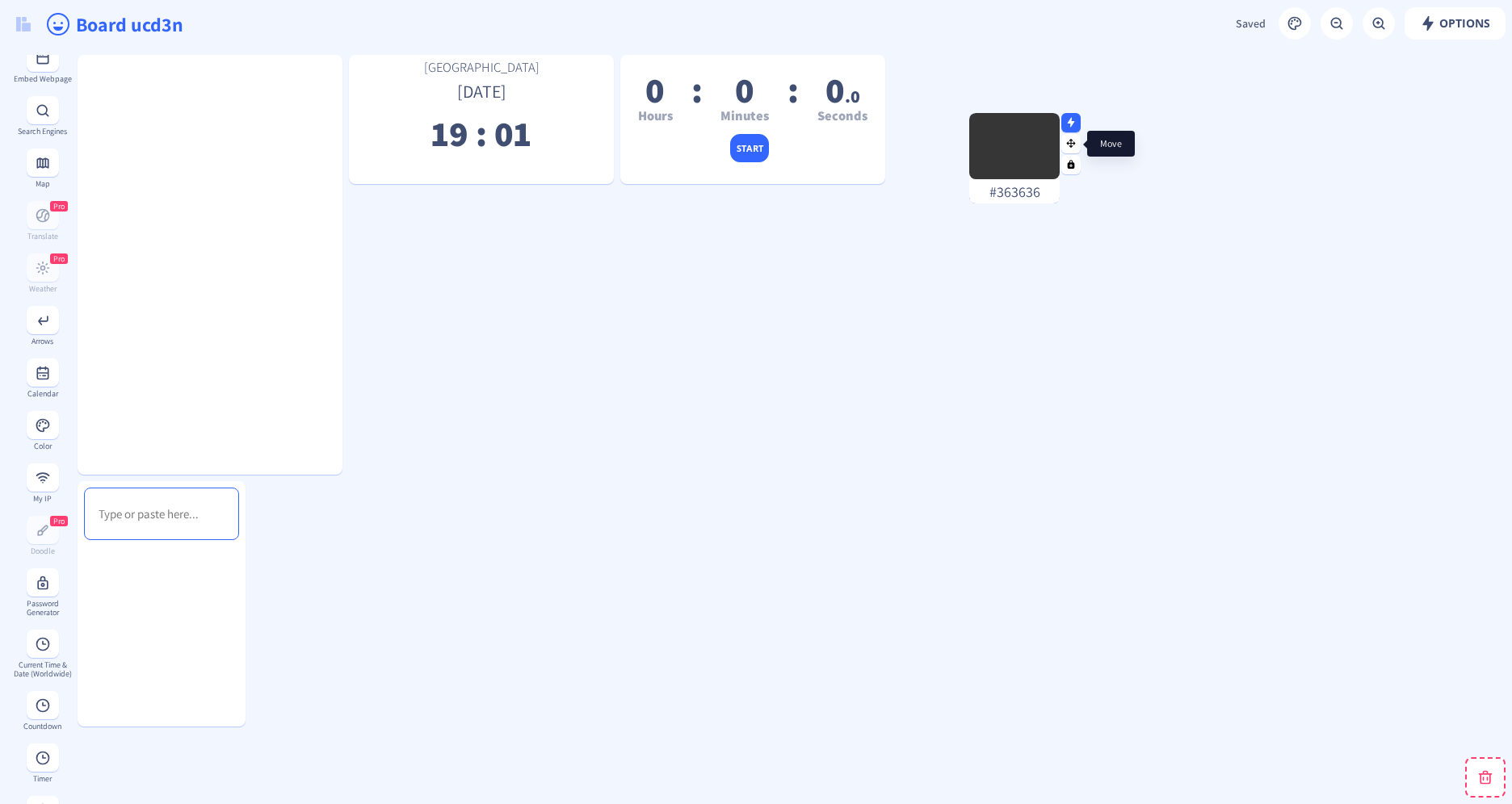
click at [1073, 139] on rect at bounding box center [1071, 143] width 11 height 11
click at [1075, 121] on rect at bounding box center [1071, 122] width 11 height 11
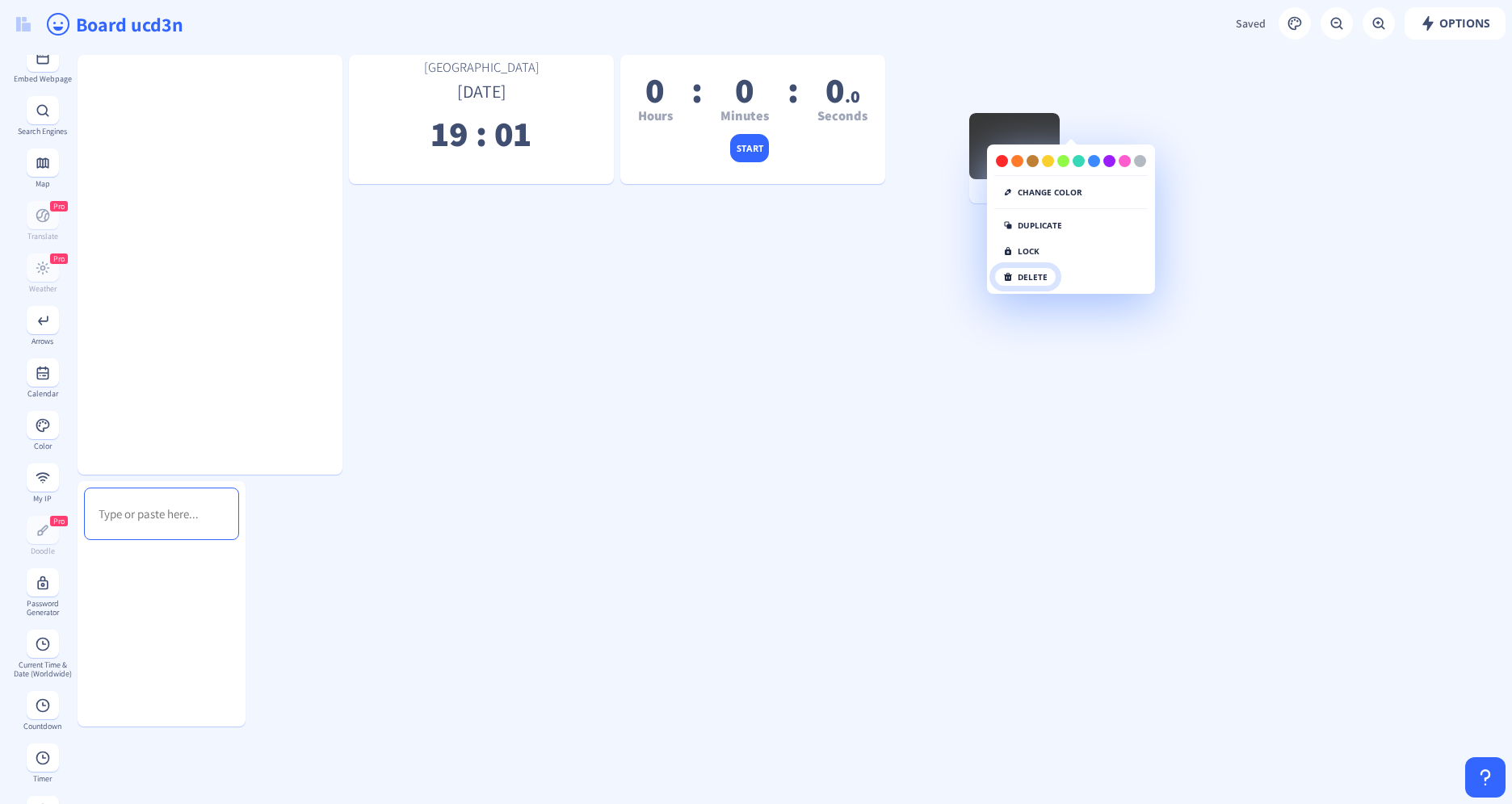
click at [1050, 281] on button "delete" at bounding box center [1025, 278] width 62 height 20
click at [1007, 279] on button "click again" at bounding box center [1036, 278] width 83 height 20
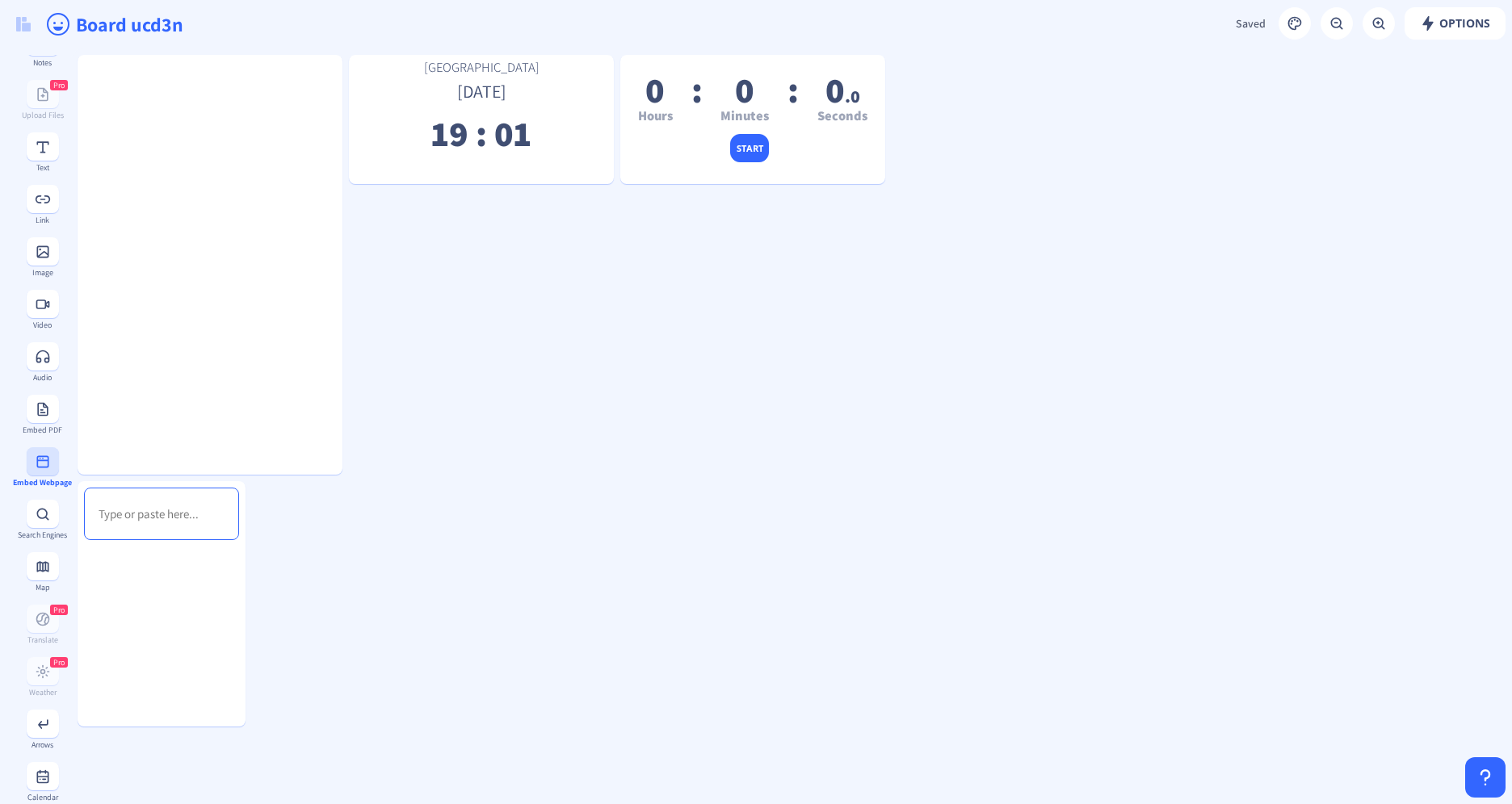
scroll to position [2, 0]
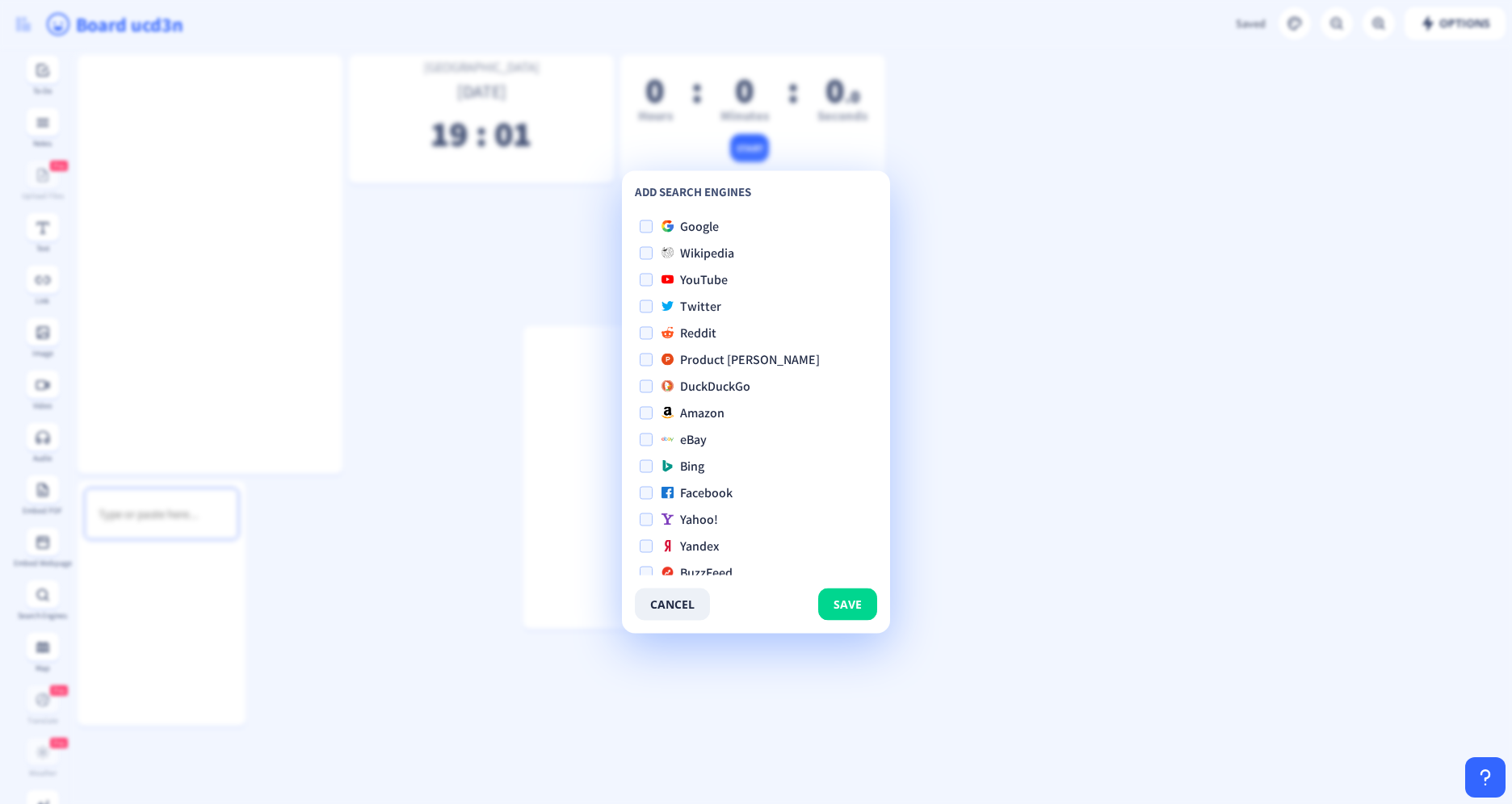
click at [646, 220] on span at bounding box center [645, 226] width 13 height 13
click at [640, 226] on input "Google" at bounding box center [639, 226] width 1 height 1
checkbox input "true"
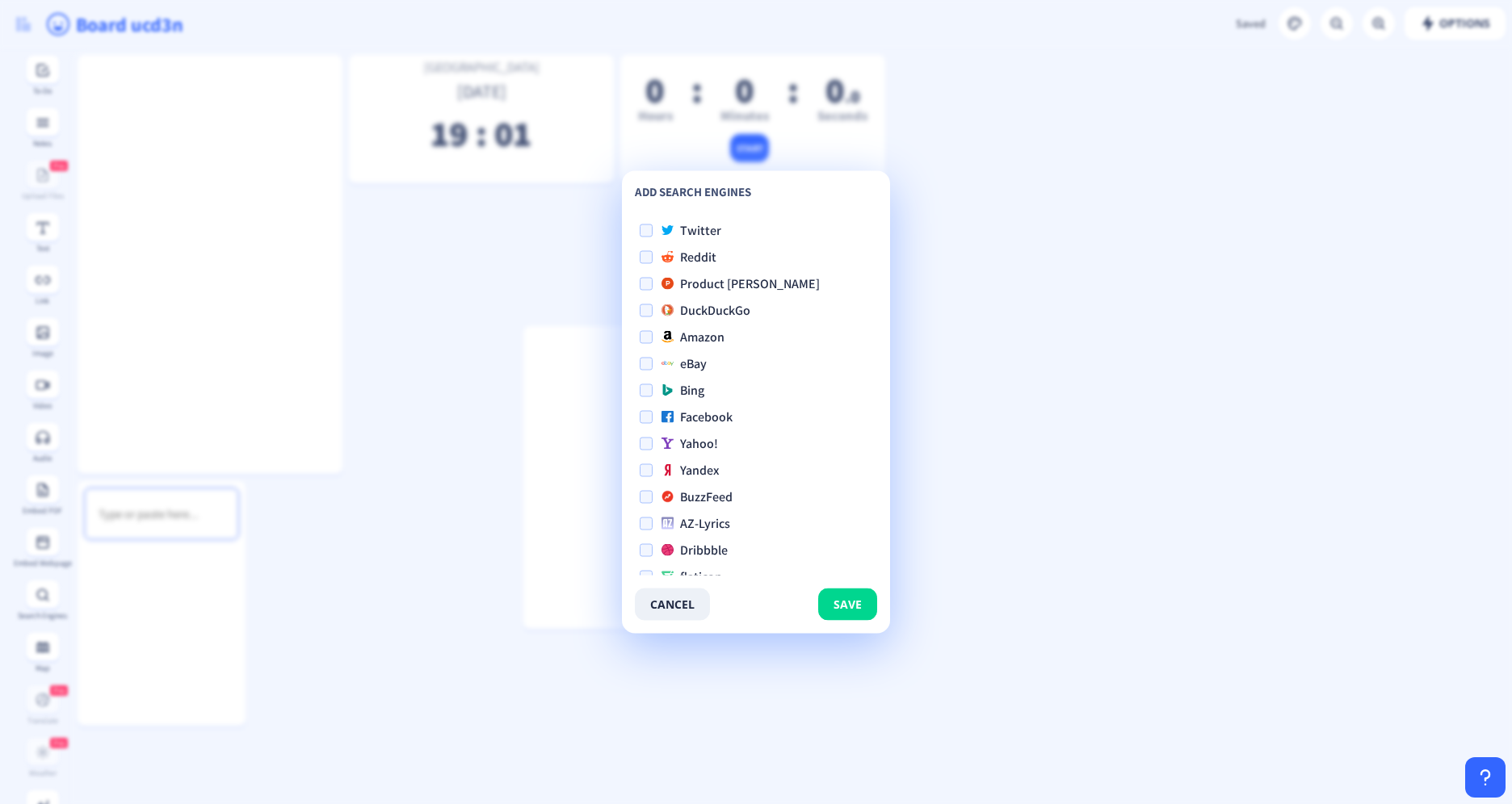
scroll to position [0, 0]
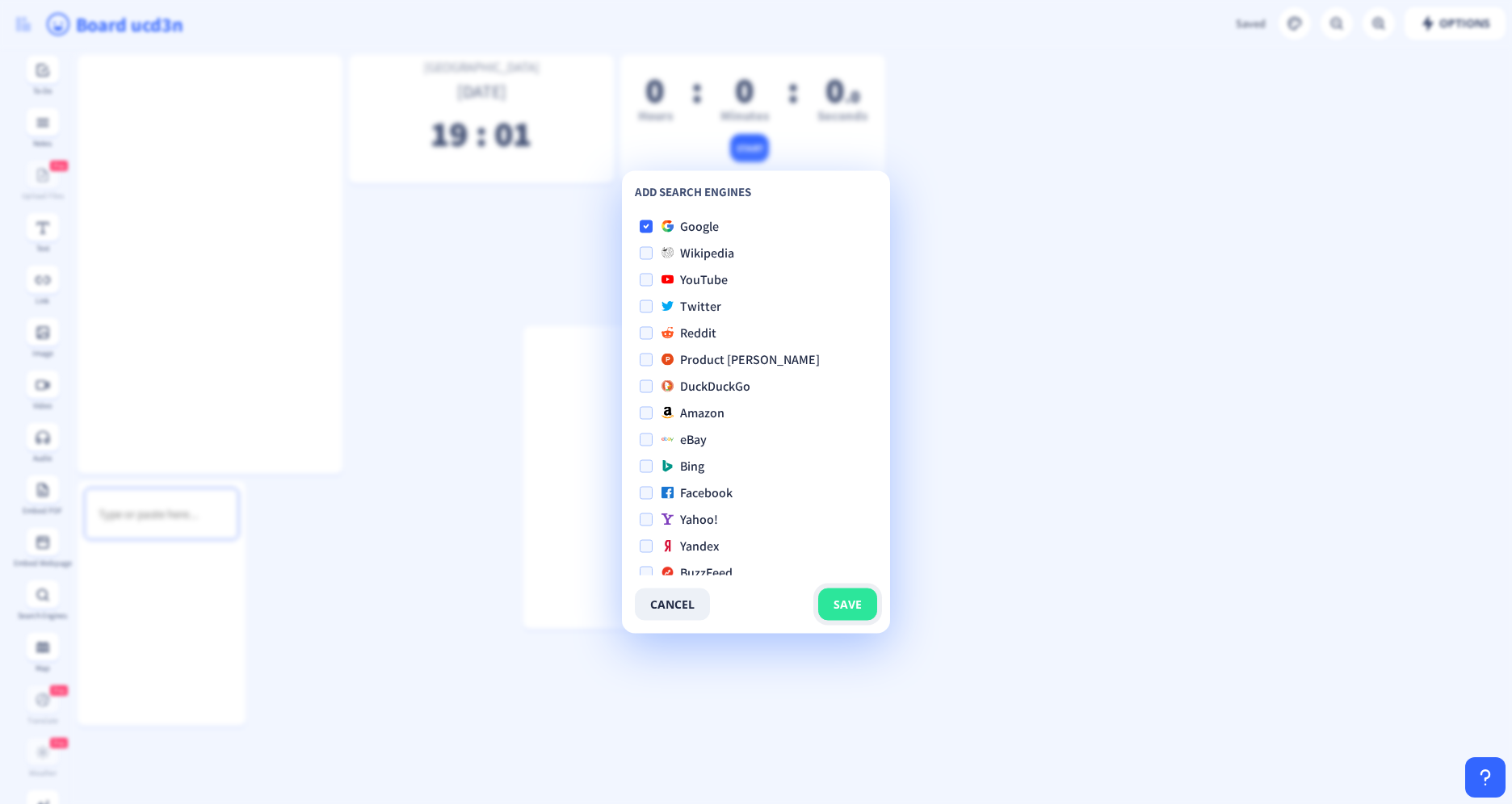
click at [865, 604] on button "save" at bounding box center [848, 604] width 59 height 33
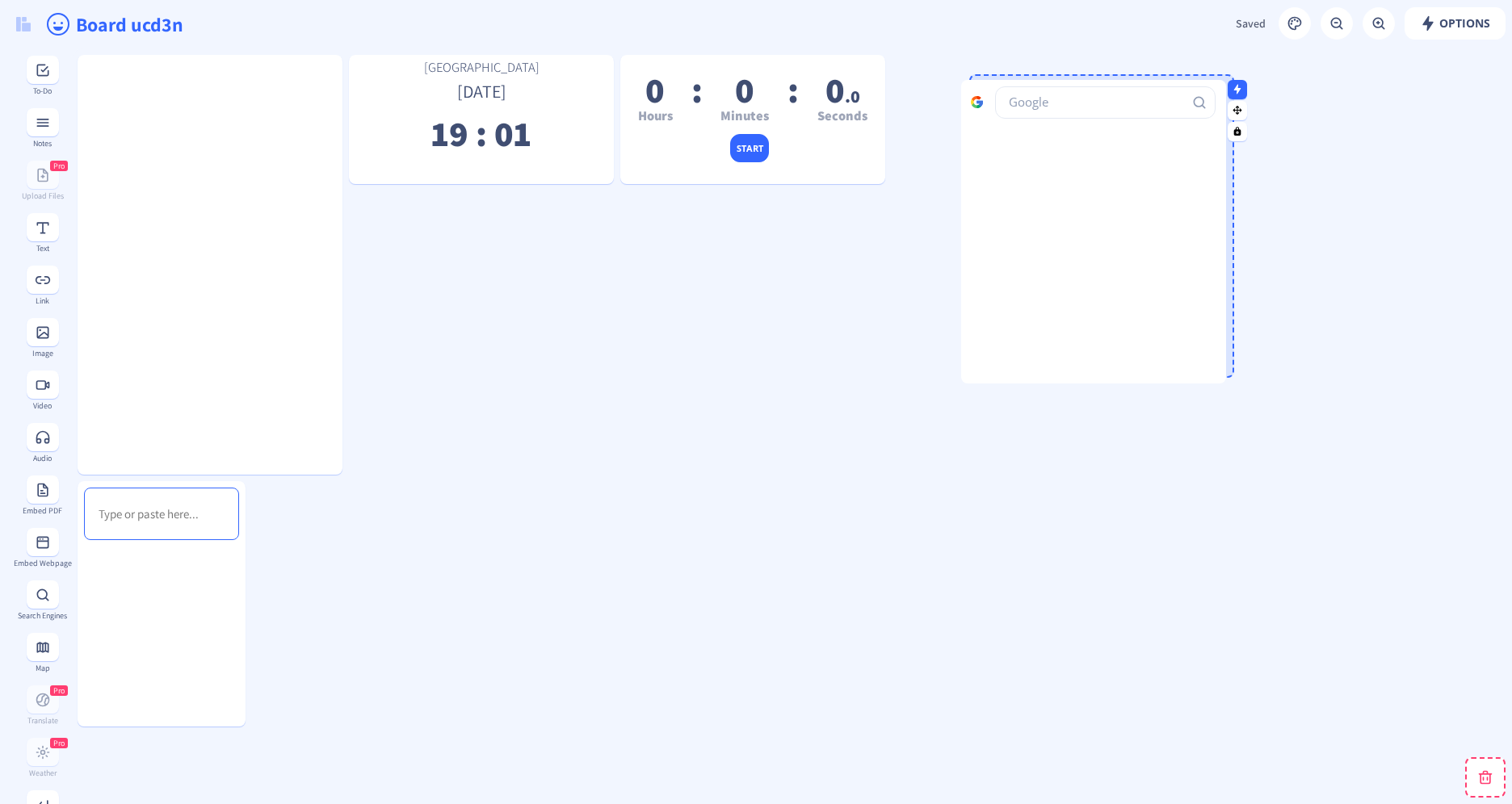
drag, startPoint x: 547, startPoint y: 345, endPoint x: 929, endPoint y: 88, distance: 460.4
click at [970, 93] on span at bounding box center [982, 101] width 25 height 16
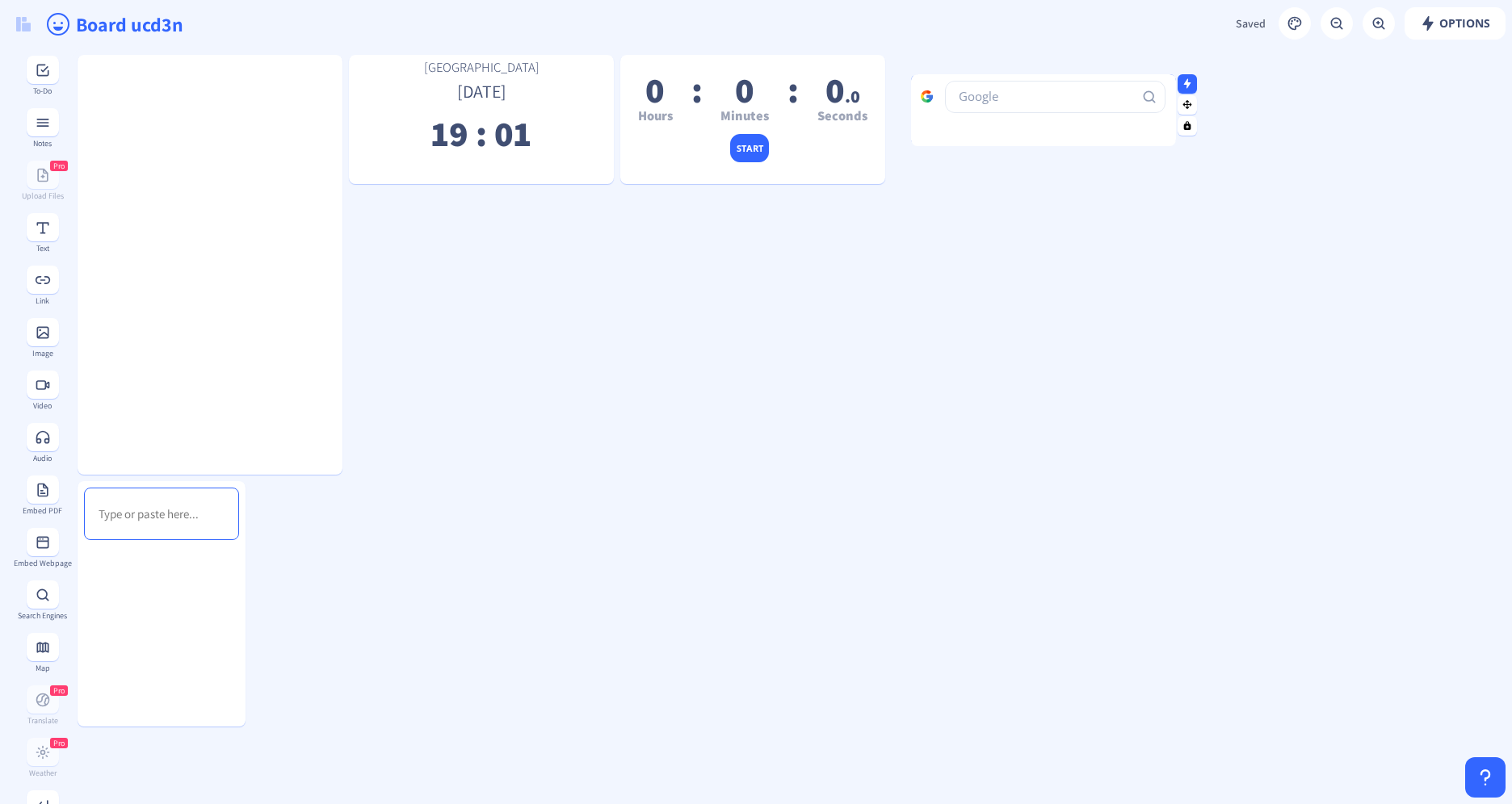
drag, startPoint x: 1040, startPoint y: 375, endPoint x: 1022, endPoint y: 121, distance: 254.6
click at [1022, 142] on div at bounding box center [1044, 144] width 265 height 4
click at [1021, 105] on input "text" at bounding box center [1054, 97] width 220 height 33
drag, startPoint x: 919, startPoint y: 82, endPoint x: 918, endPoint y: 64, distance: 18.0
click at [918, 64] on gridster-item at bounding box center [1044, 91] width 265 height 68
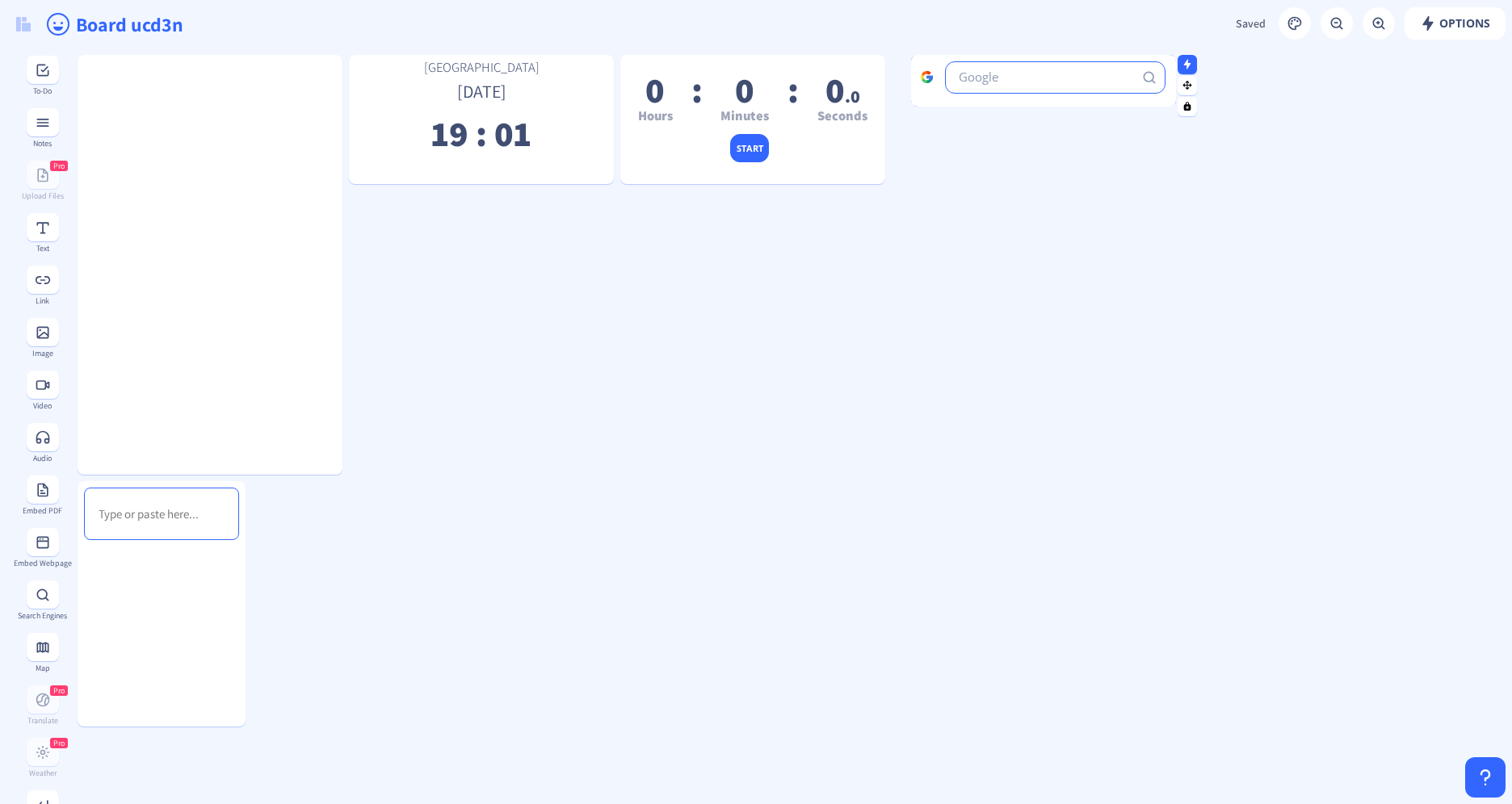
drag, startPoint x: 969, startPoint y: 122, endPoint x: 969, endPoint y: 98, distance: 24.0
click at [969, 98] on gridster-item at bounding box center [1044, 81] width 265 height 51
drag, startPoint x: 1195, startPoint y: 79, endPoint x: 1169, endPoint y: 79, distance: 26.0
click at [1169, 79] on nb-icon at bounding box center [1161, 85] width 16 height 16
click at [1001, 80] on input "text" at bounding box center [1036, 77] width 220 height 33
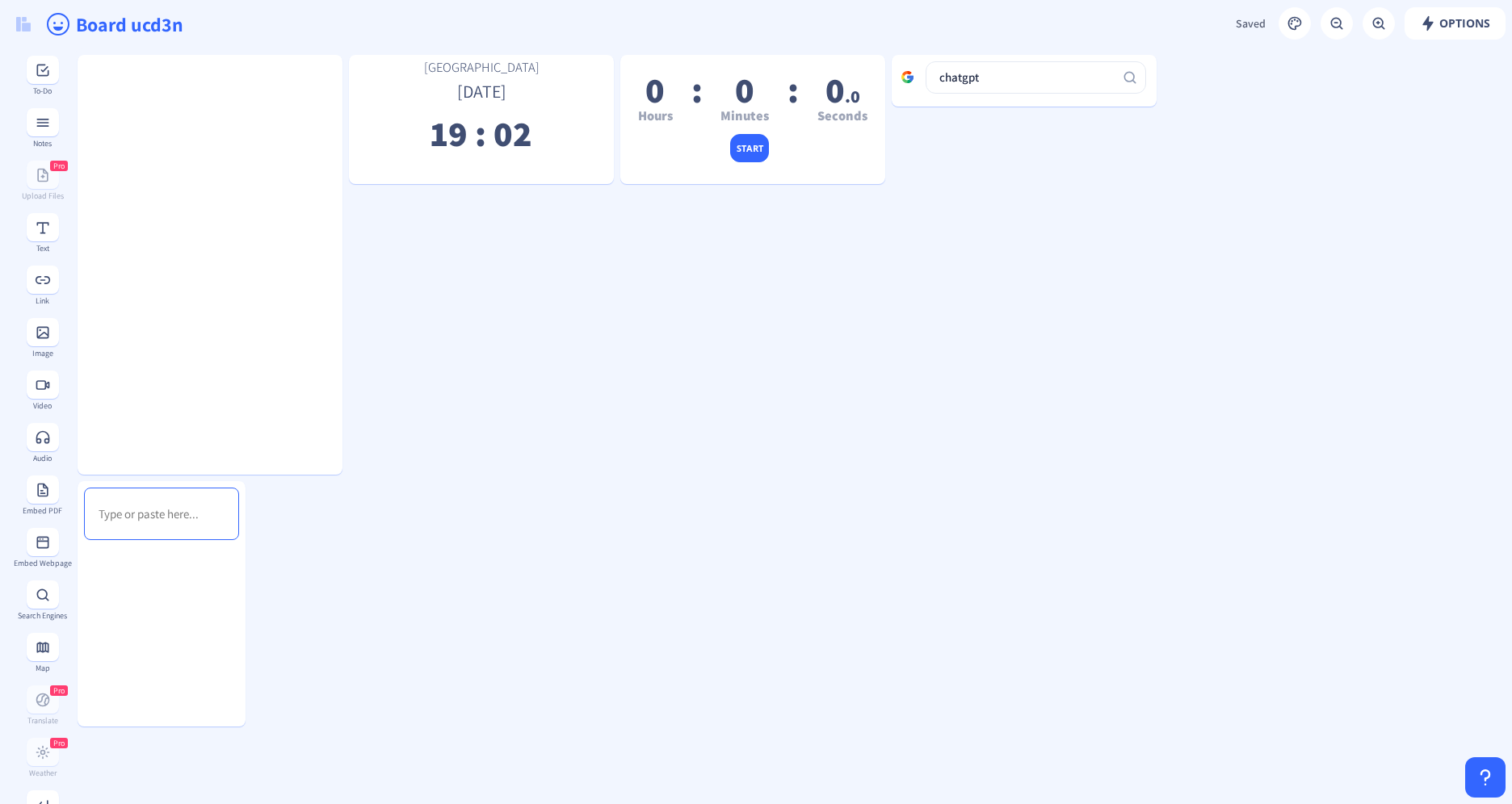
drag, startPoint x: 1049, startPoint y: 71, endPoint x: 1140, endPoint y: 80, distance: 91.4
click at [1140, 80] on input "chatgpt" at bounding box center [1128, 86] width 220 height 33
click at [1099, 77] on input "chatgpt" at bounding box center [1133, 77] width 220 height 33
click at [1103, 78] on input "chatgpt" at bounding box center [1133, 77] width 220 height 33
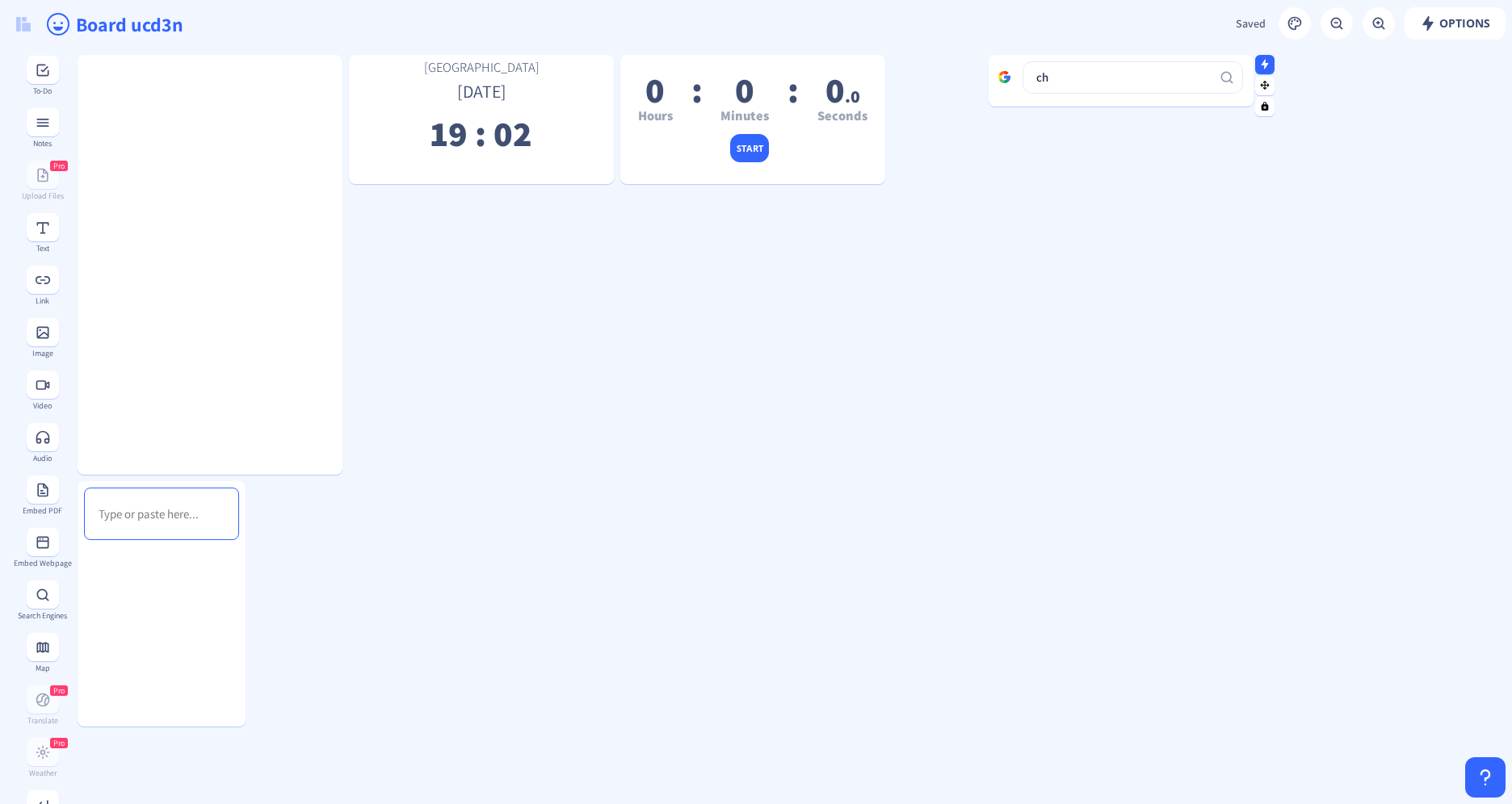
type input "c"
drag, startPoint x: 966, startPoint y: 68, endPoint x: 923, endPoint y: 68, distance: 43.0
click at [923, 68] on span at bounding box center [920, 76] width 25 height 16
click at [73, 29] on div "Board ucd3n" at bounding box center [756, 24] width 1512 height 48
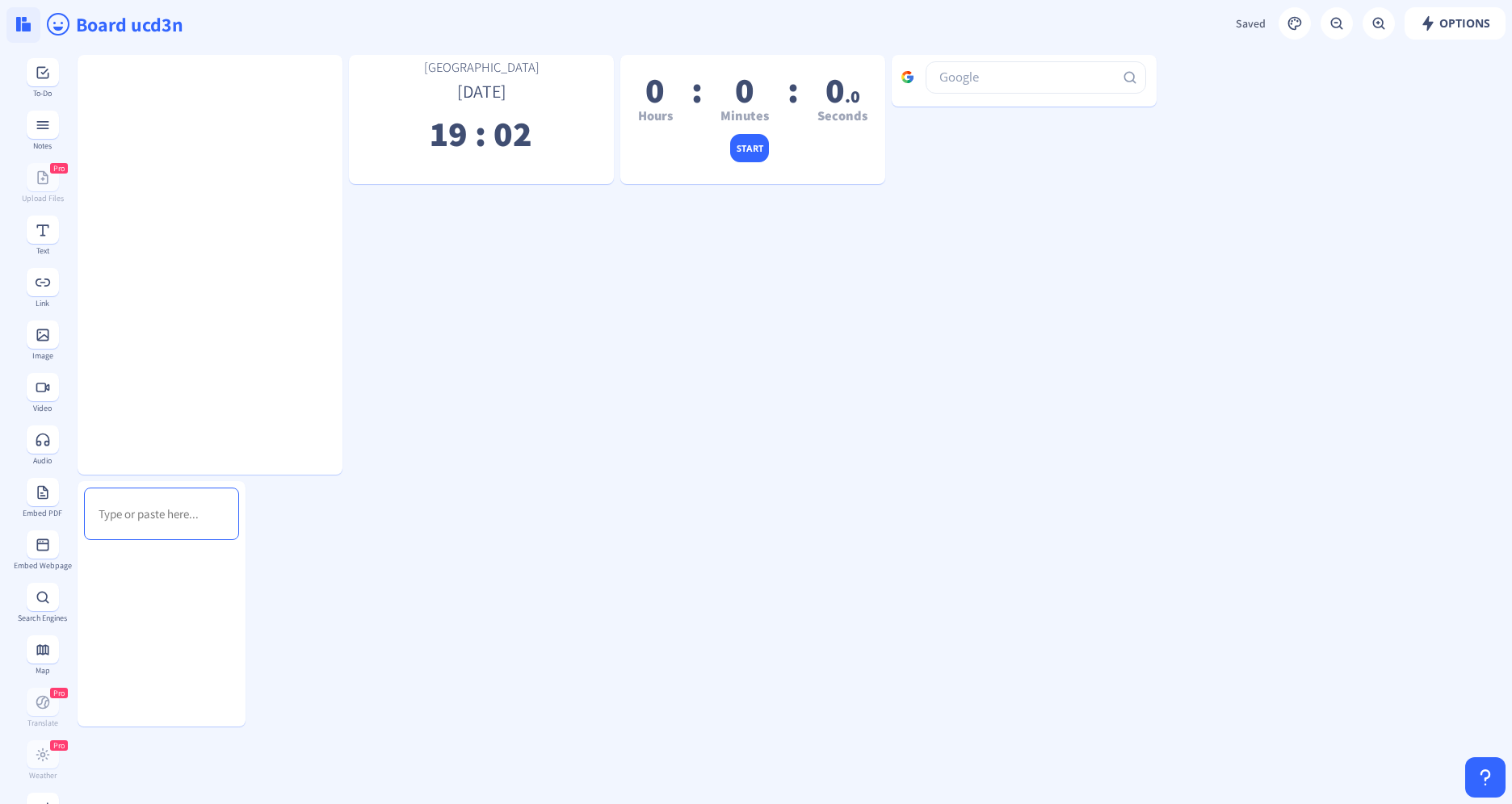
click at [25, 31] on img at bounding box center [23, 24] width 15 height 15
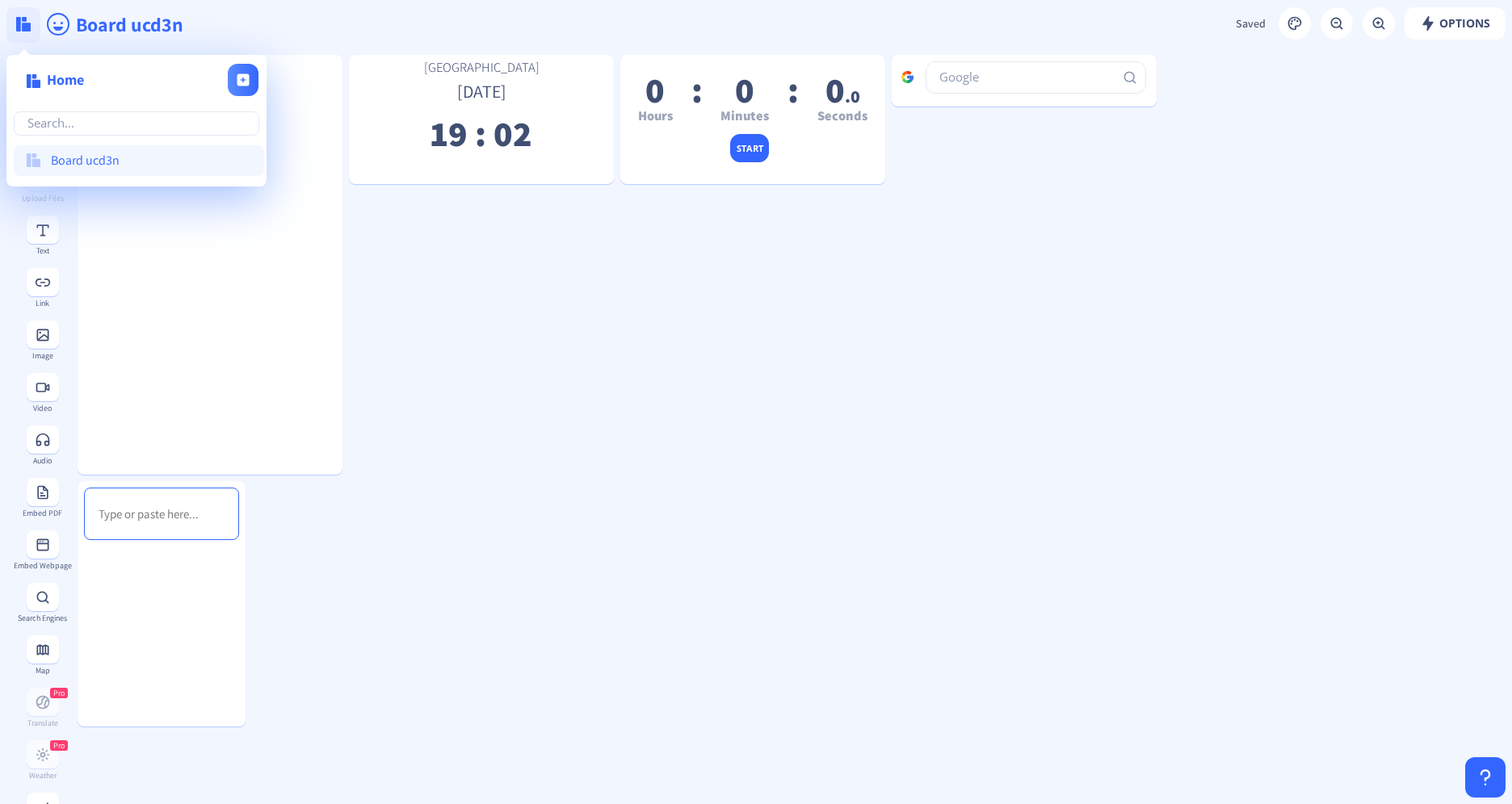
click at [29, 32] on button at bounding box center [24, 25] width 34 height 36
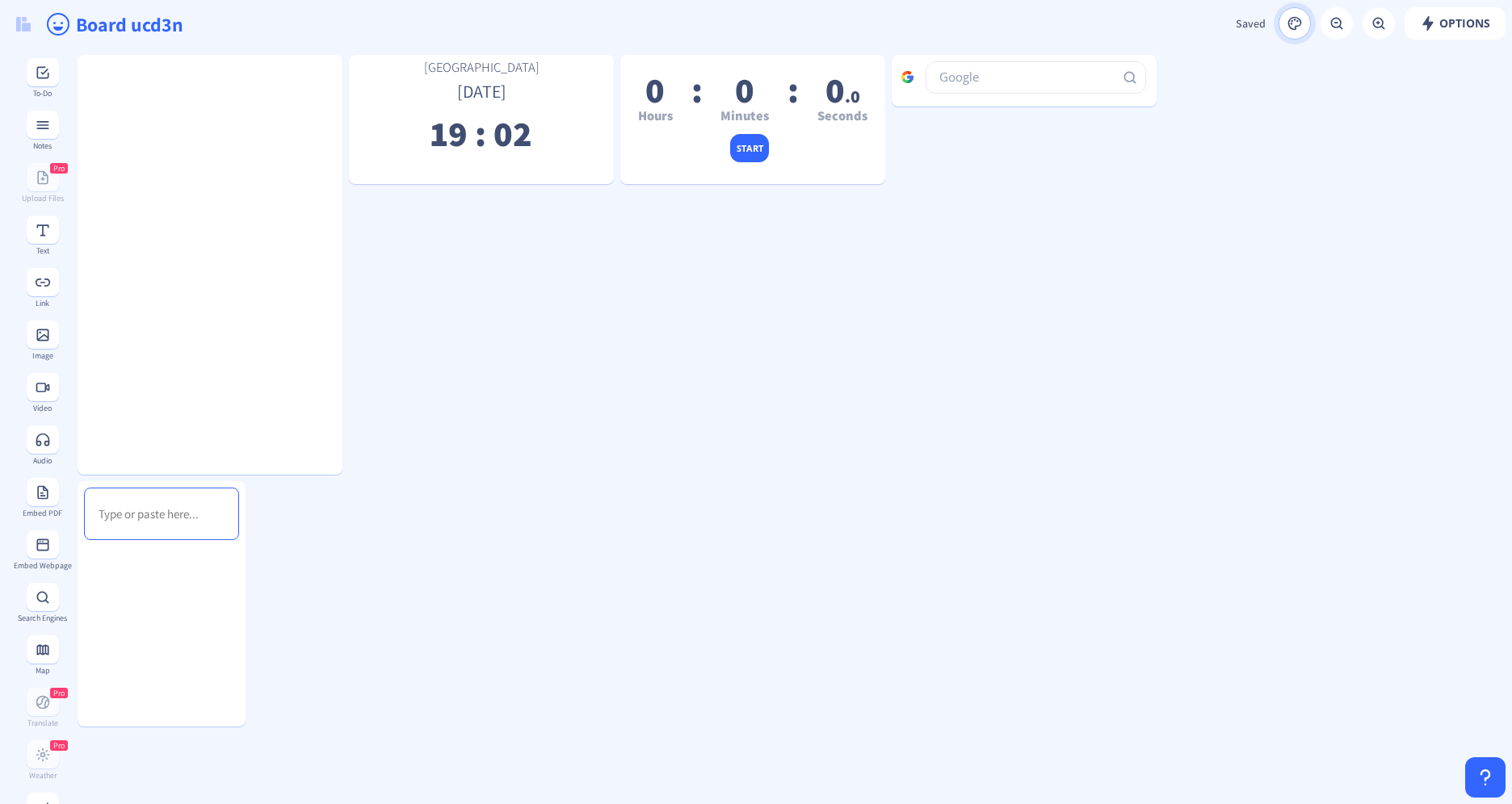
click at [1300, 23] on rect at bounding box center [1295, 24] width 16 height 16
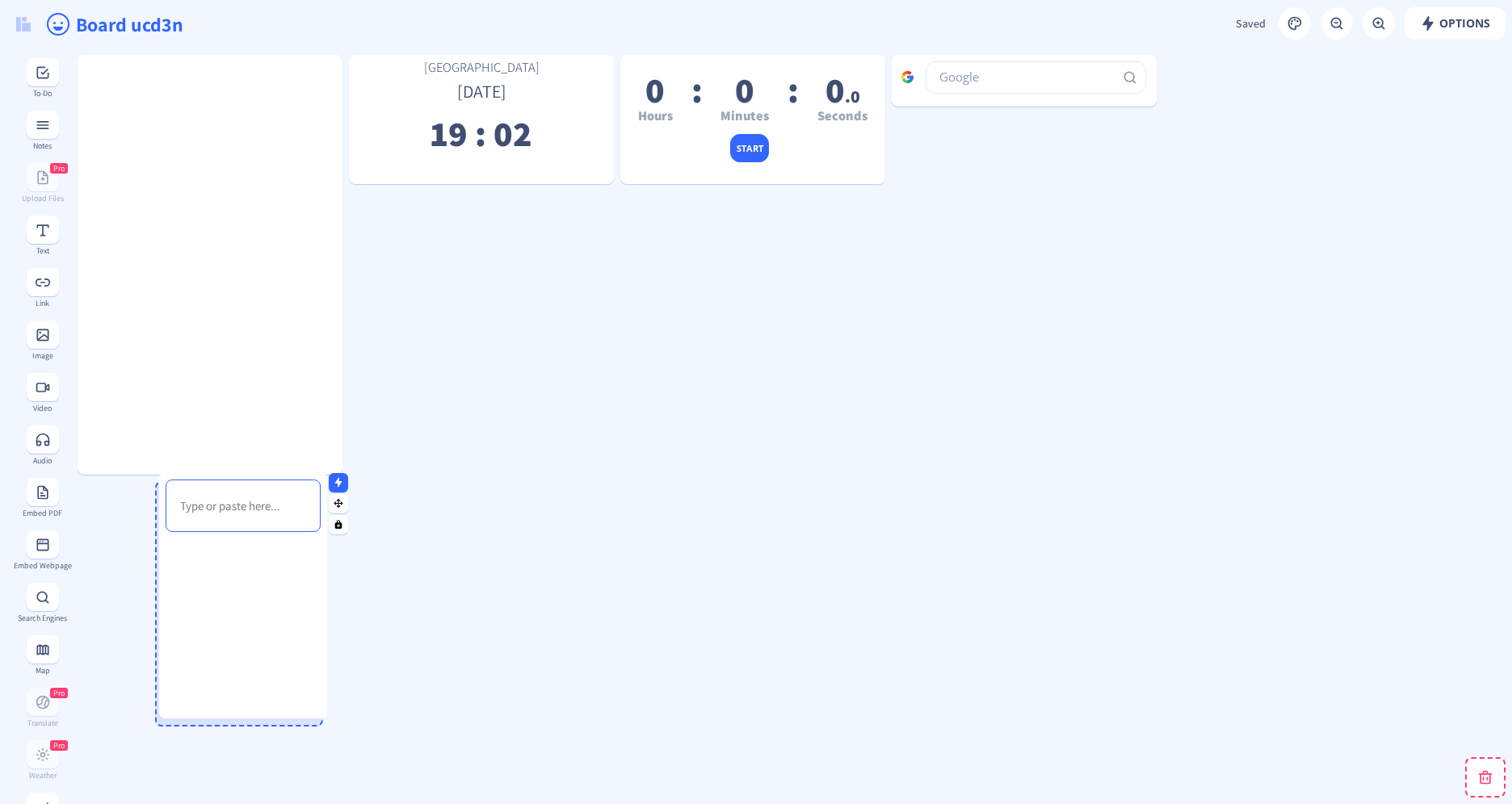
drag, startPoint x: 149, startPoint y: 605, endPoint x: 219, endPoint y: 594, distance: 70.9
click at [232, 597] on div at bounding box center [243, 643] width 168 height 209
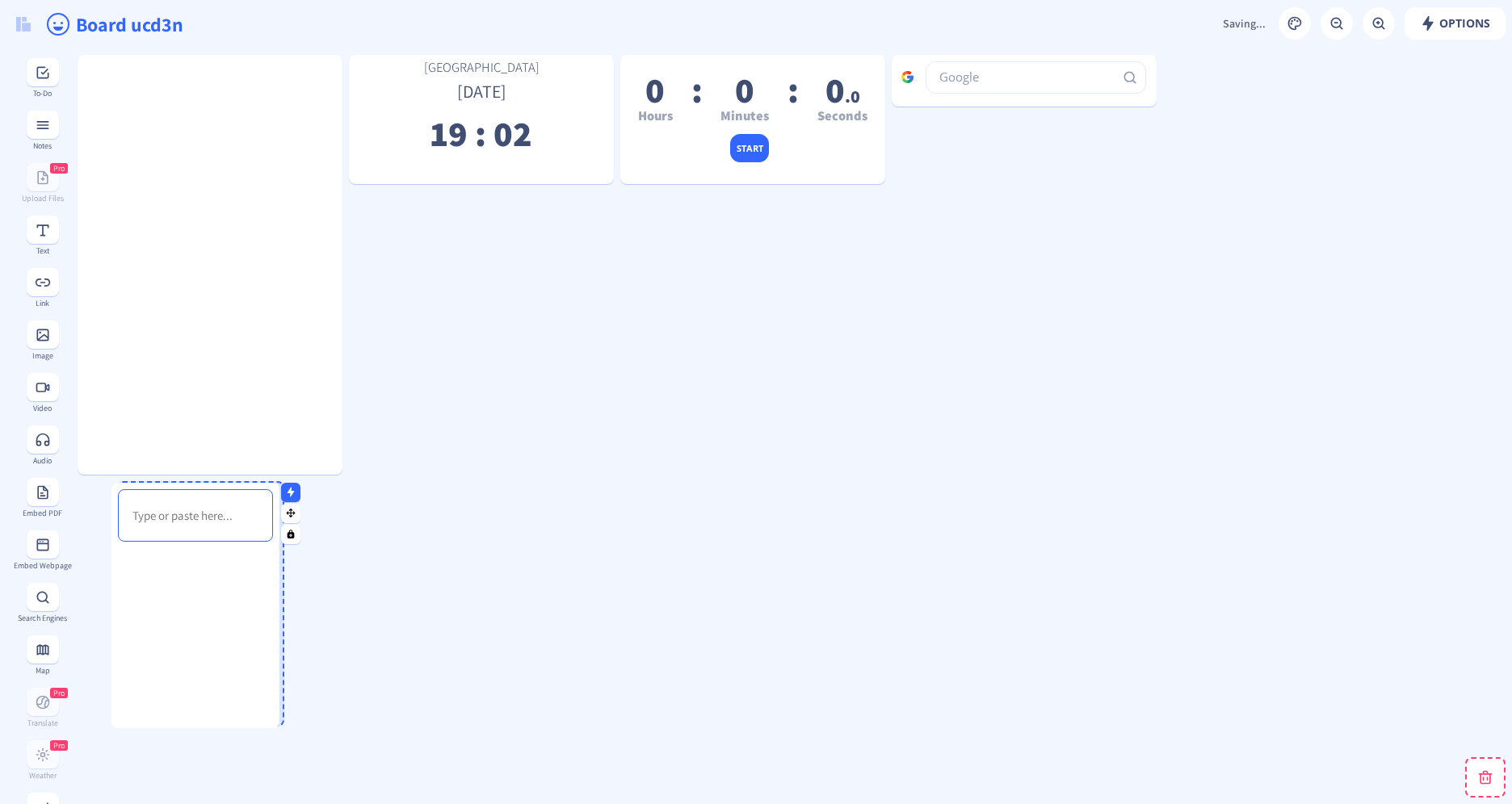
drag, startPoint x: 156, startPoint y: 590, endPoint x: 115, endPoint y: 589, distance: 41.0
click at [118, 590] on div at bounding box center [196, 653] width 168 height 209
drag, startPoint x: 128, startPoint y: 583, endPoint x: 91, endPoint y: 584, distance: 37.0
click at [97, 584] on div at bounding box center [181, 651] width 168 height 209
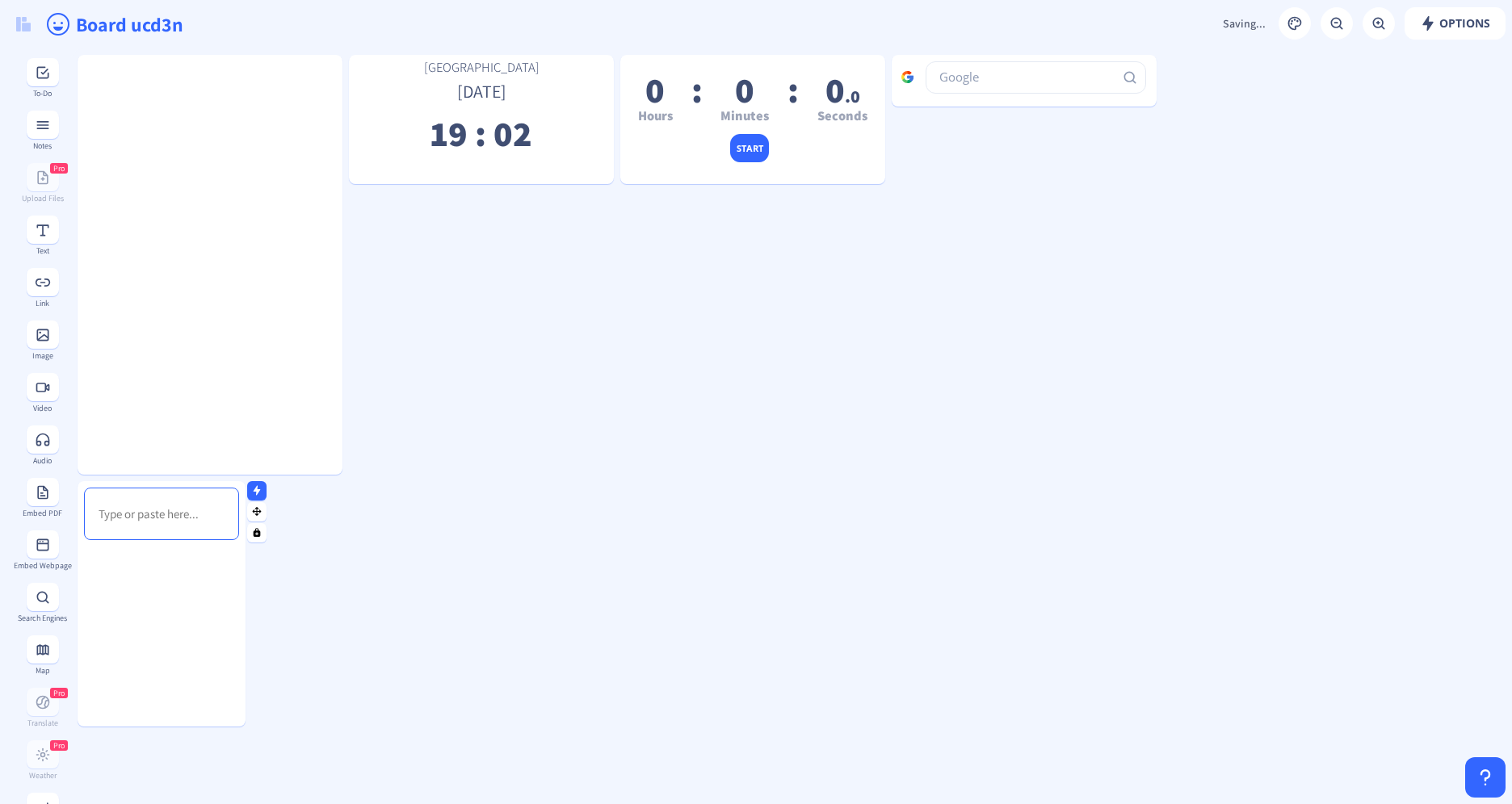
click at [95, 515] on div "Rich Text Editor, main" at bounding box center [161, 514] width 140 height 38
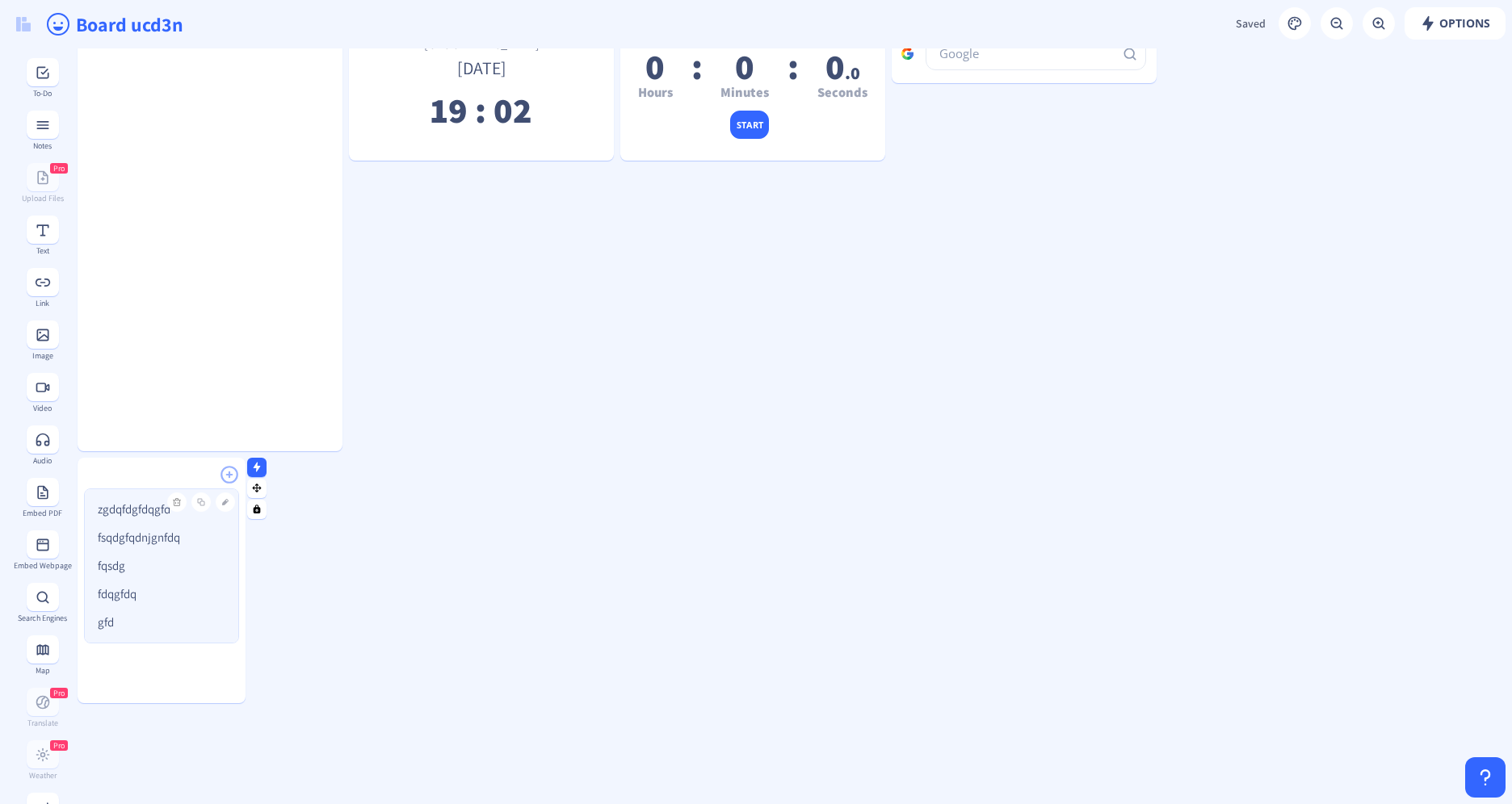
scroll to position [0, 0]
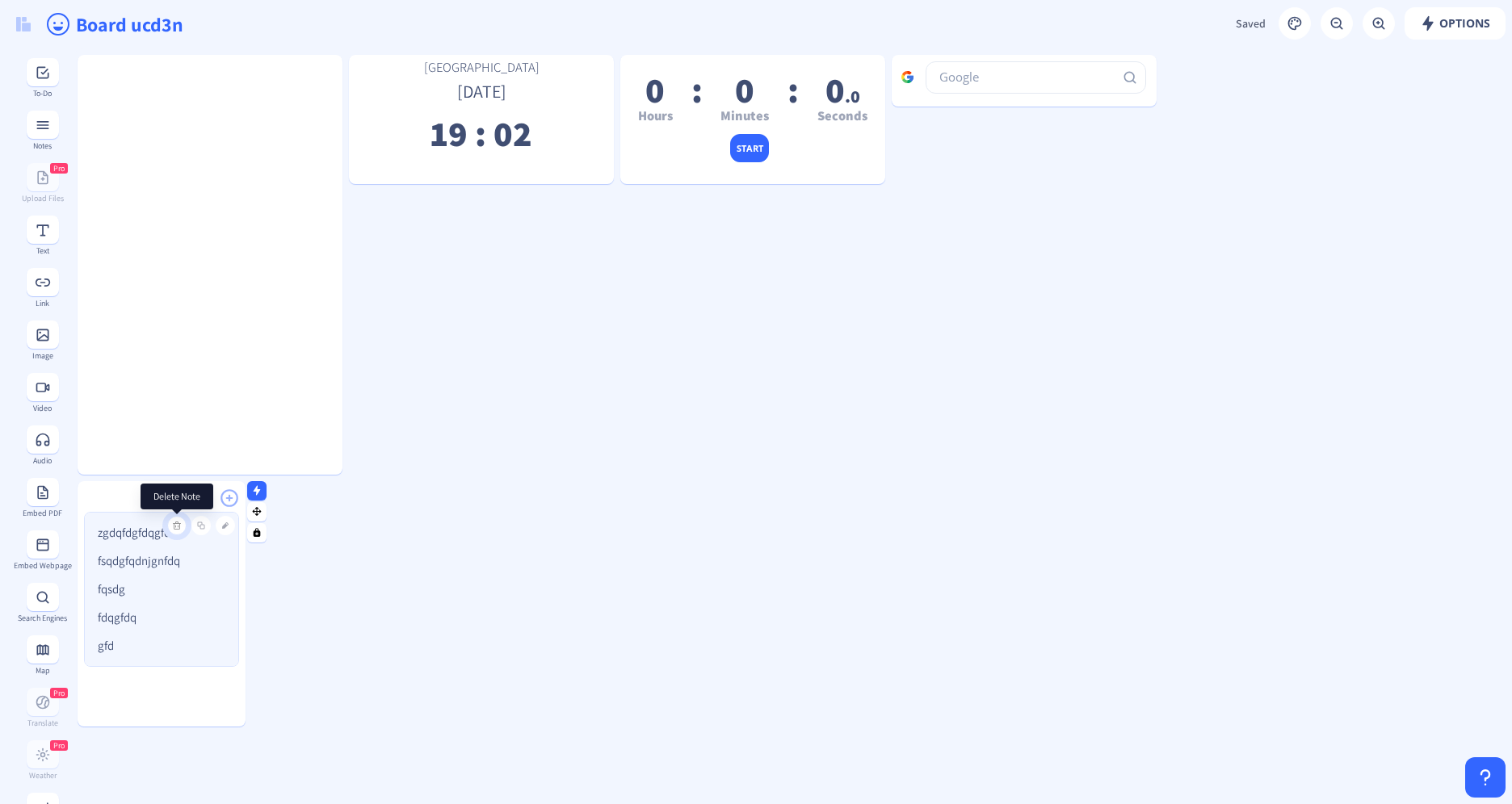
click at [175, 523] on rect at bounding box center [177, 525] width 10 height 10
click at [179, 527] on icon at bounding box center [178, 526] width 1 height 2
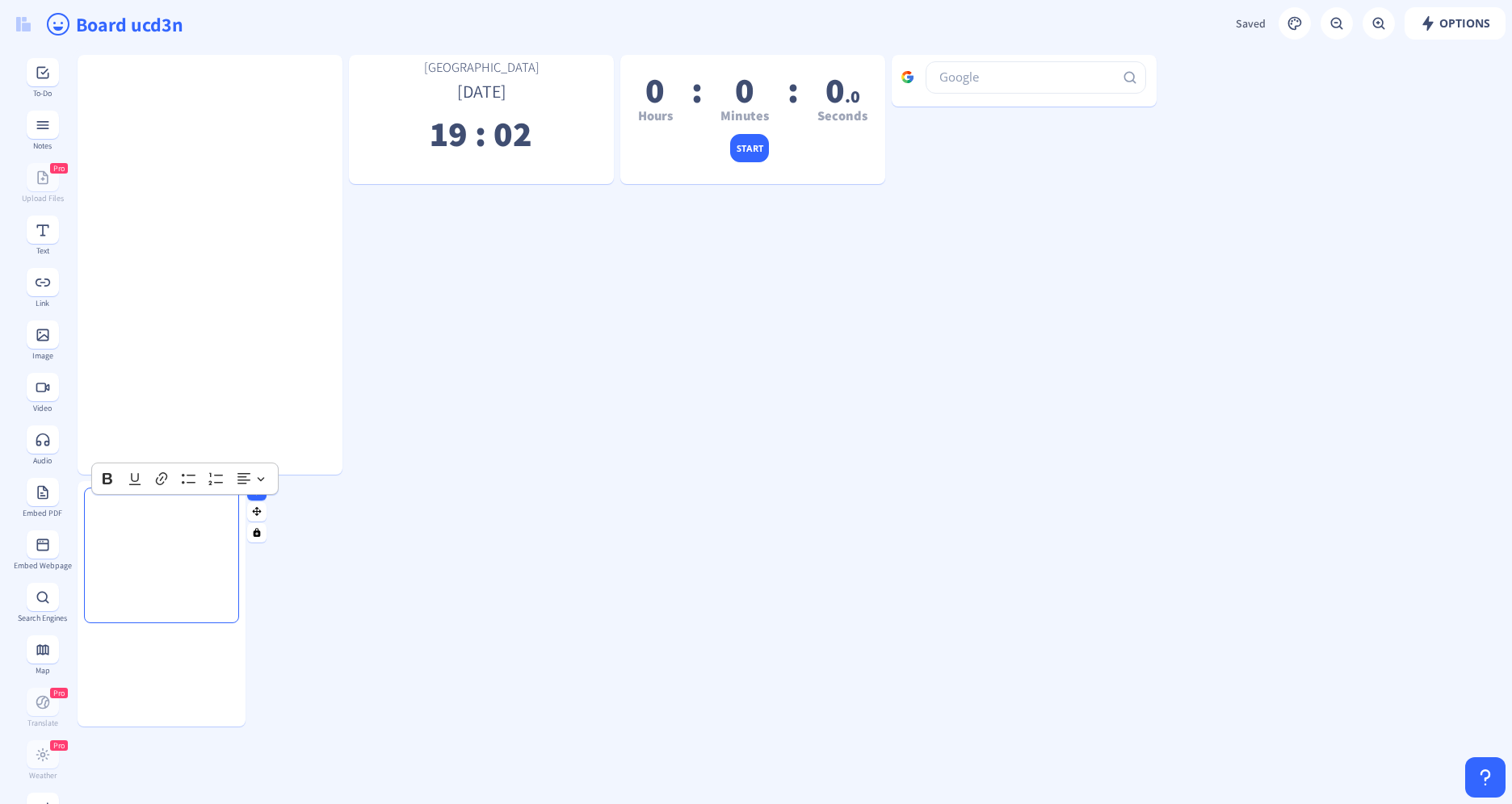
click at [179, 527] on div "Rich Text Editor, main" at bounding box center [161, 555] width 140 height 121
click at [174, 520] on p "Rich Text Editor, main" at bounding box center [162, 514] width 126 height 16
click at [257, 496] on nb-icon at bounding box center [257, 490] width 16 height 16
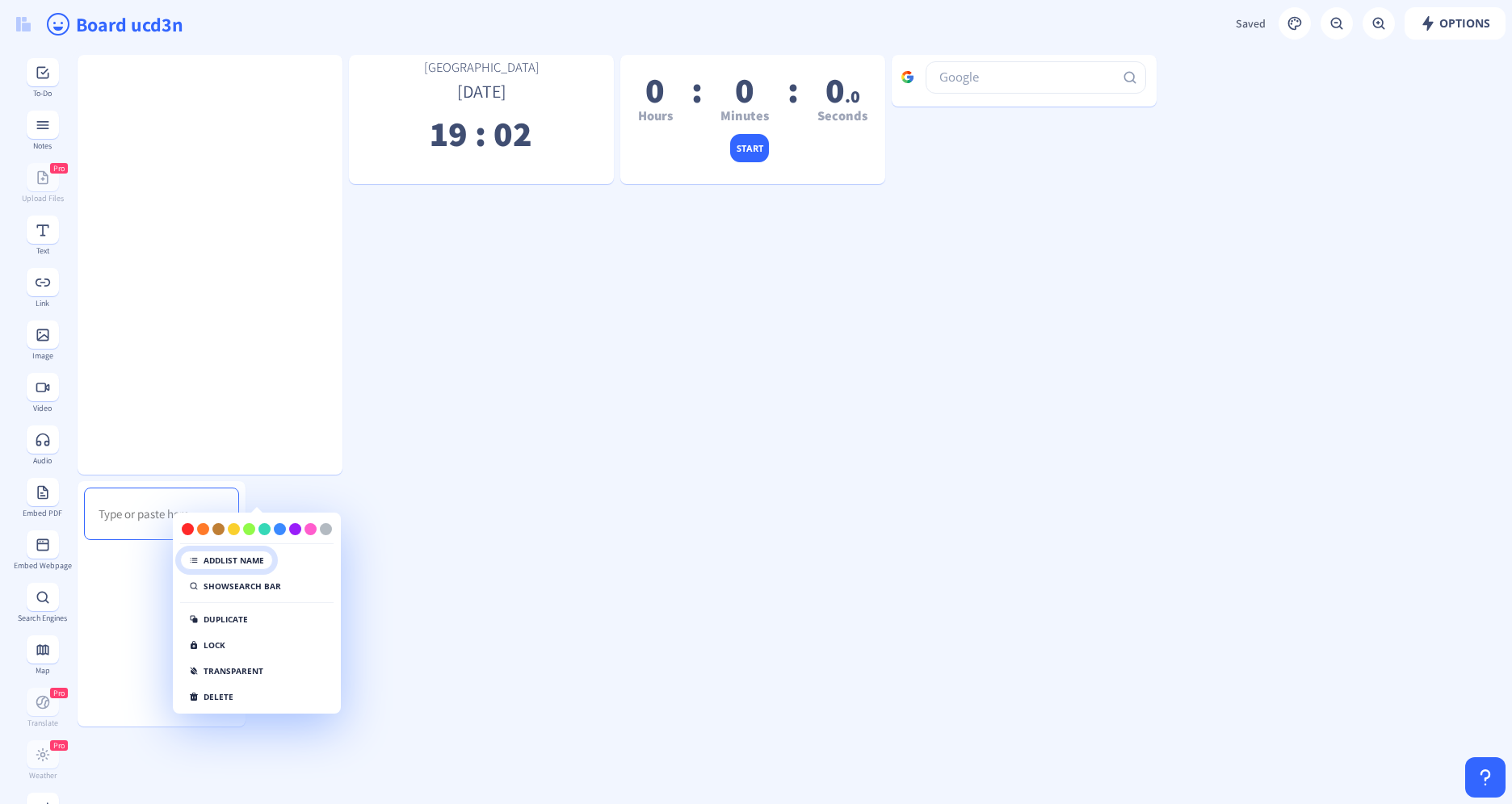
click at [243, 569] on button "Add list name" at bounding box center [226, 560] width 93 height 20
click at [130, 514] on div at bounding box center [161, 584] width 168 height 205
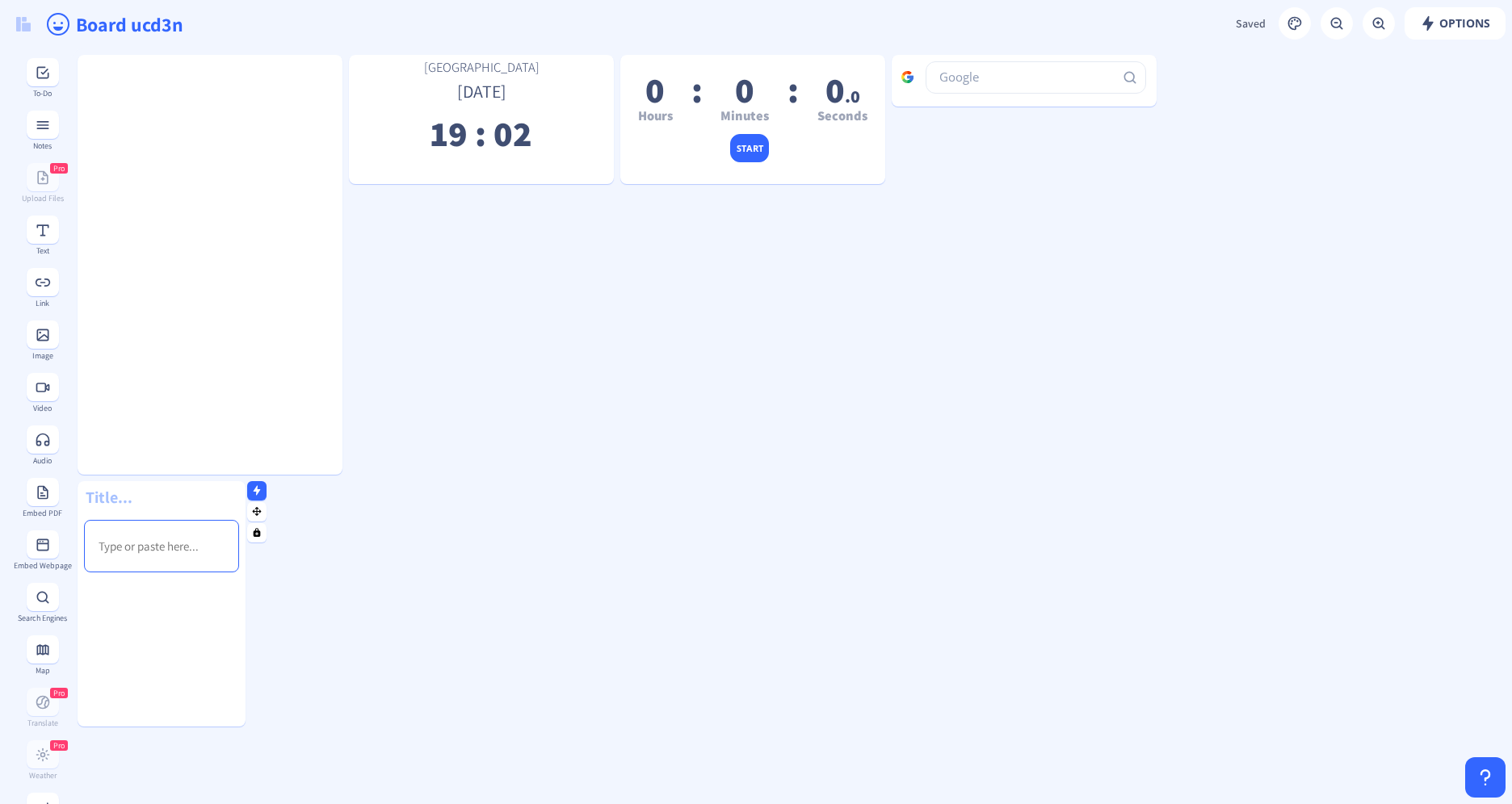
click at [123, 506] on input at bounding box center [156, 498] width 144 height 20
type input "Mémo"
click at [256, 493] on rect at bounding box center [257, 490] width 11 height 11
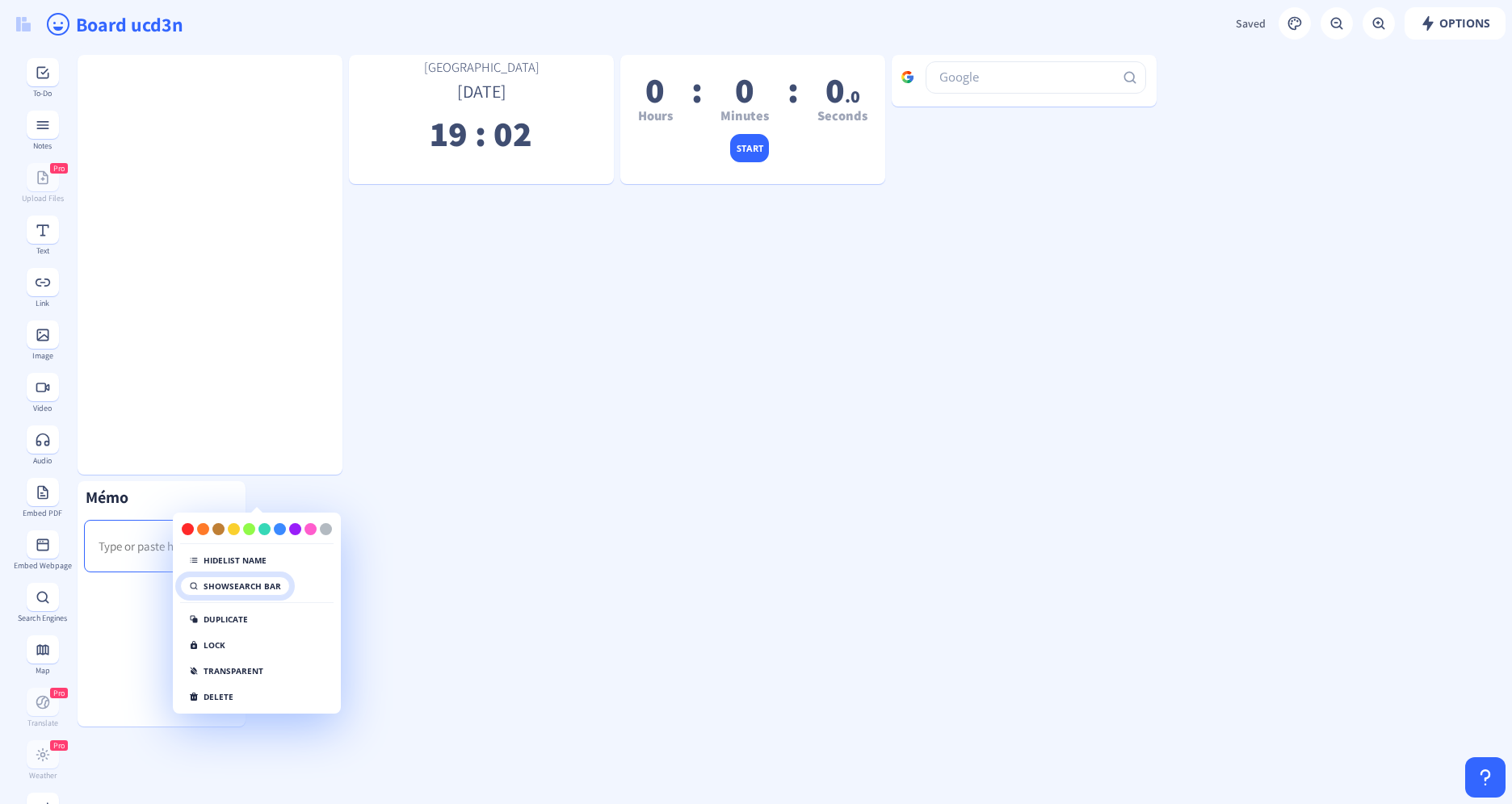
click at [262, 589] on button "Show search bar" at bounding box center [234, 587] width 110 height 20
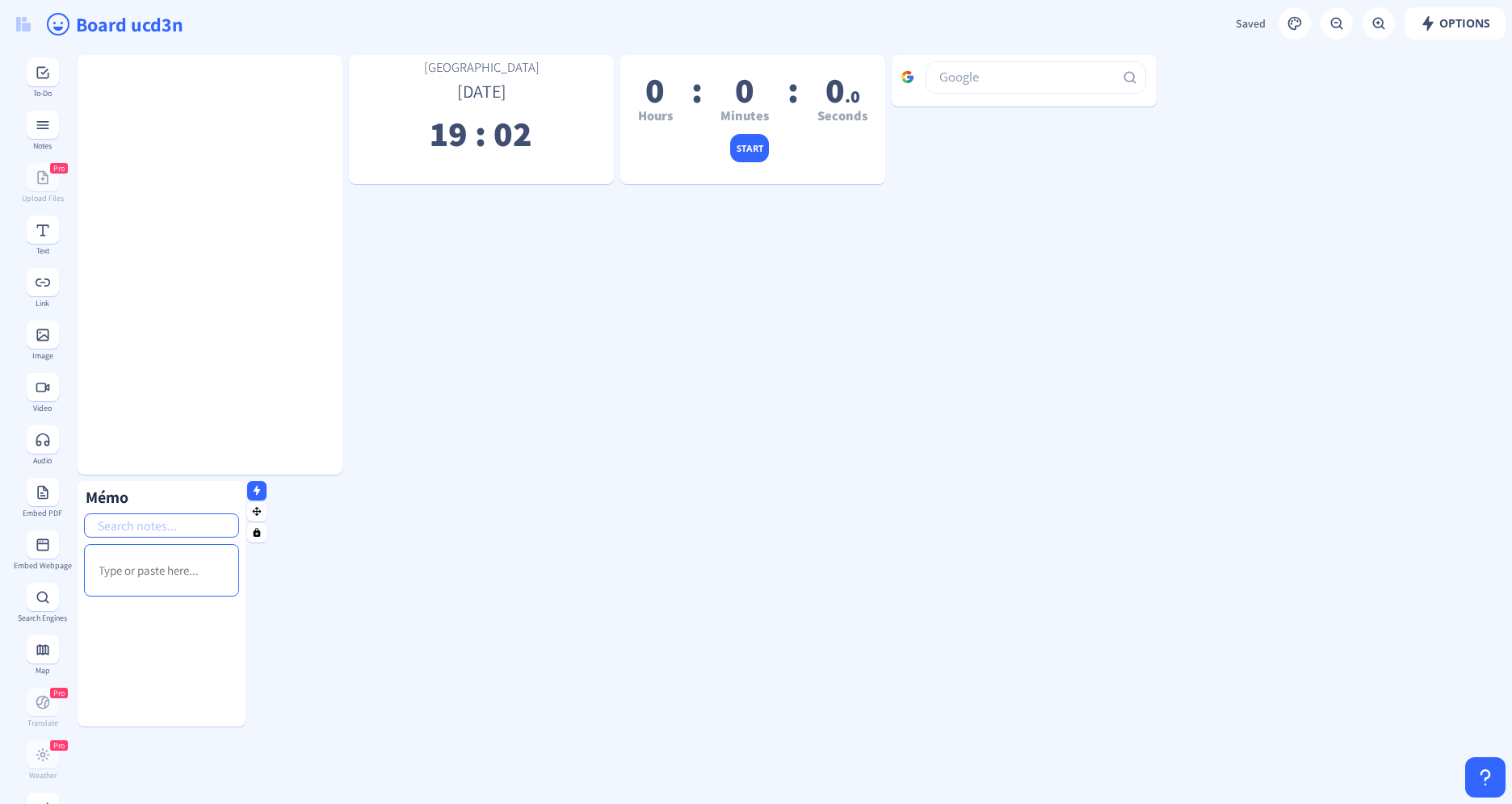
click at [161, 516] on input "text" at bounding box center [161, 525] width 155 height 25
click at [144, 514] on input "text" at bounding box center [161, 525] width 155 height 25
click at [143, 563] on p "Rich Text Editor, main" at bounding box center [162, 571] width 126 height 16
click at [210, 687] on div at bounding box center [161, 699] width 168 height 27
click at [225, 664] on div "Mémo dfvcr" at bounding box center [161, 584] width 168 height 205
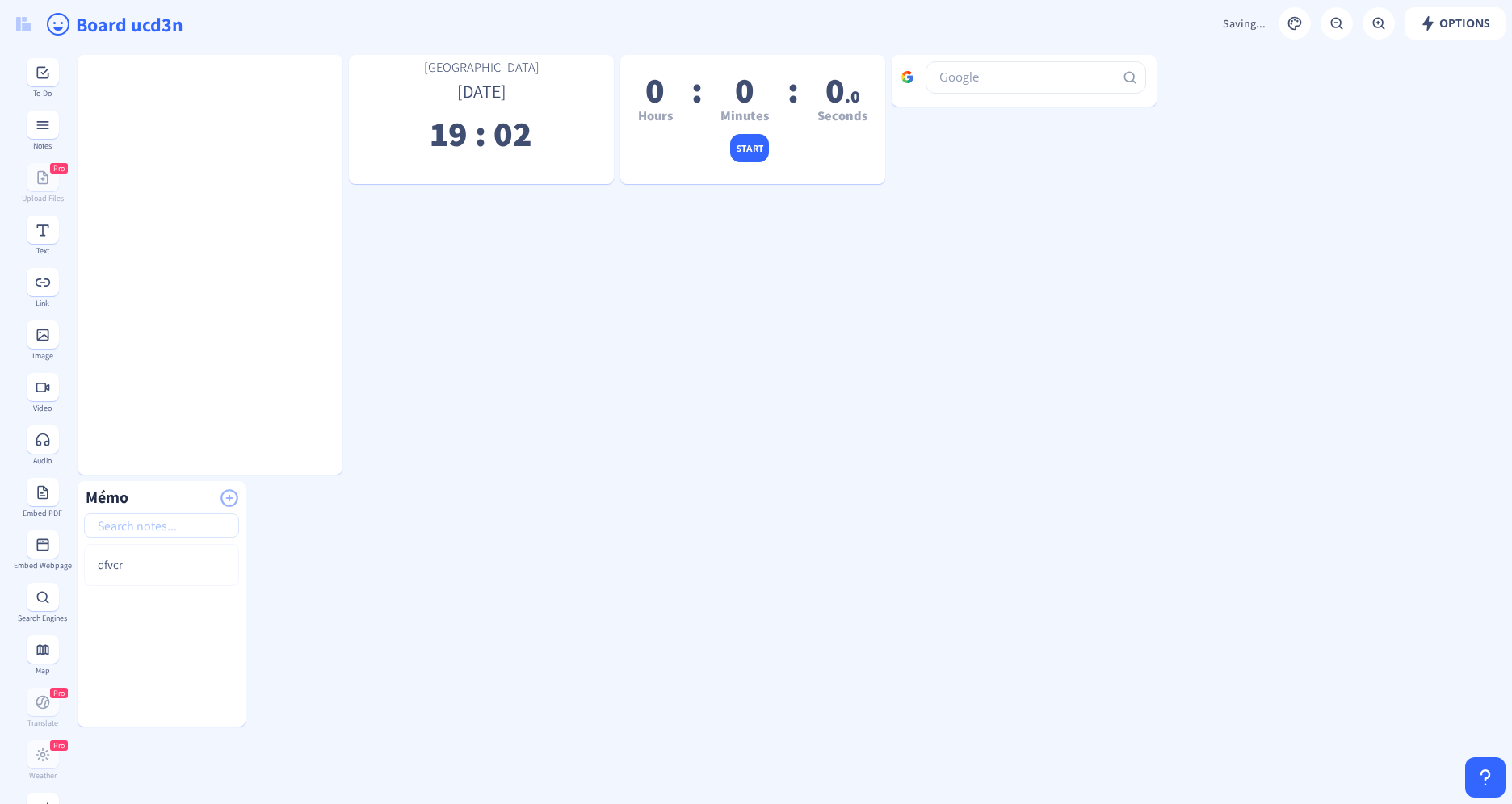
click at [148, 591] on div "dfvcr" at bounding box center [161, 634] width 168 height 181
click at [120, 611] on div at bounding box center [161, 605] width 168 height 27
drag, startPoint x: 128, startPoint y: 580, endPoint x: 126, endPoint y: 595, distance: 15.1
click at [126, 595] on div "dfvcr" at bounding box center [161, 634] width 168 height 181
click at [204, 563] on button at bounding box center [202, 558] width 20 height 20
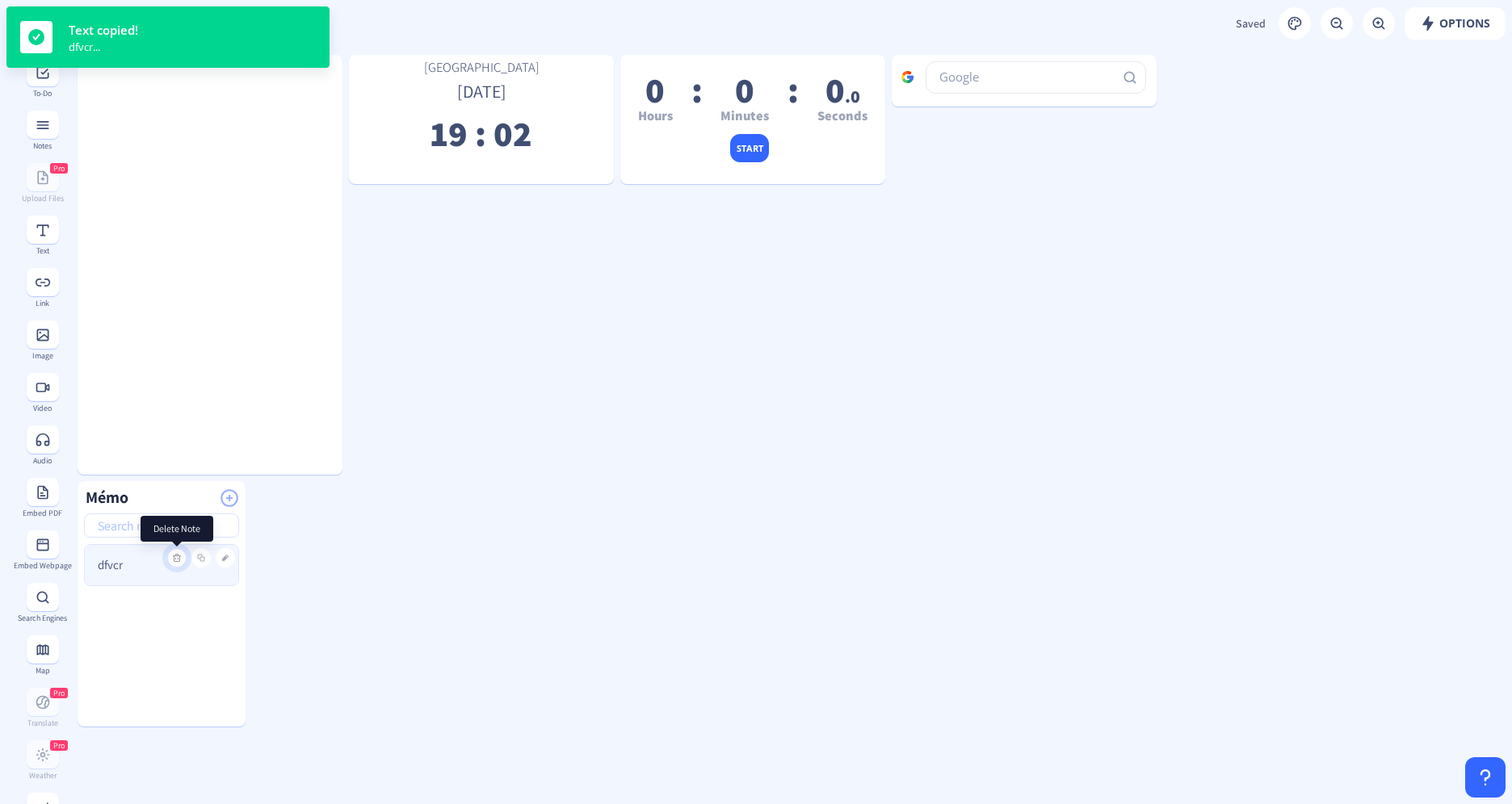
click at [171, 558] on button at bounding box center [177, 558] width 20 height 20
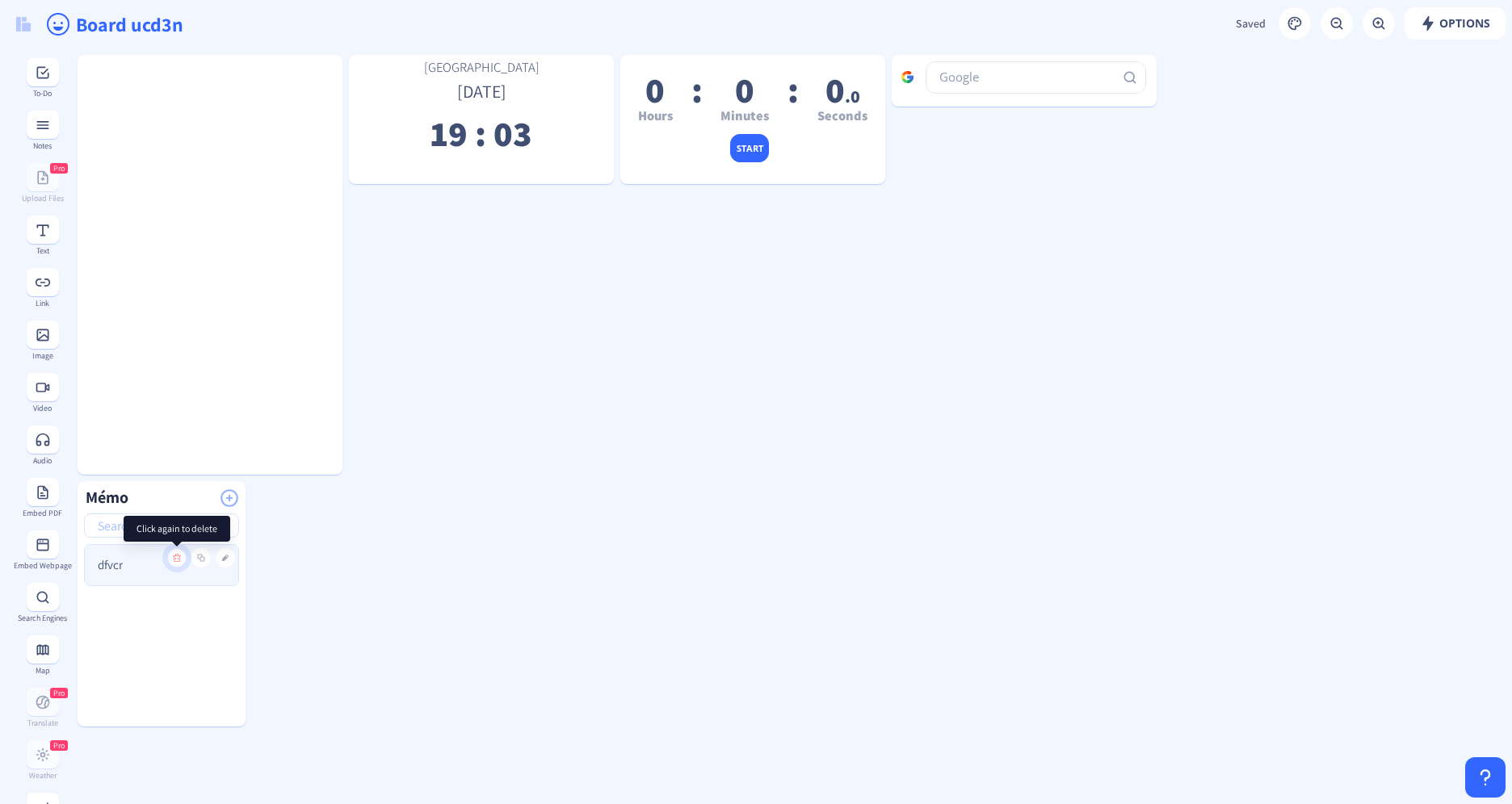
click at [179, 559] on icon at bounding box center [177, 558] width 8 height 8
click at [202, 537] on input "text" at bounding box center [161, 525] width 155 height 25
type input "f"
click at [249, 494] on nb-icon at bounding box center [257, 490] width 16 height 16
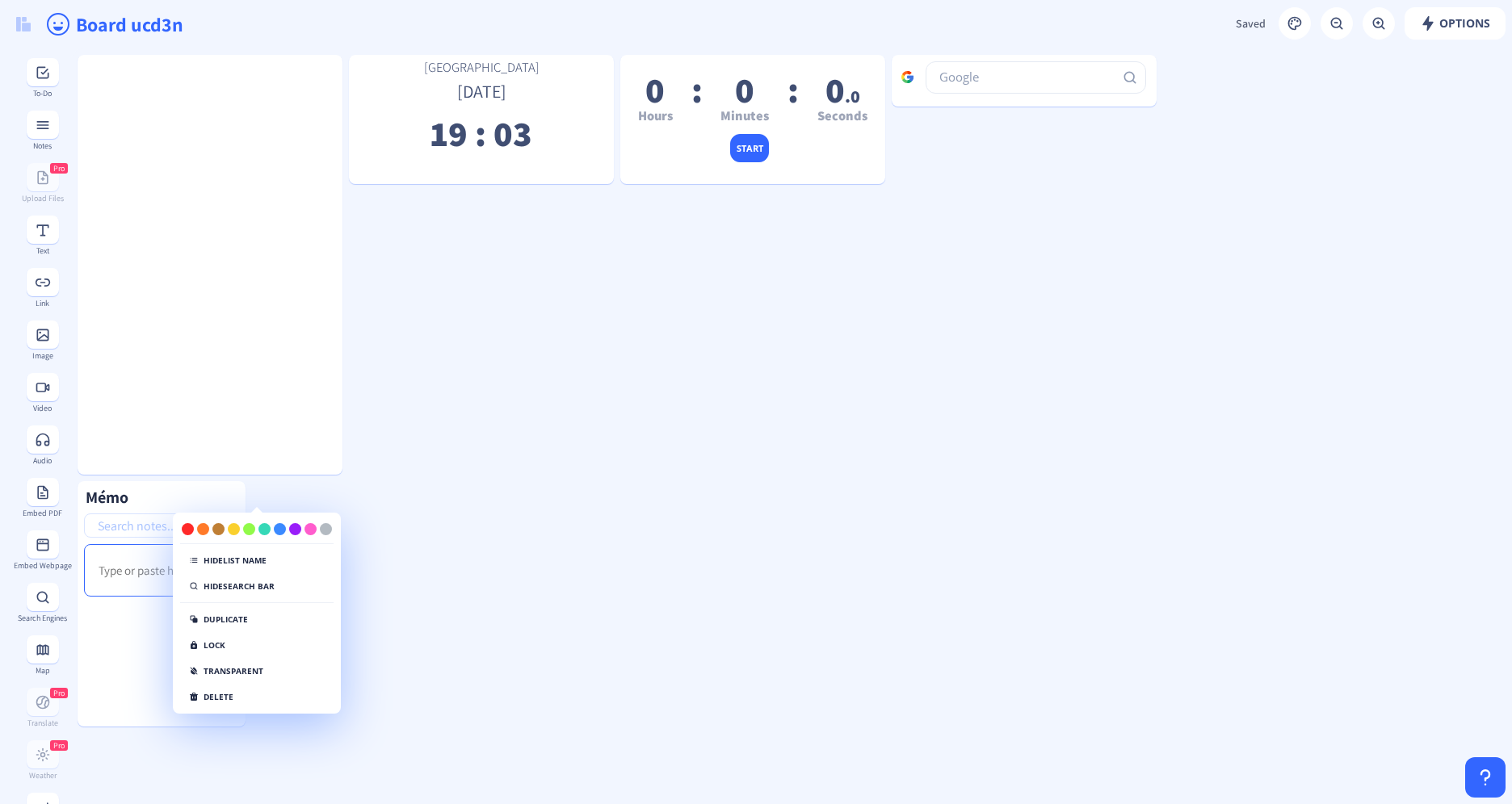
click at [281, 559] on div "Hide list name Hide search bar" at bounding box center [256, 576] width 153 height 52
click at [256, 559] on button "Hide list name" at bounding box center [227, 560] width 95 height 20
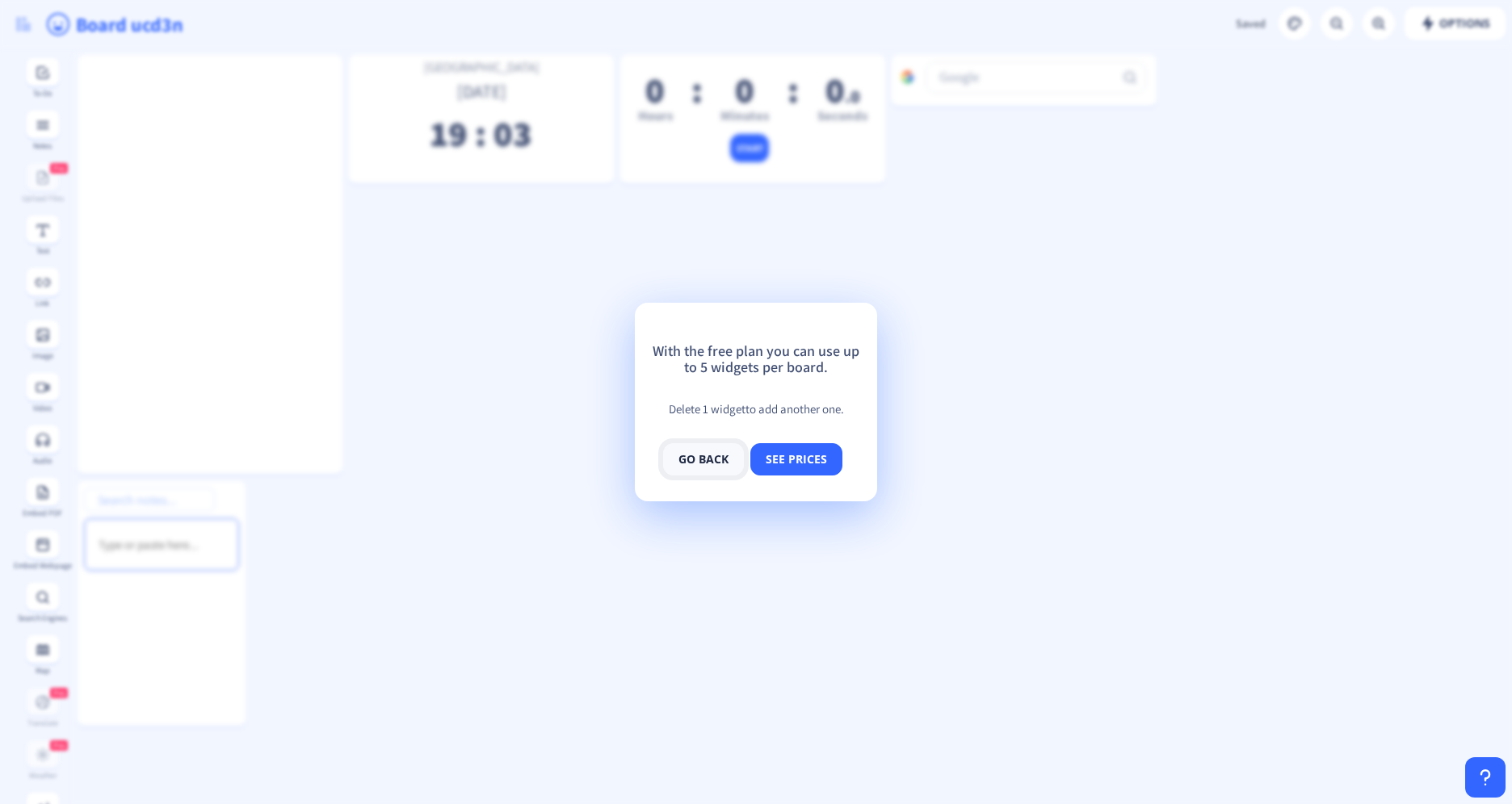
click at [718, 464] on button "go back" at bounding box center [704, 459] width 81 height 33
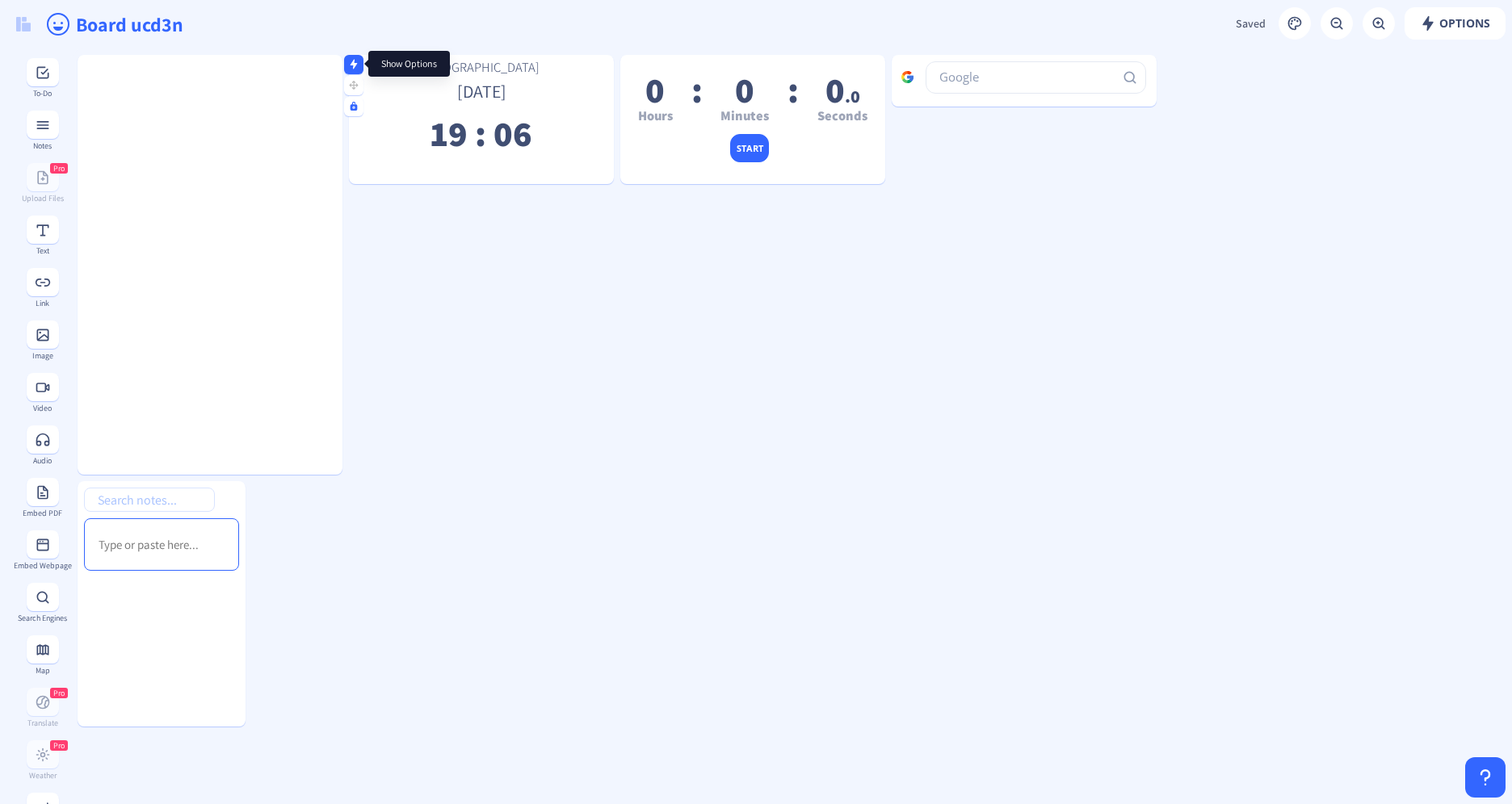
click at [350, 71] on nb-icon at bounding box center [354, 63] width 16 height 16
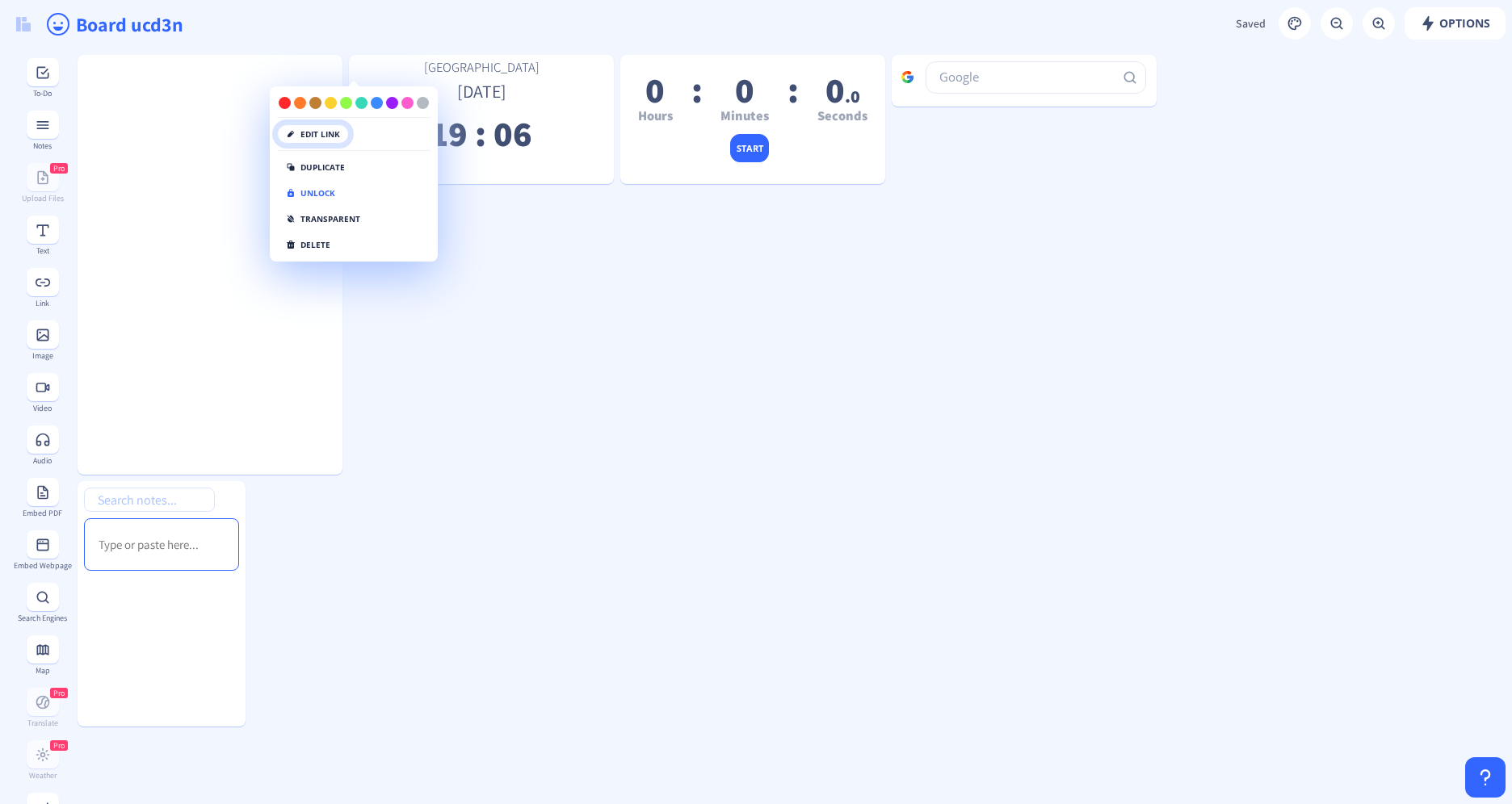
click at [329, 137] on button "edit link" at bounding box center [312, 134] width 72 height 20
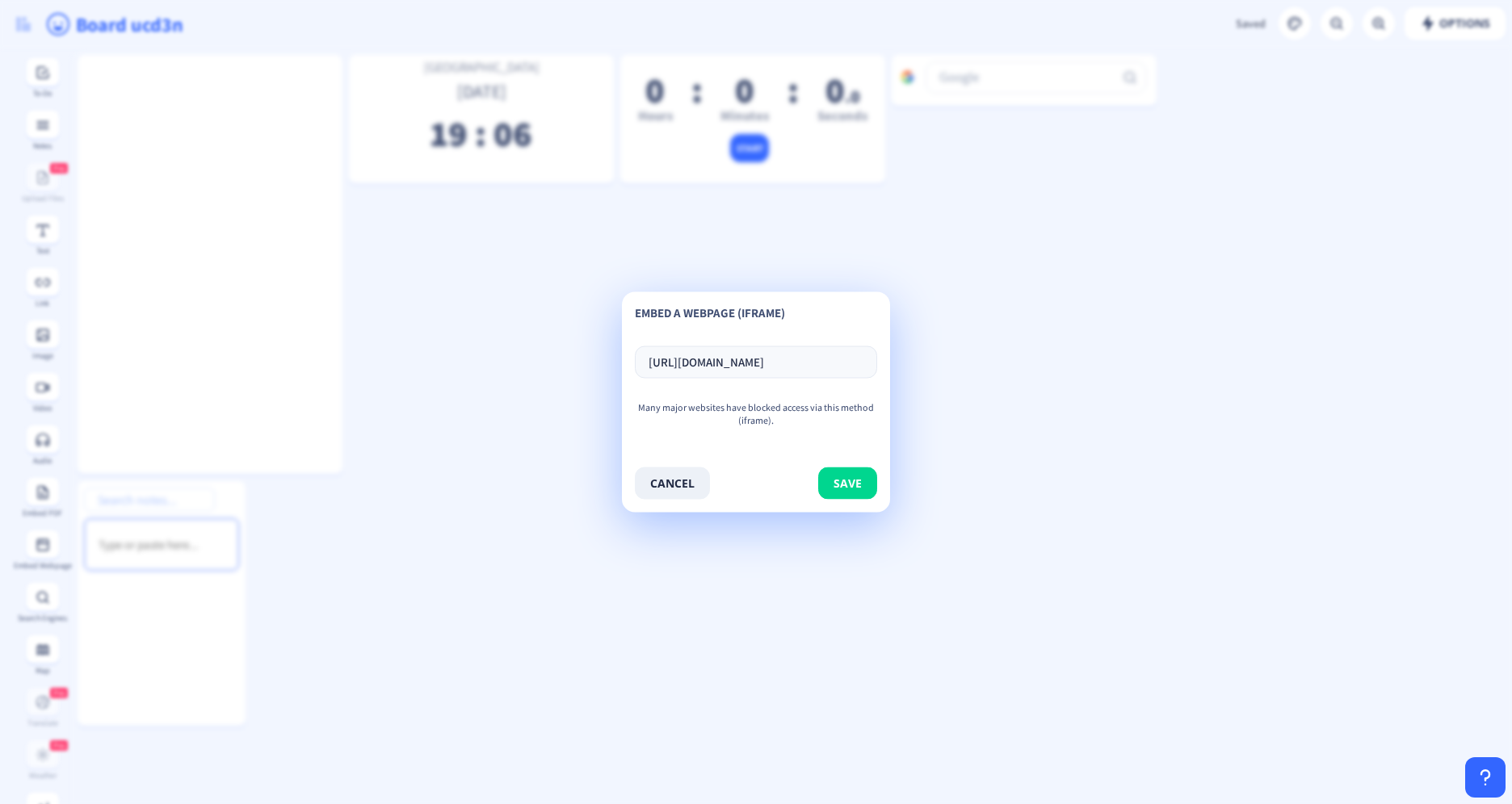
scroll to position [0, 50]
click at [809, 353] on input "[URL][DOMAIN_NAME]" at bounding box center [755, 362] width 242 height 33
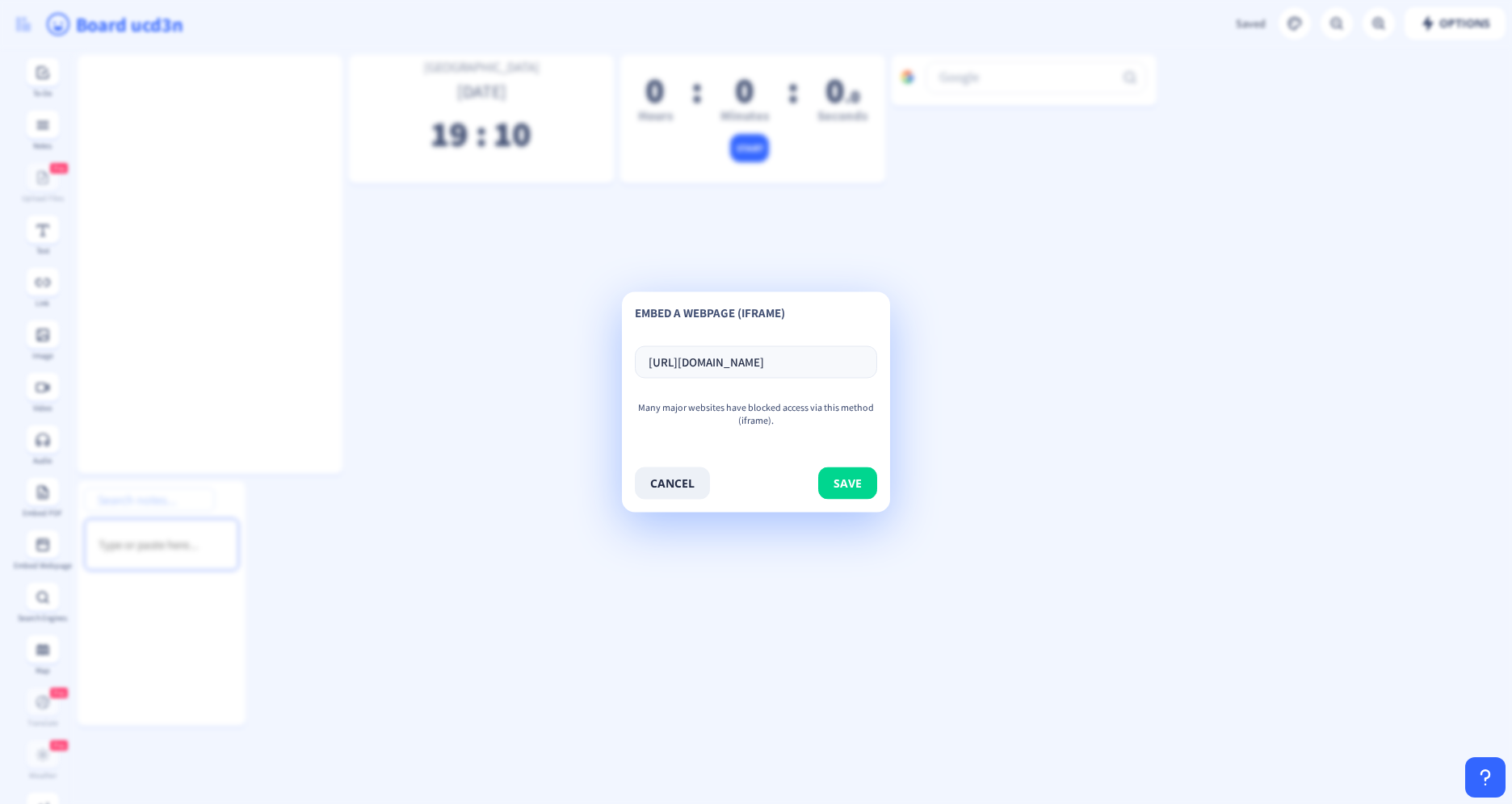
click at [838, 208] on app-new "Options Saved Saving... Board ucd3n [GEOGRAPHIC_DATA] [DATE] 19 : 10 0 Hours : …" at bounding box center [756, 402] width 1512 height 804
click at [670, 477] on button "cancel" at bounding box center [672, 483] width 75 height 33
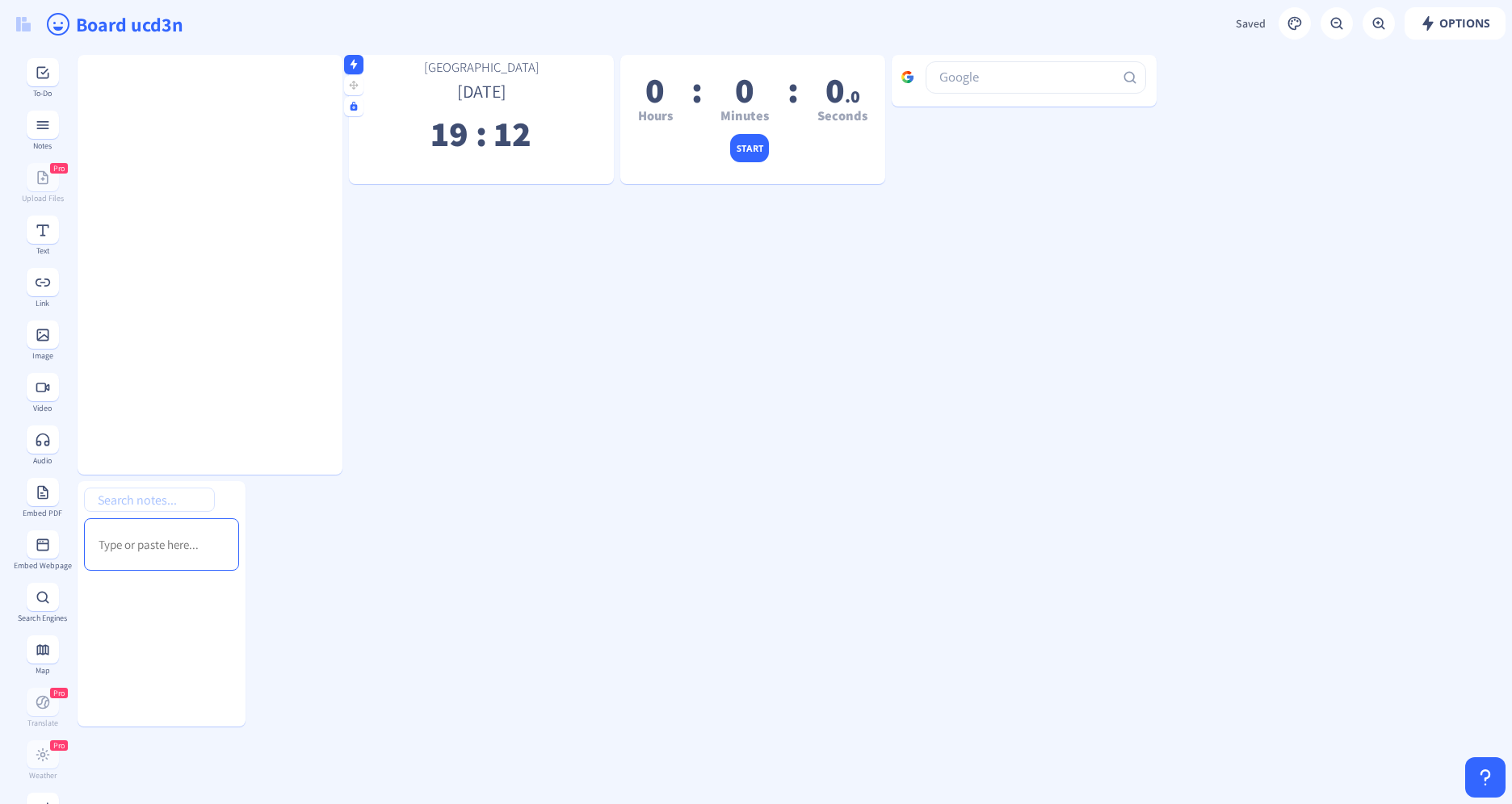
click at [361, 64] on nb-icon at bounding box center [354, 63] width 16 height 16
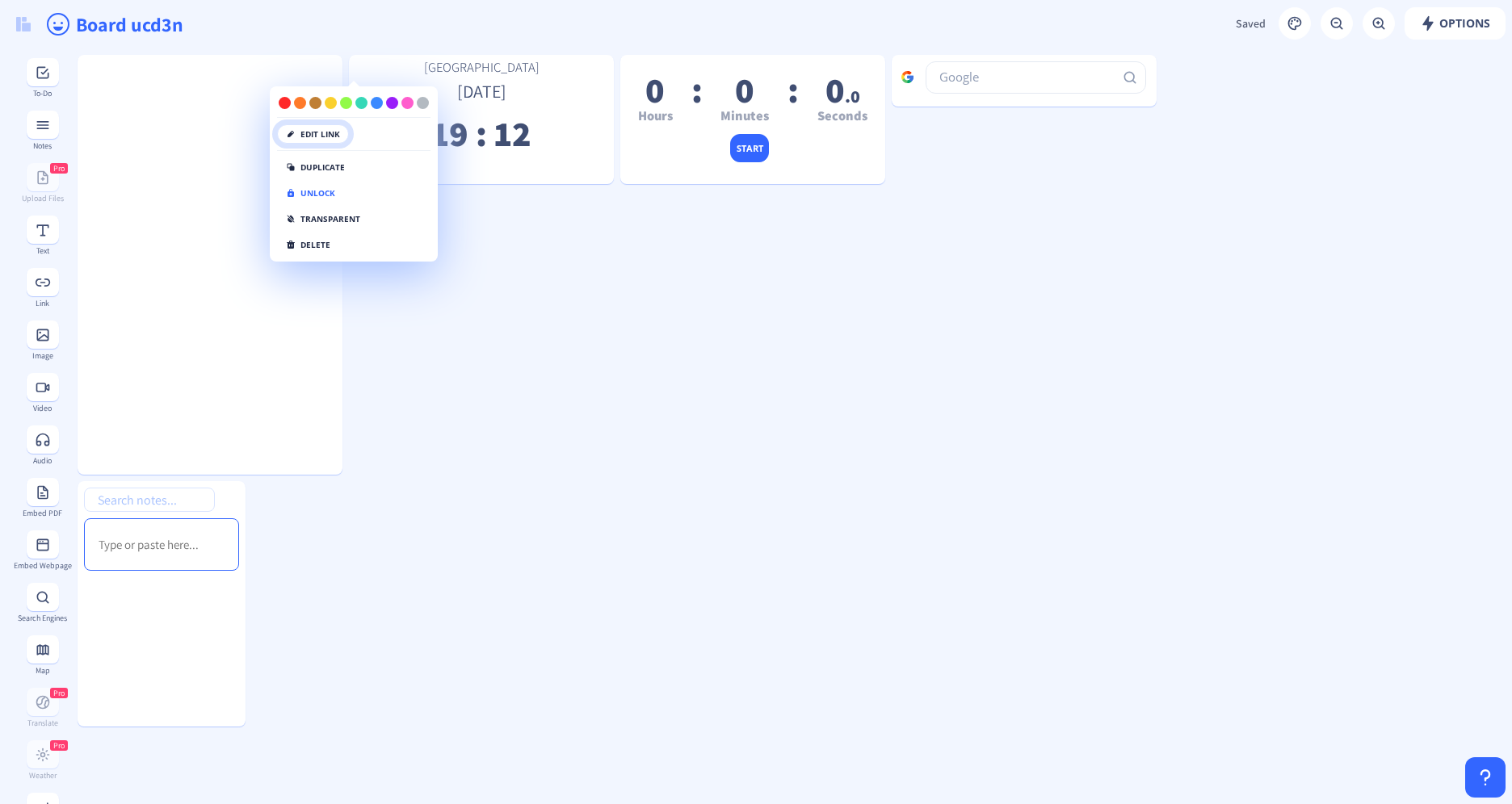
click at [307, 138] on button "edit link" at bounding box center [312, 134] width 72 height 20
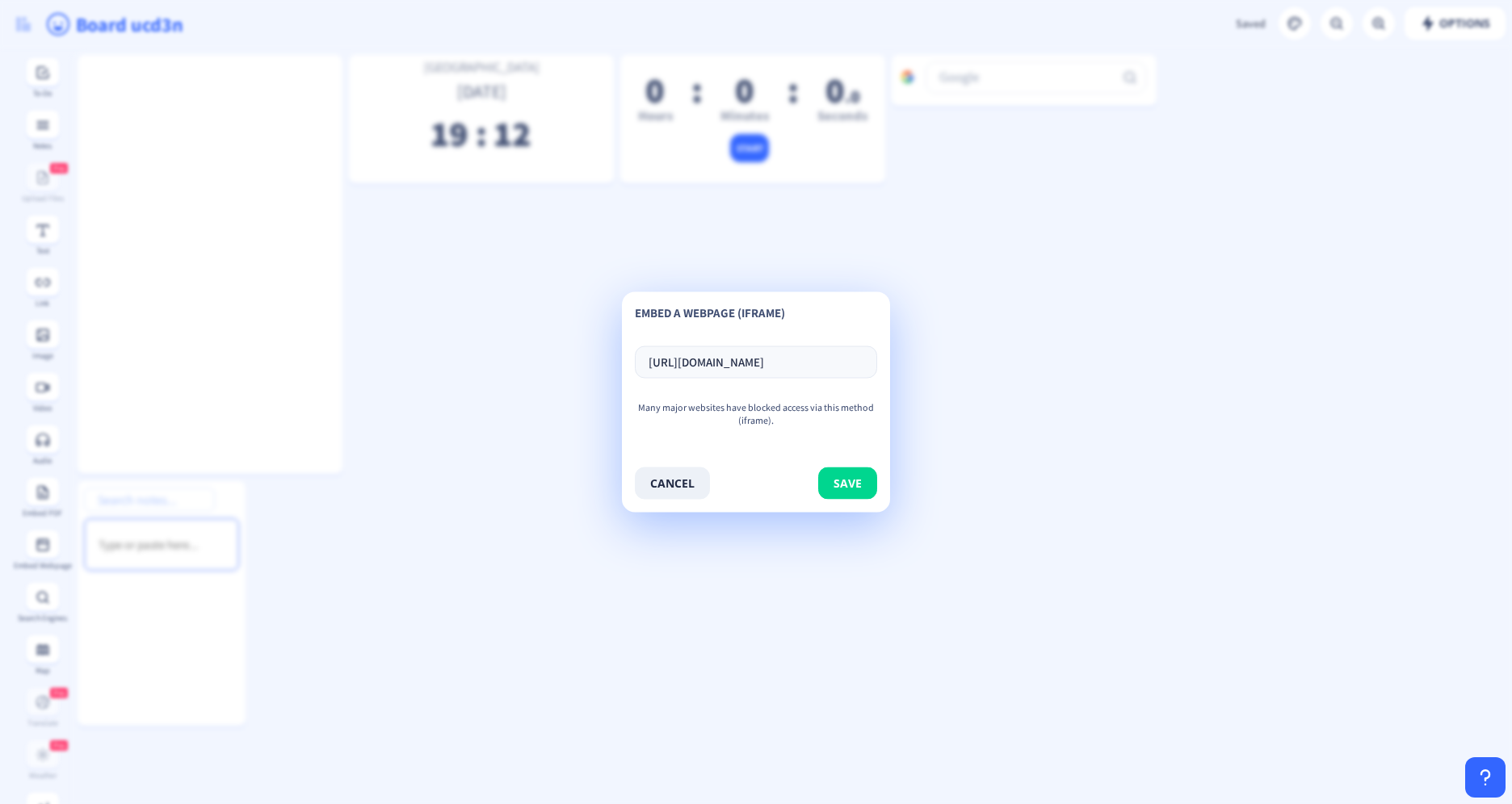
scroll to position [0, 50]
click at [717, 344] on form "[URL][DOMAIN_NAME]" at bounding box center [755, 362] width 242 height 58
click at [723, 360] on input "[URL][DOMAIN_NAME]" at bounding box center [755, 362] width 242 height 33
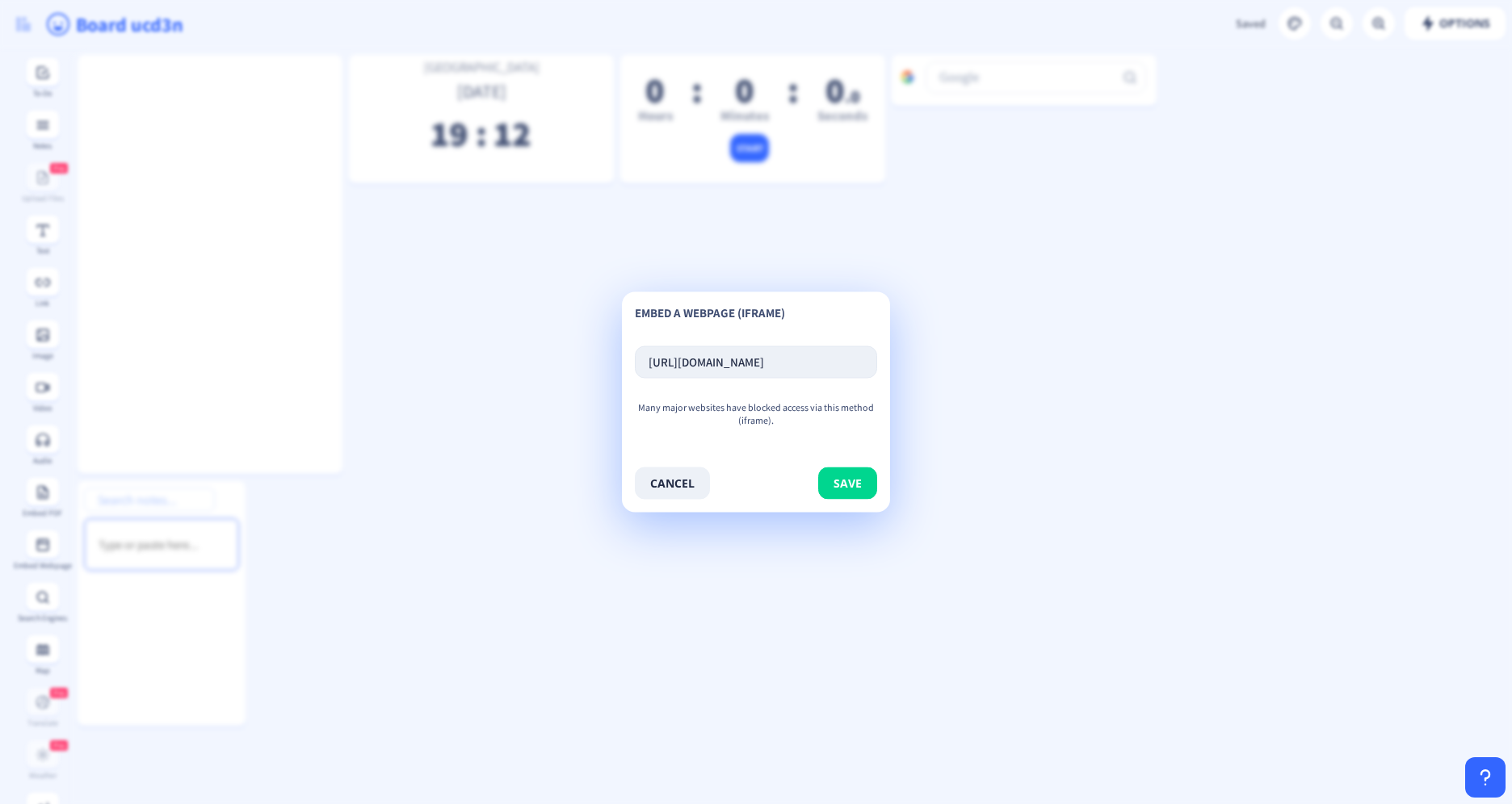
click at [723, 360] on input "[URL][DOMAIN_NAME]" at bounding box center [755, 362] width 242 height 33
click at [847, 477] on button "save" at bounding box center [848, 483] width 59 height 33
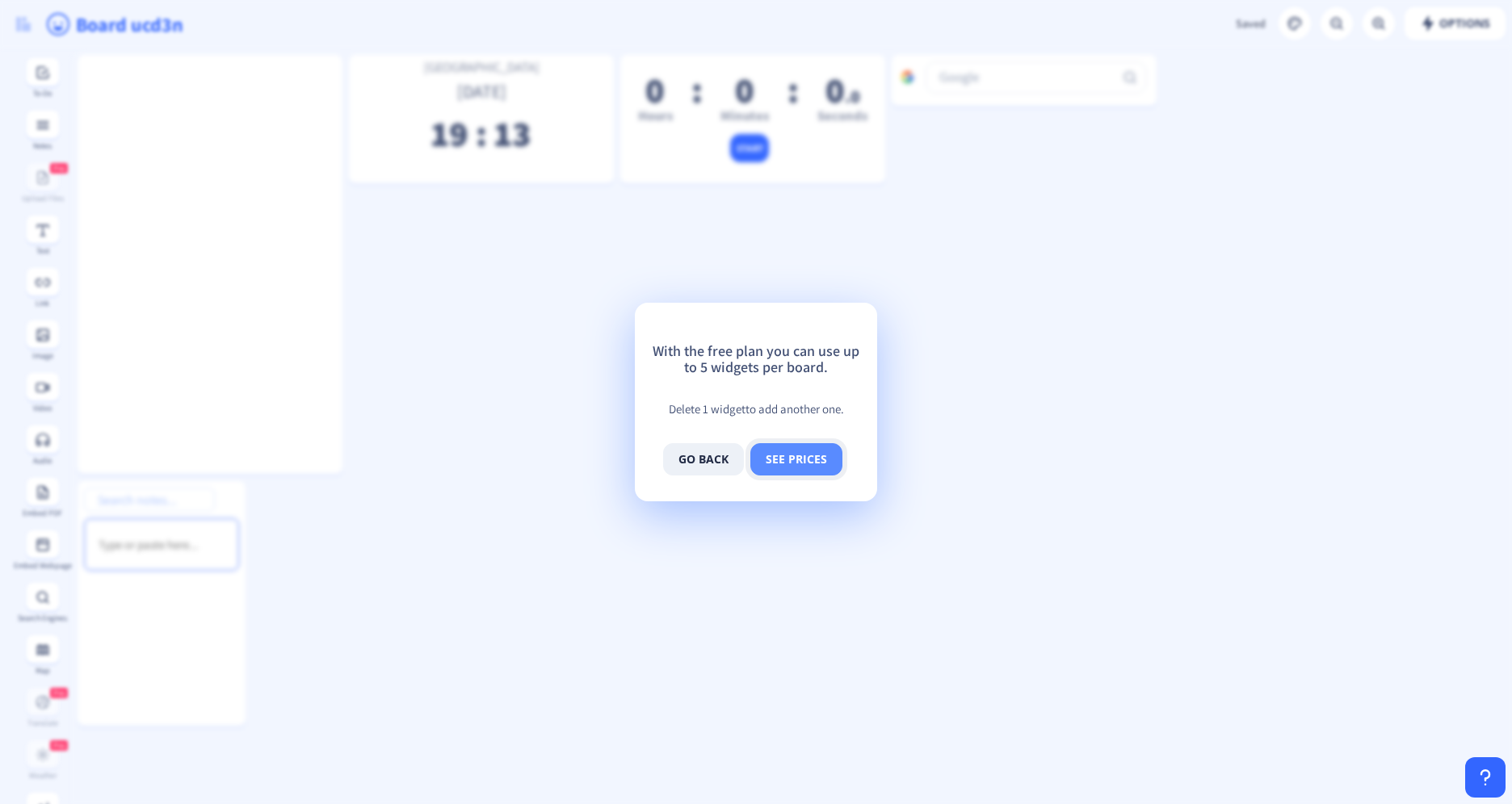
click at [786, 457] on button "see prices" at bounding box center [796, 459] width 92 height 33
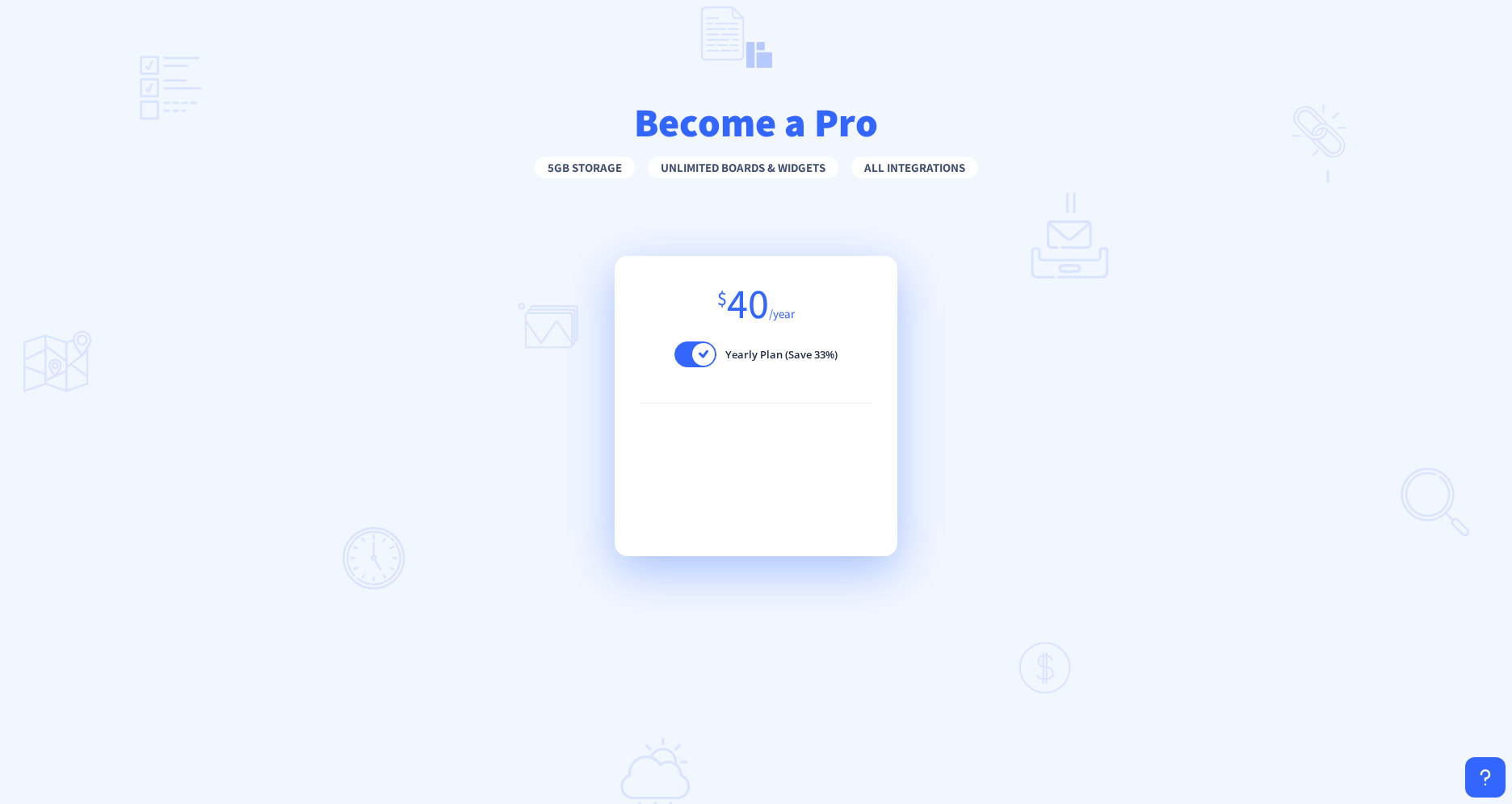
checkbox input "false"
